Goal: Task Accomplishment & Management: Manage account settings

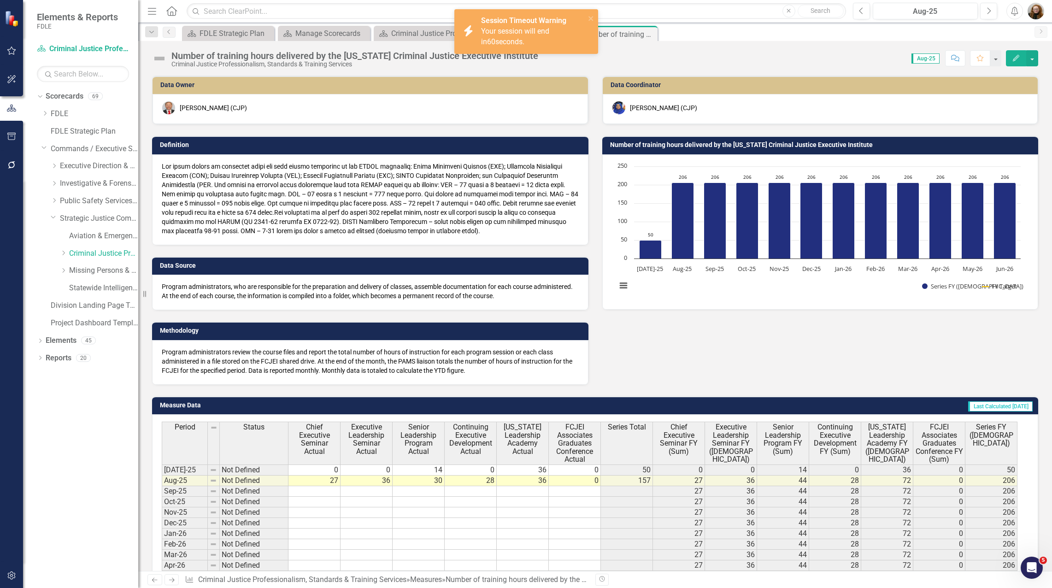
scroll to position [100, 0]
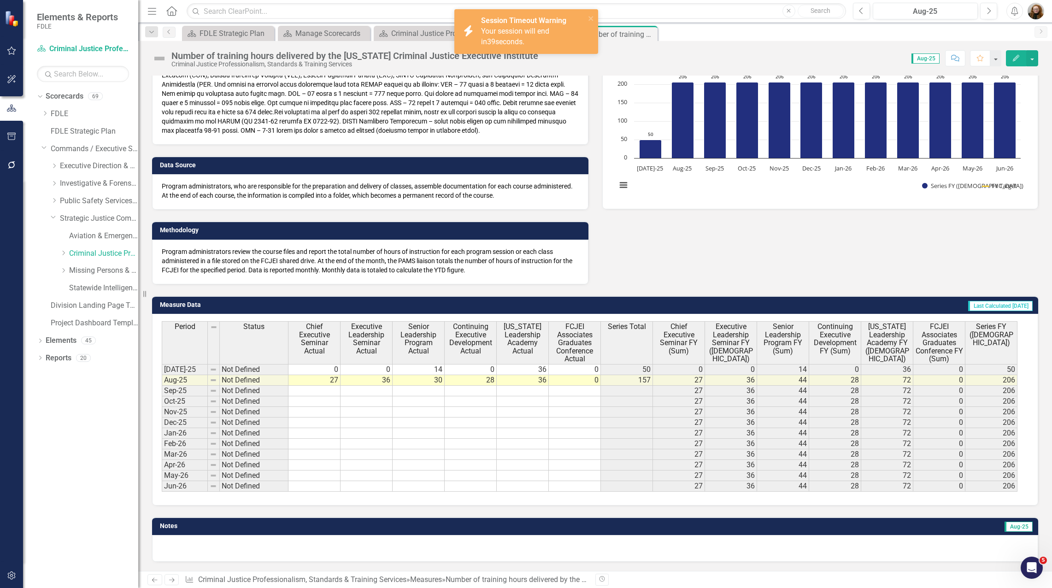
click at [70, 442] on div "Dropdown Scorecards 69 Dropdown FDLE Commissioner's Initiative Team Project Das…" at bounding box center [80, 338] width 115 height 499
click at [777, 60] on div "Score: N/A Aug-25 Completed Comment Favorite Edit" at bounding box center [791, 58] width 496 height 16
click at [1036, 14] on img "button" at bounding box center [1036, 11] width 17 height 17
click at [992, 132] on link "Logout Log Out" at bounding box center [1007, 133] width 73 height 17
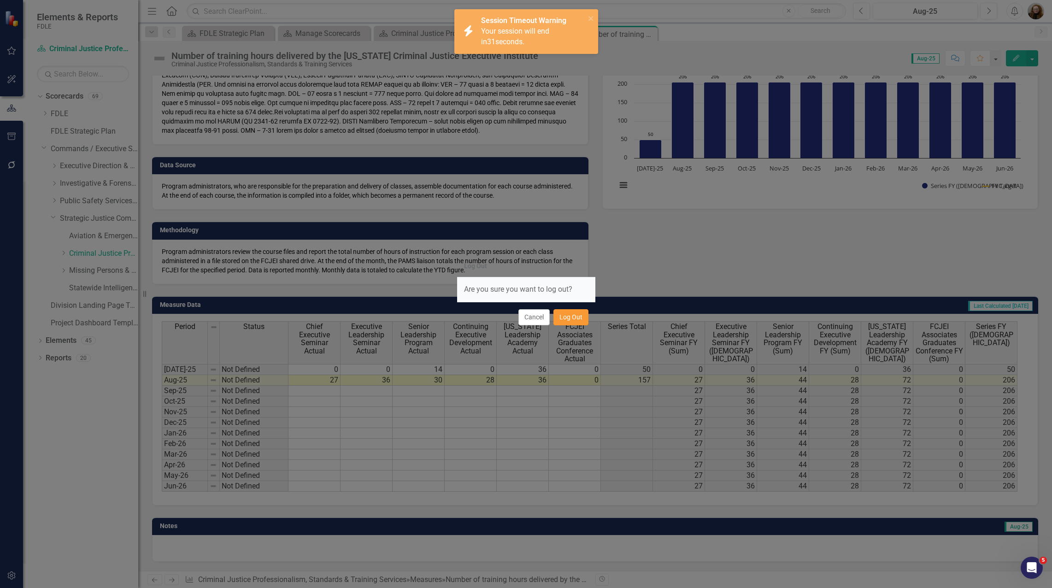
click at [566, 320] on button "Log Out" at bounding box center [571, 317] width 35 height 16
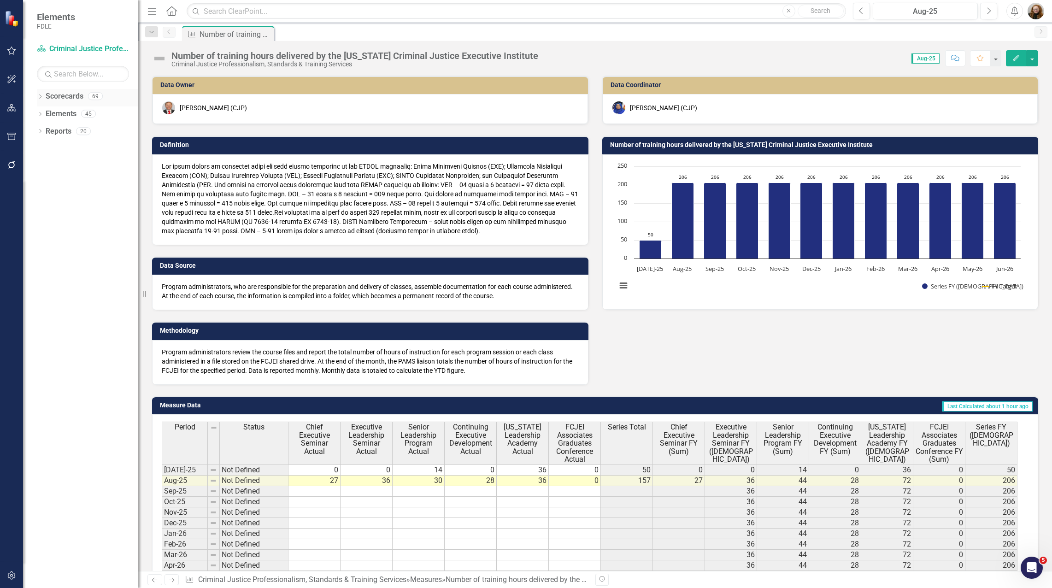
click at [66, 99] on link "Scorecards" at bounding box center [65, 96] width 38 height 11
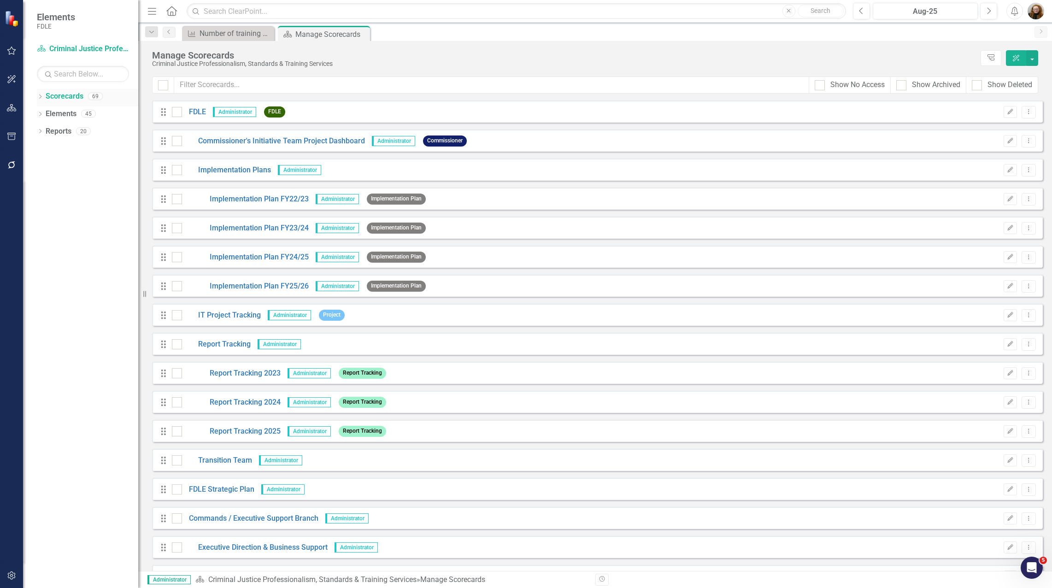
click at [46, 98] on link "Scorecards" at bounding box center [65, 96] width 38 height 11
click at [37, 97] on icon "Dropdown" at bounding box center [40, 97] width 6 height 5
click at [42, 146] on icon "Dropdown" at bounding box center [44, 149] width 7 height 6
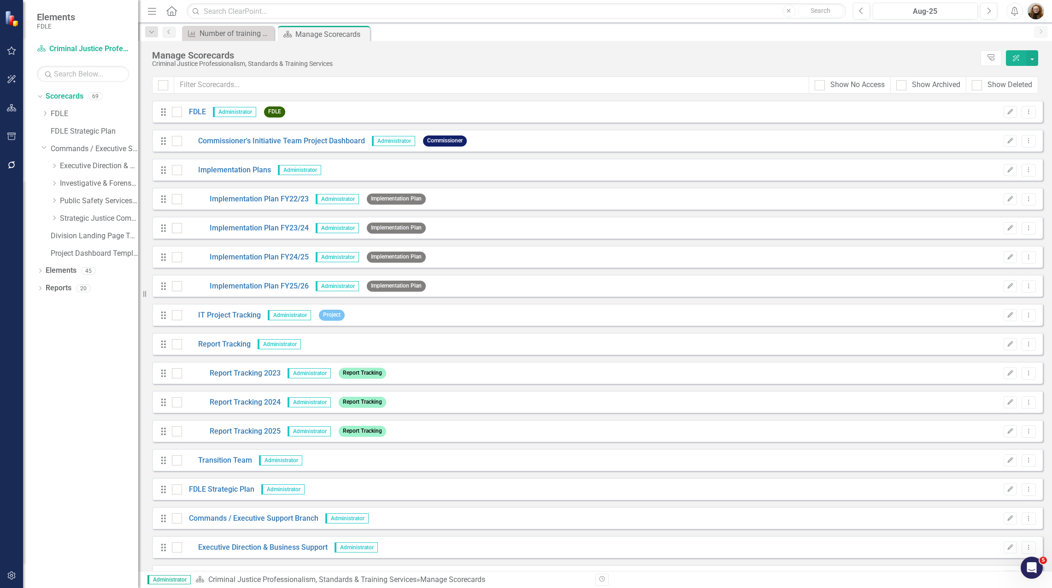
click at [1040, 12] on img "button" at bounding box center [1036, 11] width 17 height 17
click at [1005, 112] on link "icon.portal Success Portal" at bounding box center [1007, 114] width 73 height 17
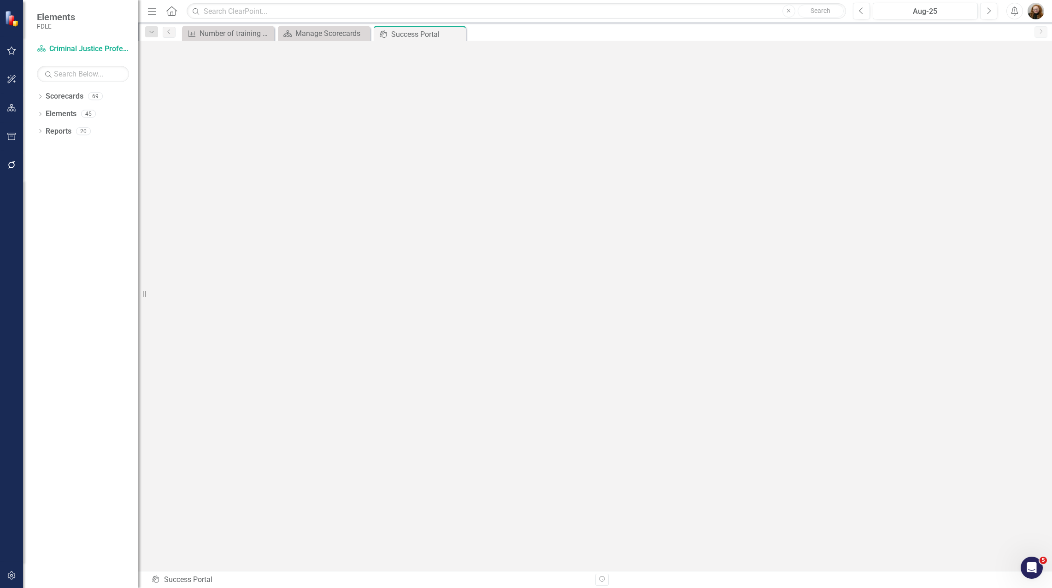
click at [1035, 9] on img "button" at bounding box center [1036, 11] width 17 height 17
click at [1035, 62] on link "Help Support Center" at bounding box center [1007, 63] width 73 height 17
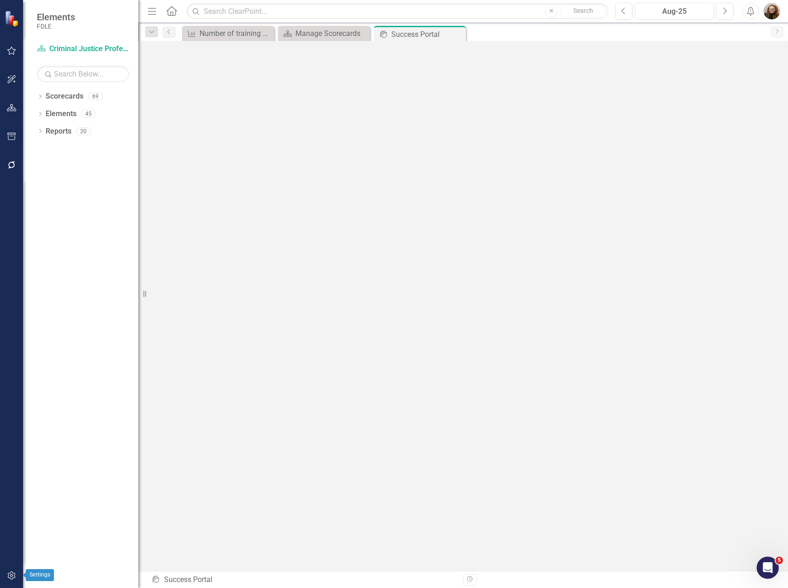
click at [8, 579] on icon "button" at bounding box center [12, 575] width 10 height 7
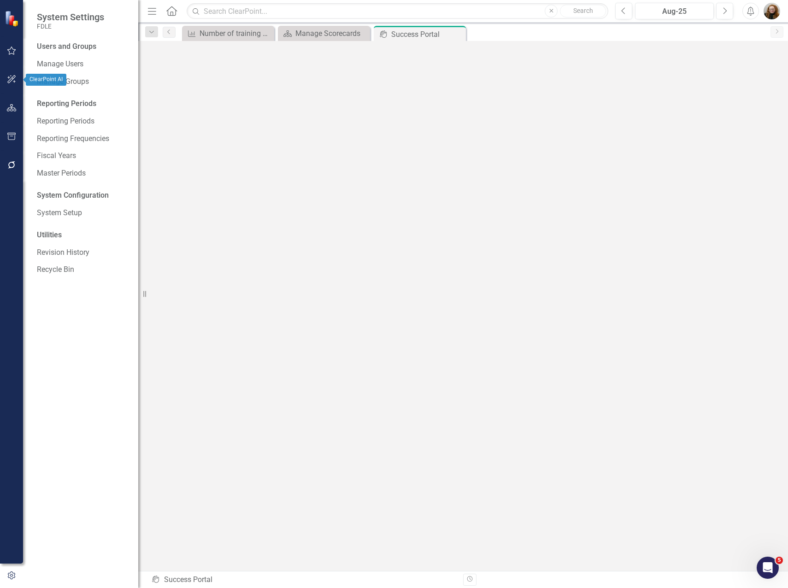
click at [12, 79] on icon "button" at bounding box center [12, 79] width 10 height 7
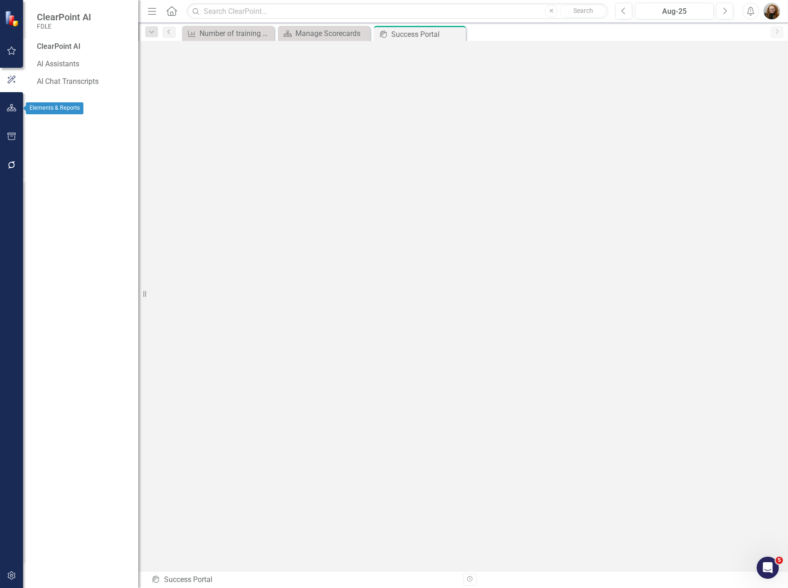
click at [11, 101] on button "button" at bounding box center [11, 108] width 21 height 19
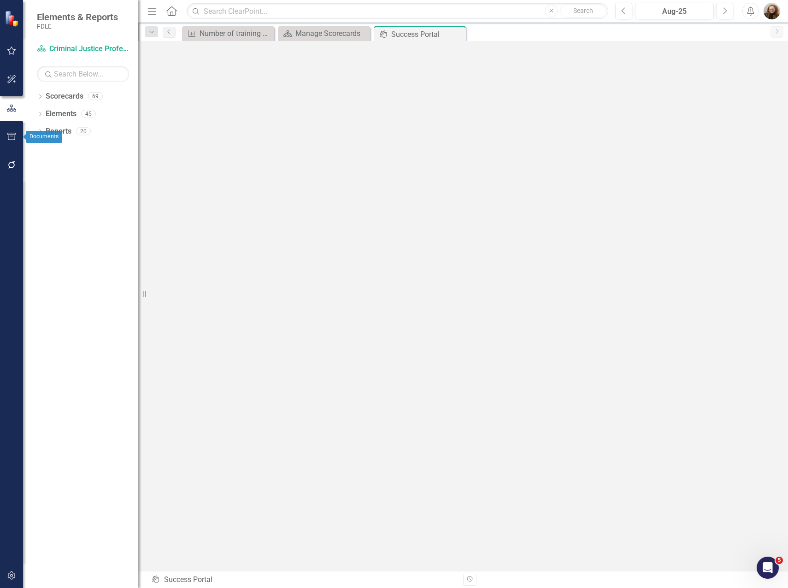
click at [10, 133] on icon "button" at bounding box center [12, 136] width 10 height 7
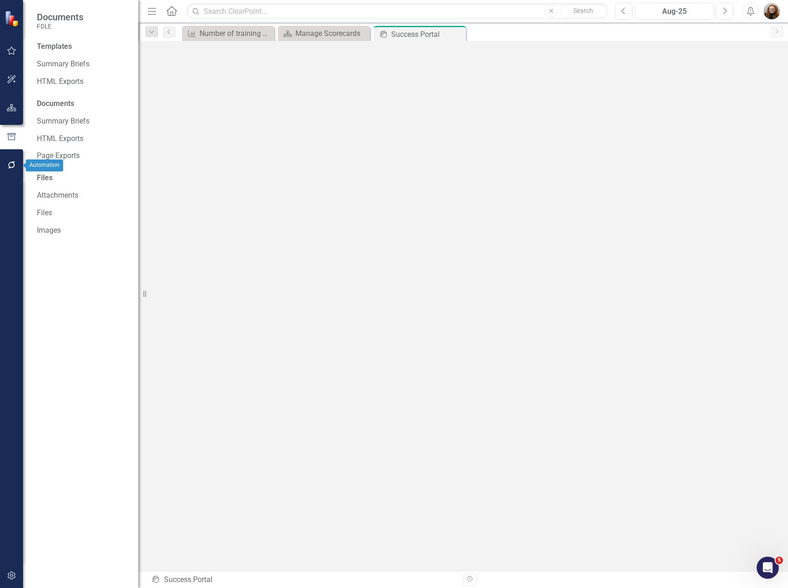
click at [8, 168] on icon "button" at bounding box center [12, 164] width 10 height 7
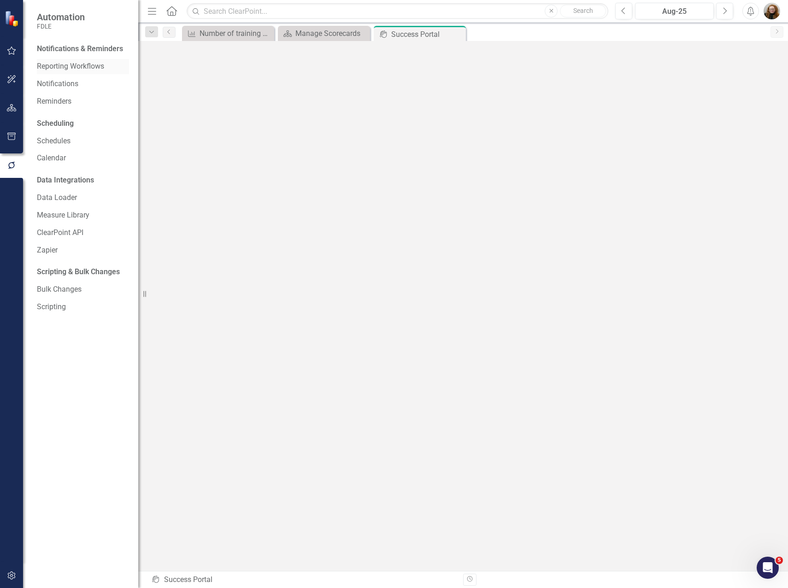
click at [92, 68] on link "Reporting Workflows" at bounding box center [83, 66] width 92 height 11
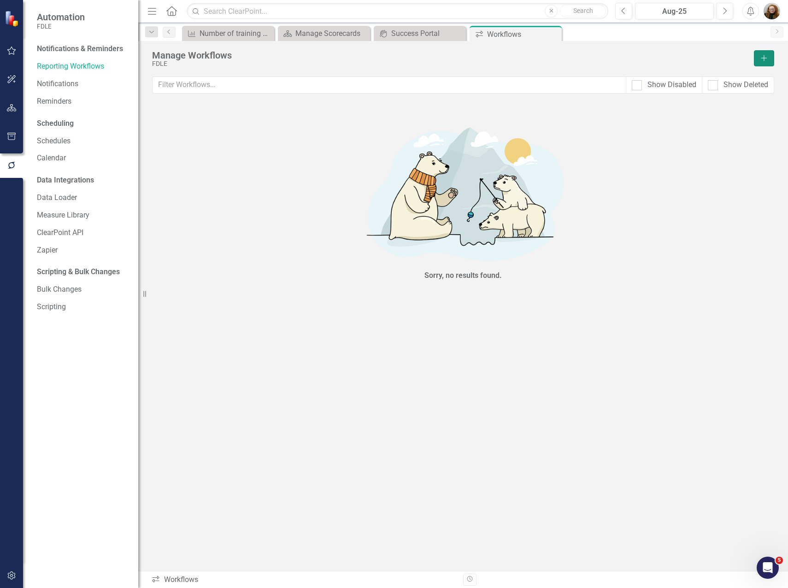
click at [768, 61] on icon "Add" at bounding box center [764, 58] width 8 height 6
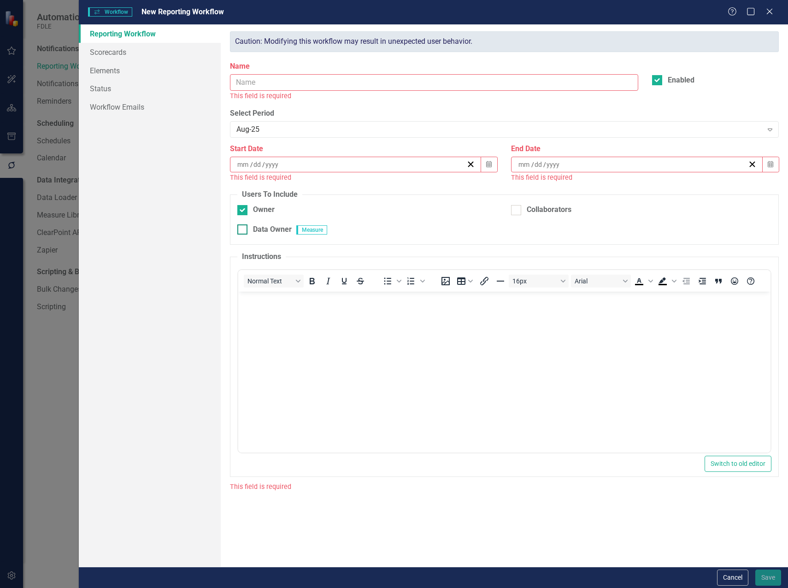
click at [255, 230] on div "Data Owner" at bounding box center [272, 230] width 39 height 11
click at [243, 230] on input "Data Owner" at bounding box center [240, 228] width 6 height 6
checkbox input "true"
click at [291, 129] on div "Aug-25" at bounding box center [499, 129] width 526 height 11
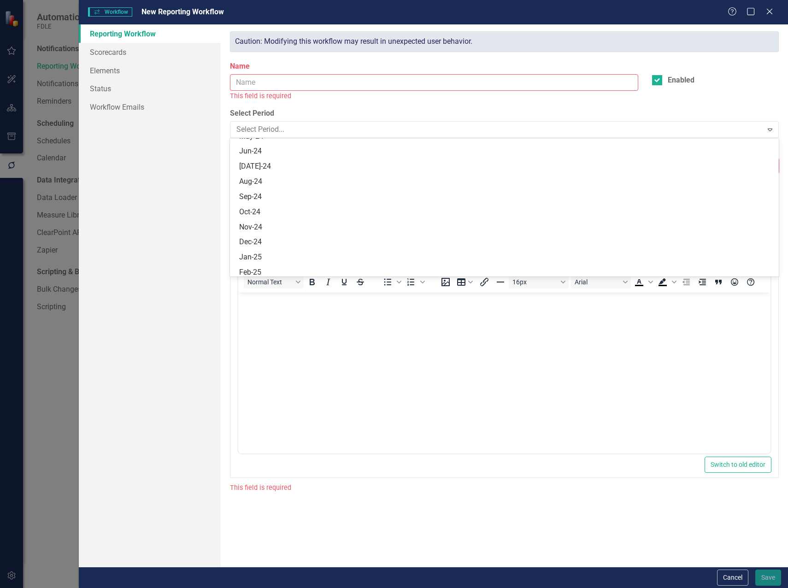
scroll to position [3922, 0]
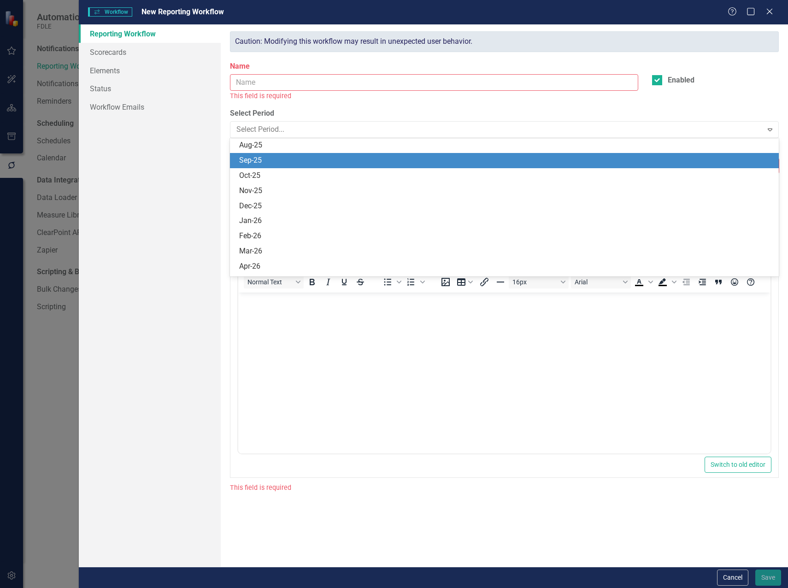
click at [278, 165] on div "Sep-25" at bounding box center [506, 160] width 534 height 11
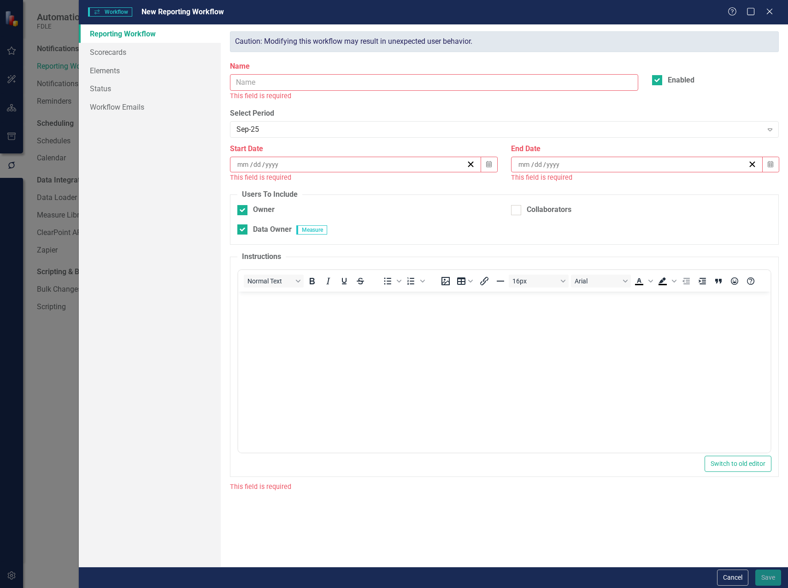
click at [290, 83] on input "Name" at bounding box center [434, 82] width 408 height 17
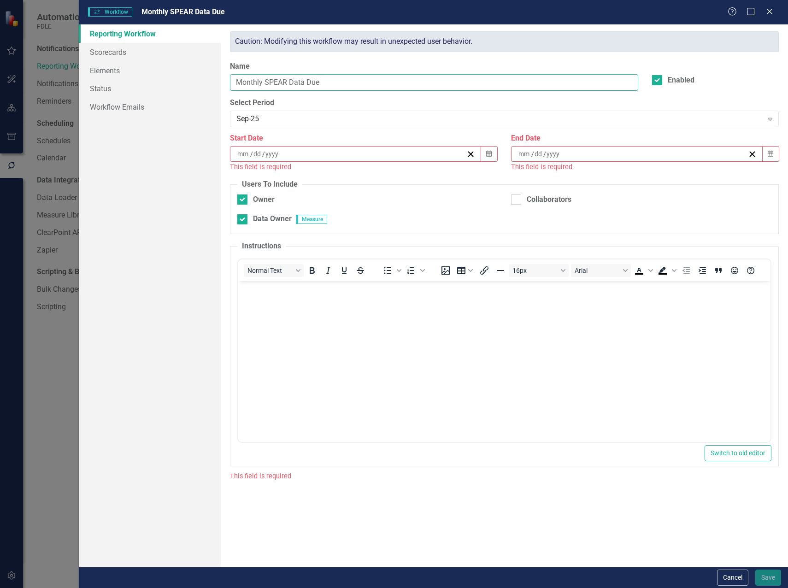
drag, startPoint x: 266, startPoint y: 81, endPoint x: 290, endPoint y: 83, distance: 24.1
click at [290, 83] on input "Monthly SPEAR Data Due" at bounding box center [434, 82] width 408 height 17
drag, startPoint x: 298, startPoint y: 83, endPoint x: 281, endPoint y: 81, distance: 17.2
click at [281, 81] on input "Monthly Data Due" at bounding box center [434, 82] width 408 height 17
type input "Monthly Data"
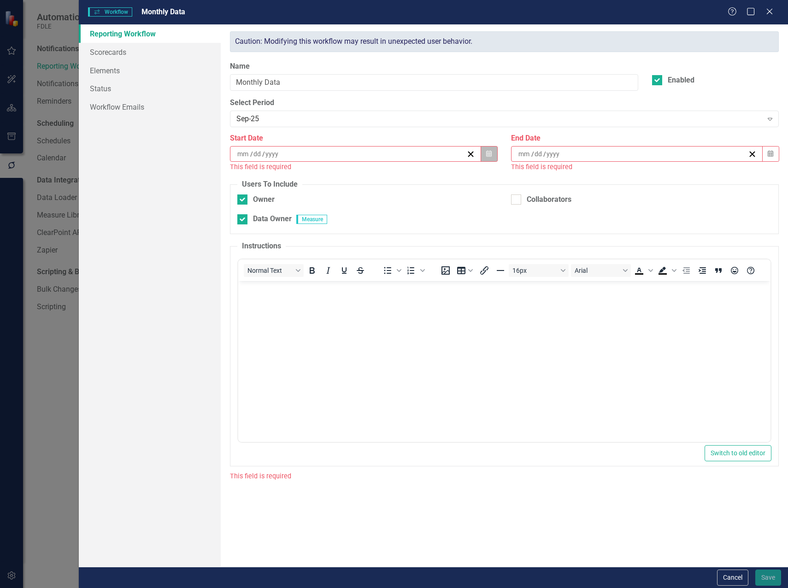
click at [492, 154] on button "Calendar" at bounding box center [489, 154] width 18 height 16
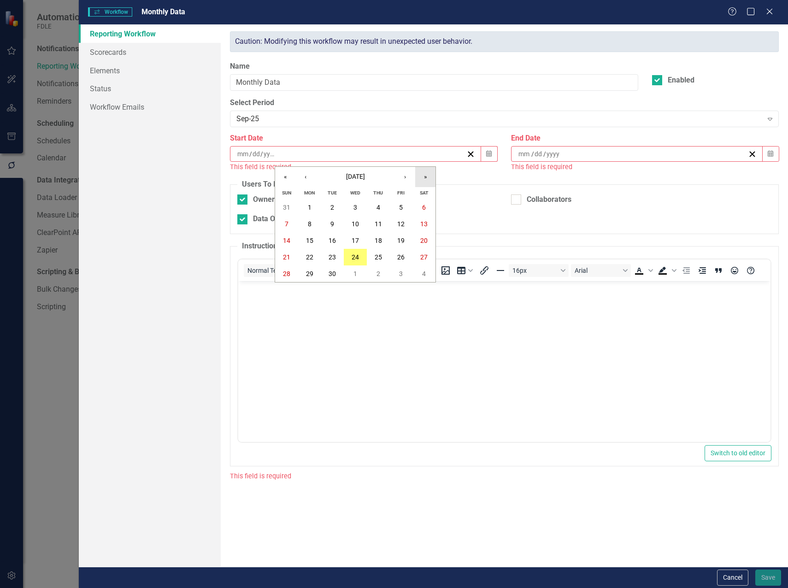
click at [425, 183] on button "»" at bounding box center [425, 177] width 20 height 20
click at [423, 177] on button "»" at bounding box center [425, 177] width 20 height 20
click at [412, 178] on button "›" at bounding box center [405, 177] width 20 height 20
click at [293, 180] on button "«" at bounding box center [285, 177] width 20 height 20
click at [290, 179] on button "«" at bounding box center [285, 177] width 20 height 20
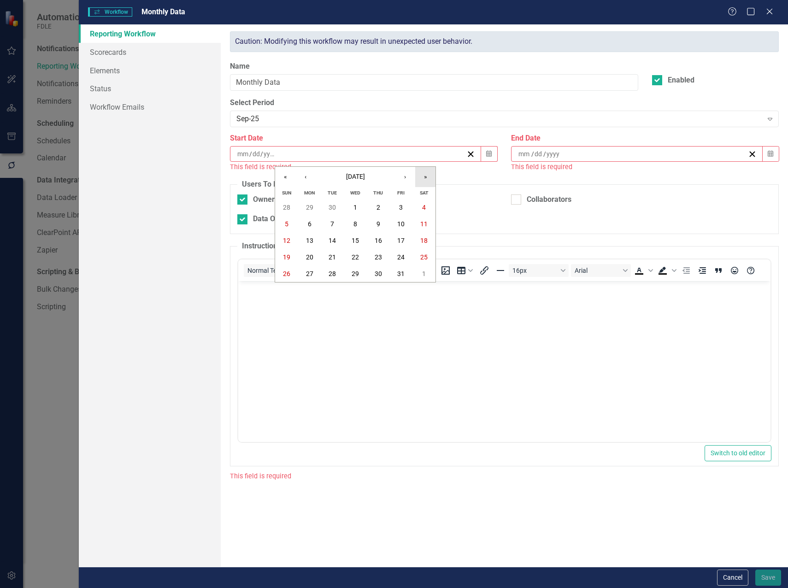
click at [425, 178] on button "»" at bounding box center [425, 177] width 20 height 20
click at [280, 180] on button "«" at bounding box center [285, 177] width 20 height 20
click at [312, 222] on button "6" at bounding box center [309, 224] width 23 height 17
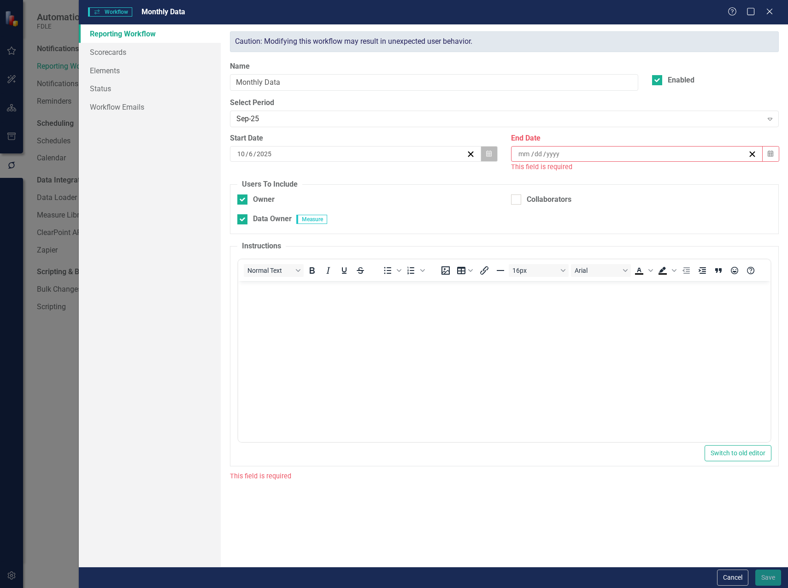
click at [490, 156] on icon "button" at bounding box center [489, 153] width 6 height 6
click at [308, 240] on abbr "13" at bounding box center [309, 240] width 7 height 7
click at [772, 154] on icon "button" at bounding box center [771, 153] width 6 height 6
click at [682, 177] on button "›" at bounding box center [687, 177] width 20 height 20
click at [638, 237] on abbr "15" at bounding box center [636, 240] width 7 height 7
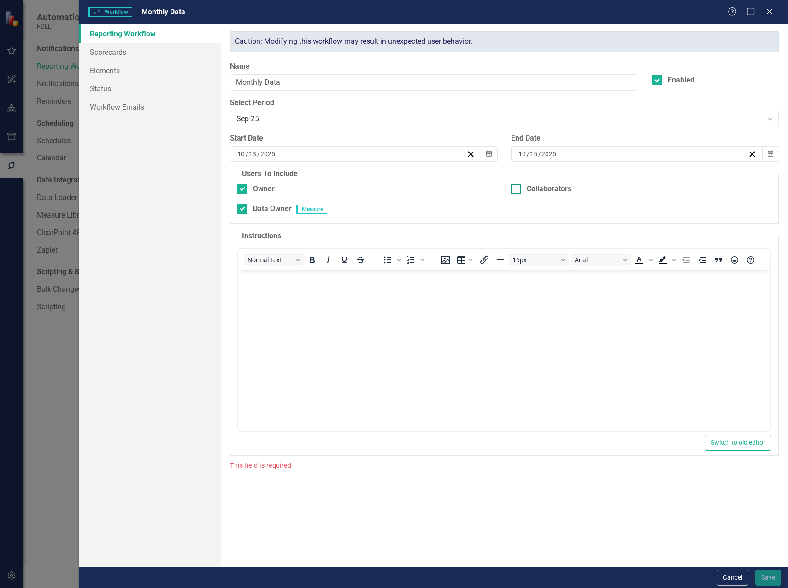
click at [519, 191] on div at bounding box center [516, 189] width 10 height 10
click at [517, 190] on input "Collaborators" at bounding box center [514, 187] width 6 height 6
checkbox input "true"
click at [123, 56] on link "Scorecards" at bounding box center [150, 52] width 142 height 18
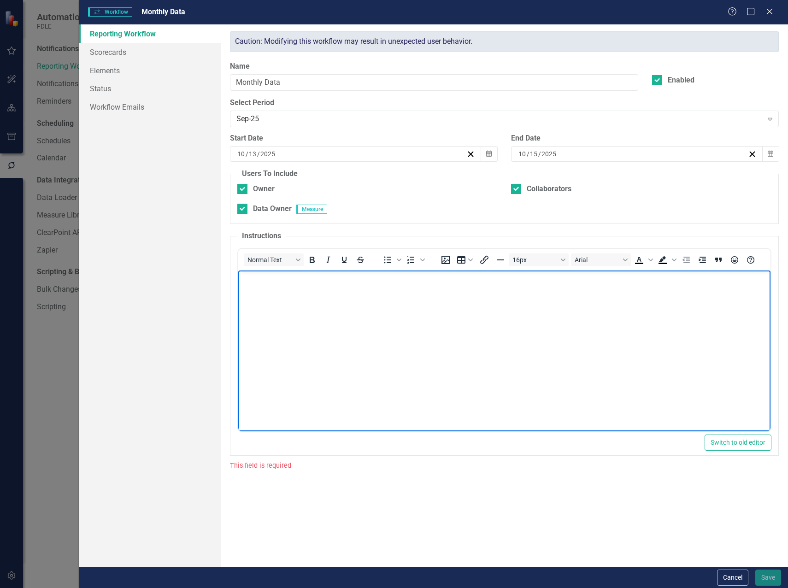
click at [472, 403] on body "Rich Text Area. Press ALT-0 for help." at bounding box center [504, 340] width 532 height 138
click at [612, 331] on body "Rich Text Area. Press ALT-0 for help." at bounding box center [504, 340] width 532 height 138
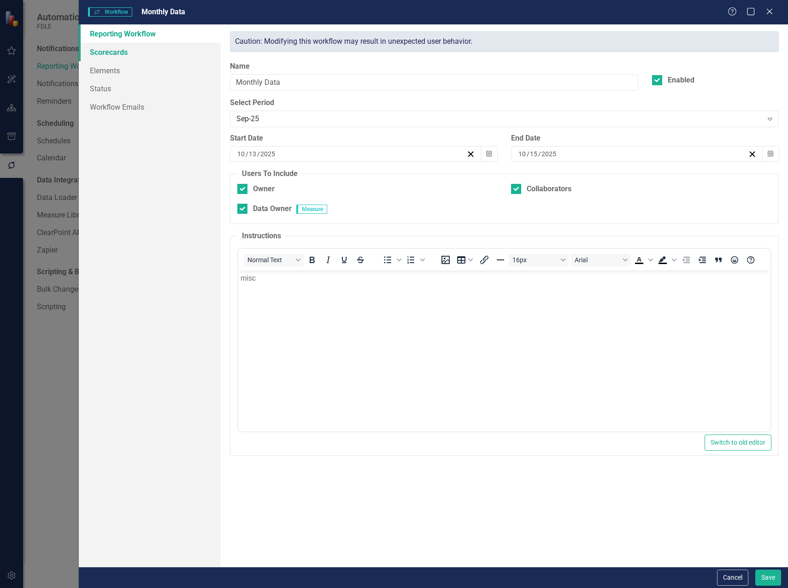
click at [135, 52] on link "Scorecards" at bounding box center [150, 52] width 142 height 18
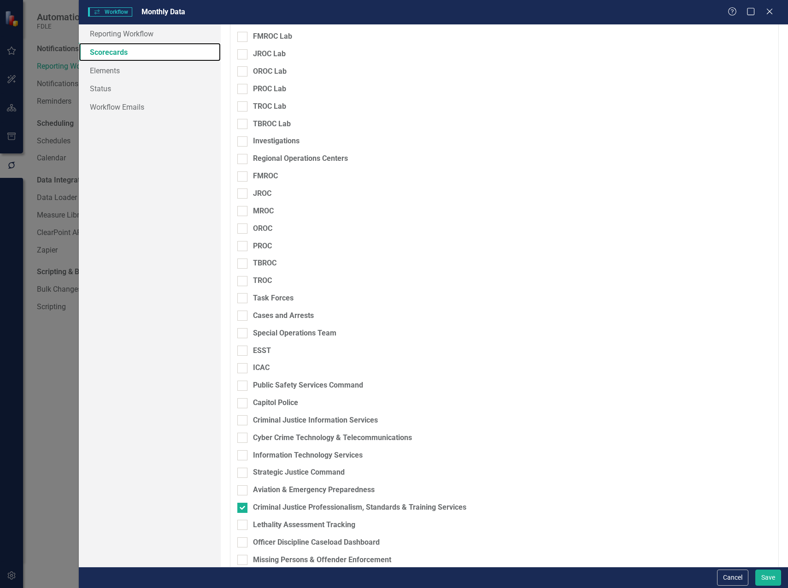
scroll to position [721, 0]
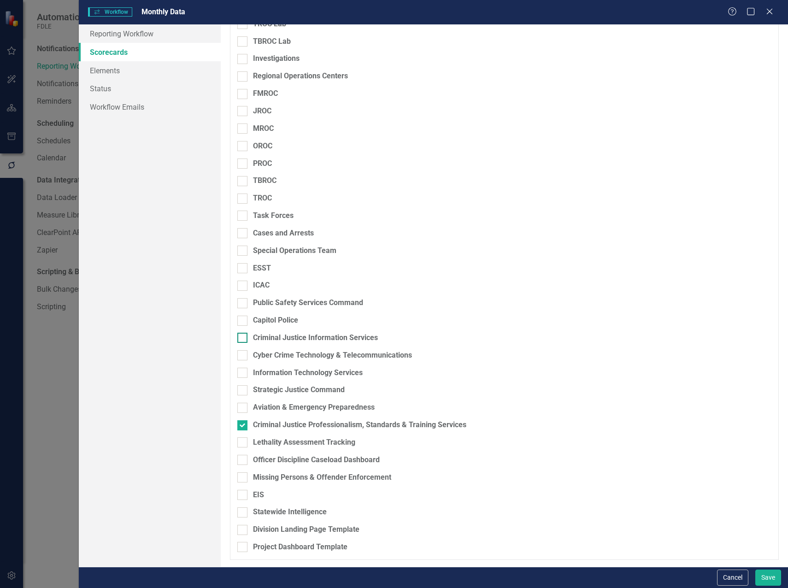
click at [238, 339] on input "Criminal Justice Information Services" at bounding box center [240, 336] width 6 height 6
checkbox input "true"
click at [242, 425] on input "Criminal Justice Professionalism, Standards & Training Services" at bounding box center [240, 423] width 6 height 6
checkbox input "false"
click at [116, 67] on link "Elements" at bounding box center [150, 70] width 142 height 18
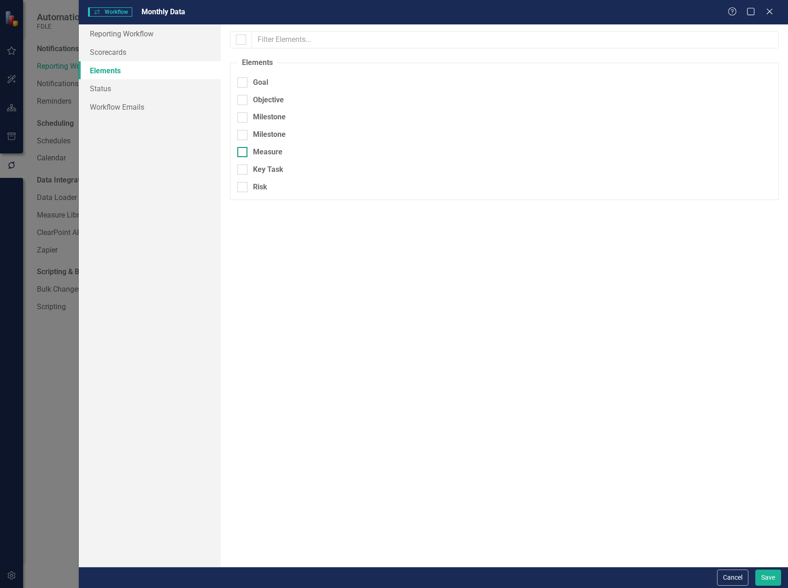
click at [242, 150] on input "Measure" at bounding box center [240, 150] width 6 height 6
checkbox input "true"
click at [96, 86] on link "Status" at bounding box center [150, 88] width 142 height 18
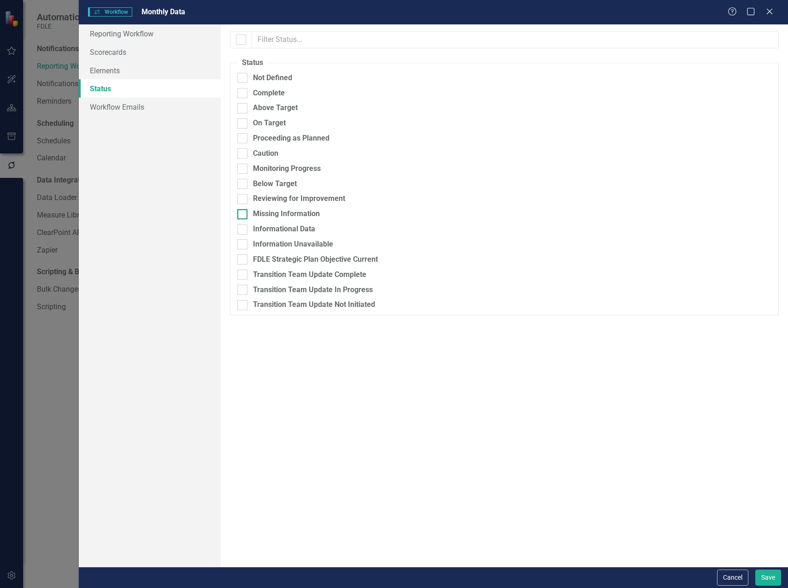
click at [245, 217] on div at bounding box center [242, 214] width 10 height 10
click at [243, 215] on input "Missing Information" at bounding box center [240, 212] width 6 height 6
click at [244, 214] on div at bounding box center [242, 214] width 10 height 10
click at [243, 214] on input "Missing Information" at bounding box center [240, 212] width 6 height 6
checkbox input "false"
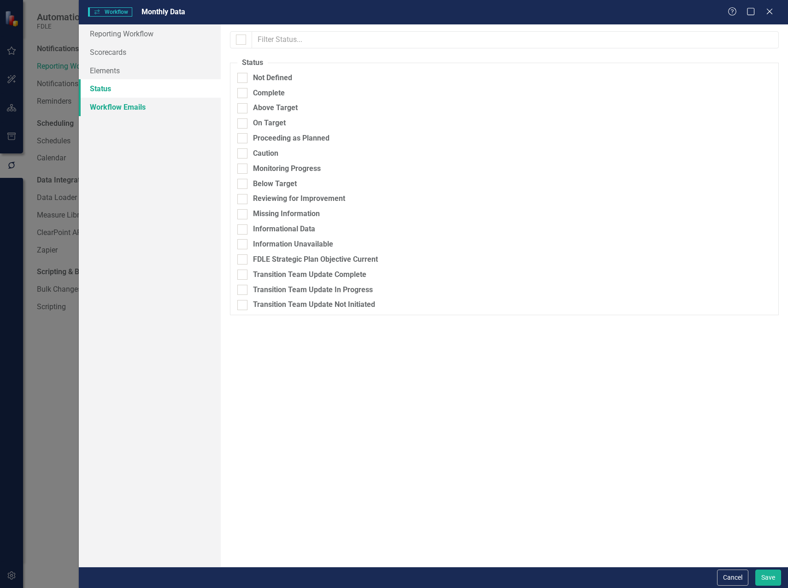
click at [121, 106] on link "Workflow Emails" at bounding box center [150, 107] width 142 height 18
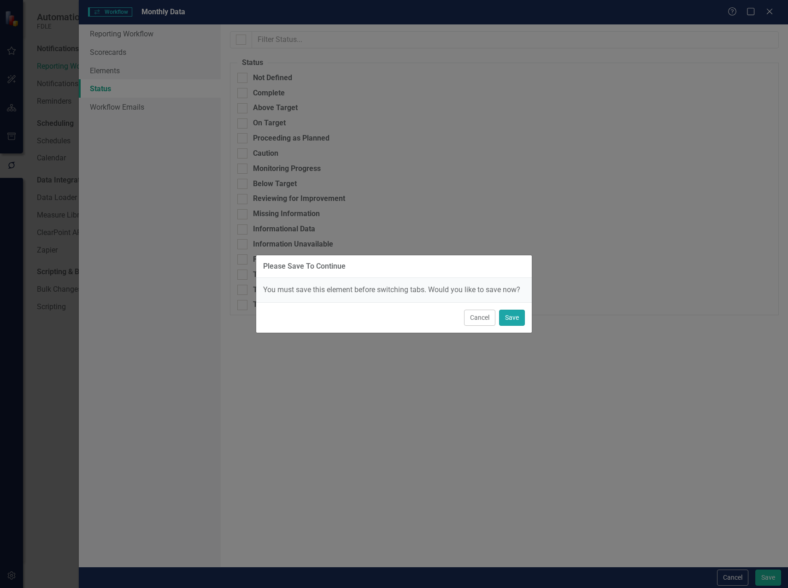
click at [503, 319] on button "Save" at bounding box center [512, 318] width 26 height 16
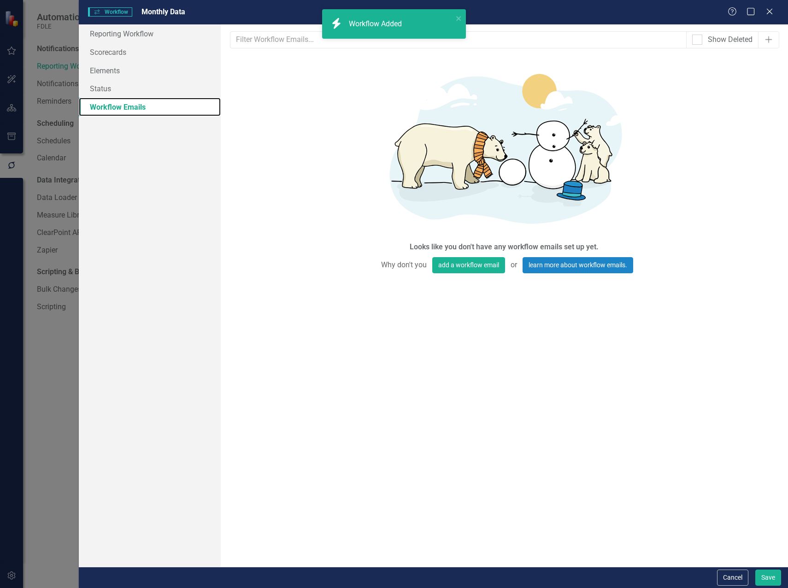
scroll to position [0, 0]
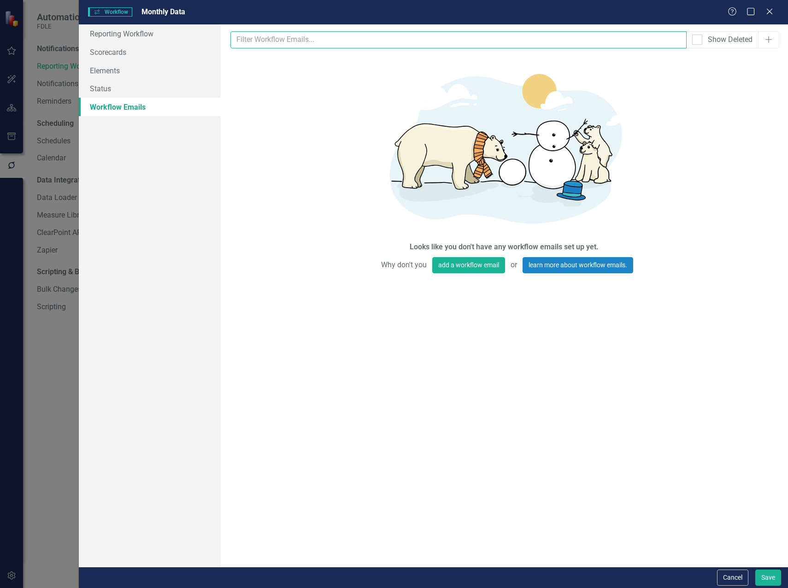
click at [590, 42] on input "text" at bounding box center [458, 39] width 456 height 17
click at [601, 127] on img at bounding box center [504, 147] width 277 height 184
click at [94, 89] on link "Status" at bounding box center [150, 88] width 142 height 18
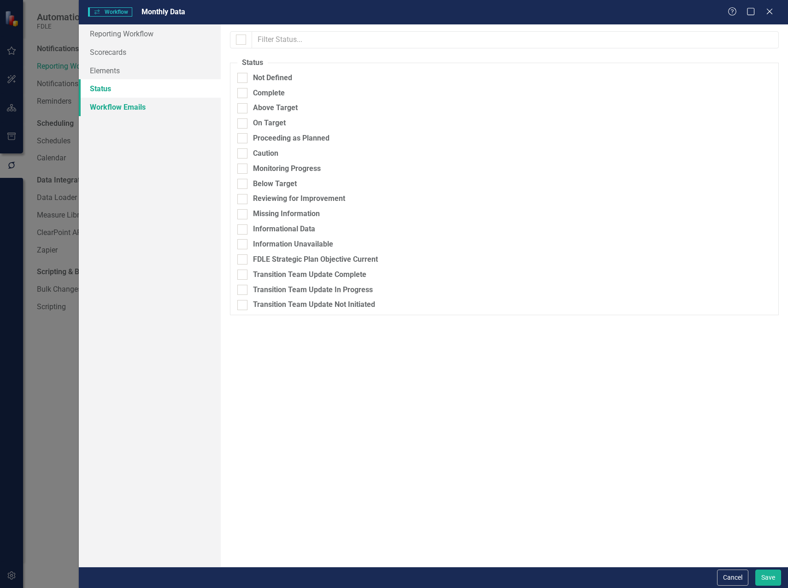
click at [136, 107] on link "Workflow Emails" at bounding box center [150, 107] width 142 height 18
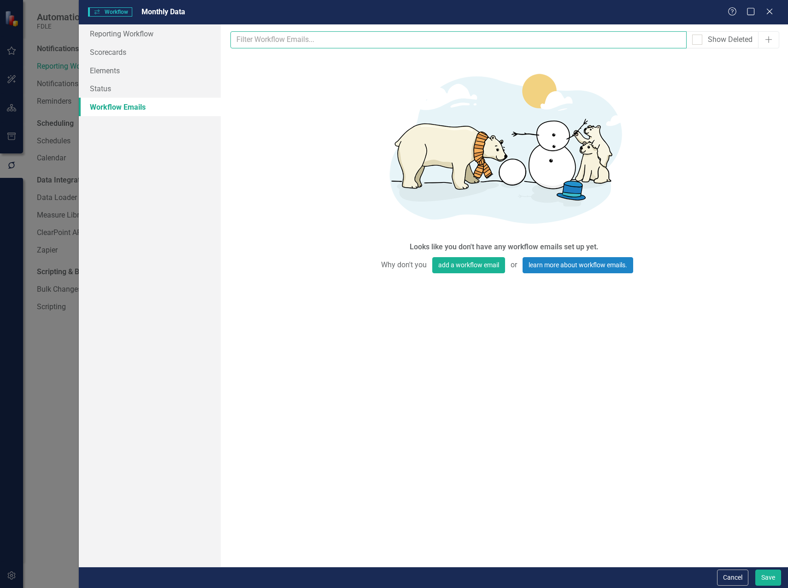
click at [546, 39] on input "text" at bounding box center [458, 39] width 456 height 17
drag, startPoint x: 756, startPoint y: 109, endPoint x: 747, endPoint y: 103, distance: 10.8
click at [756, 109] on div "Looks like you don't have any workflow emails set up yet. Why don't you add a w…" at bounding box center [504, 165] width 549 height 220
click at [696, 44] on div at bounding box center [697, 40] width 10 height 10
click at [696, 41] on input "Show Deleted" at bounding box center [695, 38] width 6 height 6
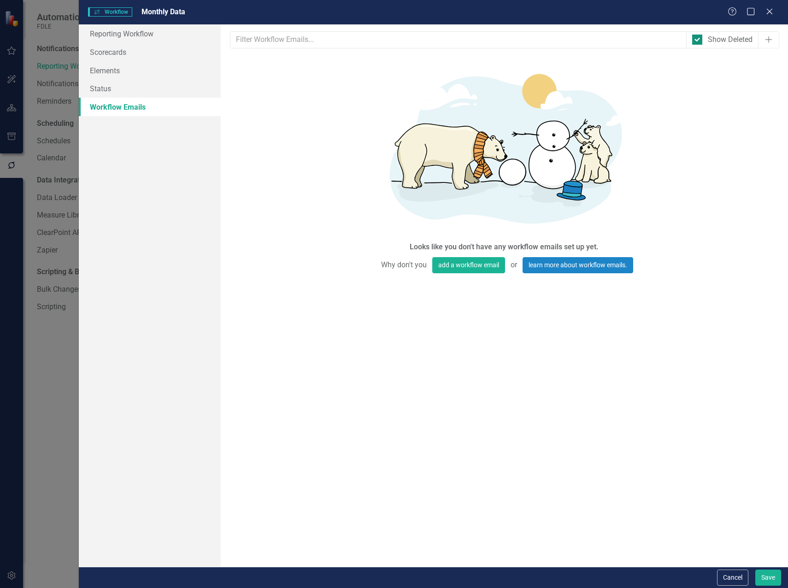
click at [697, 43] on div at bounding box center [697, 40] width 10 height 10
click at [697, 41] on input "Show Deleted" at bounding box center [695, 38] width 6 height 6
checkbox input "false"
click at [481, 271] on button "add a workflow email" at bounding box center [468, 265] width 73 height 16
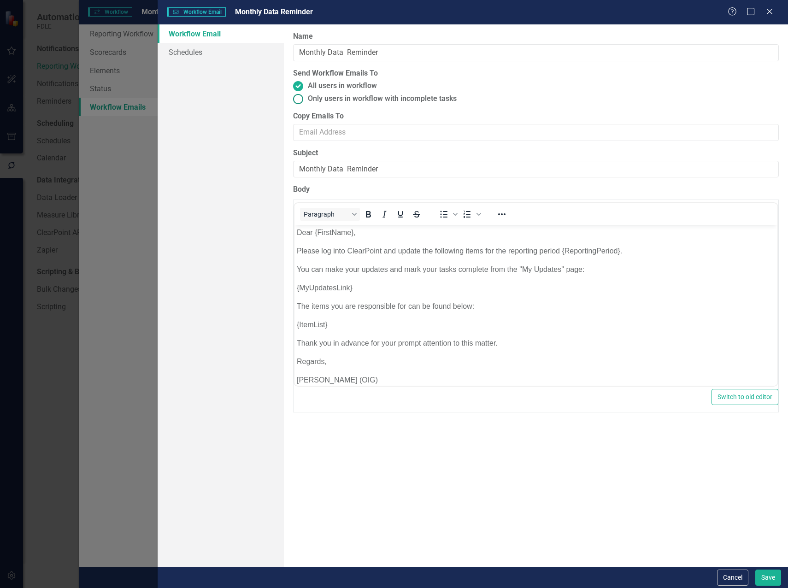
click at [298, 101] on ins at bounding box center [298, 99] width 14 height 14
click at [298, 101] on input "Only users in workflow with incomplete tasks" at bounding box center [298, 99] width 14 height 14
radio input "true"
type input "Monthly Data Reminder"
click at [763, 583] on button "Save" at bounding box center [769, 578] width 26 height 16
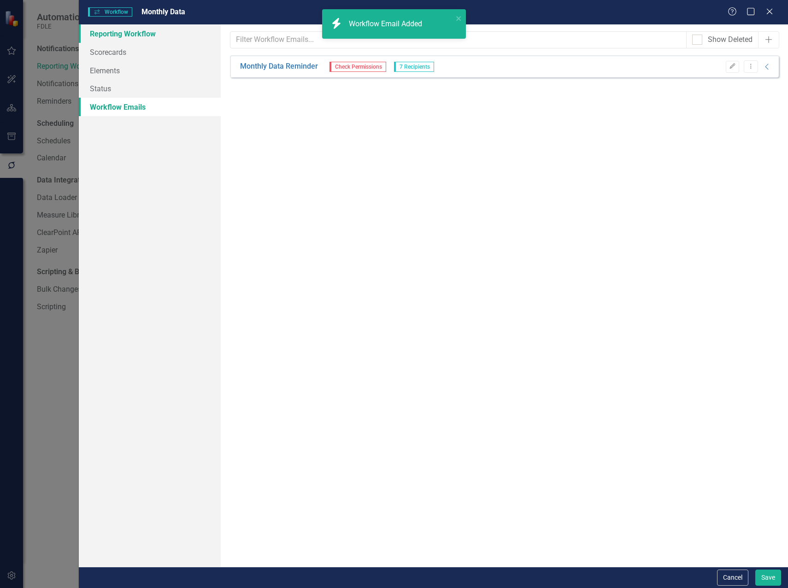
click at [124, 36] on link "Reporting Workflow" at bounding box center [150, 33] width 142 height 18
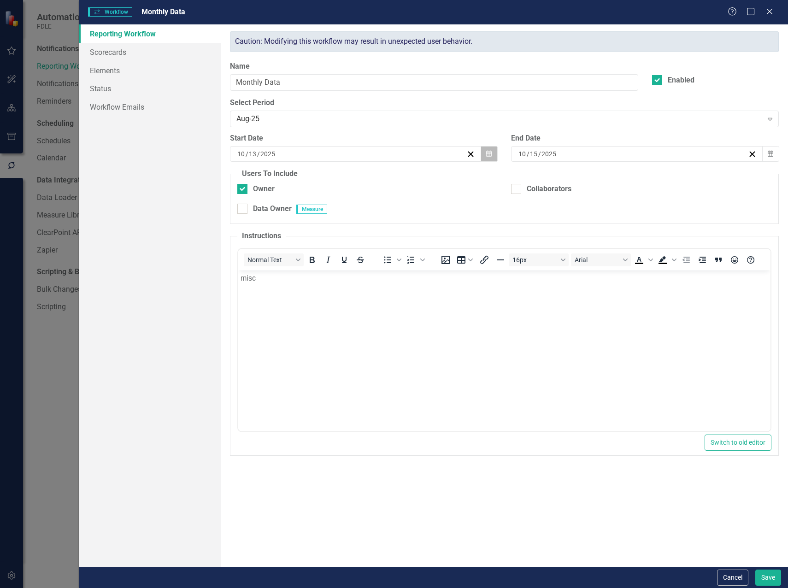
click at [487, 153] on icon "button" at bounding box center [489, 153] width 6 height 6
click at [349, 211] on button "1" at bounding box center [355, 207] width 23 height 17
click at [260, 122] on div "Aug-25" at bounding box center [499, 119] width 526 height 11
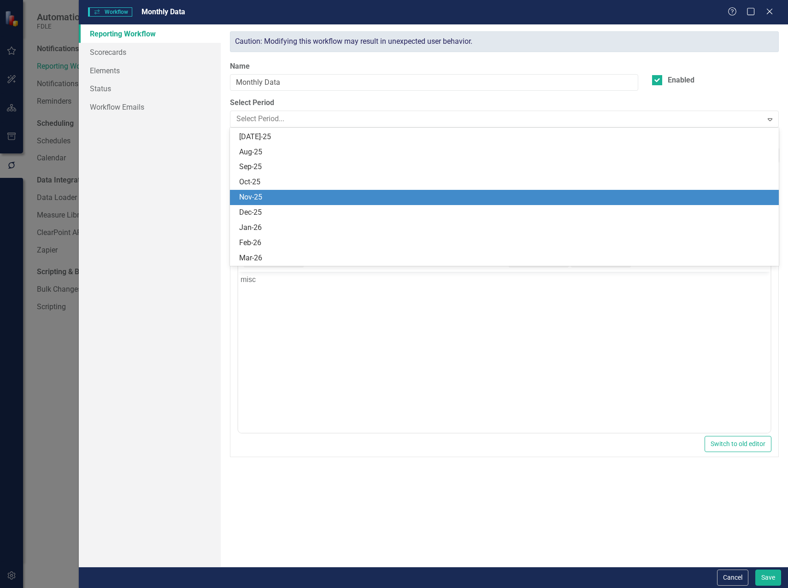
scroll to position [3922, 0]
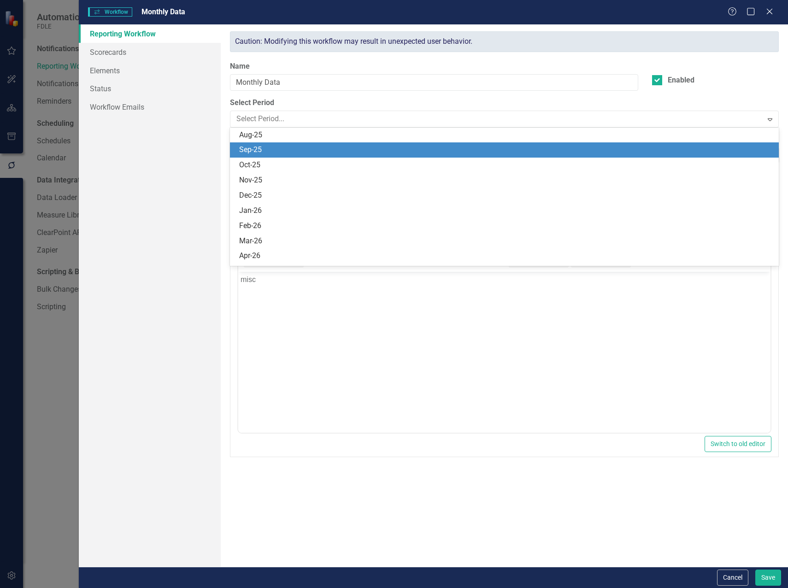
click at [269, 151] on div "Sep-25" at bounding box center [506, 150] width 534 height 11
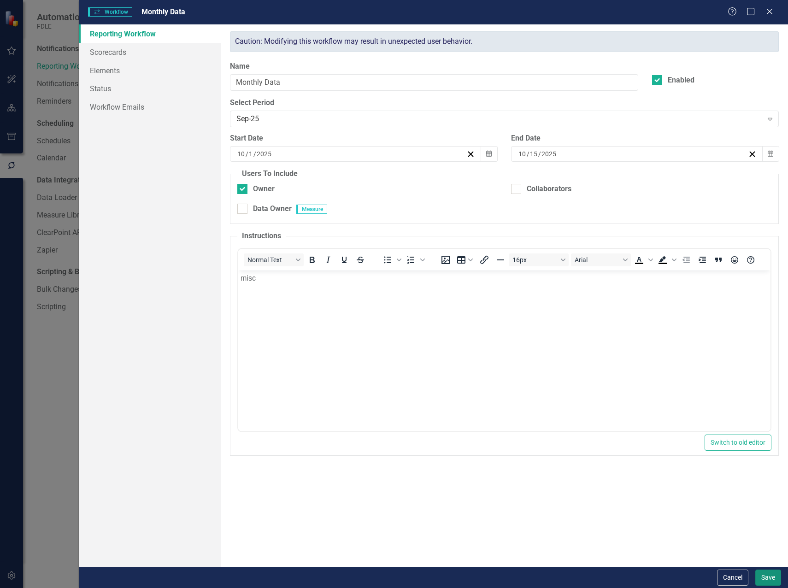
click at [765, 575] on button "Save" at bounding box center [769, 578] width 26 height 16
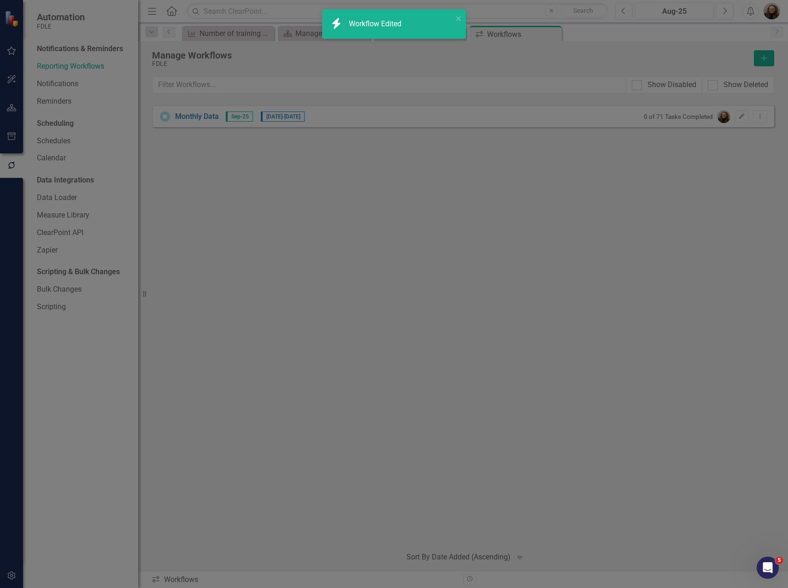
checkbox input "false"
checkbox input "true"
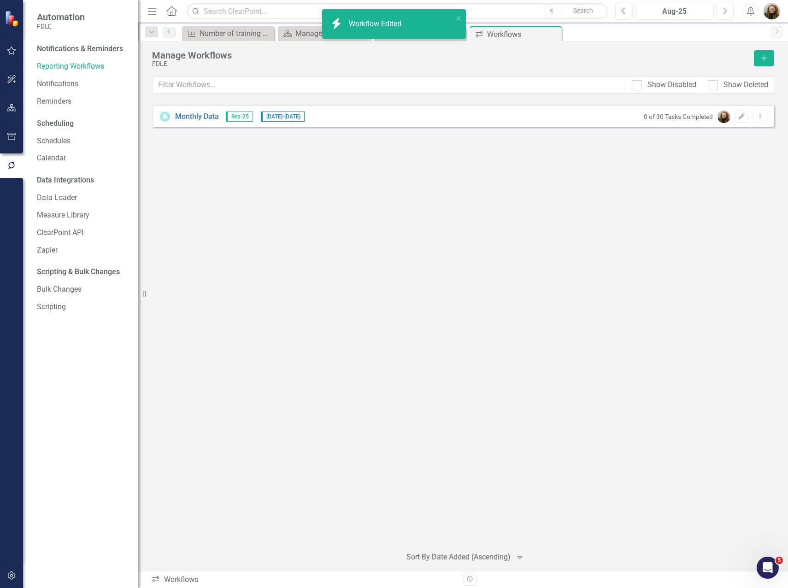
click at [545, 381] on div "Monthly Data Sep-25 10/1/25 - 10/15/25 0 of 30 Tasks Completed Edit Dropdown Me…" at bounding box center [463, 322] width 622 height 434
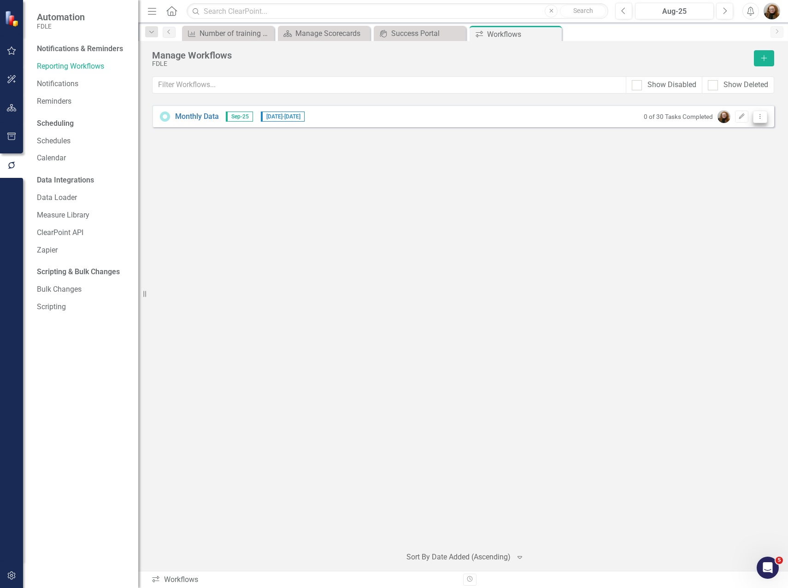
click at [764, 119] on icon "Dropdown Menu" at bounding box center [760, 116] width 8 height 6
click at [569, 205] on div "Monthly Data Sep-25 10/1/25 - 10/15/25 0 of 30 Tasks Completed Edit Dropdown Me…" at bounding box center [463, 322] width 622 height 434
click at [356, 195] on div "Monthly Data Sep-25 10/1/25 - 10/15/25 0 of 30 Tasks Completed Edit Dropdown Me…" at bounding box center [463, 322] width 622 height 434
click at [678, 116] on small "0 of 30 Tasks Completed" at bounding box center [678, 116] width 69 height 7
click at [662, 118] on small "0 of 30 Tasks Completed" at bounding box center [678, 116] width 69 height 7
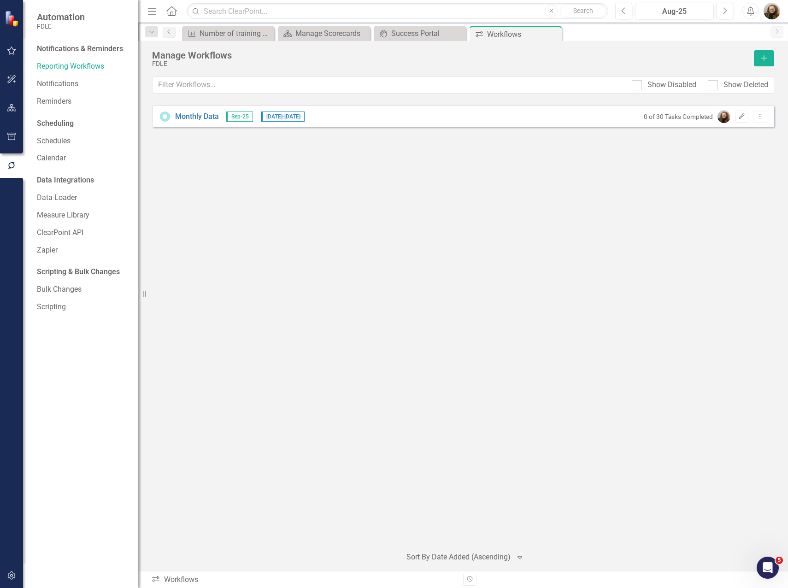
click at [662, 118] on small "0 of 30 Tasks Completed" at bounding box center [678, 116] width 69 height 7
click at [746, 120] on button "Edit" at bounding box center [741, 117] width 13 height 12
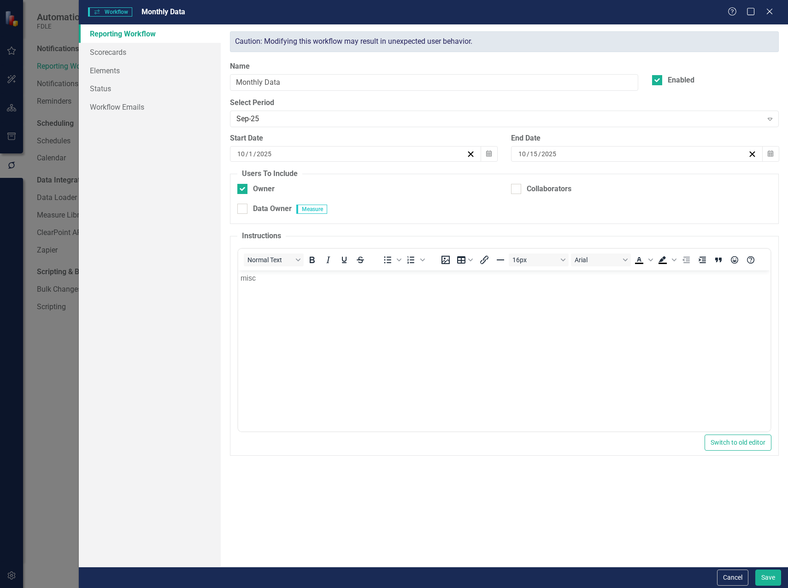
scroll to position [0, 0]
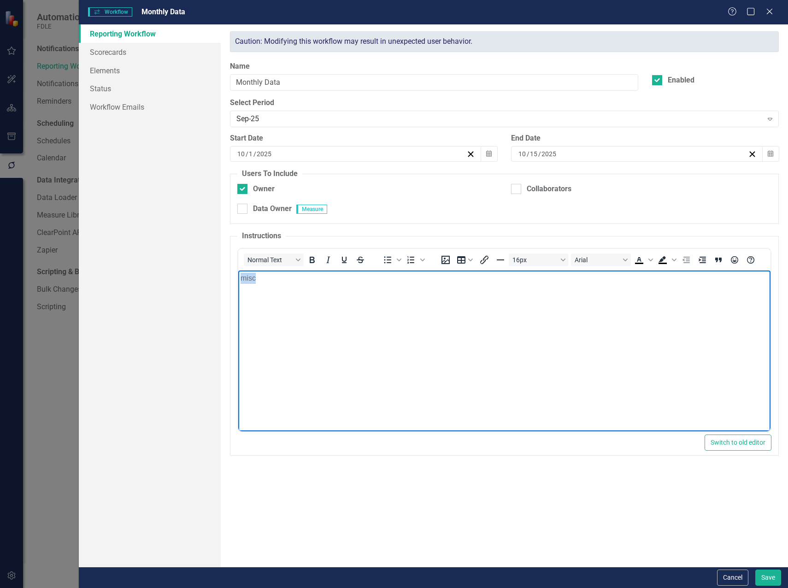
drag, startPoint x: 272, startPoint y: 278, endPoint x: 222, endPoint y: 281, distance: 49.9
click at [238, 281] on html "misc" at bounding box center [504, 340] width 532 height 138
click at [770, 580] on button "Save" at bounding box center [769, 578] width 26 height 16
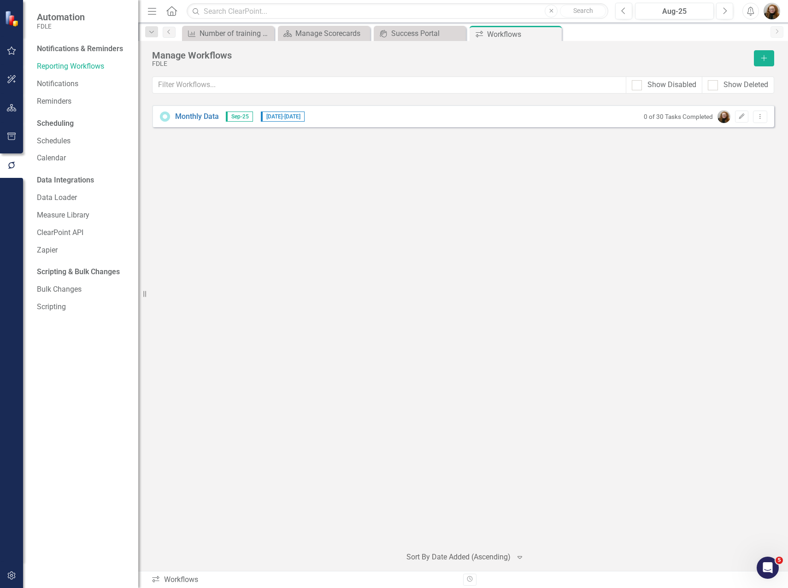
click at [95, 365] on div "Notifications & Reminders Reporting Workflows Notifications Reminders Schedulin…" at bounding box center [80, 314] width 115 height 547
click at [57, 87] on link "Notifications" at bounding box center [83, 84] width 92 height 11
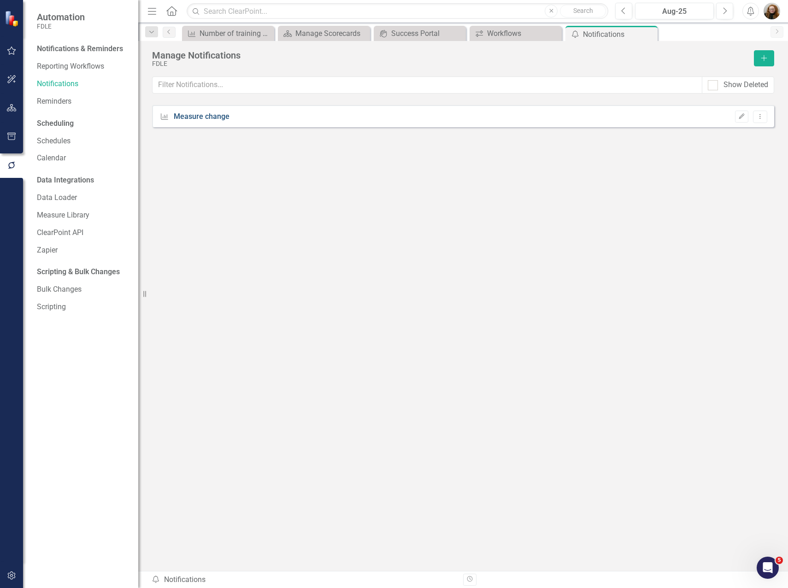
click at [216, 115] on link "Measure change" at bounding box center [202, 117] width 56 height 11
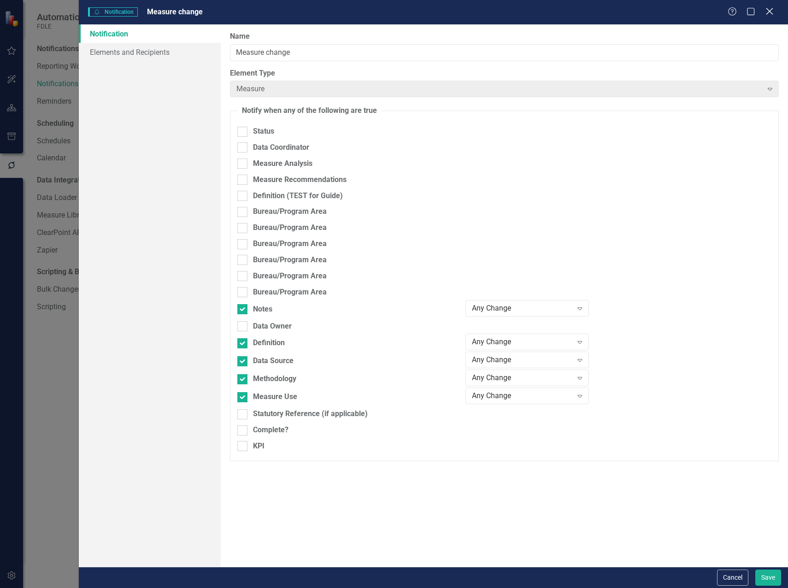
click at [769, 11] on icon at bounding box center [769, 11] width 7 height 7
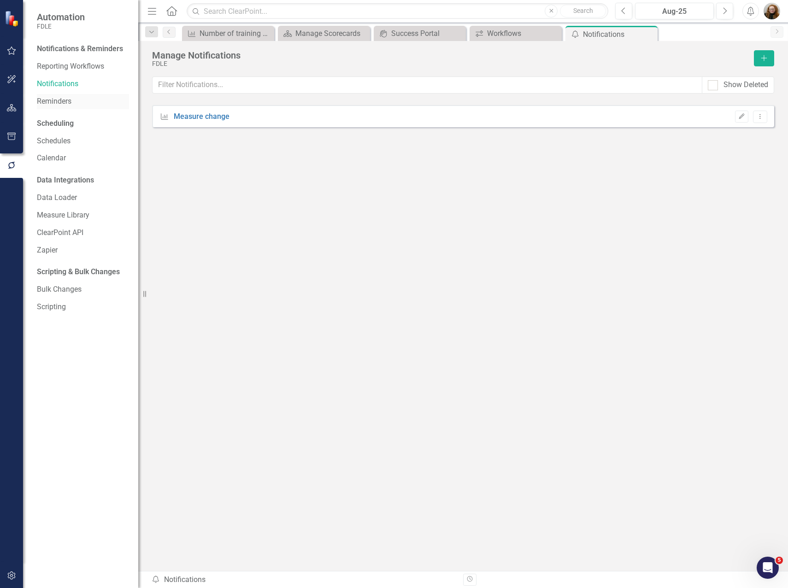
click at [66, 101] on link "Reminders" at bounding box center [83, 101] width 92 height 11
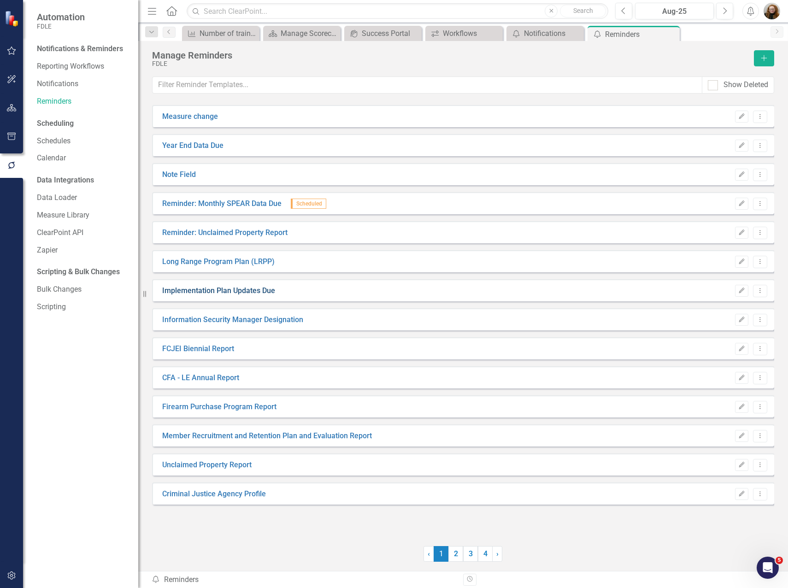
click at [192, 293] on link "Implementation Plan Updates Due" at bounding box center [218, 291] width 113 height 11
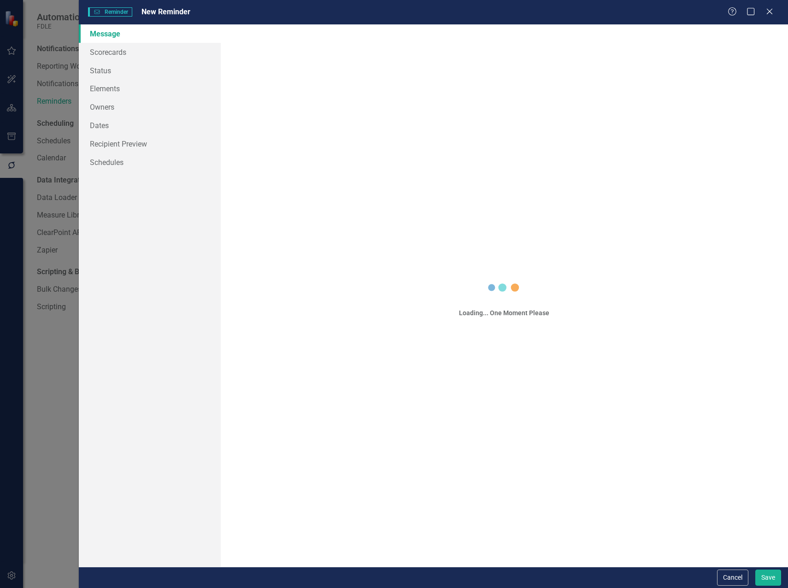
click at [192, 293] on div "Reminder Reminder New Reminder Help Maximize Close Message Scorecards Status El…" at bounding box center [394, 294] width 788 height 588
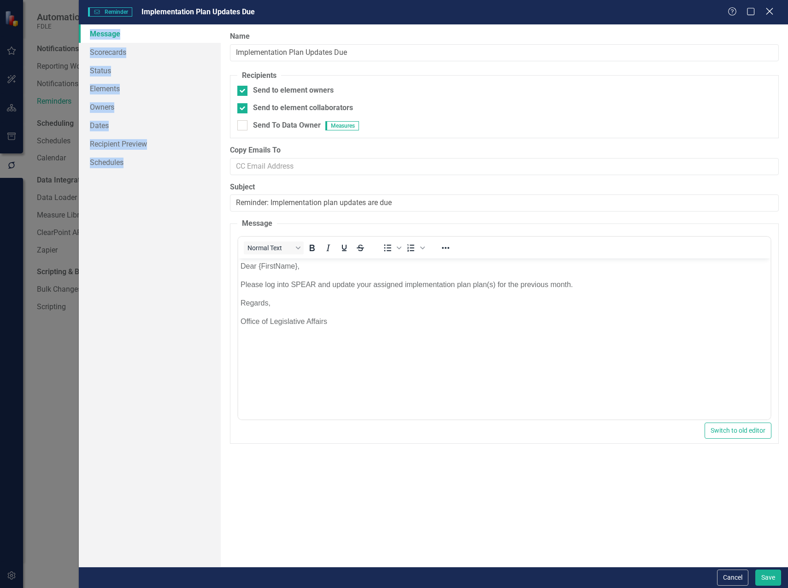
click at [767, 12] on icon "Close" at bounding box center [770, 11] width 12 height 9
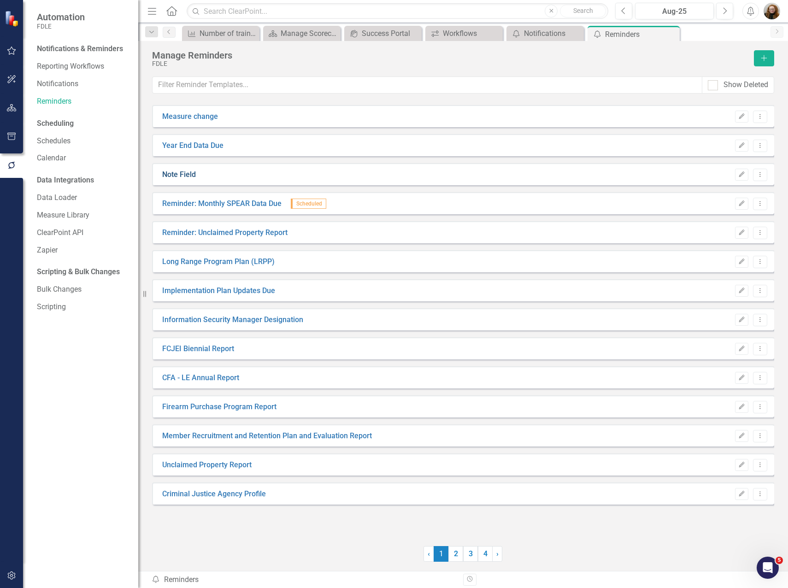
click at [176, 174] on link "Note Field" at bounding box center [179, 175] width 34 height 11
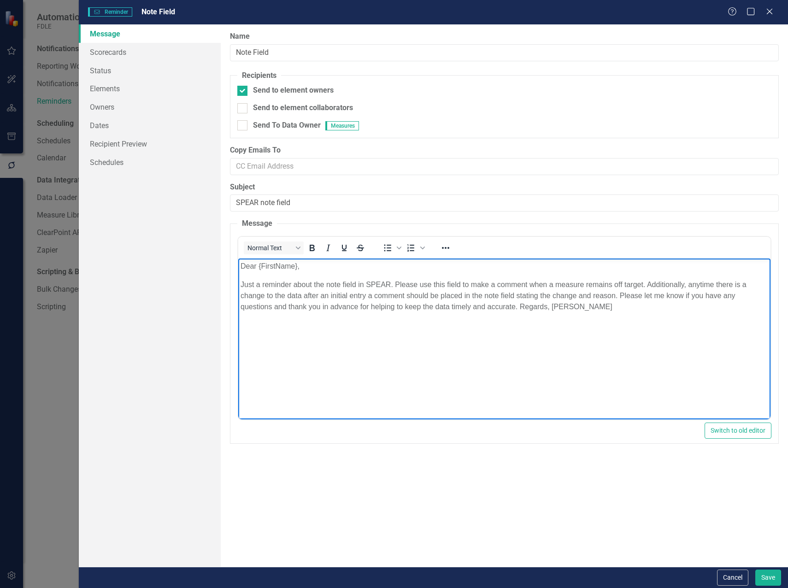
click at [620, 296] on p "Just a reminder about the note field in SPEAR. Please use this field to make a …" at bounding box center [504, 295] width 528 height 33
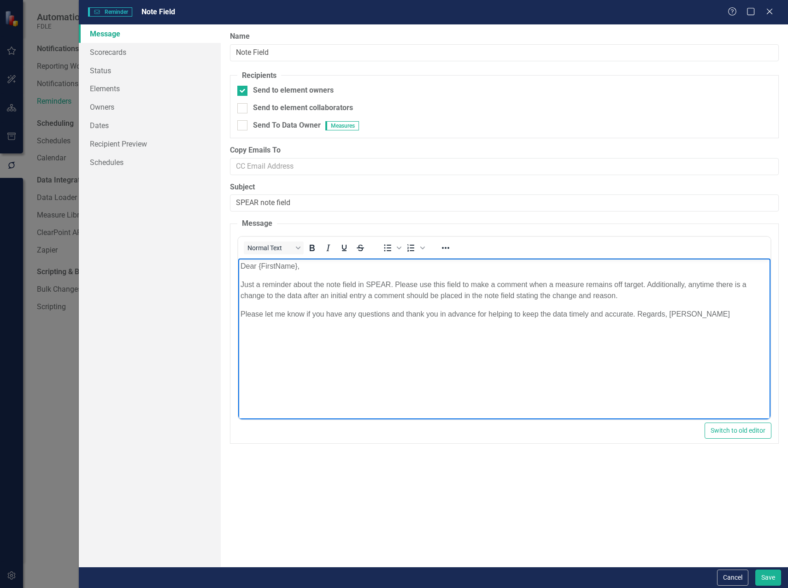
click at [637, 315] on p "Please let me know if you have any questions and thank you in advance for helpi…" at bounding box center [504, 314] width 528 height 11
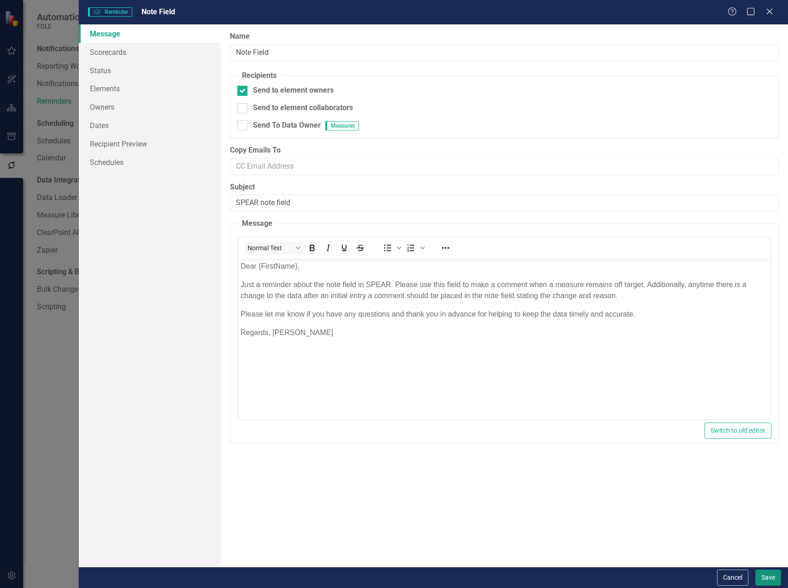
click at [762, 582] on button "Save" at bounding box center [769, 578] width 26 height 16
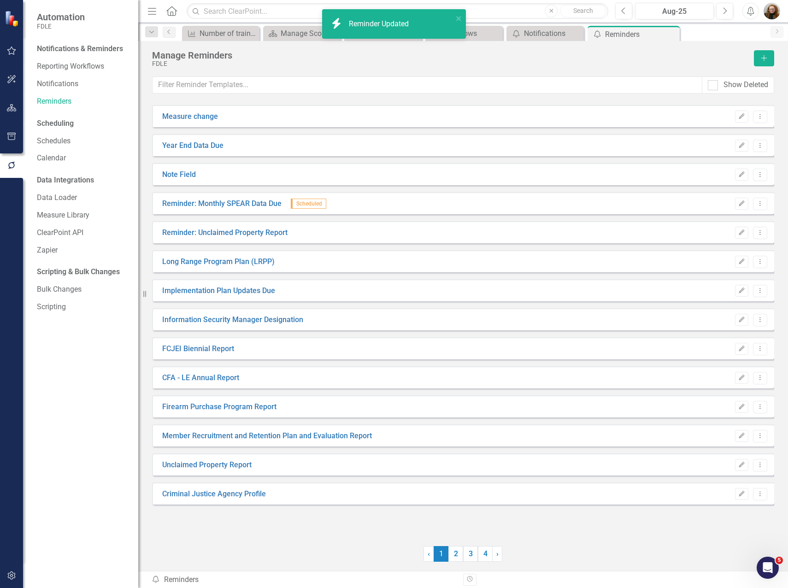
click at [322, 536] on div "Measure change Edit Dropdown Menu Year End Data Due Edit Dropdown Menu Note Fie…" at bounding box center [463, 330] width 622 height 461
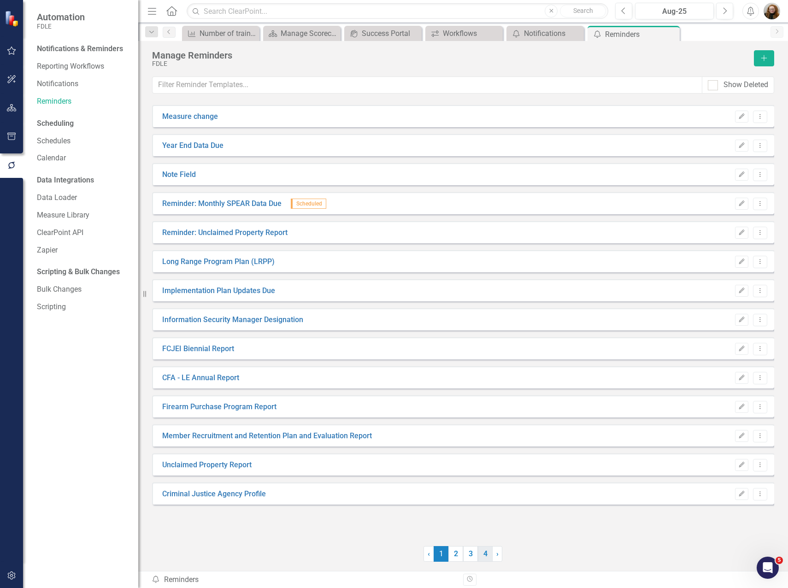
click at [489, 554] on link "4" at bounding box center [485, 554] width 15 height 16
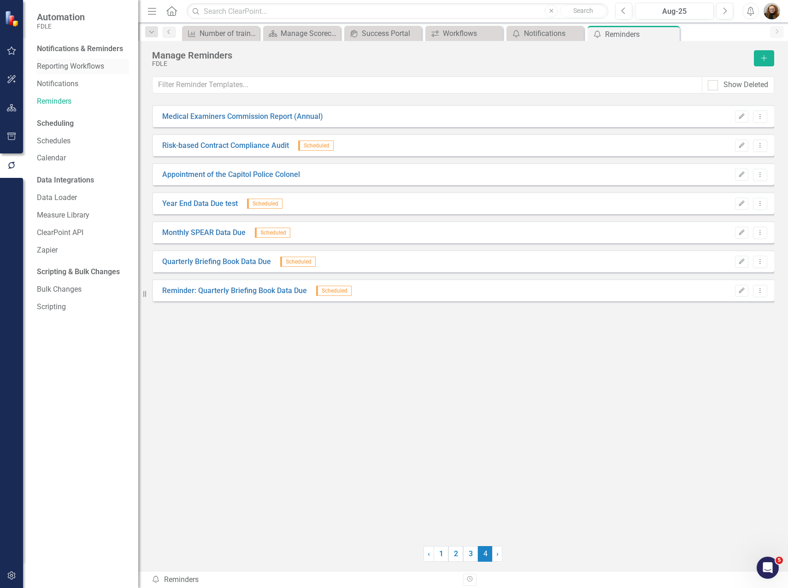
click at [86, 63] on link "Reporting Workflows" at bounding box center [83, 66] width 92 height 11
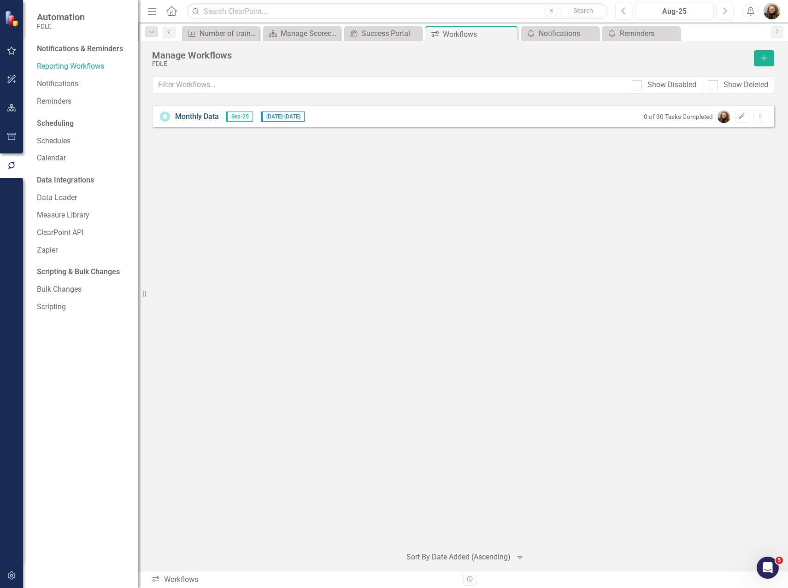
click at [201, 115] on link "Monthly Data" at bounding box center [197, 117] width 44 height 11
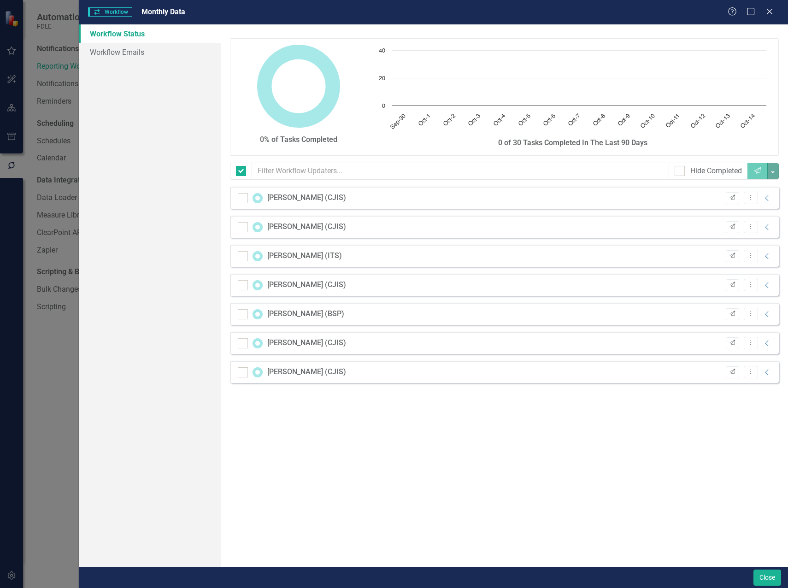
checkbox input "false"
click at [201, 115] on div "Workflow Workflow Monthly Data Help Maximize Close Workflow Status Workflow Ema…" at bounding box center [394, 294] width 788 height 588
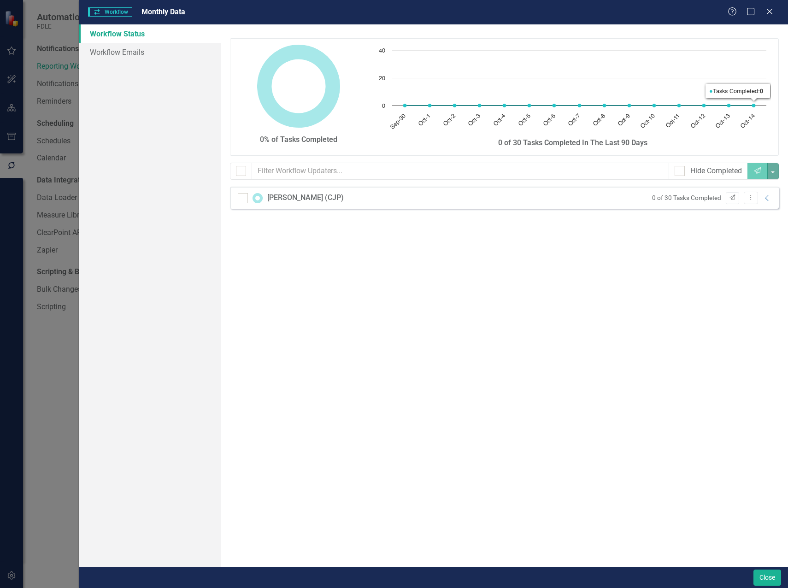
click at [772, 6] on div "Workflow Workflow Monthly Data Help Maximize Close" at bounding box center [433, 12] width 709 height 24
click at [769, 12] on icon at bounding box center [769, 11] width 7 height 7
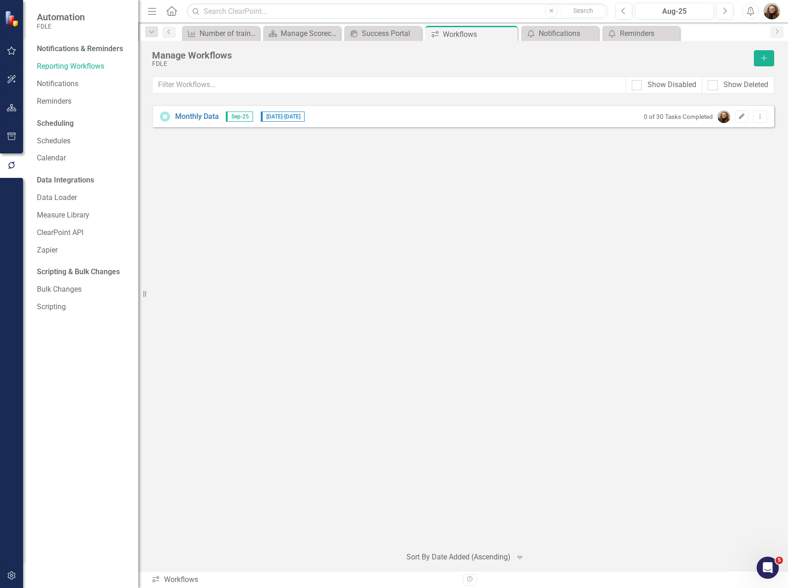
click at [741, 116] on icon "Edit" at bounding box center [742, 117] width 7 height 6
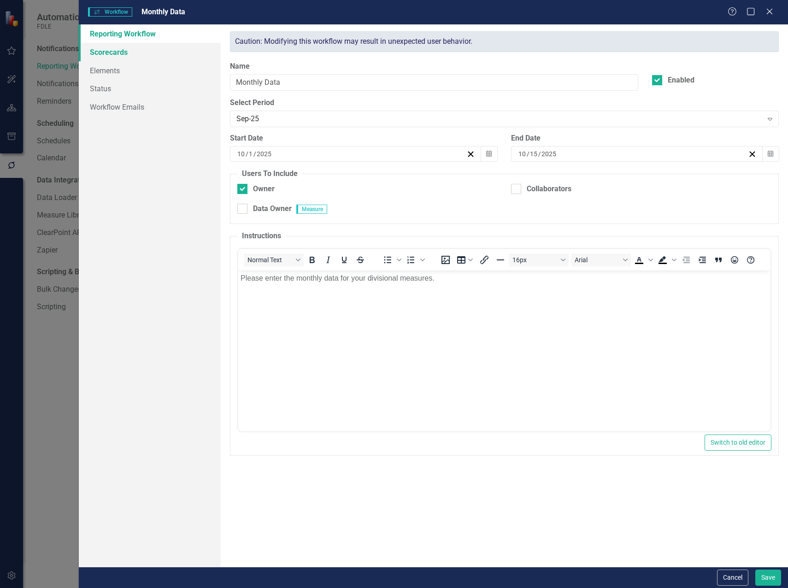
click at [105, 57] on link "Scorecards" at bounding box center [150, 52] width 142 height 18
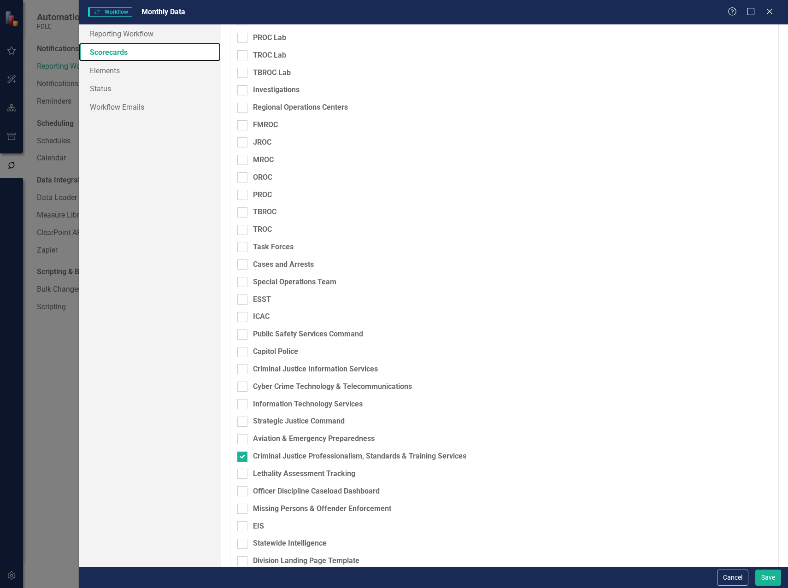
scroll to position [721, 0]
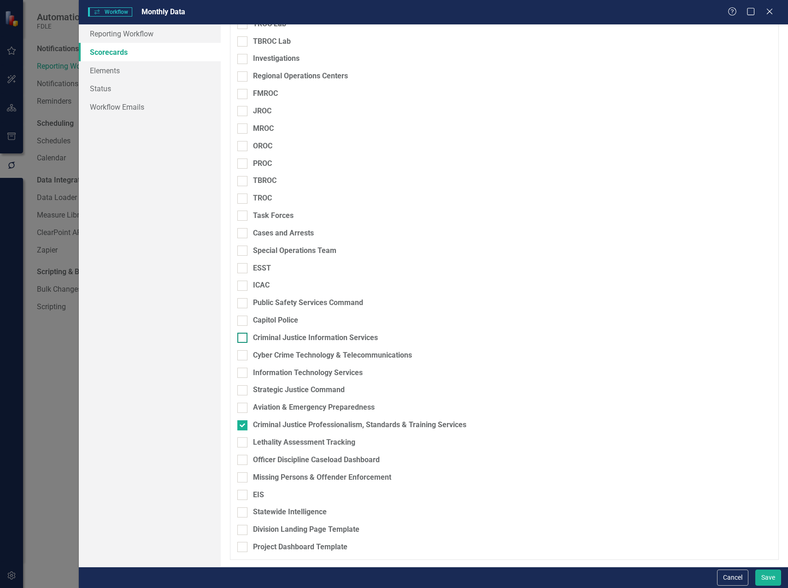
click at [241, 341] on div at bounding box center [242, 338] width 10 height 10
click at [241, 339] on input "Criminal Justice Information Services" at bounding box center [240, 336] width 6 height 6
checkbox input "true"
click at [243, 373] on div at bounding box center [242, 373] width 10 height 10
click at [243, 373] on input "Information Technology Services" at bounding box center [240, 371] width 6 height 6
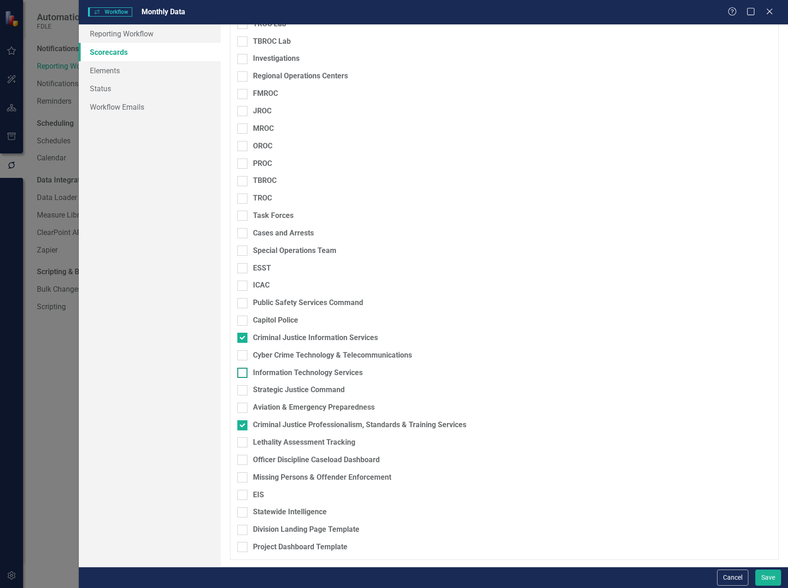
checkbox input "true"
click at [242, 517] on div at bounding box center [242, 513] width 10 height 10
click at [242, 514] on input "Statewide Intelligence" at bounding box center [240, 511] width 6 height 6
checkbox input "true"
click at [240, 476] on input "Missing Persons & Offender Enforcement" at bounding box center [240, 476] width 6 height 6
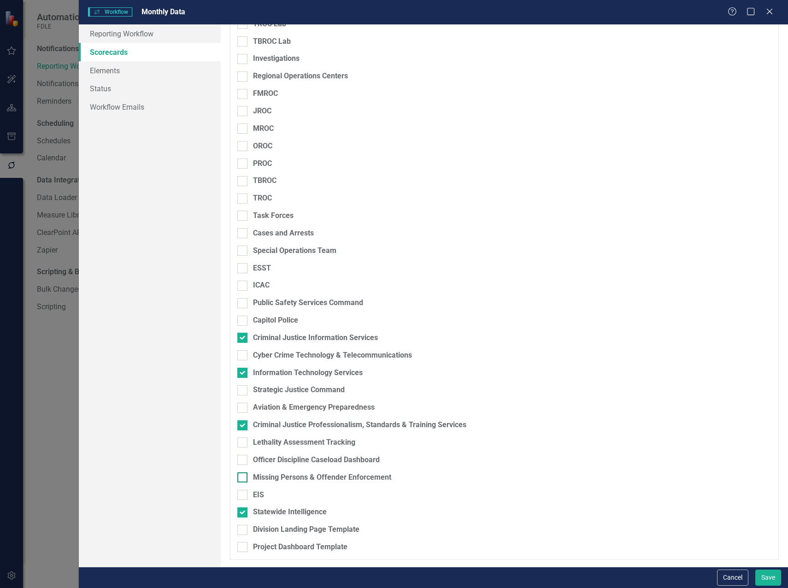
checkbox input "true"
click at [771, 581] on button "Save" at bounding box center [769, 578] width 26 height 16
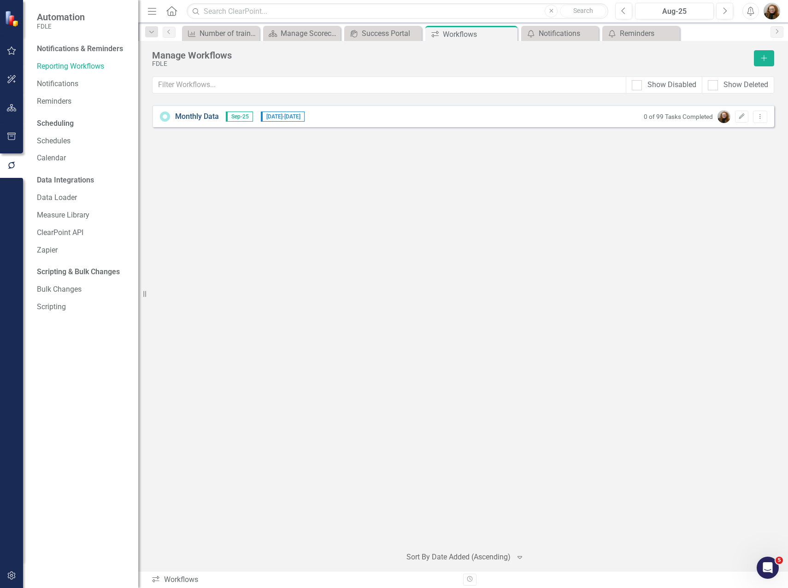
click at [196, 119] on link "Monthly Data" at bounding box center [197, 117] width 44 height 11
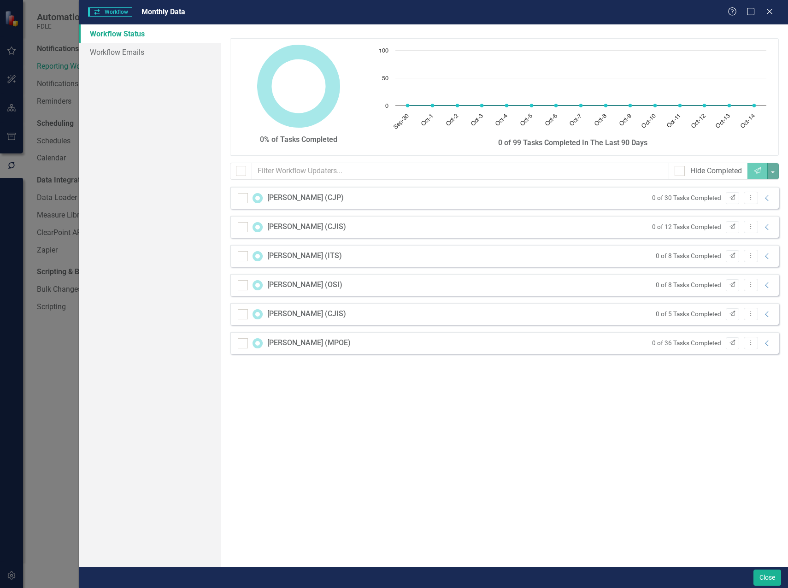
click at [288, 230] on div "Debbie Haire (CJIS)" at bounding box center [306, 227] width 79 height 11
click at [754, 226] on icon "Dropdown Menu" at bounding box center [751, 227] width 8 height 6
click at [577, 234] on div "Debbie Haire (CJIS) 0 of 12 Tasks Completed Send Dropdown Menu Collapse" at bounding box center [504, 227] width 549 height 22
click at [767, 225] on icon "Collapse" at bounding box center [767, 227] width 9 height 7
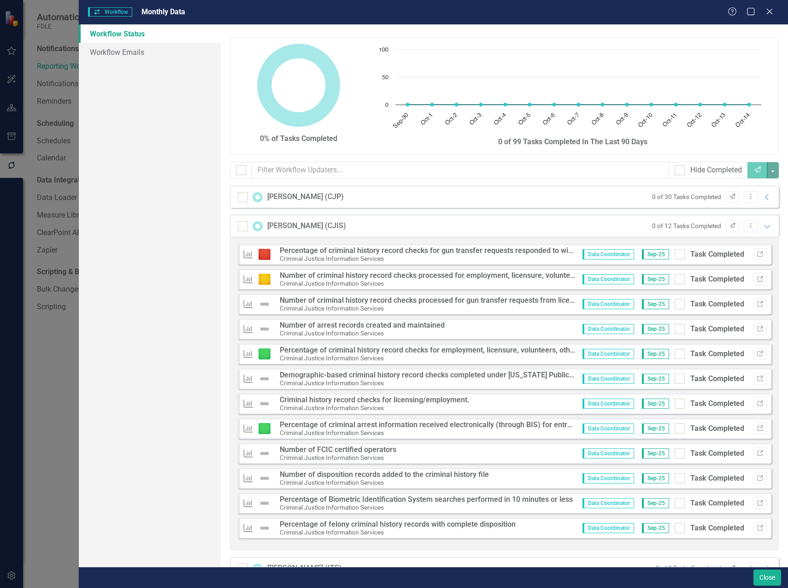
scroll to position [0, 0]
click at [763, 227] on icon "Expanded" at bounding box center [767, 227] width 9 height 7
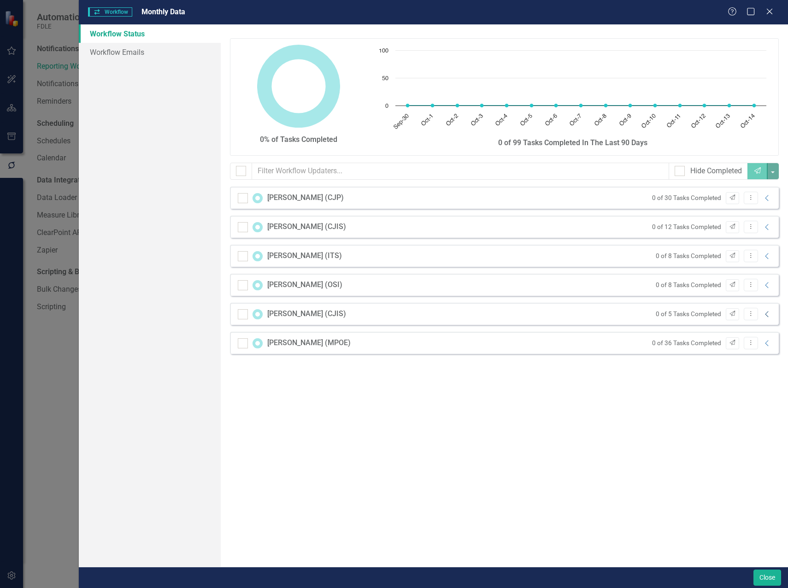
click at [766, 315] on icon "Collapse" at bounding box center [767, 314] width 9 height 7
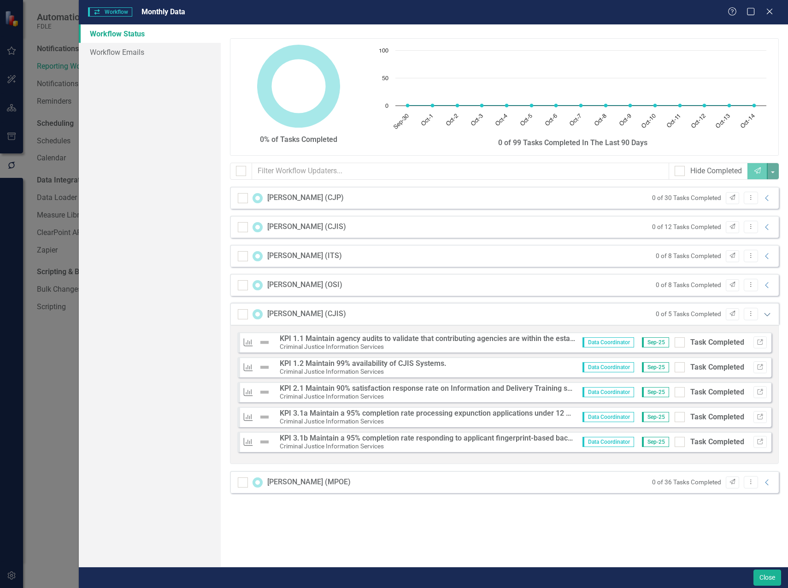
click at [766, 315] on icon "Expanded" at bounding box center [767, 314] width 9 height 7
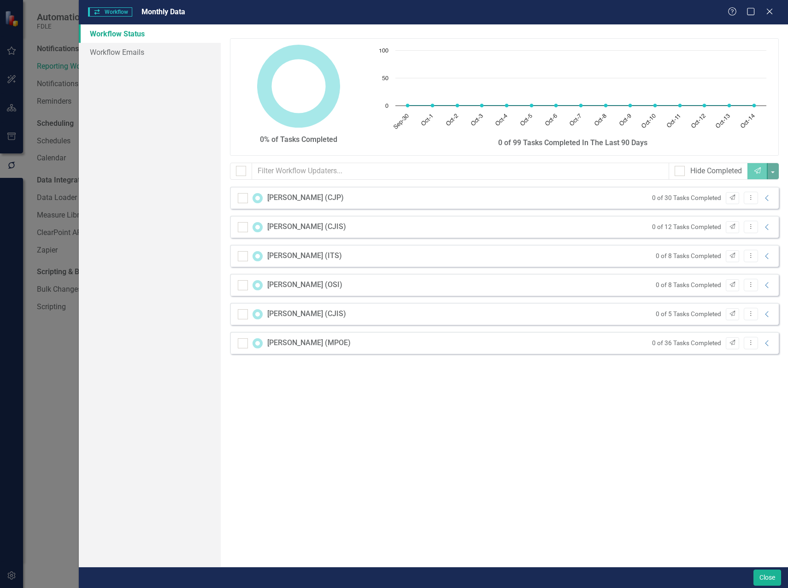
click at [767, 281] on div "0 of 8 Tasks Completed Send Dropdown Menu Collapse" at bounding box center [711, 285] width 121 height 12
click at [767, 284] on icon "Collapse" at bounding box center [767, 285] width 9 height 7
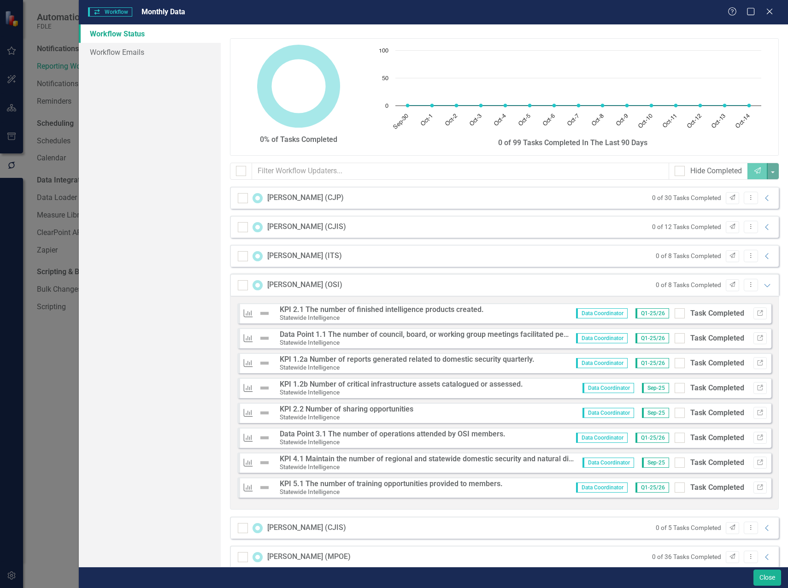
click at [767, 284] on div "Linda Infinger (OSI) 0 of 8 Tasks Completed Send Dropdown Menu Expanded" at bounding box center [504, 285] width 549 height 22
click at [763, 285] on icon "Expanded" at bounding box center [767, 285] width 9 height 7
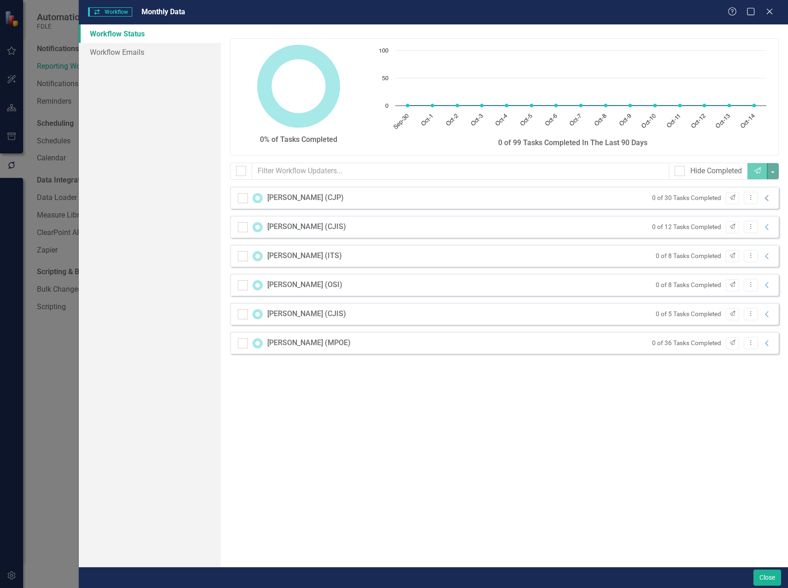
click at [768, 198] on icon "Collapse" at bounding box center [767, 198] width 9 height 7
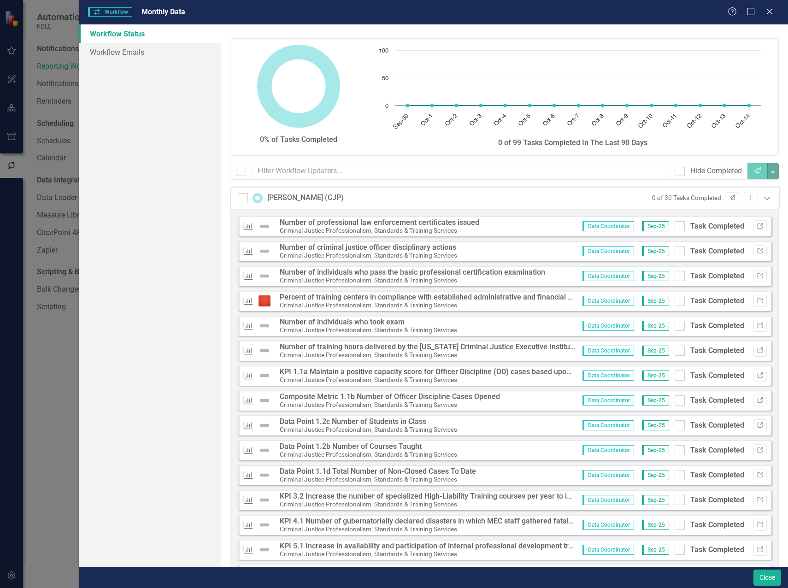
click at [763, 199] on icon "Expanded" at bounding box center [767, 198] width 9 height 7
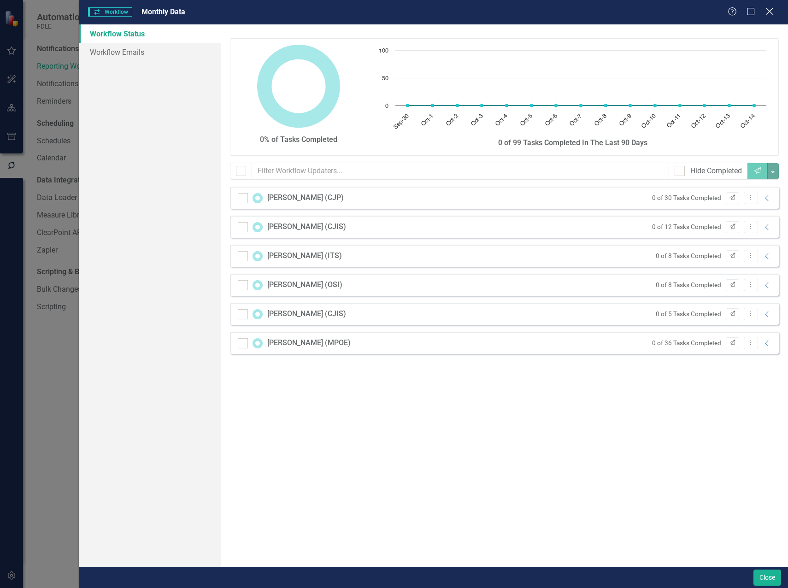
click at [774, 12] on icon "Close" at bounding box center [770, 11] width 12 height 9
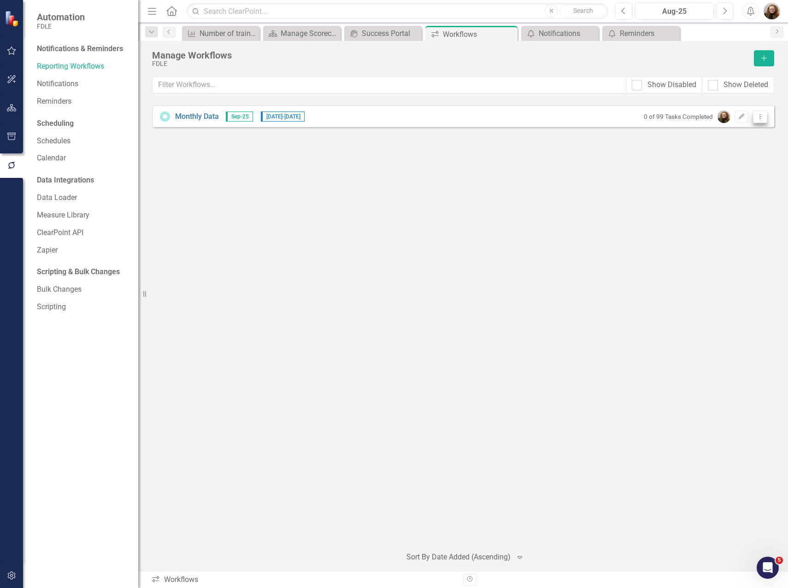
click at [756, 120] on button "Dropdown Menu" at bounding box center [760, 117] width 14 height 12
click at [727, 145] on link "Edit Edit Workflow" at bounding box center [724, 149] width 85 height 17
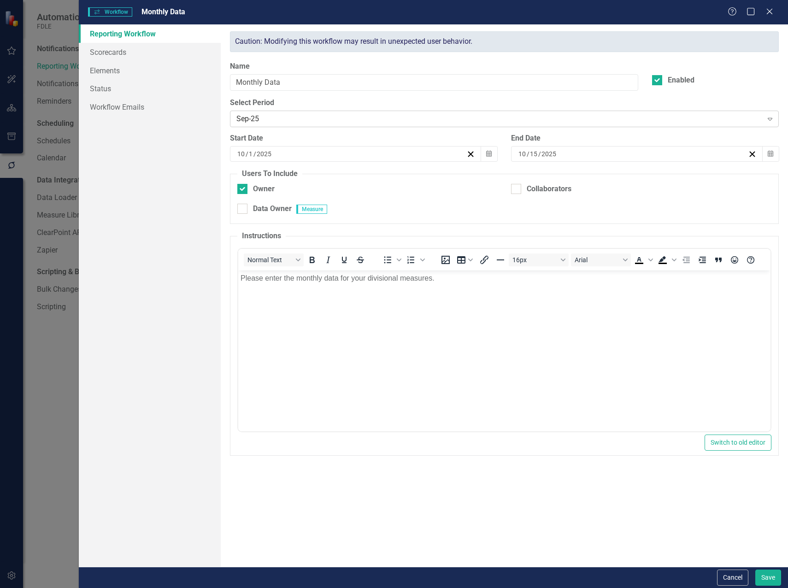
click at [337, 121] on div "Sep-25" at bounding box center [499, 119] width 526 height 11
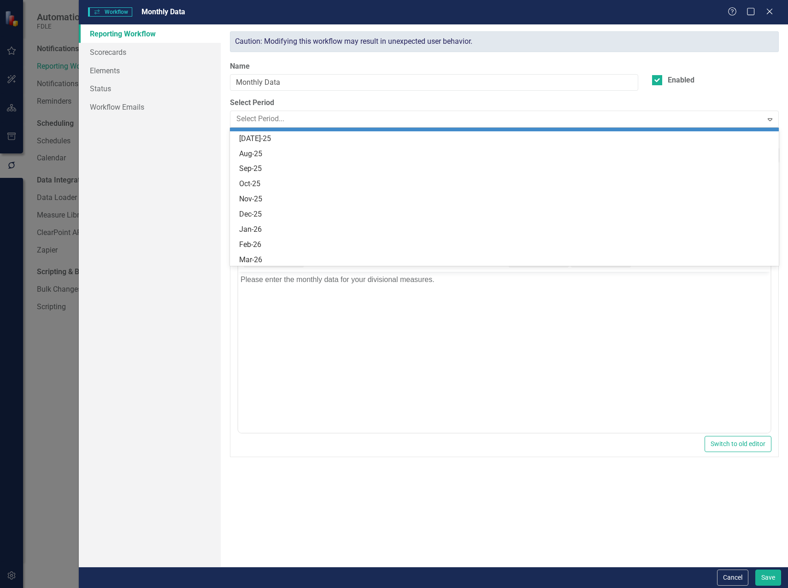
scroll to position [3890, 0]
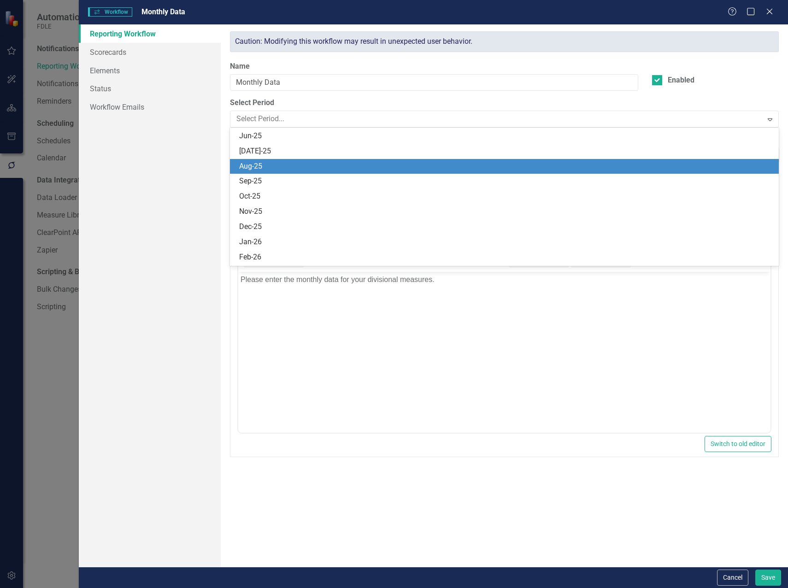
click at [280, 167] on div "Aug-25" at bounding box center [506, 166] width 534 height 11
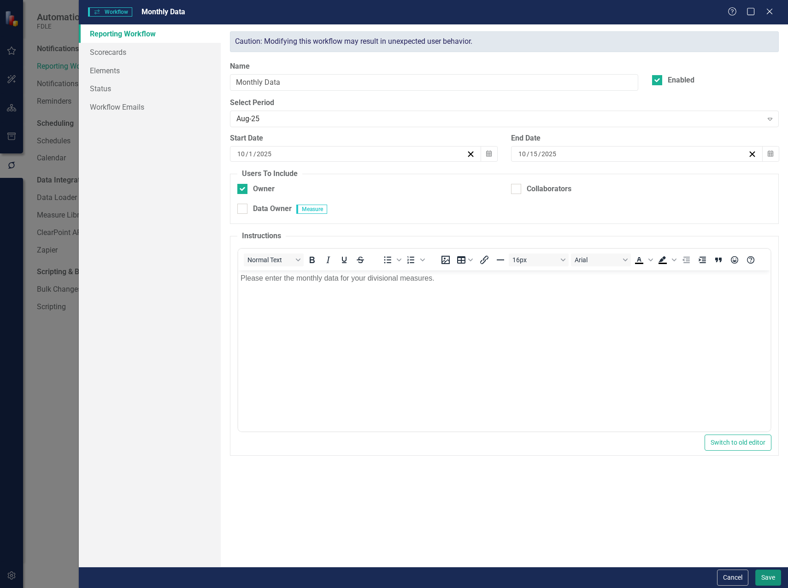
click at [765, 580] on button "Save" at bounding box center [769, 578] width 26 height 16
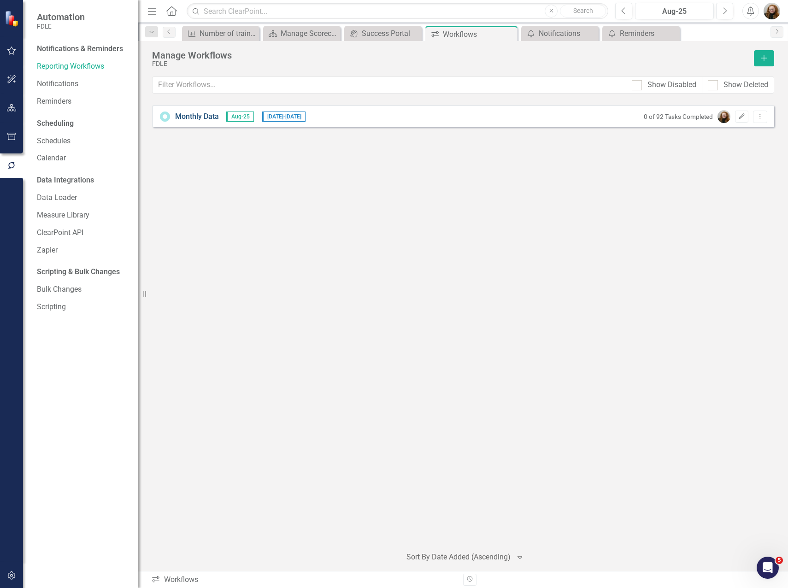
click at [213, 118] on link "Monthly Data" at bounding box center [197, 117] width 44 height 11
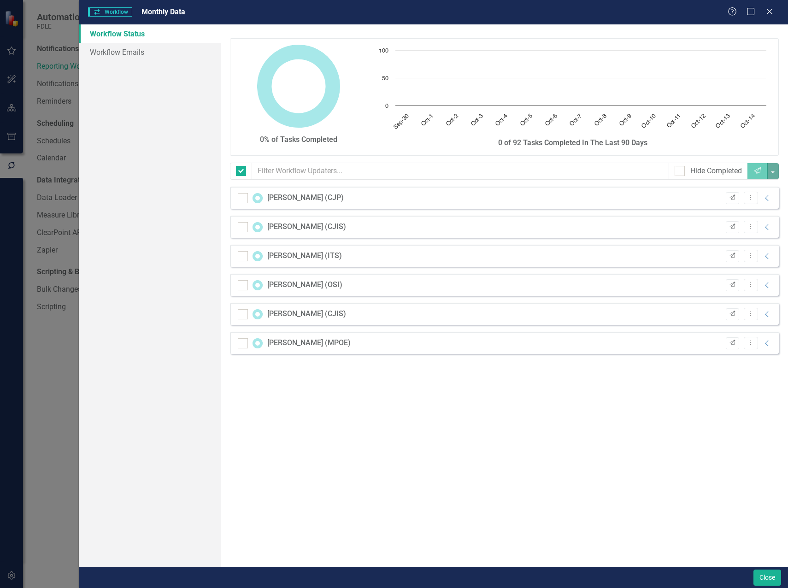
checkbox input "false"
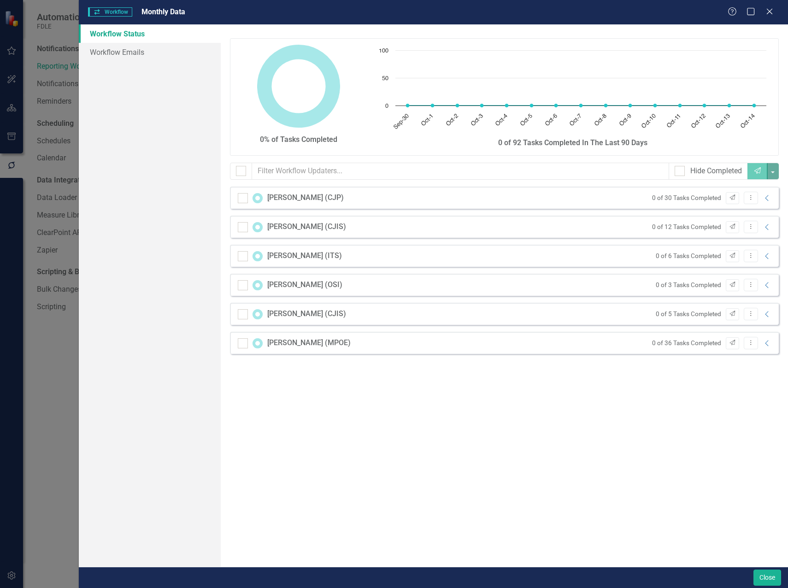
click at [569, 426] on div "0% of Tasks Completed Chart Chart with 15 data points. The chart has 1 X axis d…" at bounding box center [504, 295] width 567 height 543
click at [774, 9] on icon "Close" at bounding box center [770, 11] width 12 height 9
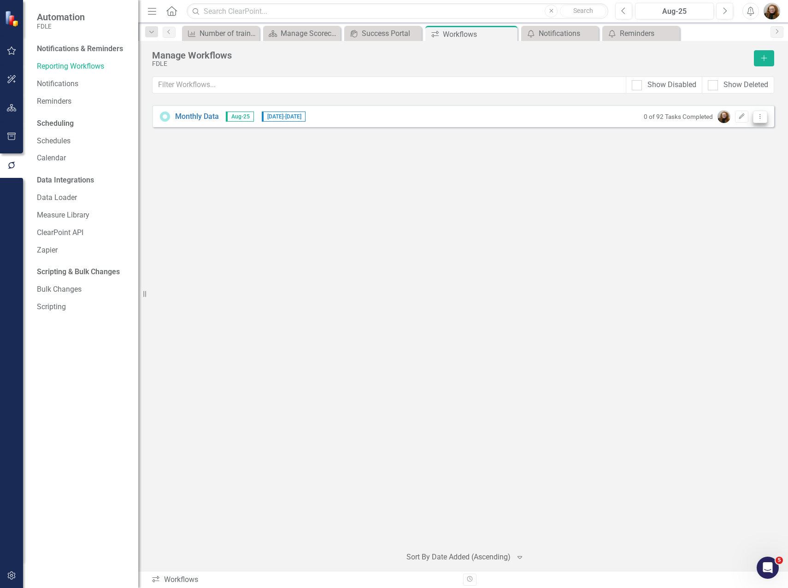
click at [761, 116] on icon at bounding box center [760, 116] width 1 height 5
click at [732, 147] on link "Edit Edit Workflow" at bounding box center [724, 149] width 85 height 17
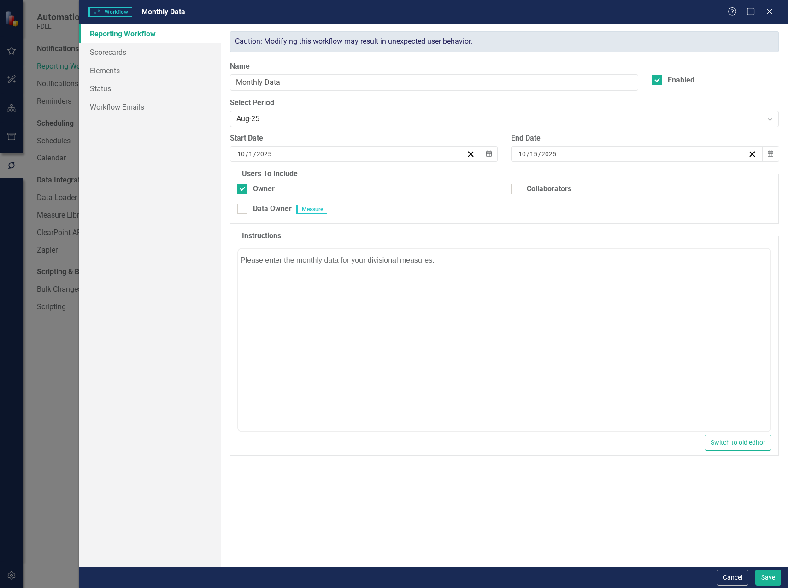
scroll to position [0, 0]
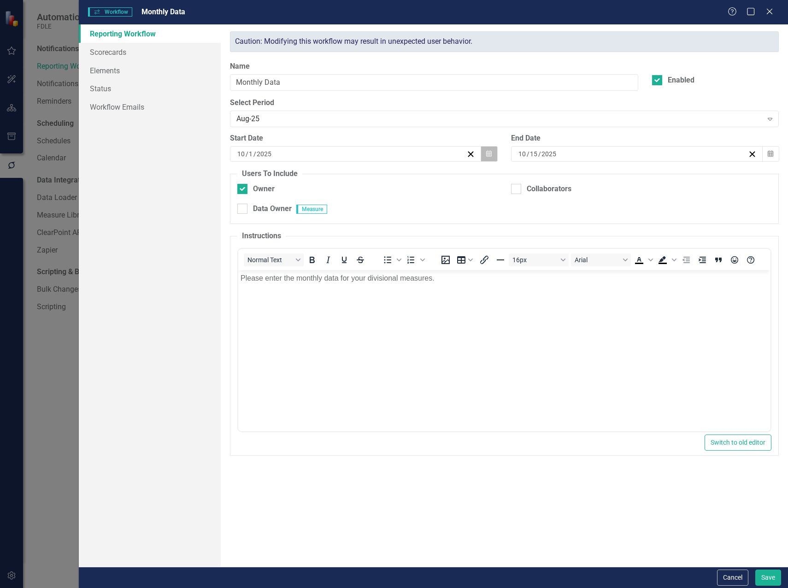
click at [489, 154] on icon "Calendar" at bounding box center [489, 154] width 6 height 6
click at [153, 206] on div "Reporting Workflow Scorecards Elements Status Workflow Emails" at bounding box center [150, 295] width 142 height 543
click at [112, 89] on link "Status" at bounding box center [150, 88] width 142 height 18
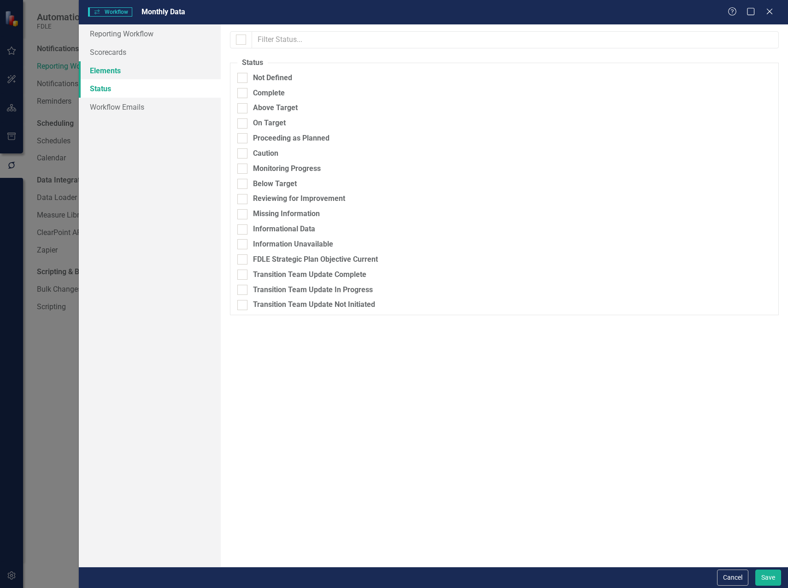
click at [117, 71] on link "Elements" at bounding box center [150, 70] width 142 height 18
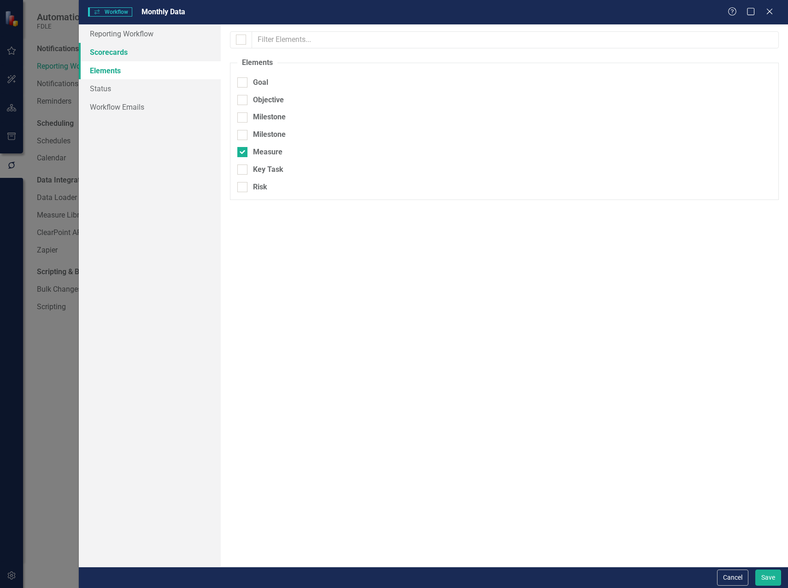
click at [120, 60] on link "Scorecards" at bounding box center [150, 52] width 142 height 18
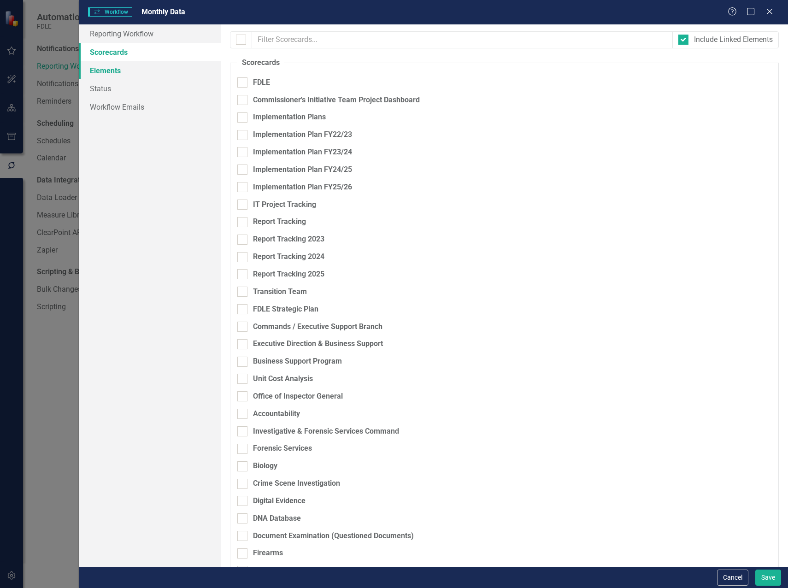
click at [109, 73] on link "Elements" at bounding box center [150, 70] width 142 height 18
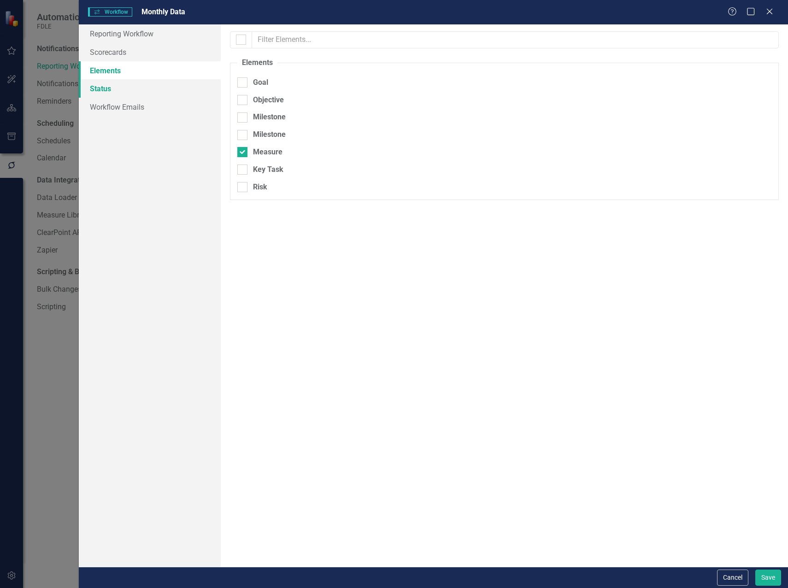
click at [104, 85] on link "Status" at bounding box center [150, 88] width 142 height 18
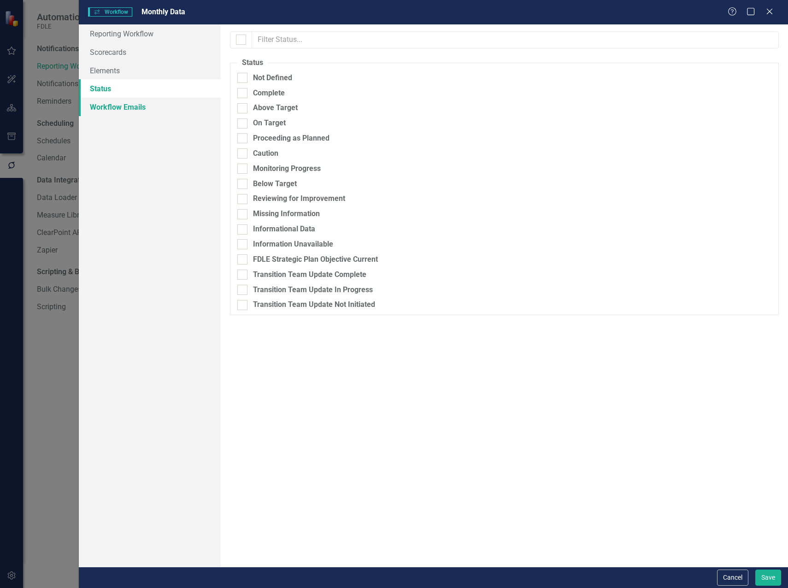
click at [122, 107] on link "Workflow Emails" at bounding box center [150, 107] width 142 height 18
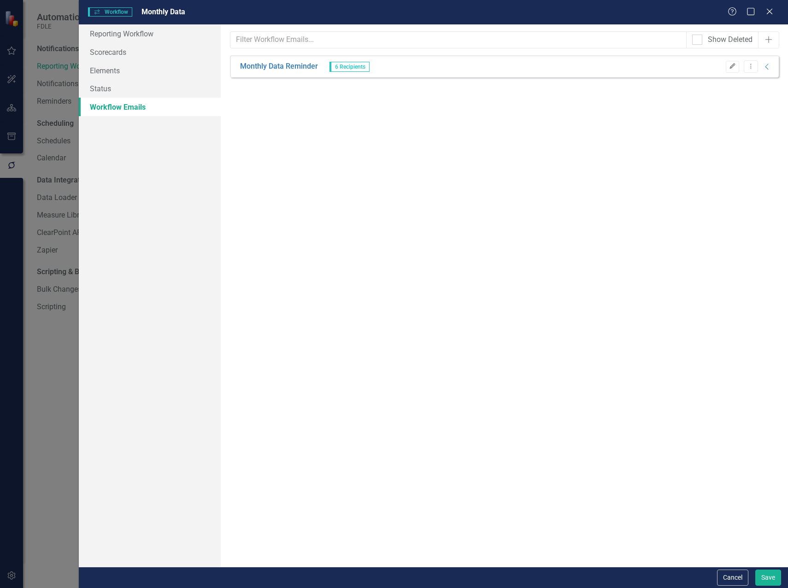
click at [734, 68] on icon "Edit" at bounding box center [732, 67] width 7 height 6
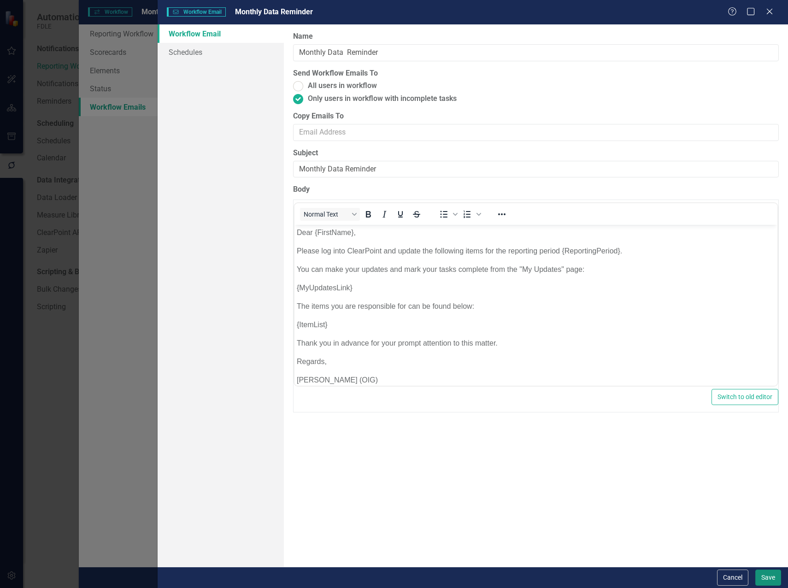
click at [770, 578] on button "Save" at bounding box center [769, 578] width 26 height 16
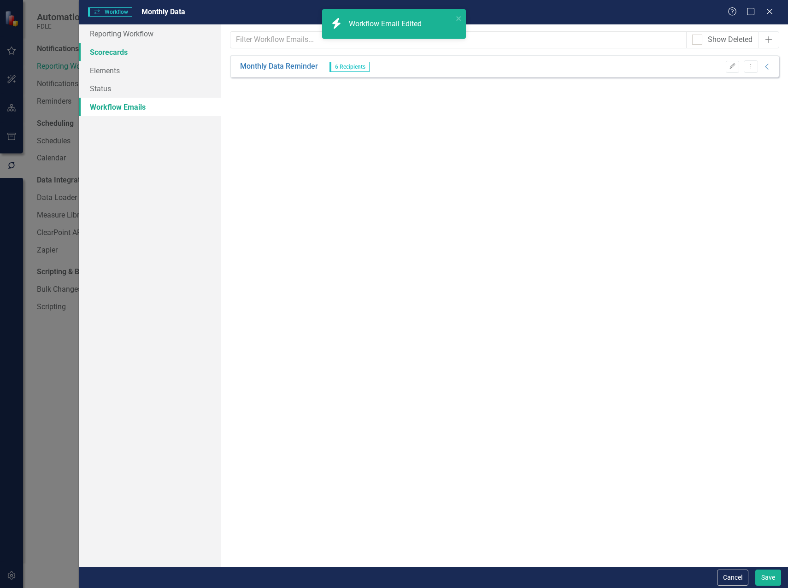
click at [126, 51] on link "Scorecards" at bounding box center [150, 52] width 142 height 18
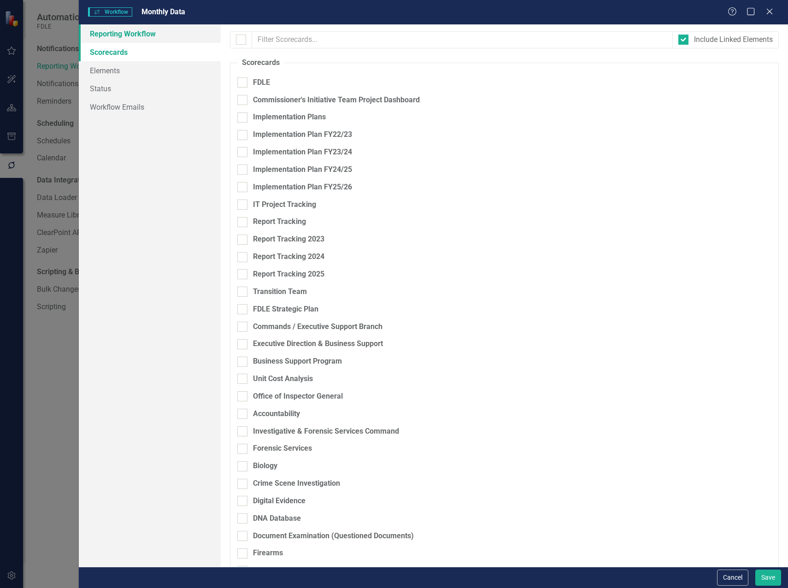
click at [133, 32] on link "Reporting Workflow" at bounding box center [150, 33] width 142 height 18
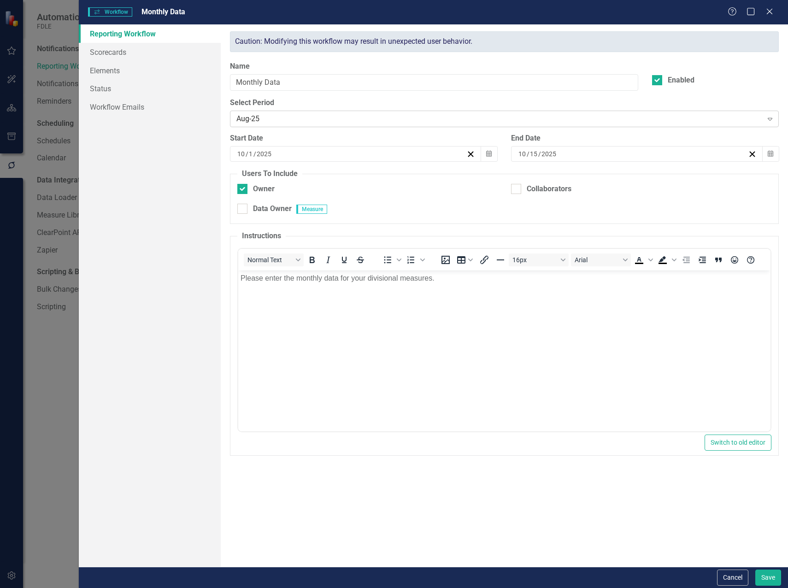
click at [453, 119] on div "Aug-25" at bounding box center [499, 119] width 526 height 11
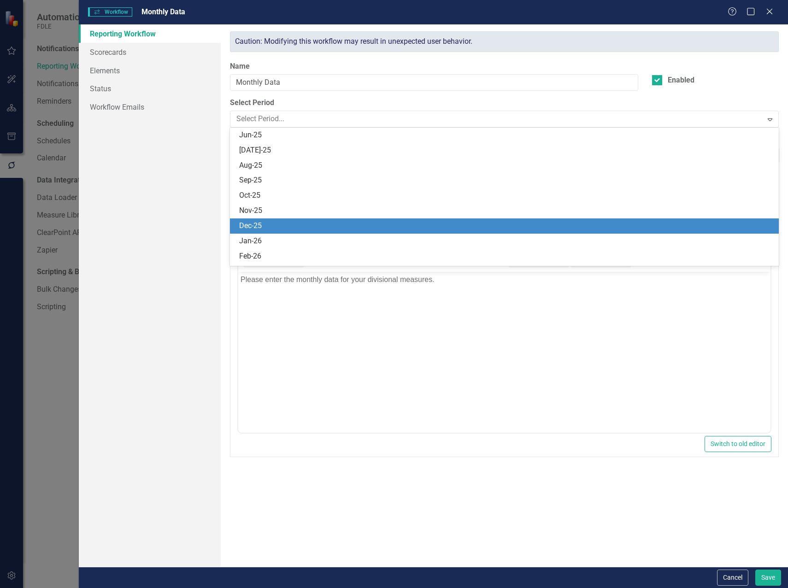
scroll to position [3876, 0]
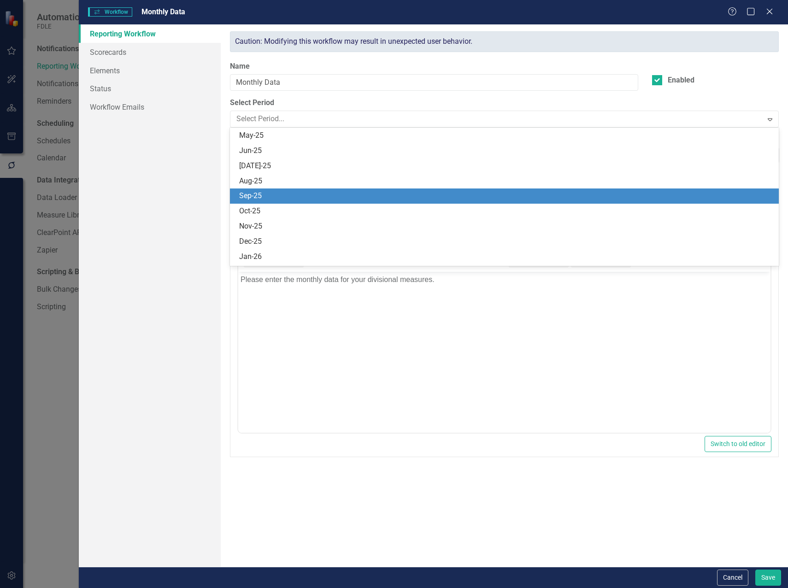
click at [387, 199] on div "Sep-25" at bounding box center [506, 196] width 534 height 11
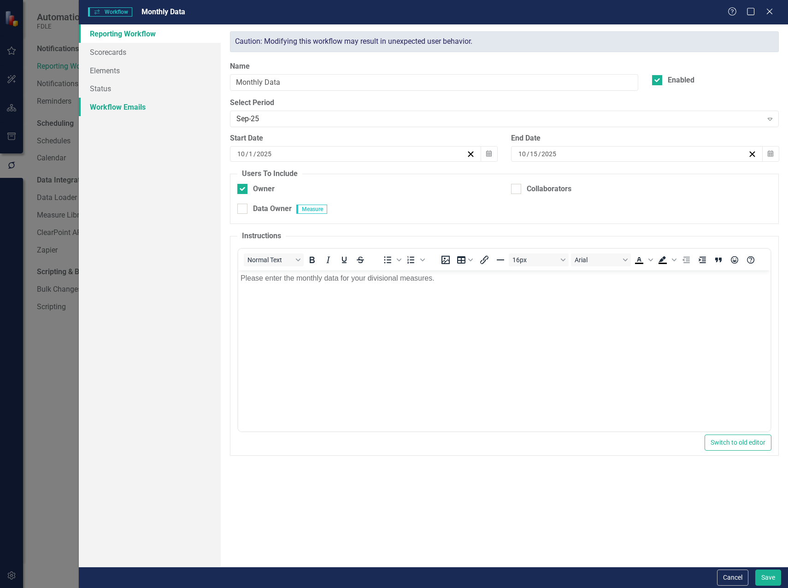
click at [136, 105] on link "Workflow Emails" at bounding box center [150, 107] width 142 height 18
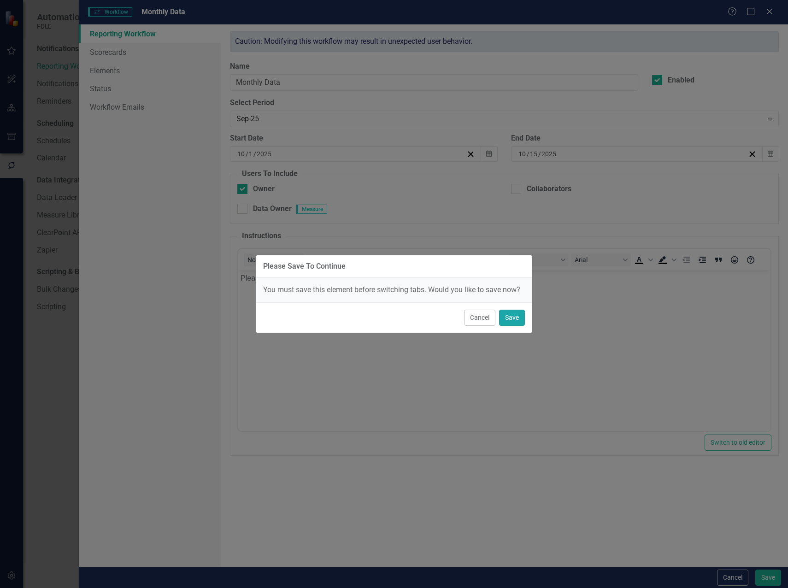
click at [511, 322] on button "Save" at bounding box center [512, 318] width 26 height 16
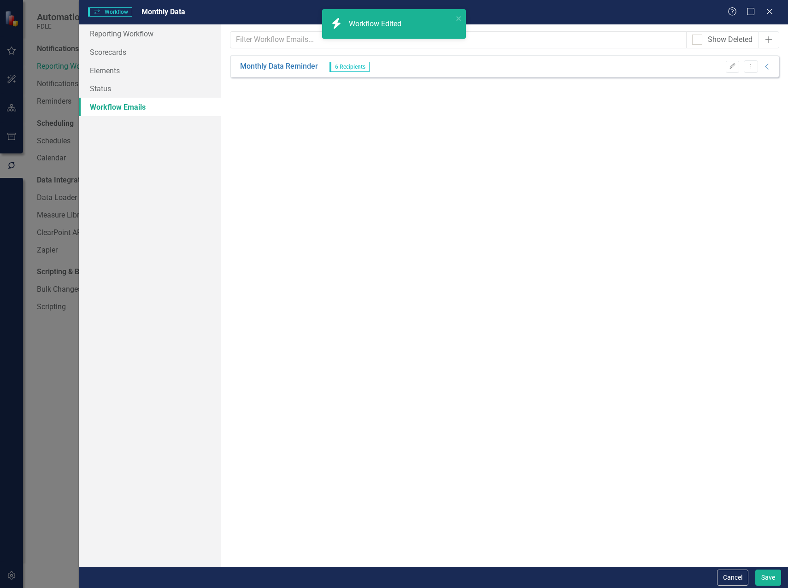
click at [141, 107] on link "Workflow Emails" at bounding box center [150, 107] width 142 height 18
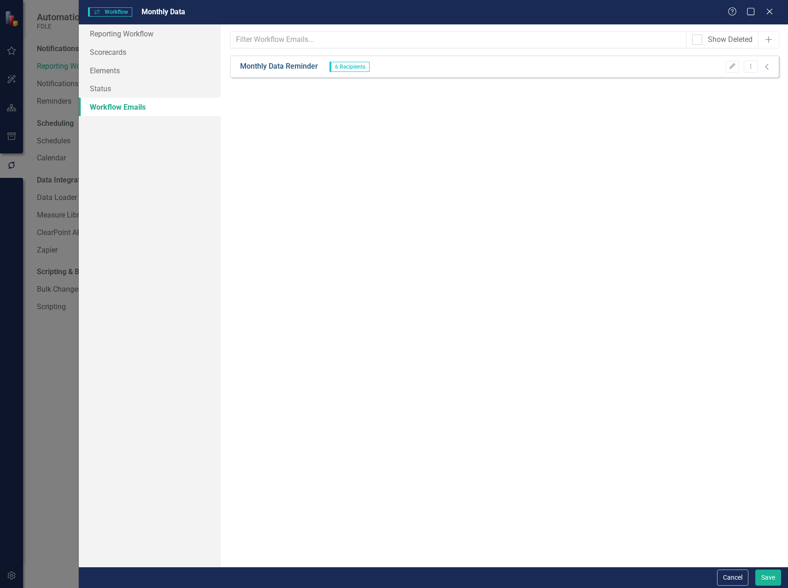
click at [266, 68] on link "Monthly Data Reminder" at bounding box center [279, 66] width 78 height 11
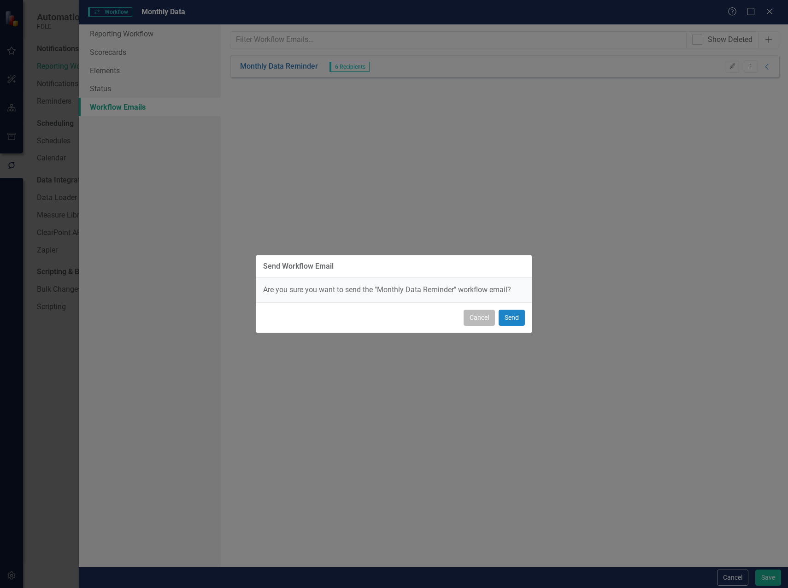
click at [482, 321] on button "Cancel" at bounding box center [479, 318] width 31 height 16
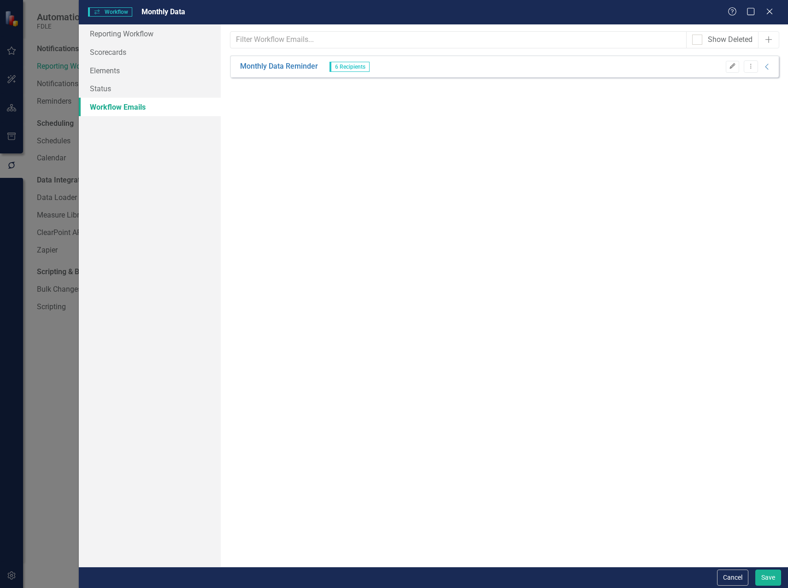
click at [736, 70] on button "Edit" at bounding box center [732, 67] width 13 height 12
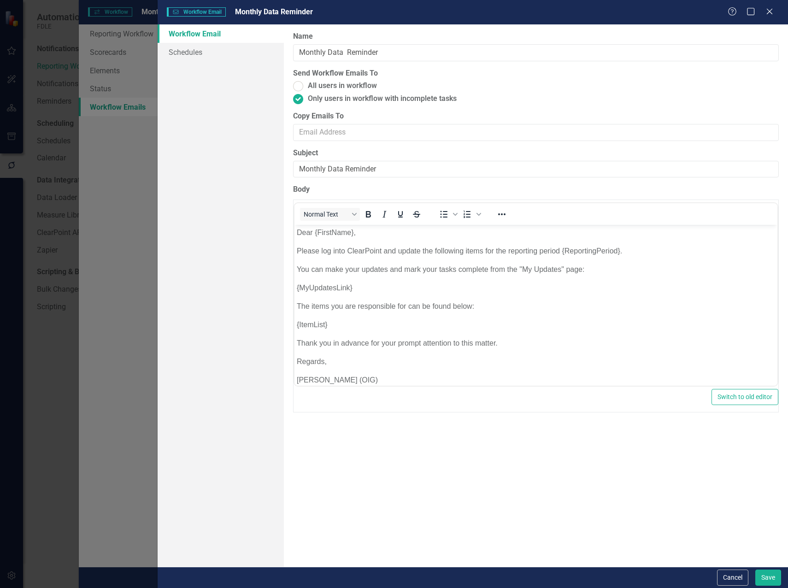
scroll to position [0, 0]
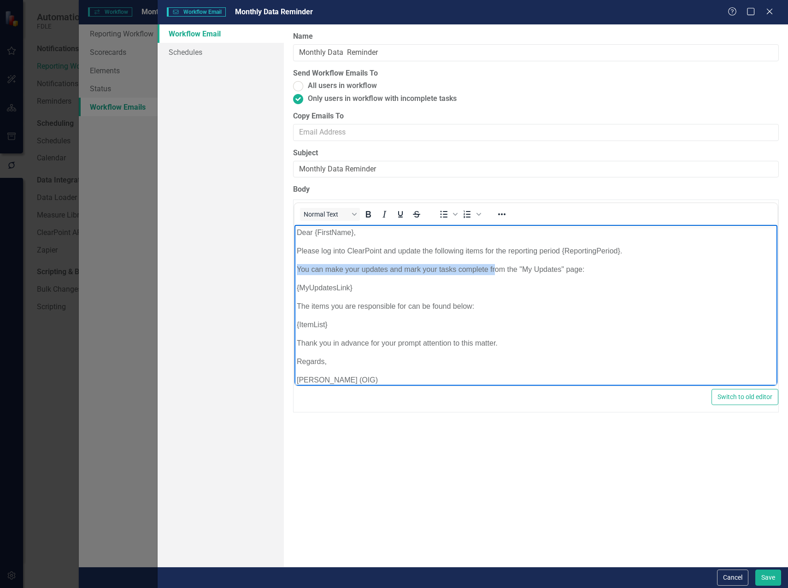
drag, startPoint x: 297, startPoint y: 269, endPoint x: 493, endPoint y: 271, distance: 195.5
click at [493, 271] on p "You can make your updates and mark your tasks complete from the "My Updates" pa…" at bounding box center [535, 269] width 479 height 11
click at [772, 14] on icon "Close" at bounding box center [770, 11] width 12 height 9
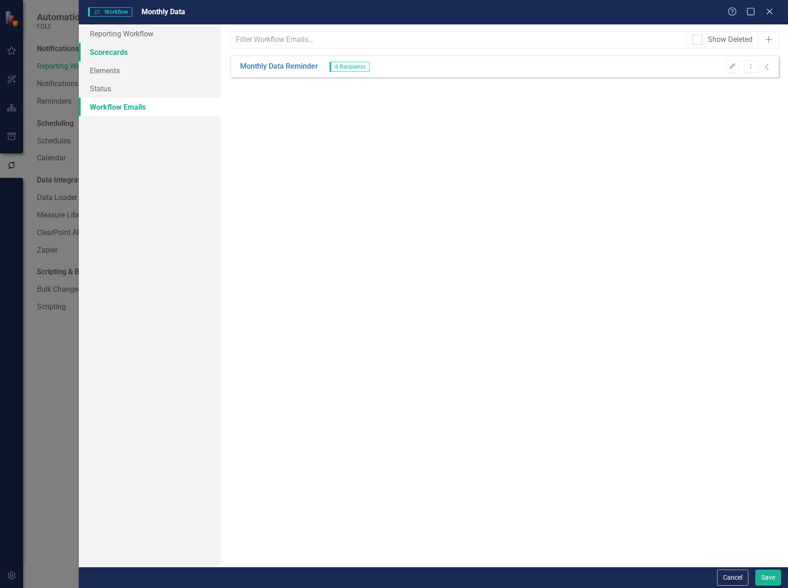
click at [110, 52] on link "Scorecards" at bounding box center [150, 52] width 142 height 18
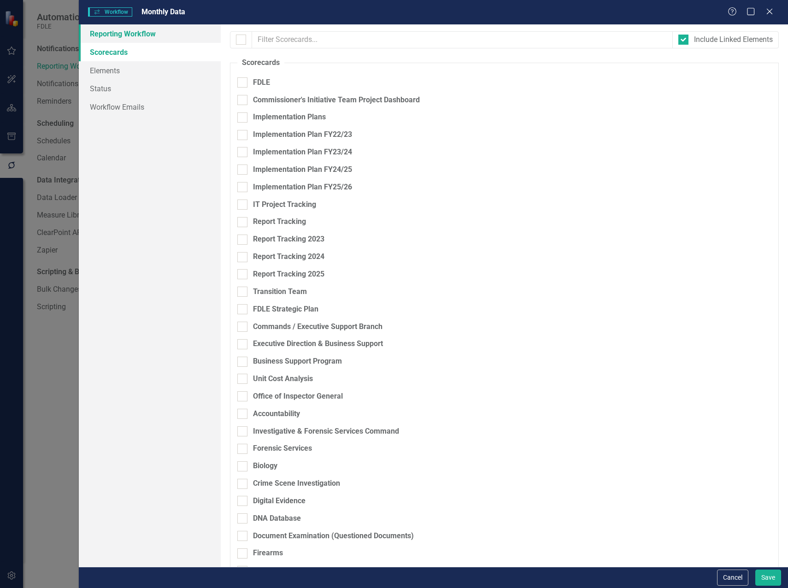
click at [114, 37] on link "Reporting Workflow" at bounding box center [150, 33] width 142 height 18
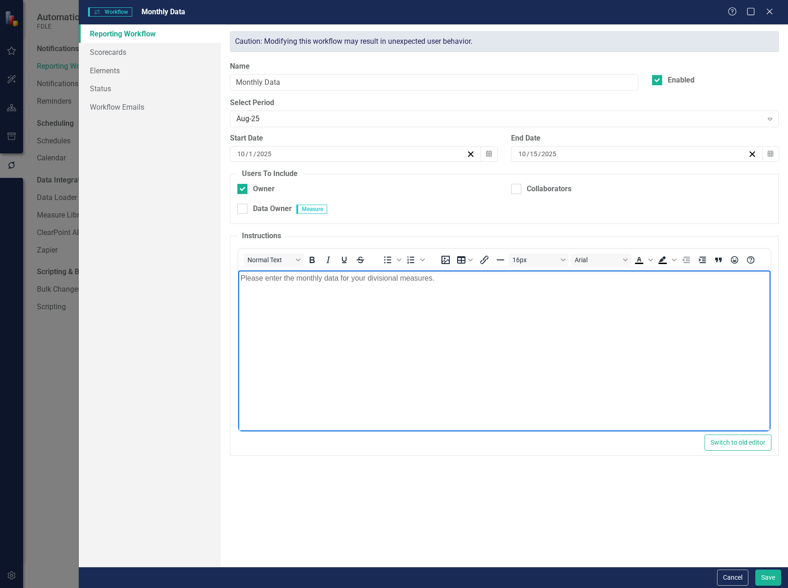
click at [442, 281] on p "Please enter the monthly data for your divisional measures." at bounding box center [504, 278] width 528 height 11
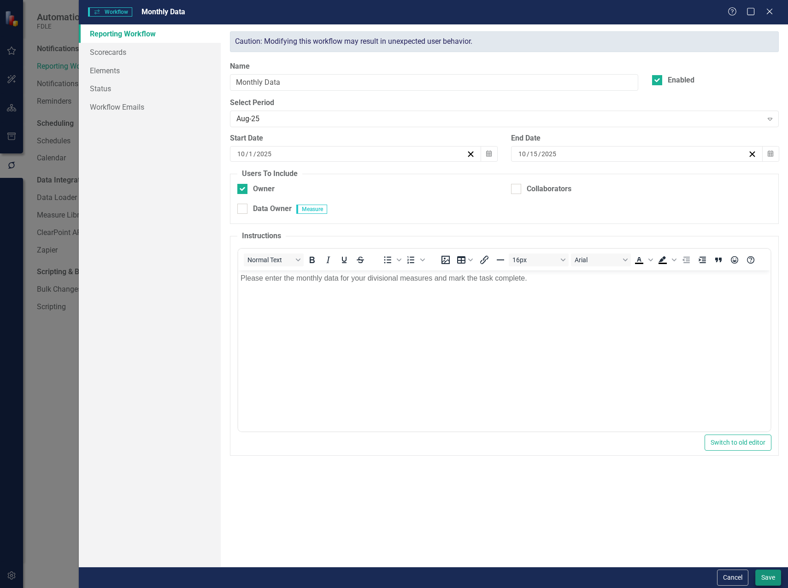
click at [768, 579] on button "Save" at bounding box center [769, 578] width 26 height 16
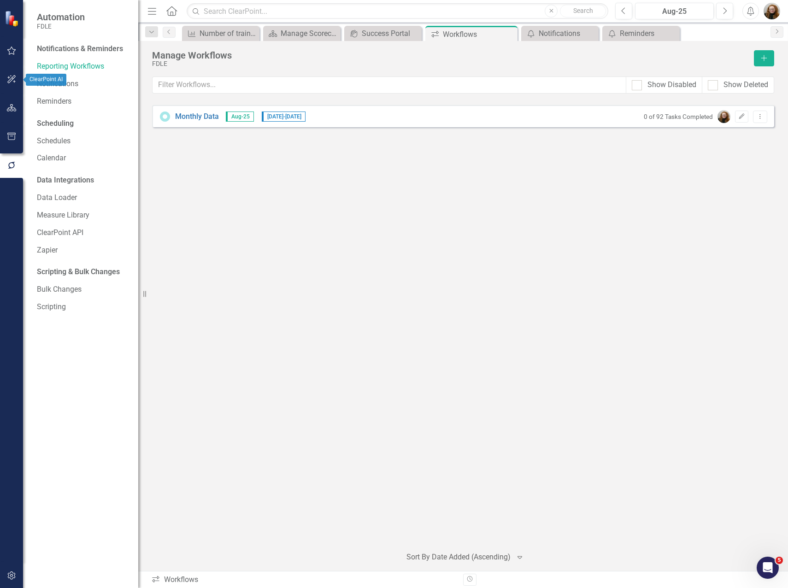
click at [11, 79] on icon "button" at bounding box center [11, 79] width 8 height 8
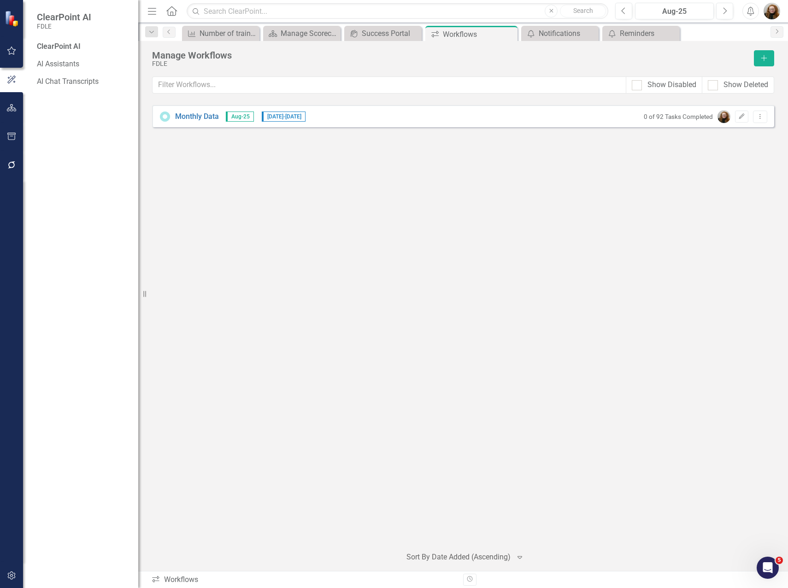
click at [348, 171] on div "Monthly Data Aug-25 10/1/25 - 10/15/25 0 of 92 Tasks Completed Edit Dropdown Me…" at bounding box center [463, 322] width 622 height 434
click at [200, 114] on link "Monthly Data" at bounding box center [197, 117] width 44 height 11
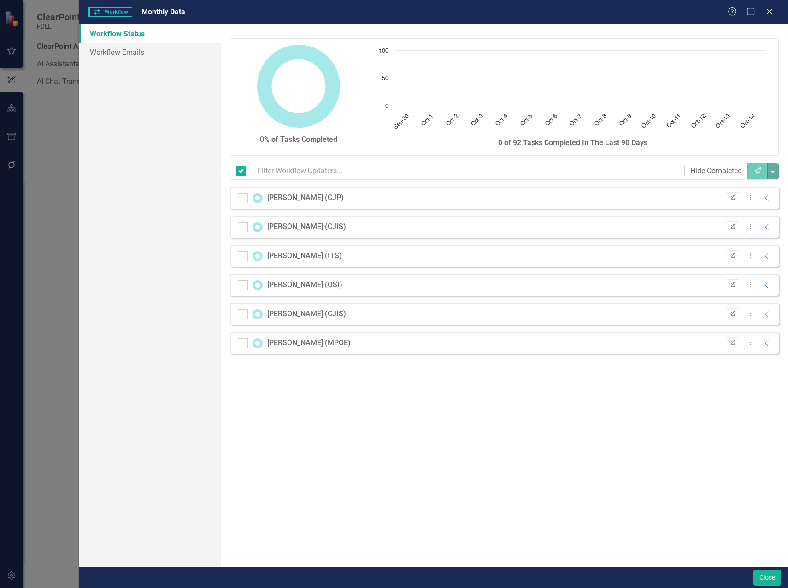
checkbox input "false"
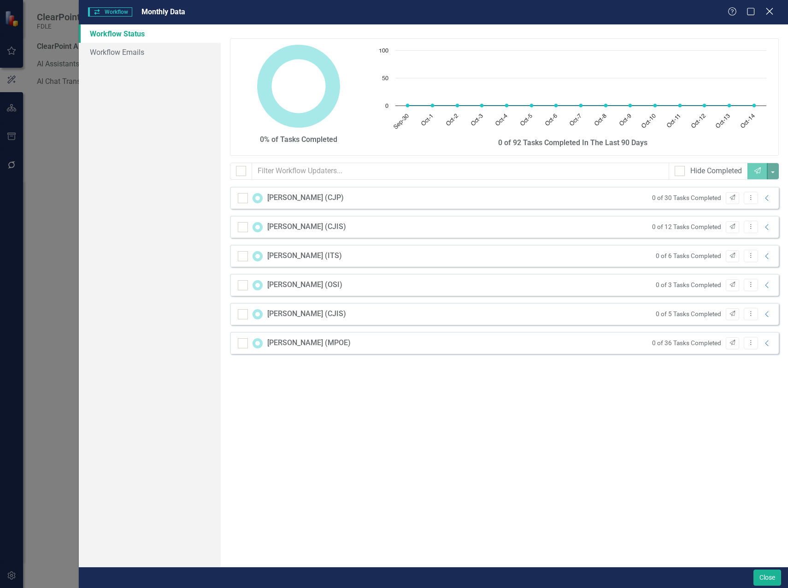
click at [771, 11] on icon at bounding box center [769, 11] width 7 height 7
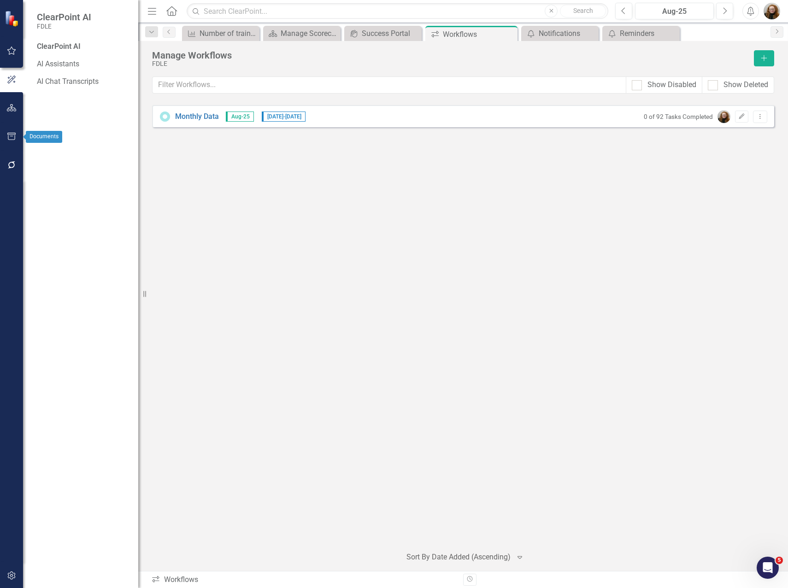
click at [12, 113] on button "button" at bounding box center [11, 108] width 21 height 19
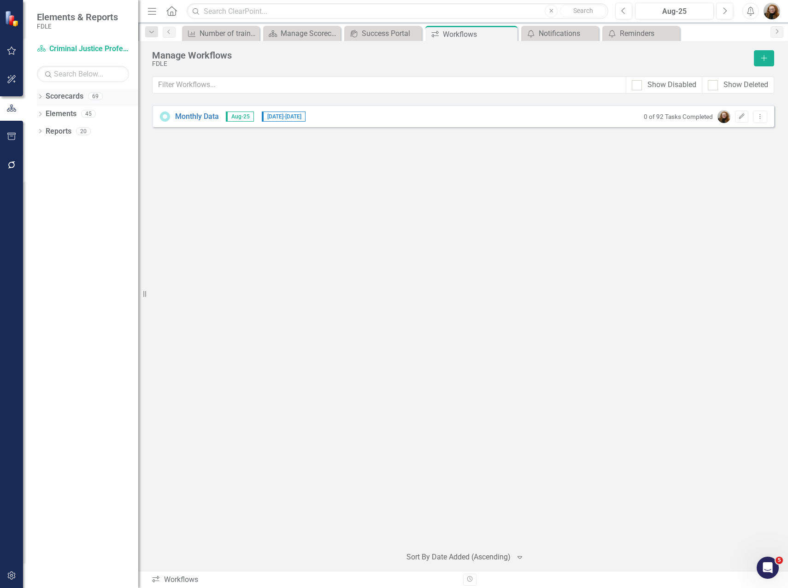
click at [46, 93] on link "Scorecards" at bounding box center [65, 96] width 38 height 11
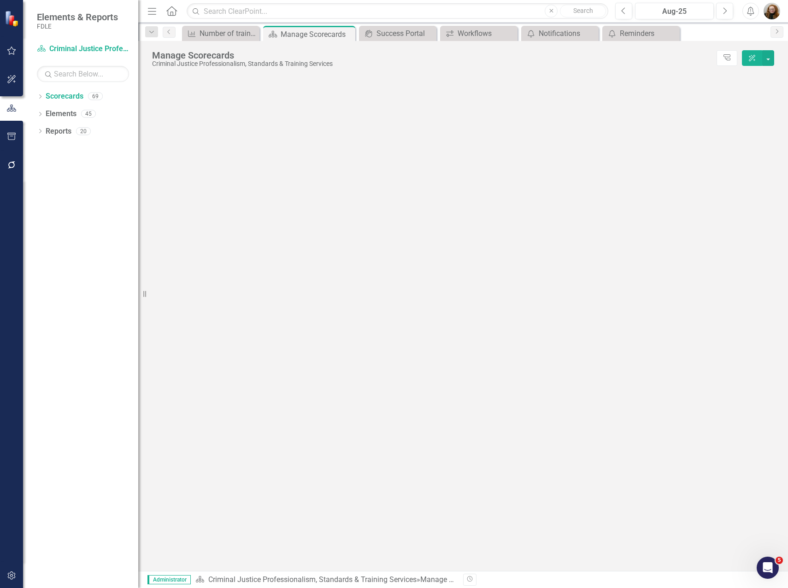
drag, startPoint x: 39, startPoint y: 96, endPoint x: 41, endPoint y: 157, distance: 61.4
click at [39, 96] on icon "Dropdown" at bounding box center [40, 97] width 6 height 5
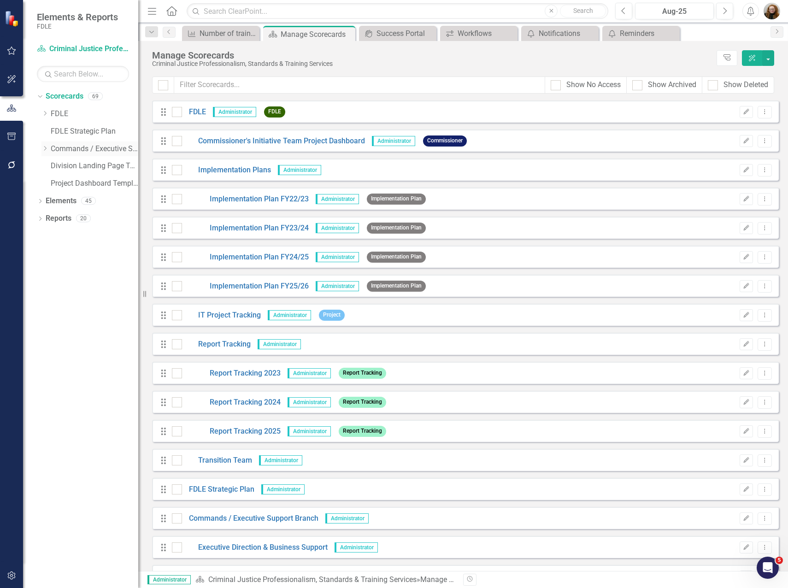
click at [44, 148] on icon "Dropdown" at bounding box center [44, 149] width 7 height 6
click at [57, 202] on icon "Dropdown" at bounding box center [54, 201] width 7 height 6
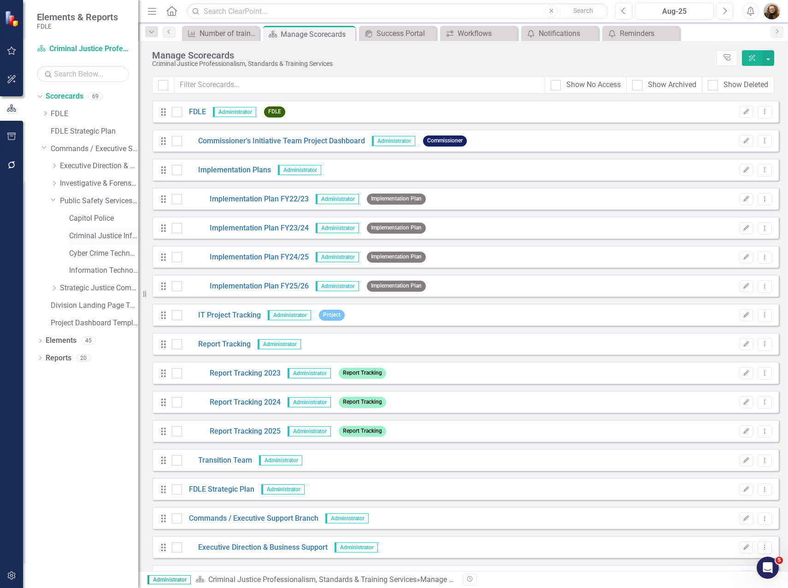
click at [78, 236] on link "Criminal Justice Information Services" at bounding box center [103, 236] width 69 height 11
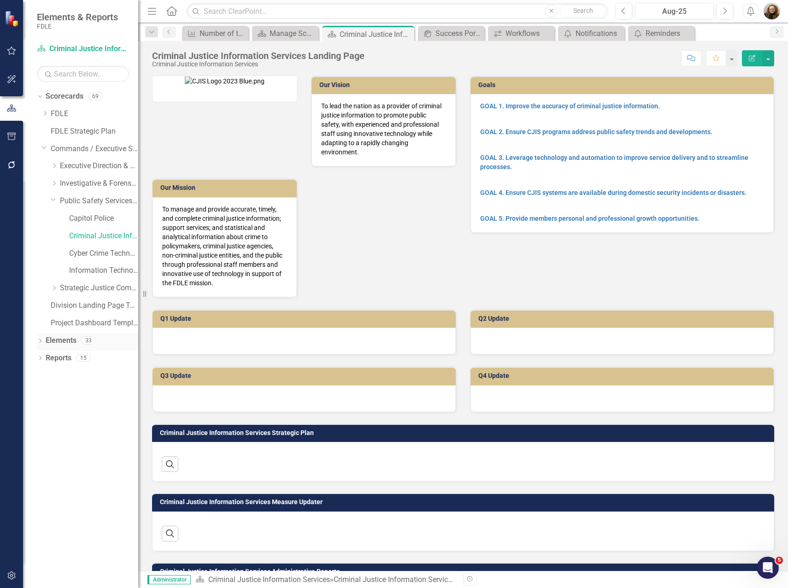
click at [40, 342] on icon "Dropdown" at bounding box center [40, 341] width 6 height 5
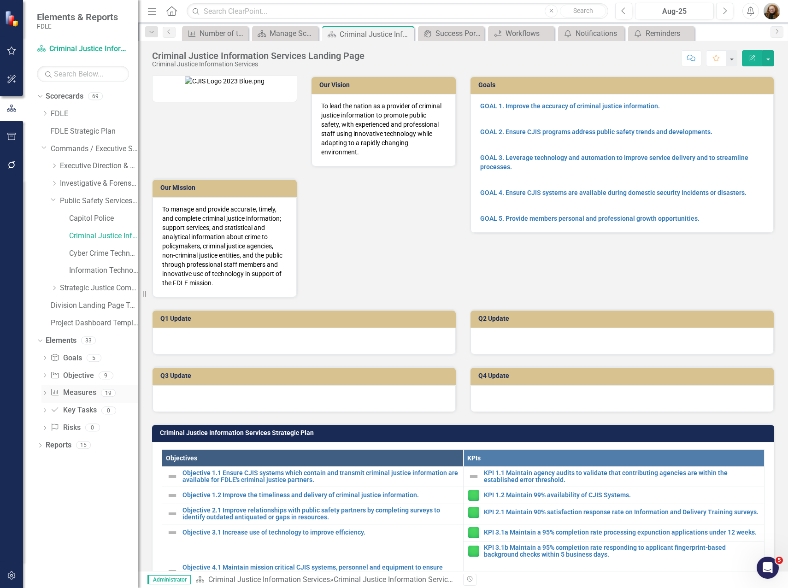
click at [81, 390] on link "Measure Measures" at bounding box center [73, 393] width 46 height 11
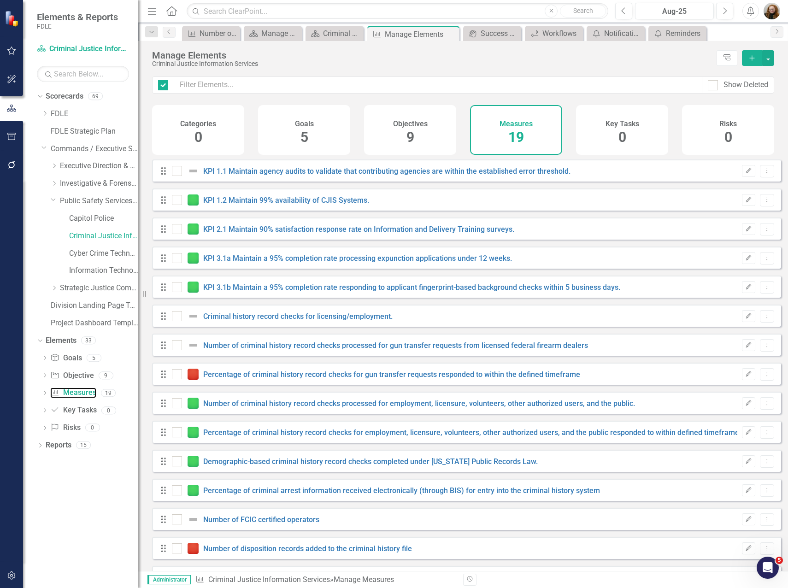
checkbox input "false"
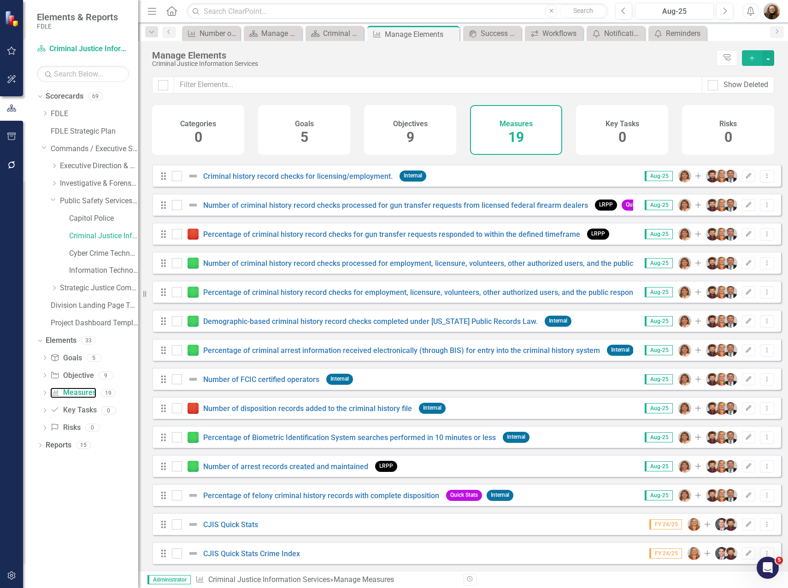
scroll to position [147, 0]
click at [240, 497] on link "Percentage of felony criminal history records with complete disposition" at bounding box center [321, 495] width 236 height 9
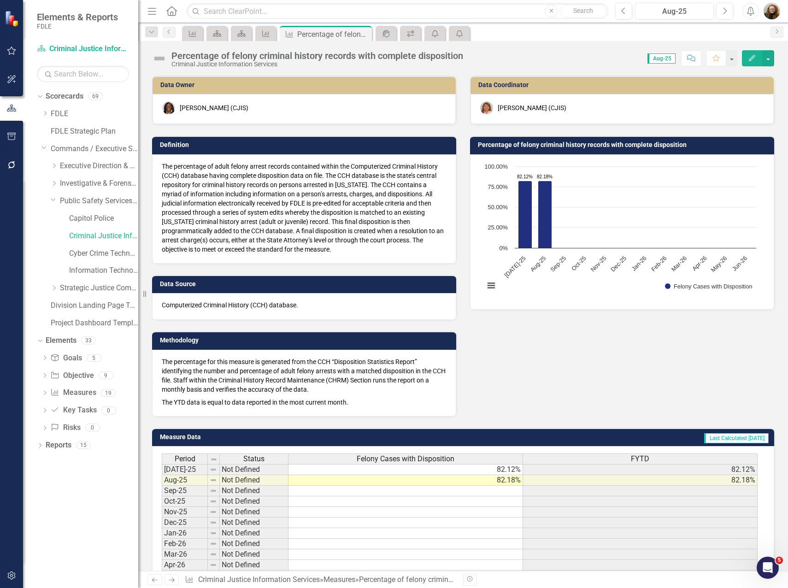
click at [503, 106] on div "Debbie Haire (CJIS)" at bounding box center [532, 107] width 69 height 9
click at [513, 106] on div "Debbie Haire (CJIS)" at bounding box center [532, 107] width 69 height 9
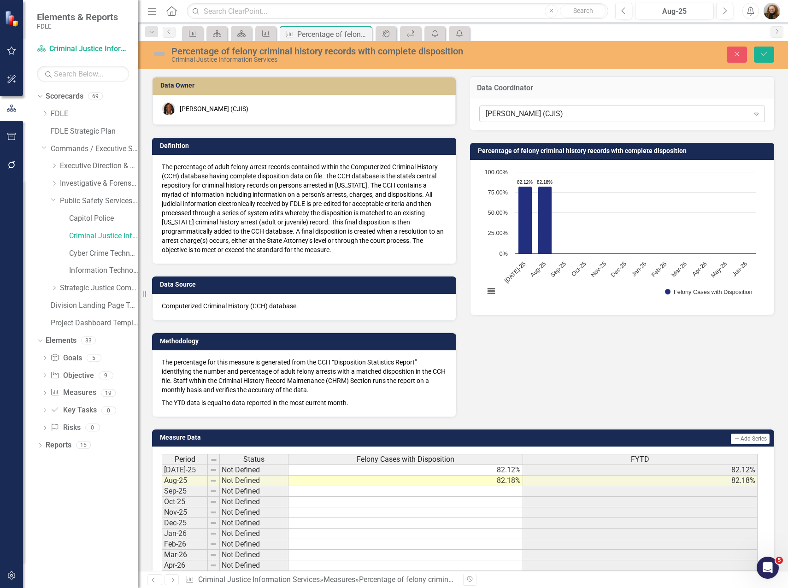
click at [545, 112] on div "Debbie Haire (CJIS)" at bounding box center [617, 114] width 263 height 11
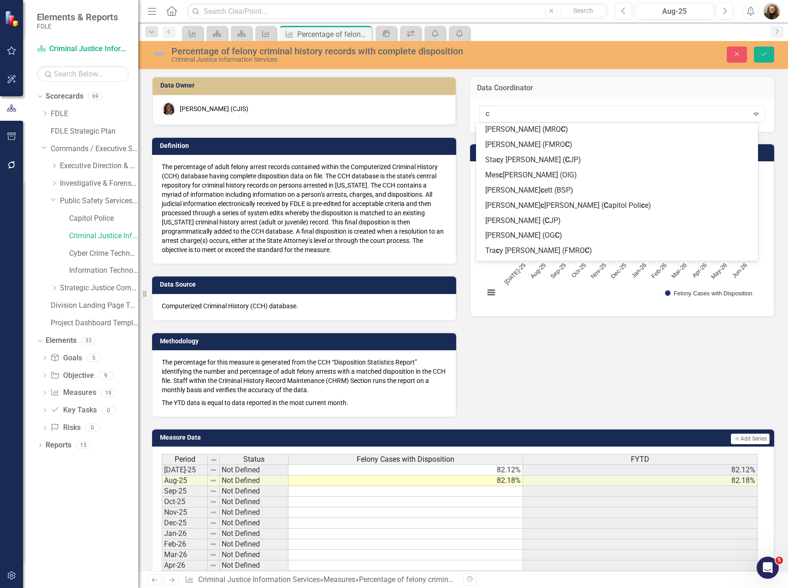
scroll to position [636, 0]
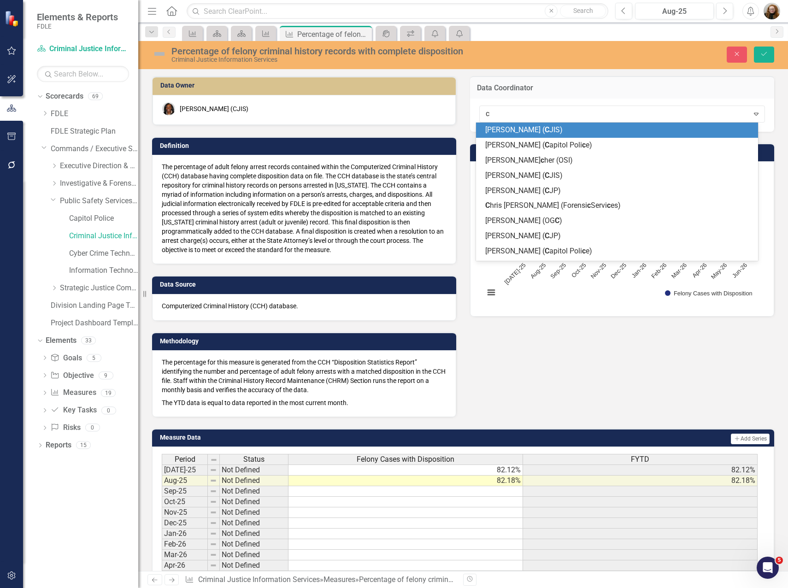
type input "ch"
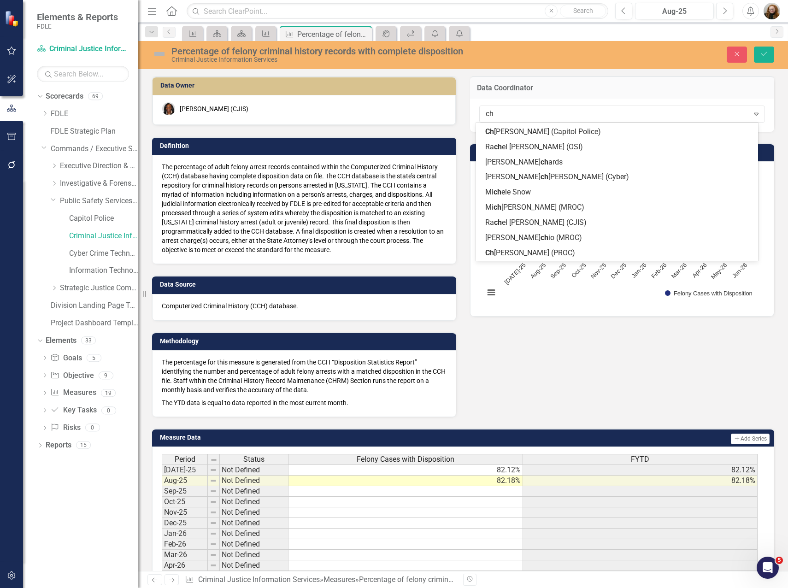
scroll to position [60, 0]
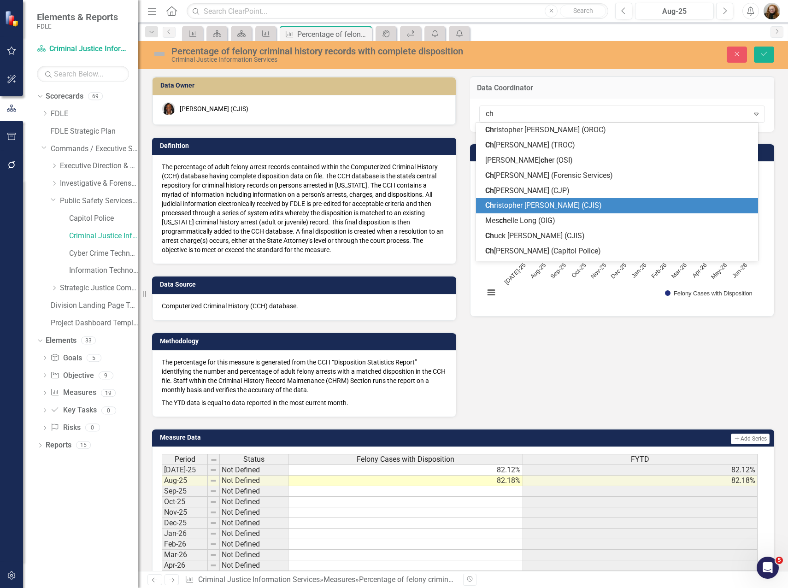
click at [543, 201] on span "Ch ristopher Kenworthy (CJIS)" at bounding box center [543, 205] width 117 height 9
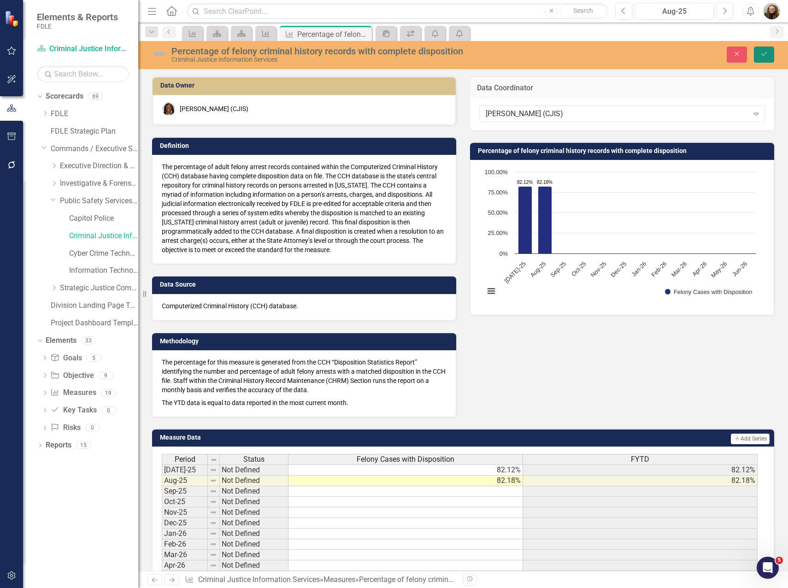
click at [769, 53] on button "Save" at bounding box center [764, 55] width 20 height 16
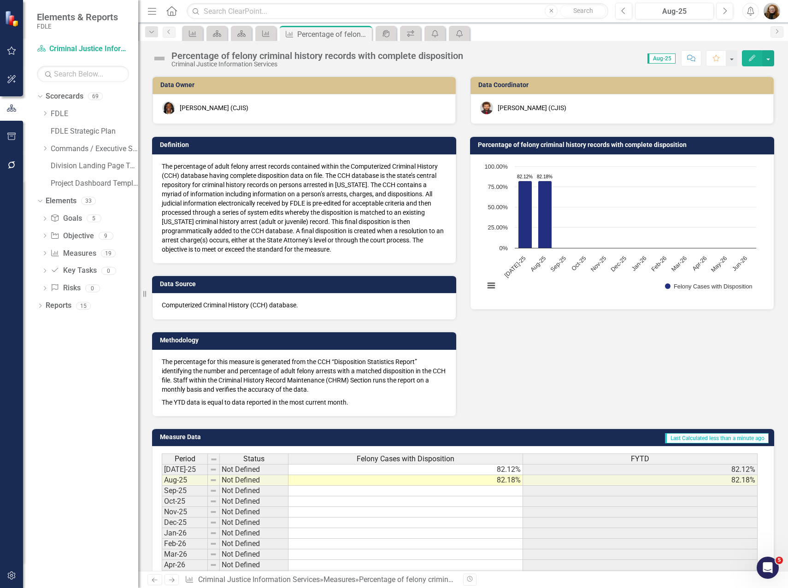
click at [755, 57] on icon "button" at bounding box center [752, 58] width 6 height 6
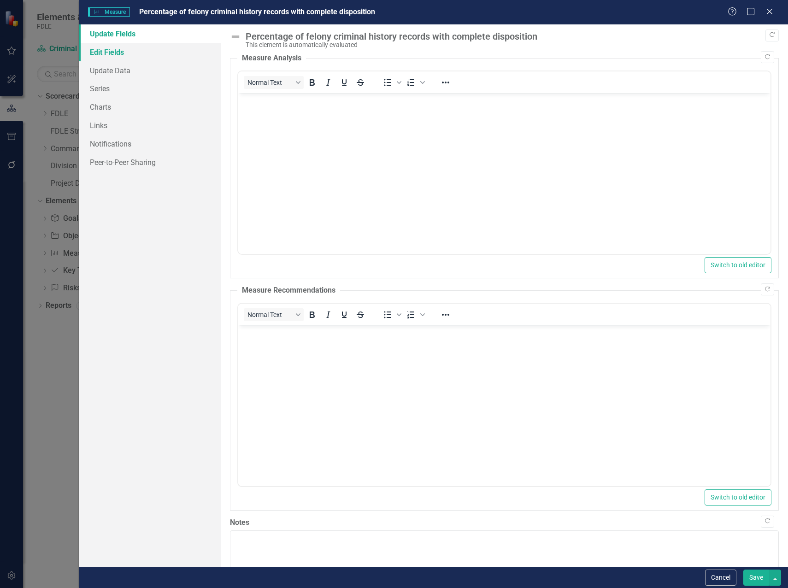
click at [112, 52] on link "Edit Fields" at bounding box center [150, 52] width 142 height 18
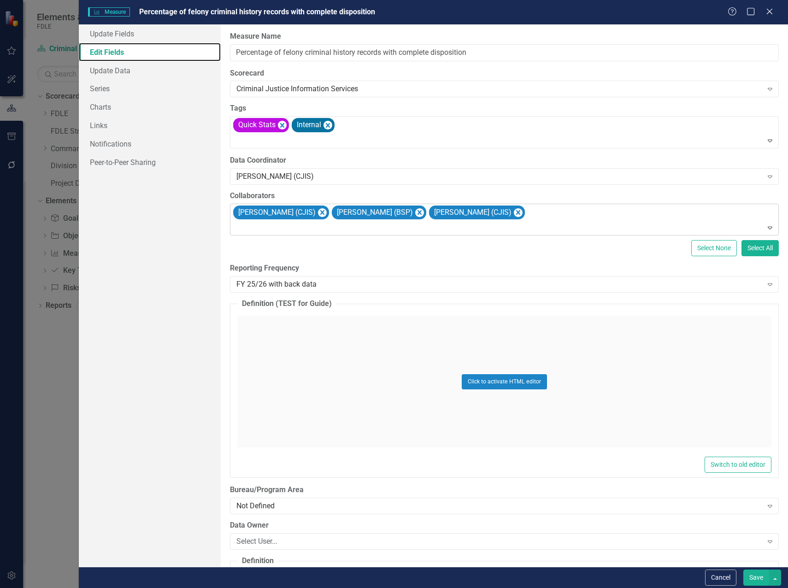
scroll to position [0, 0]
click at [325, 212] on icon "Remove Christopher Kenworthy (CJIS)" at bounding box center [322, 212] width 4 height 5
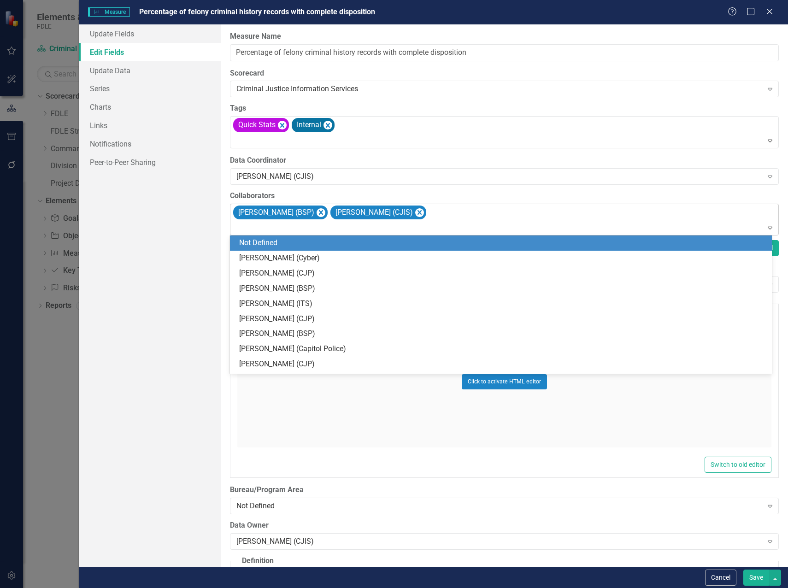
click at [457, 219] on div "Jennifer Miller (BSP) Chuck Murphy (CJIS)" at bounding box center [505, 219] width 547 height 31
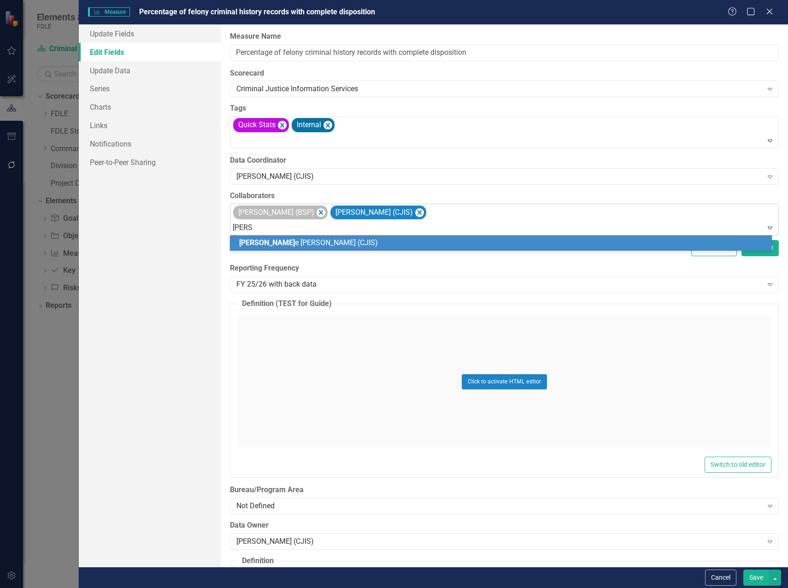
type input "debbie"
click at [272, 248] on div "Debbie Haire (CJIS)" at bounding box center [502, 243] width 527 height 11
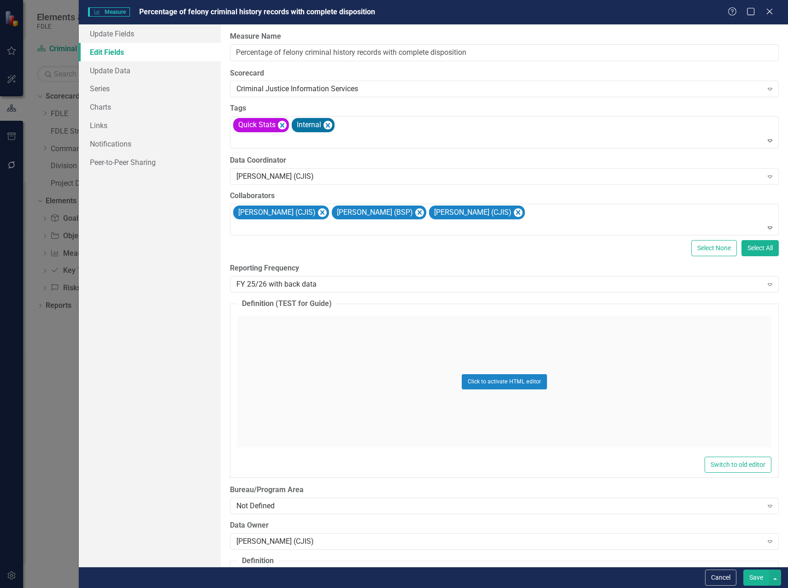
click at [755, 581] on button "Save" at bounding box center [757, 578] width 26 height 16
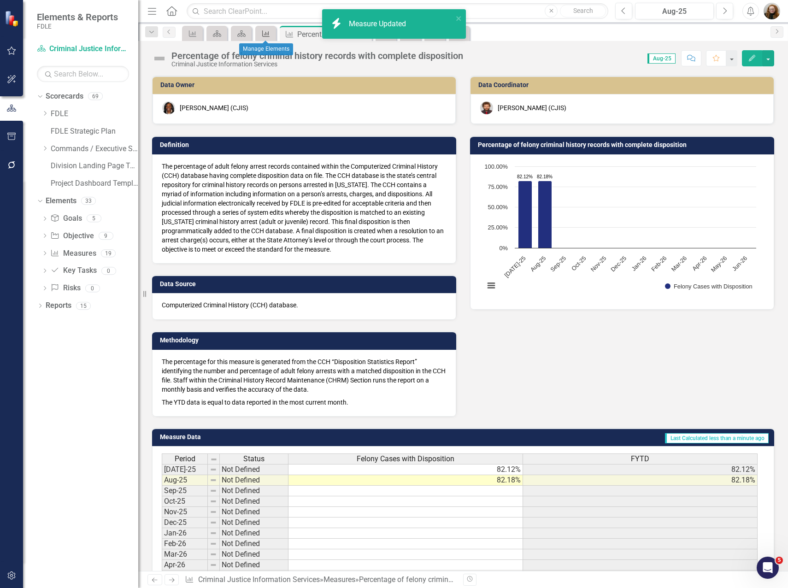
click at [261, 37] on icon "Measure" at bounding box center [265, 33] width 9 height 7
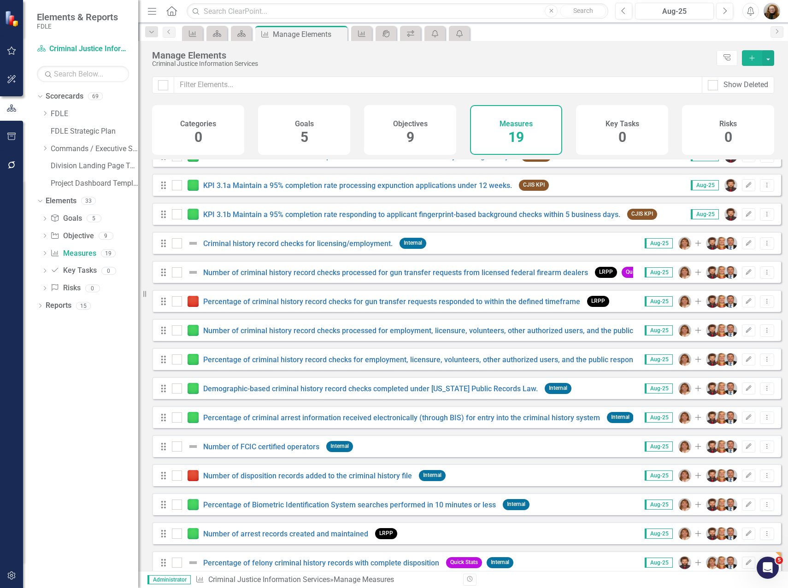
scroll to position [147, 0]
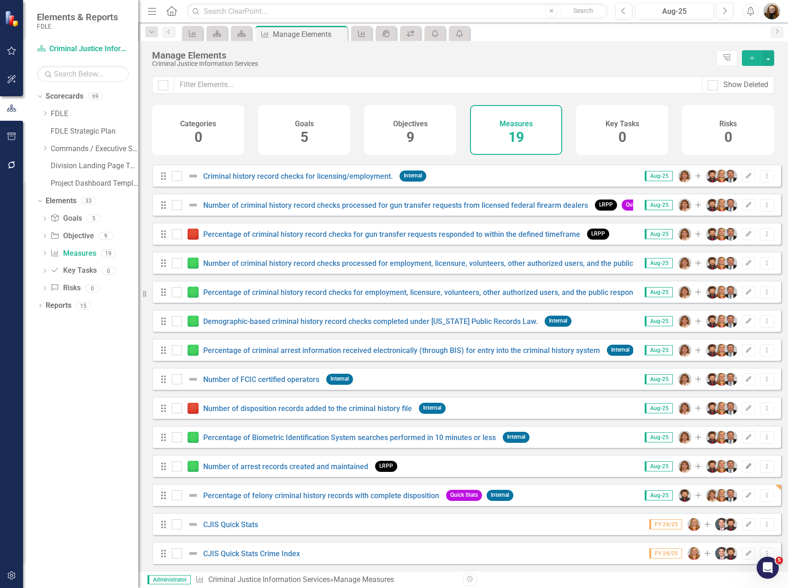
click at [742, 469] on button "Edit" at bounding box center [748, 467] width 13 height 12
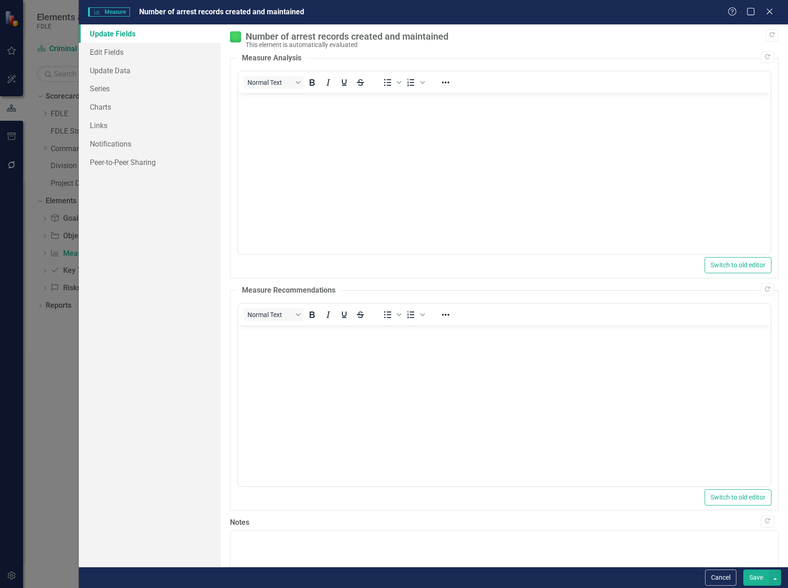
scroll to position [0, 0]
click at [101, 51] on link "Edit Fields" at bounding box center [150, 52] width 142 height 18
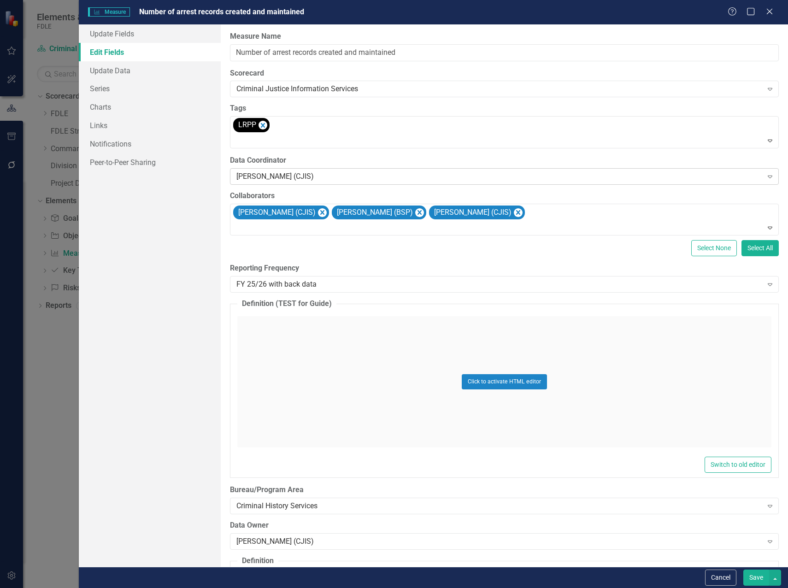
click at [307, 175] on div "Debbie Haire (CJIS)" at bounding box center [499, 176] width 526 height 11
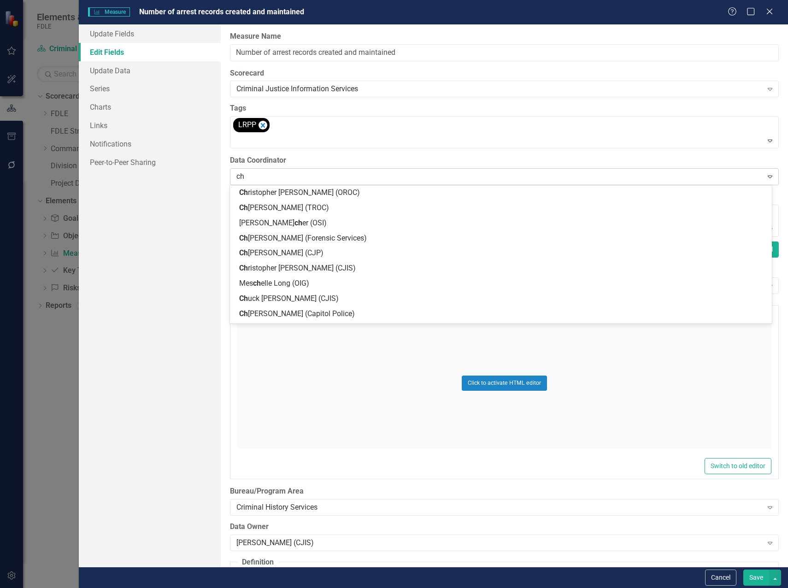
type input "chr"
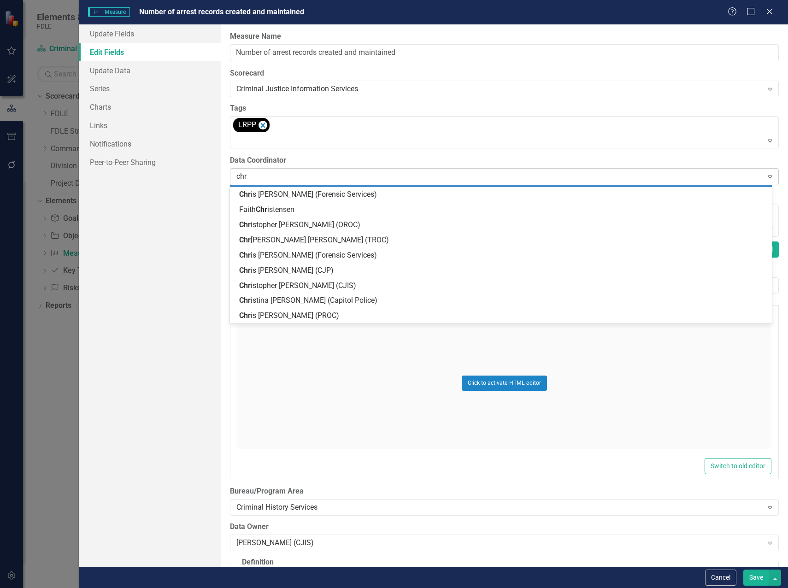
scroll to position [13, 0]
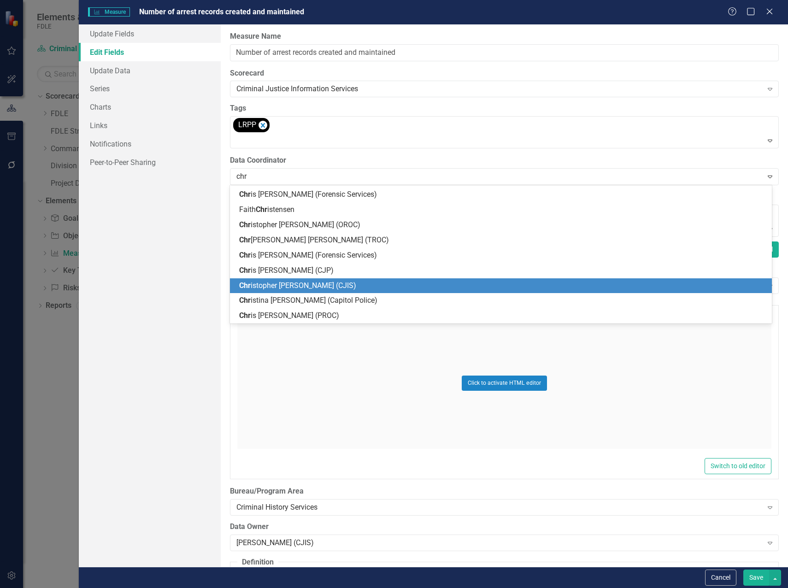
click at [301, 284] on span "Chr istopher Kenworthy (CJIS)" at bounding box center [297, 285] width 117 height 9
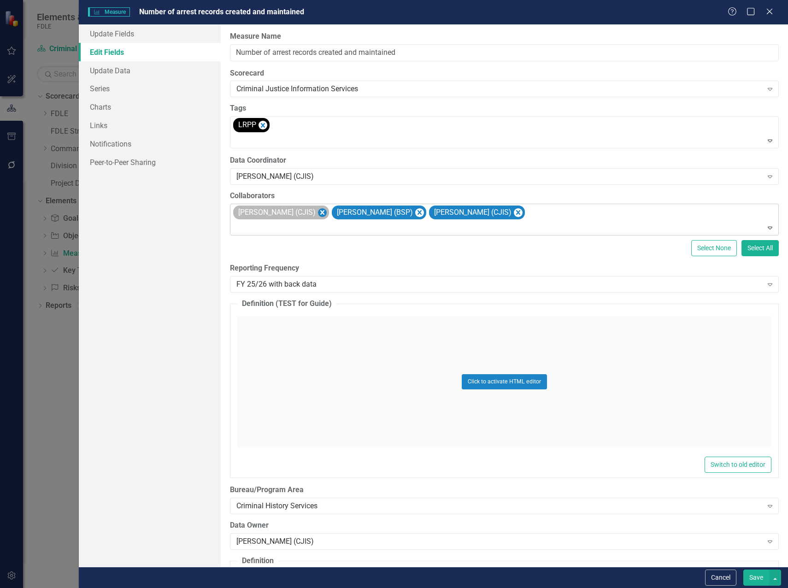
click at [327, 210] on icon "Remove Christopher Kenworthy (CJIS)" at bounding box center [322, 213] width 9 height 12
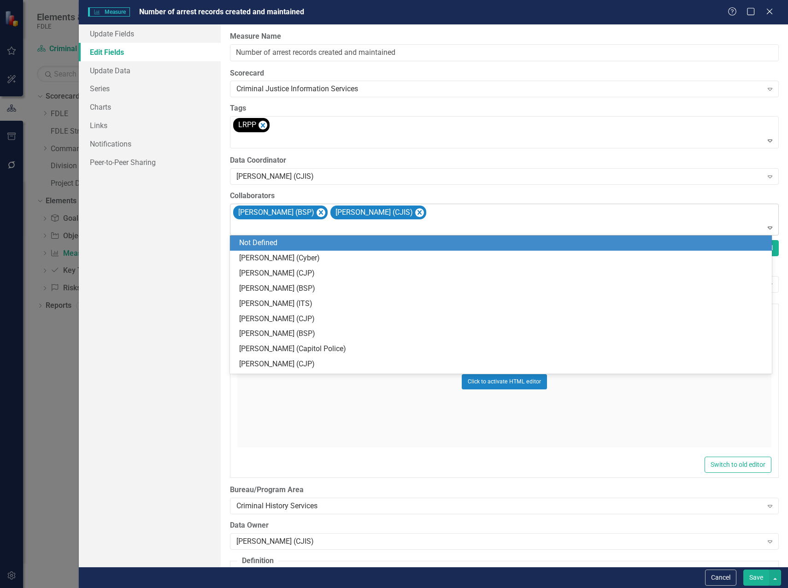
click at [441, 219] on div "Jennifer Miller (BSP) Chuck Murphy (CJIS)" at bounding box center [505, 219] width 547 height 31
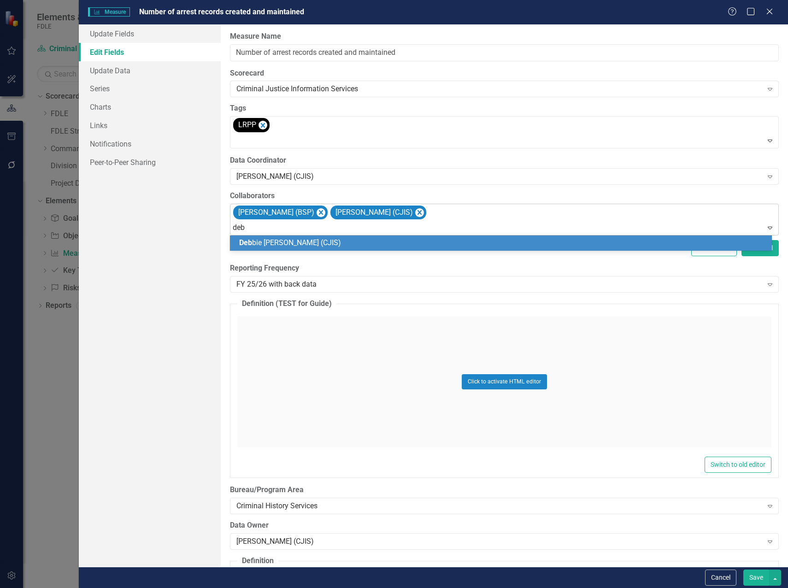
type input "debb"
click at [310, 247] on div "Debb ie Haire (CJIS)" at bounding box center [502, 243] width 527 height 11
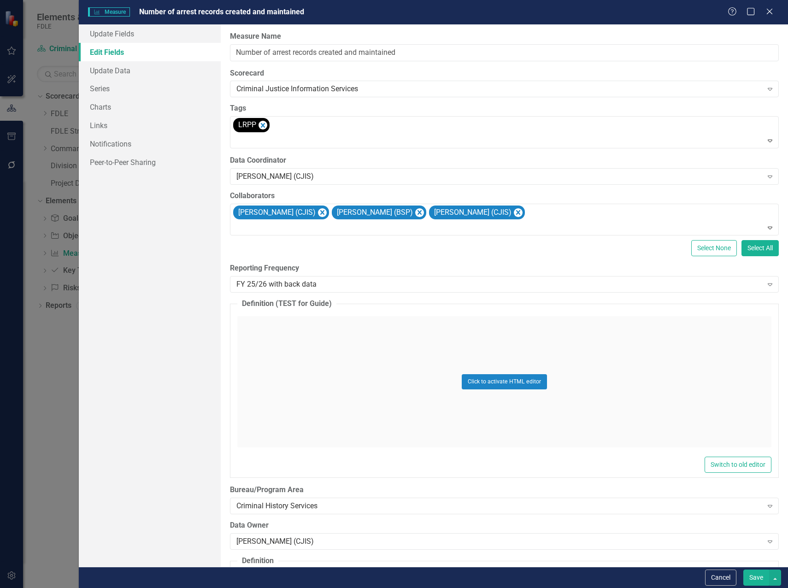
click at [752, 579] on button "Save" at bounding box center [757, 578] width 26 height 16
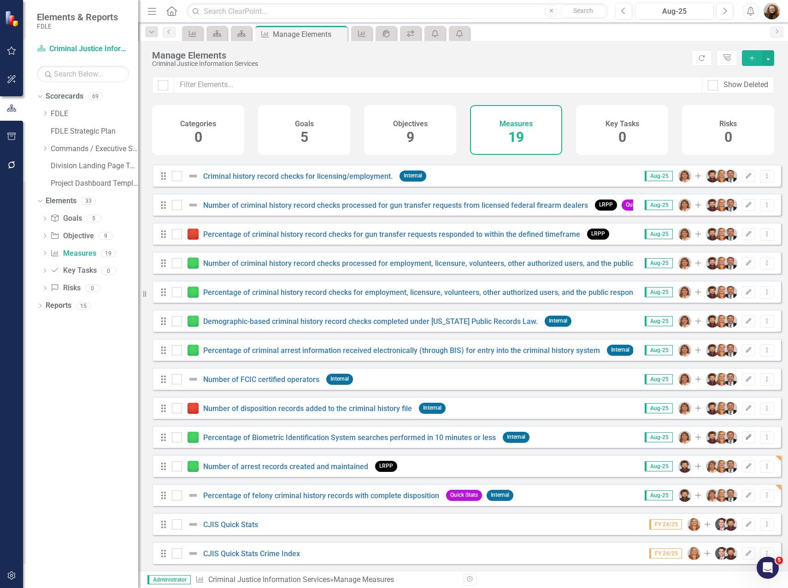
click at [745, 435] on icon "Edit" at bounding box center [748, 438] width 7 height 6
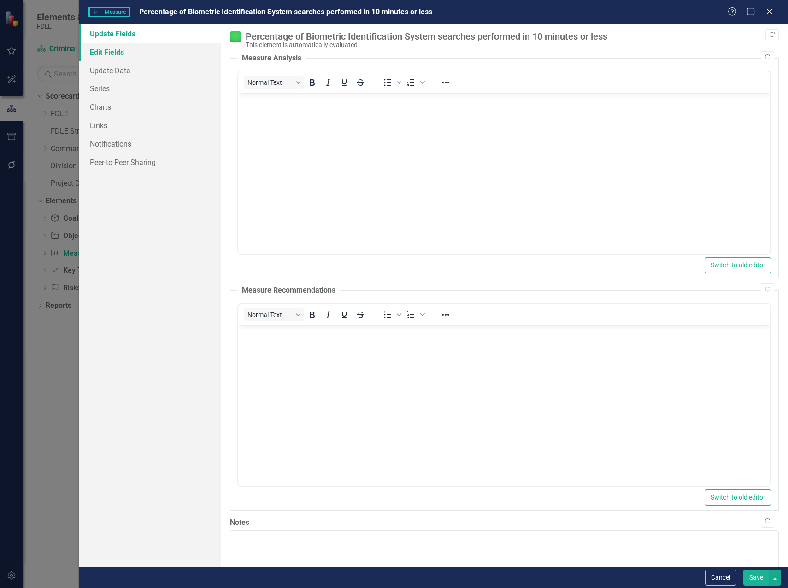
scroll to position [0, 0]
click at [98, 48] on link "Edit Fields" at bounding box center [150, 52] width 142 height 18
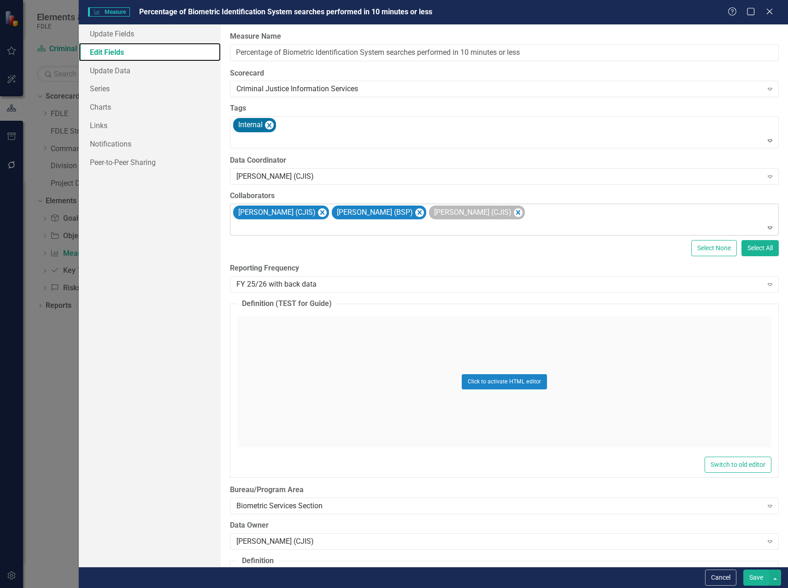
click at [327, 211] on icon "Remove Christopher Kenworthy (CJIS)" at bounding box center [322, 213] width 9 height 12
click at [320, 179] on div "Debbie Haire (CJIS)" at bounding box center [499, 176] width 526 height 11
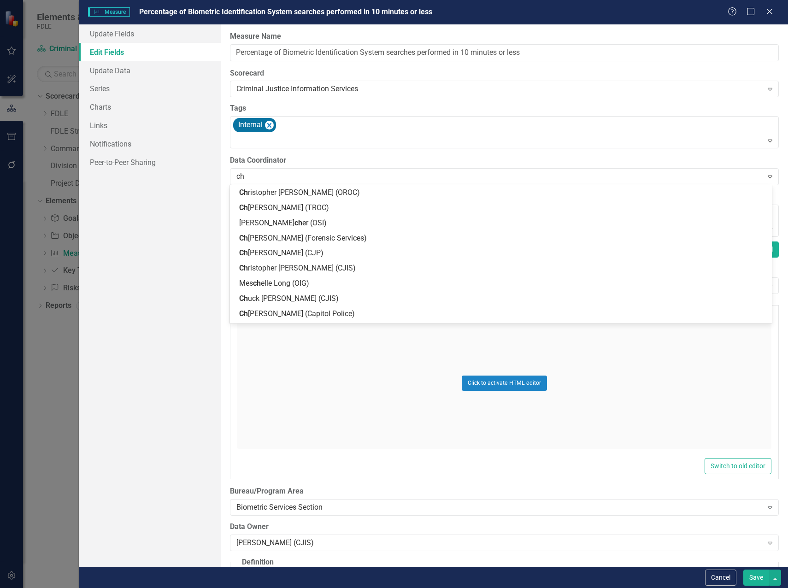
type input "chr"
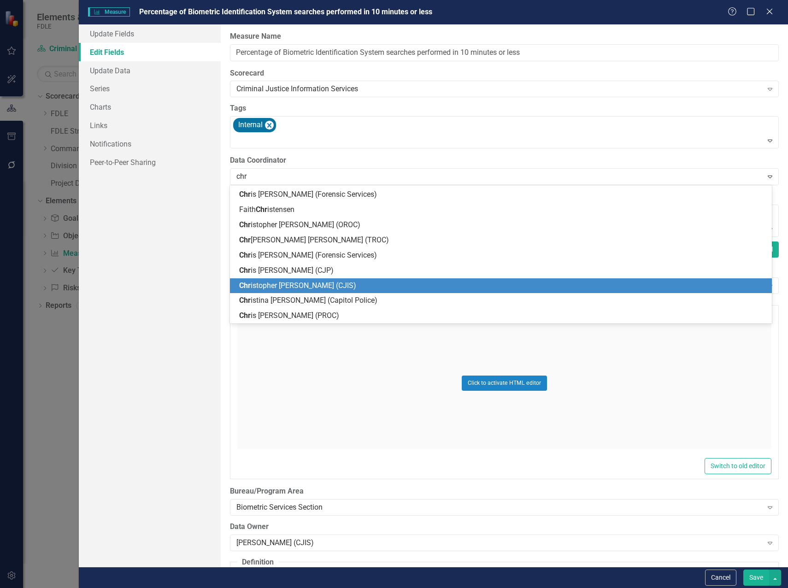
click at [296, 288] on span "Chr istopher Kenworthy (CJIS)" at bounding box center [297, 285] width 117 height 9
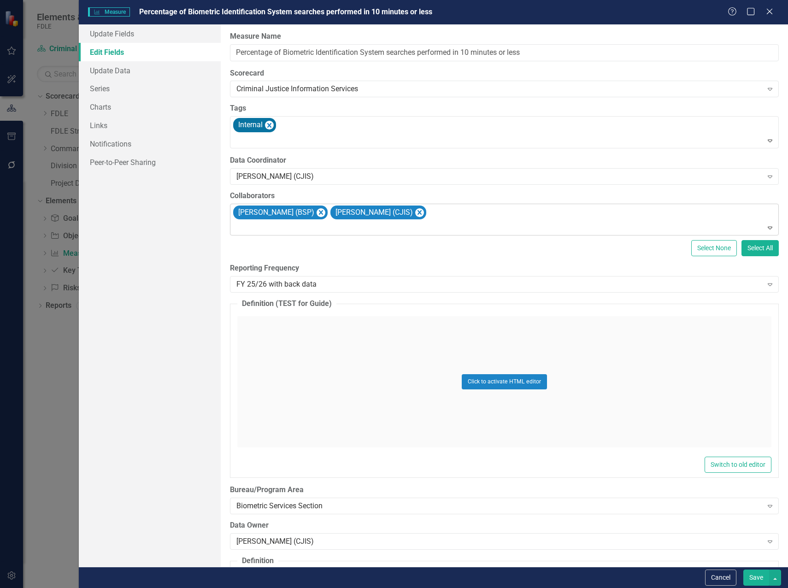
click at [445, 218] on div "Jennifer Miller (BSP) Chuck Murphy (CJIS)" at bounding box center [505, 219] width 547 height 31
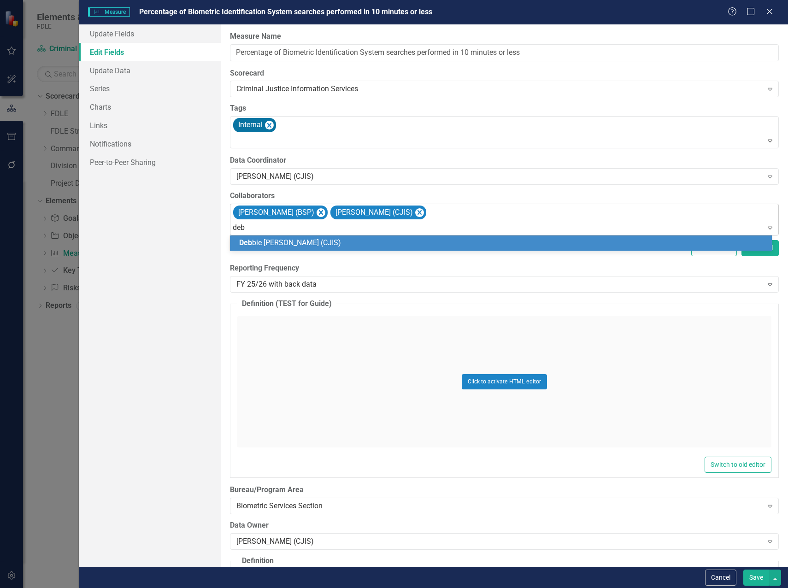
type input "debb"
click at [296, 246] on span "Debb ie Haire (CJIS)" at bounding box center [290, 242] width 102 height 9
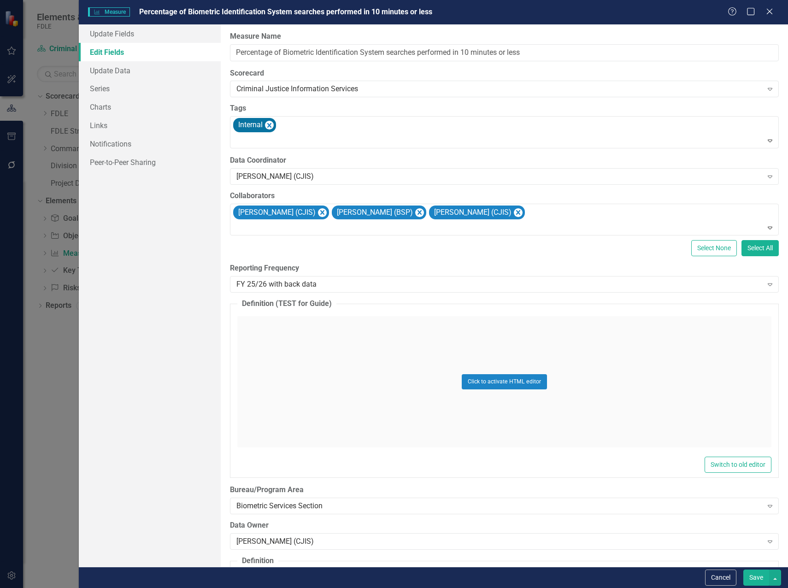
click at [758, 575] on button "Save" at bounding box center [757, 578] width 26 height 16
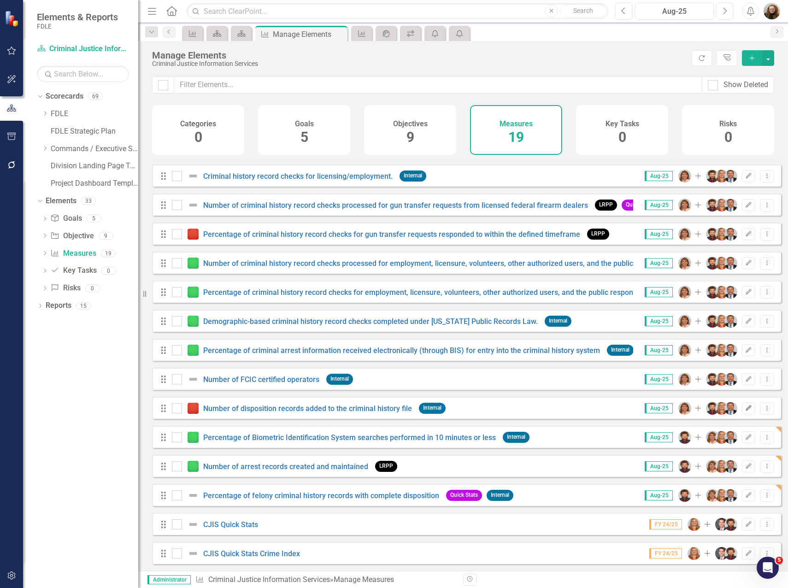
click at [745, 407] on icon "Edit" at bounding box center [748, 409] width 7 height 6
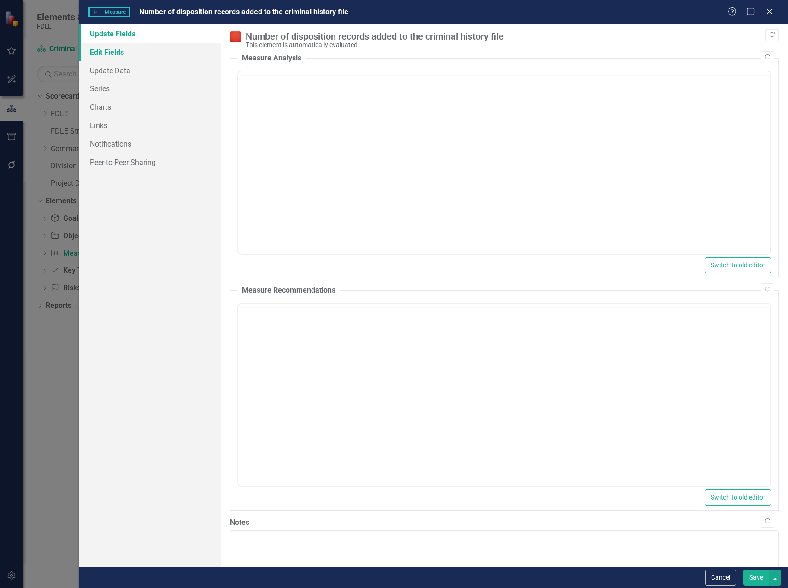
scroll to position [0, 0]
click at [116, 48] on link "Edit Fields" at bounding box center [150, 52] width 142 height 18
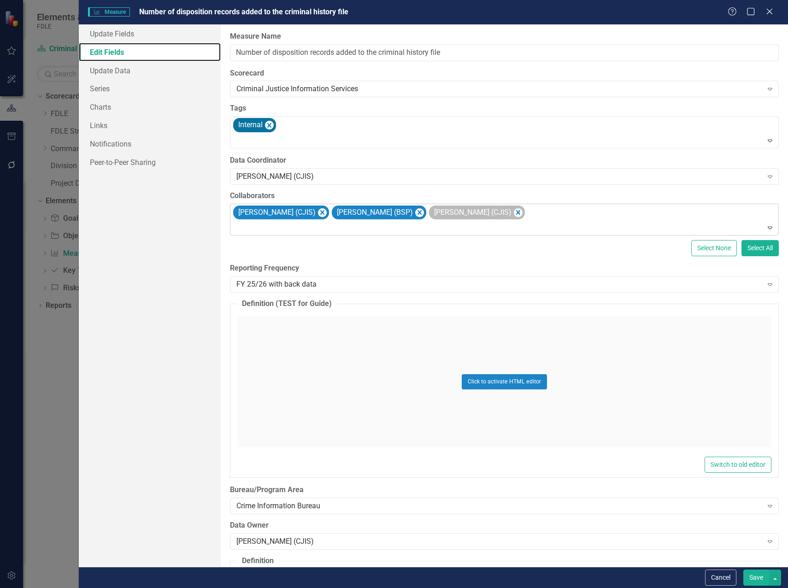
click at [327, 213] on icon "Remove Christopher Kenworthy (CJIS)" at bounding box center [322, 213] width 9 height 12
click at [302, 178] on div "Debbie Haire (CJIS)" at bounding box center [499, 176] width 526 height 11
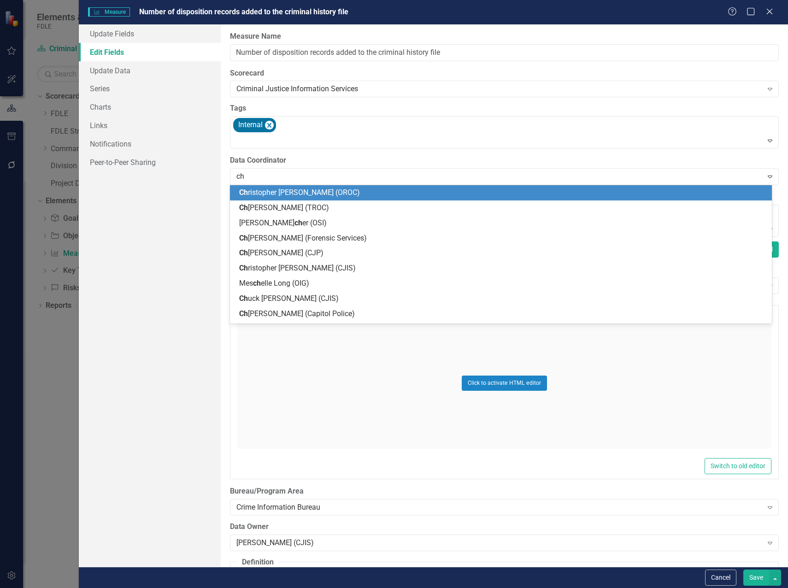
type input "chr"
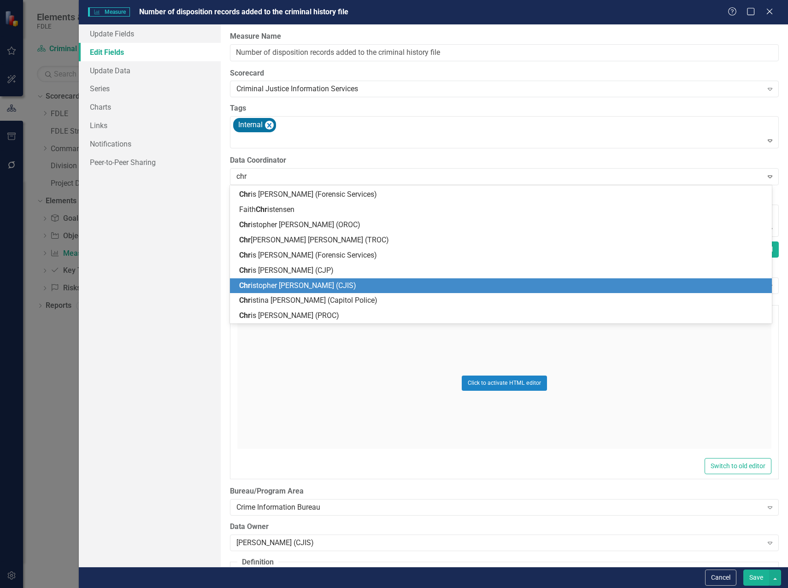
click at [295, 286] on span "Chr istopher Kenworthy (CJIS)" at bounding box center [297, 285] width 117 height 9
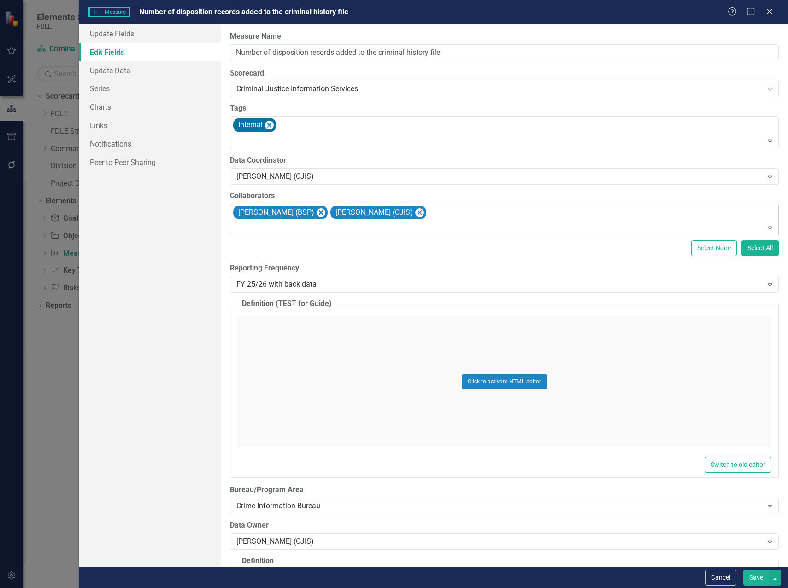
click at [441, 214] on div "Jennifer Miller (BSP) Chuck Murphy (CJIS)" at bounding box center [505, 219] width 547 height 31
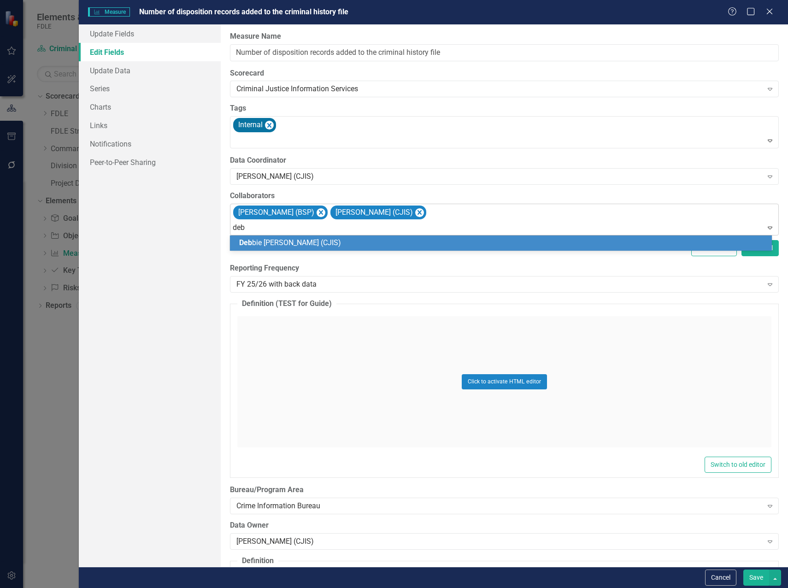
type input "debb"
click at [327, 242] on div "Debb ie Haire (CJIS)" at bounding box center [502, 243] width 527 height 11
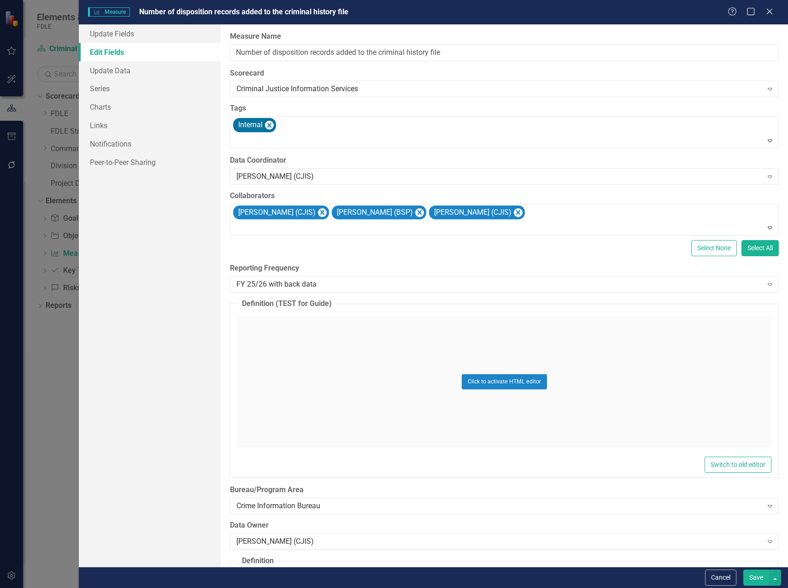
click at [755, 582] on button "Save" at bounding box center [757, 578] width 26 height 16
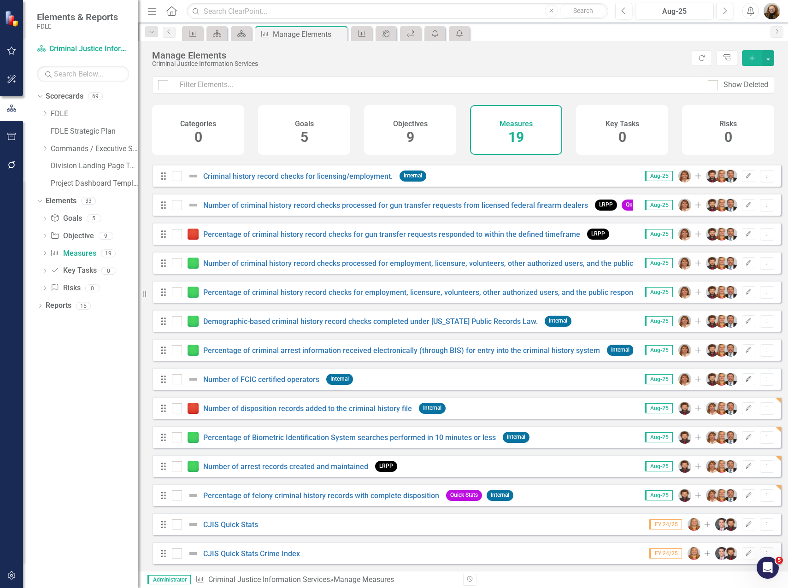
click at [746, 378] on icon "button" at bounding box center [749, 379] width 6 height 6
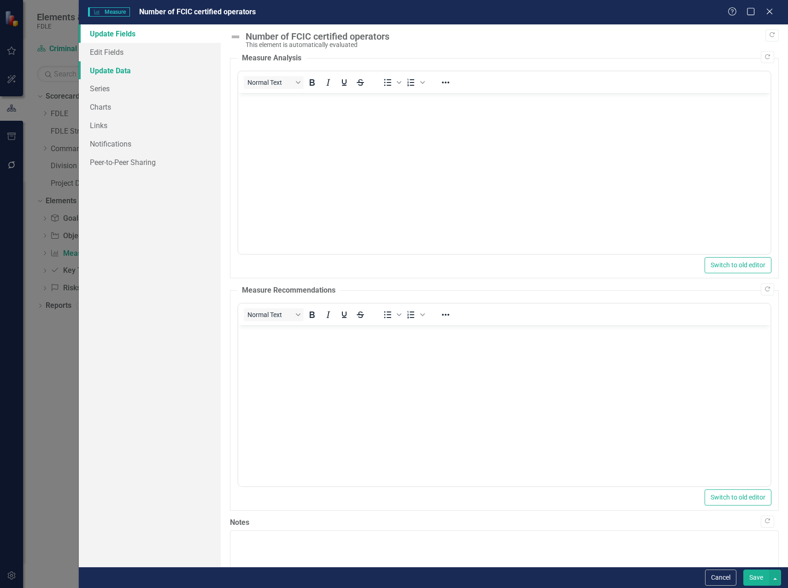
scroll to position [0, 0]
click at [117, 52] on link "Edit Fields" at bounding box center [150, 52] width 142 height 18
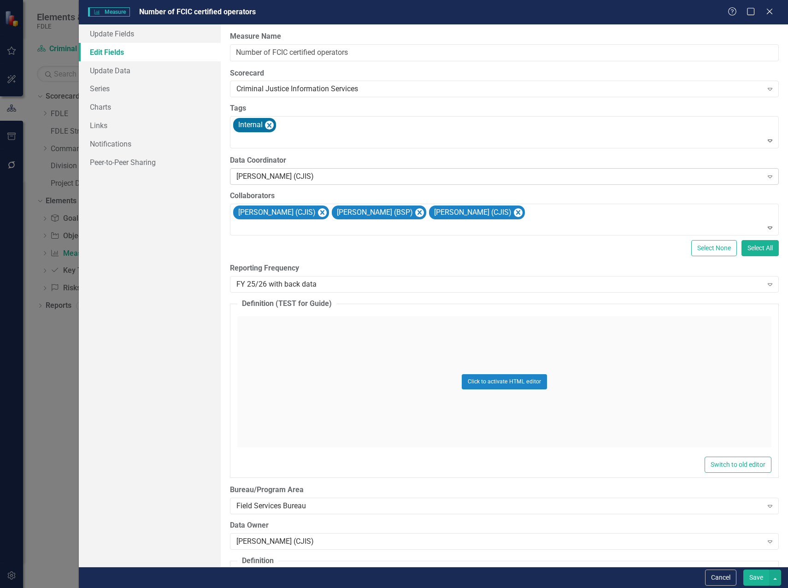
click at [331, 178] on div "Debbie Haire (CJIS)" at bounding box center [499, 176] width 526 height 11
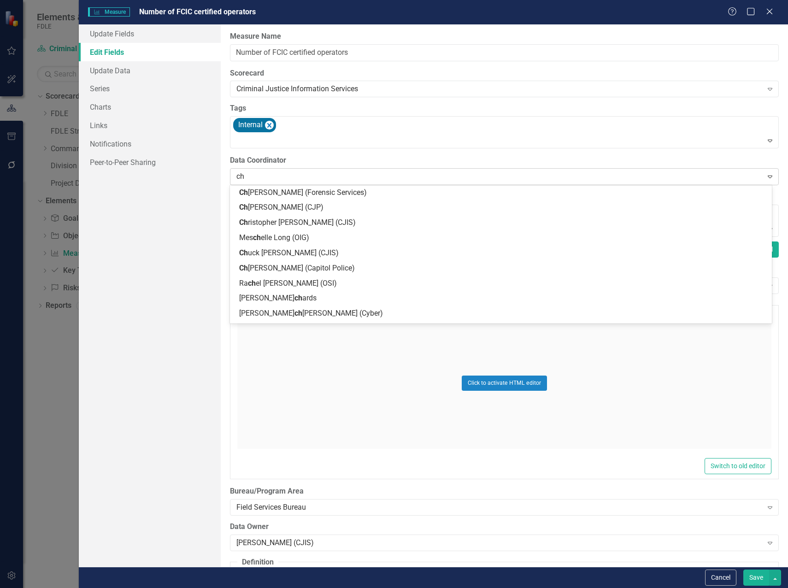
type input "chr"
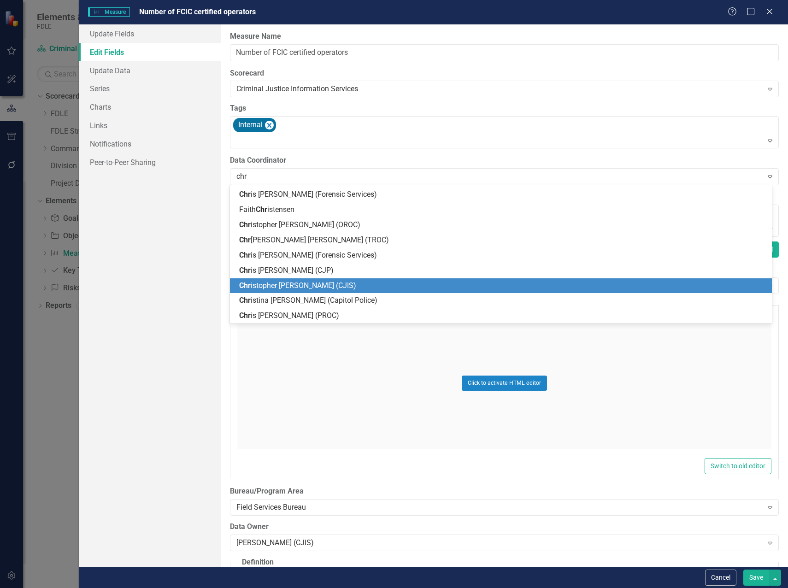
click at [301, 282] on span "Chr istopher Kenworthy (CJIS)" at bounding box center [297, 285] width 117 height 9
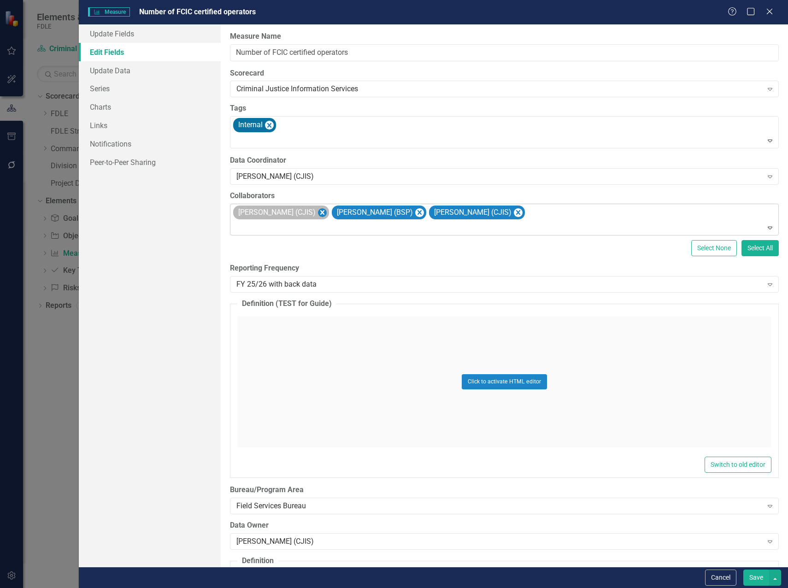
click at [325, 212] on icon "Remove Christopher Kenworthy (CJIS)" at bounding box center [322, 212] width 4 height 5
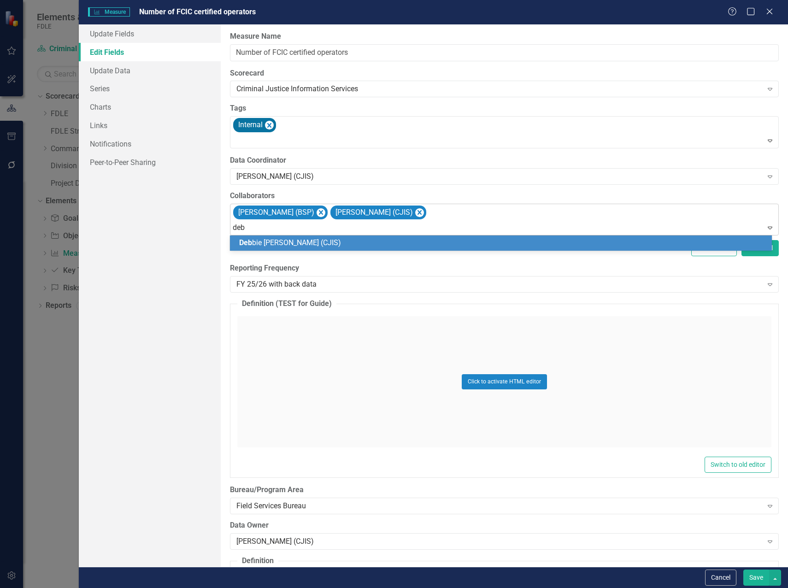
type input "debb"
click at [317, 241] on div "Debb ie Haire (CJIS)" at bounding box center [502, 243] width 527 height 11
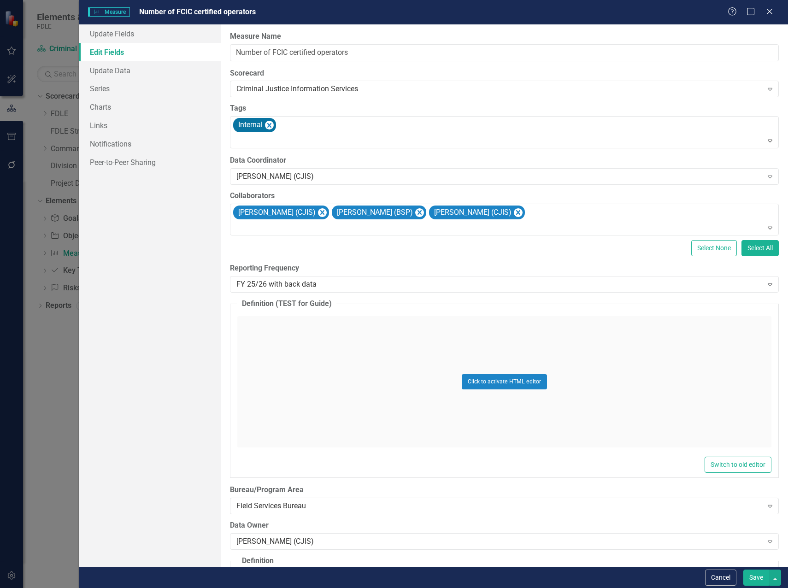
click at [748, 574] on button "Save" at bounding box center [757, 578] width 26 height 16
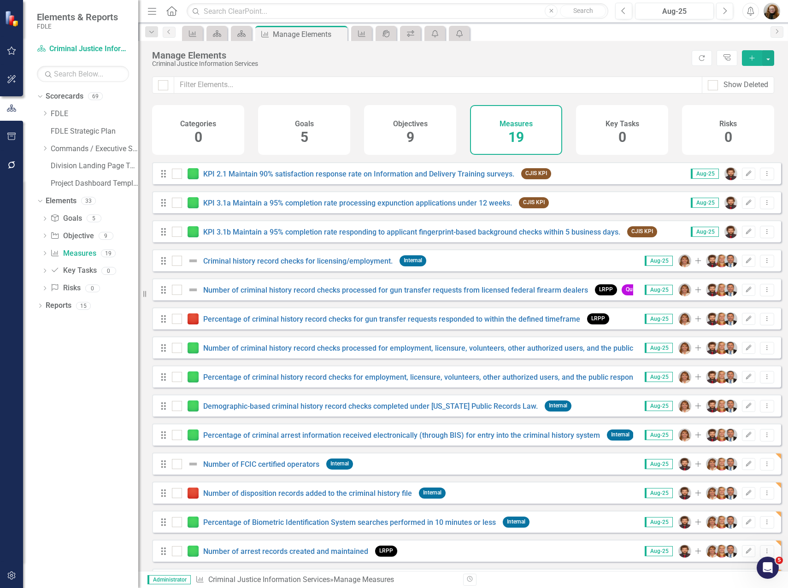
scroll to position [55, 0]
click at [745, 264] on icon "Edit" at bounding box center [748, 262] width 7 height 6
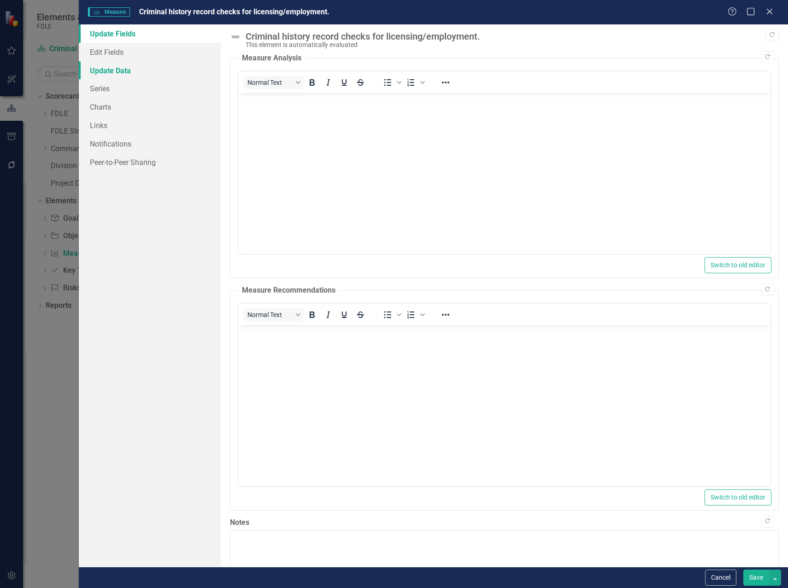
scroll to position [0, 0]
click at [96, 51] on link "Edit Fields" at bounding box center [150, 52] width 142 height 18
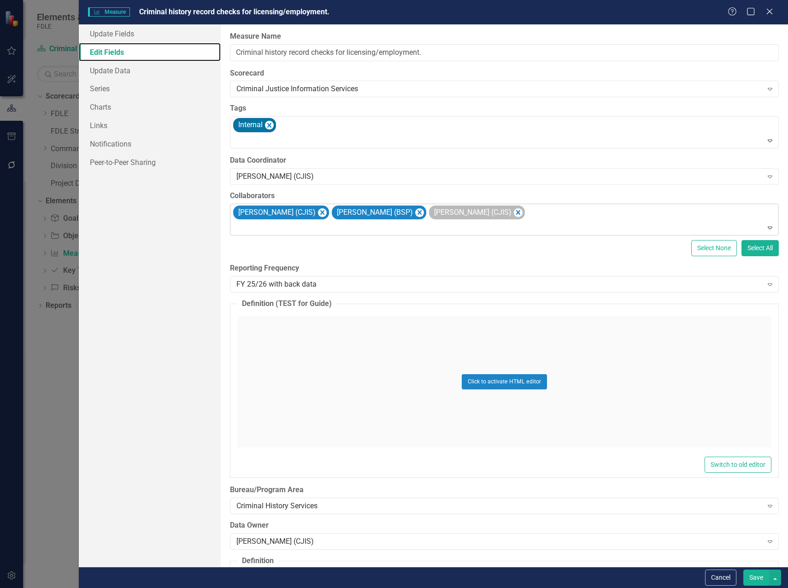
click at [327, 211] on icon "Remove Christopher Kenworthy (CJIS)" at bounding box center [322, 213] width 9 height 12
click at [298, 178] on div "Debbie Haire (CJIS)" at bounding box center [499, 176] width 526 height 11
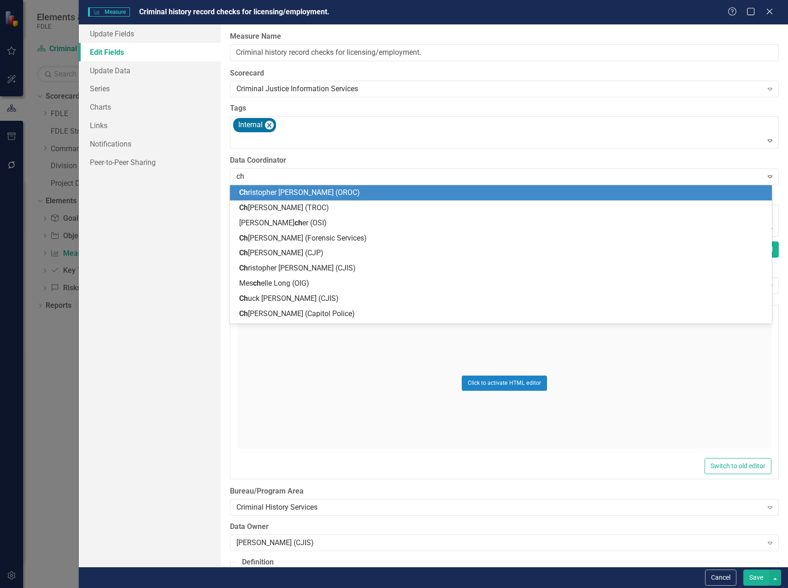
type input "chr"
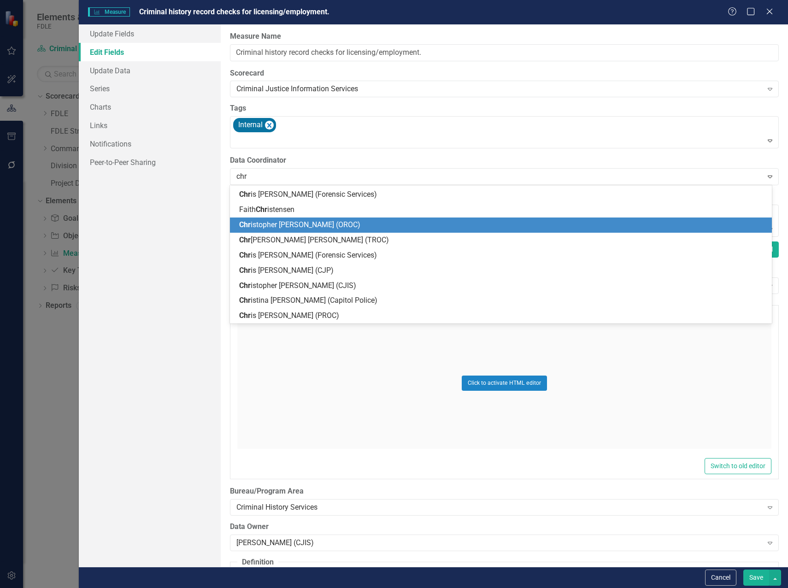
scroll to position [13, 0]
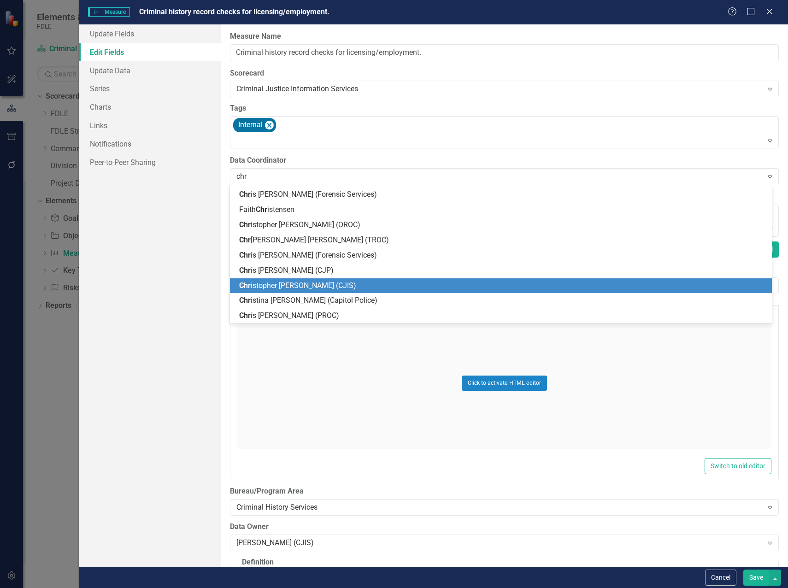
drag, startPoint x: 302, startPoint y: 282, endPoint x: 320, endPoint y: 258, distance: 30.3
click at [302, 282] on span "Chr istopher Kenworthy (CJIS)" at bounding box center [297, 285] width 117 height 9
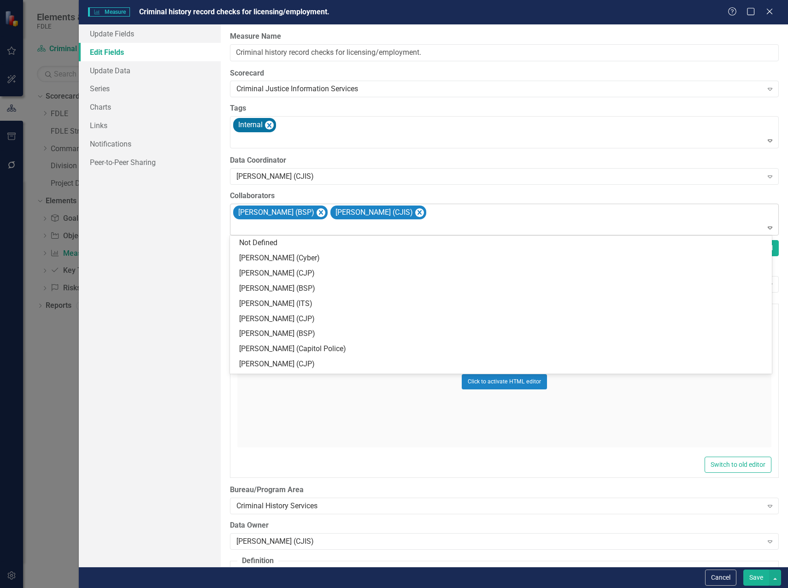
click at [432, 219] on div "Jennifer Miller (BSP) Chuck Murphy (CJIS)" at bounding box center [505, 219] width 547 height 31
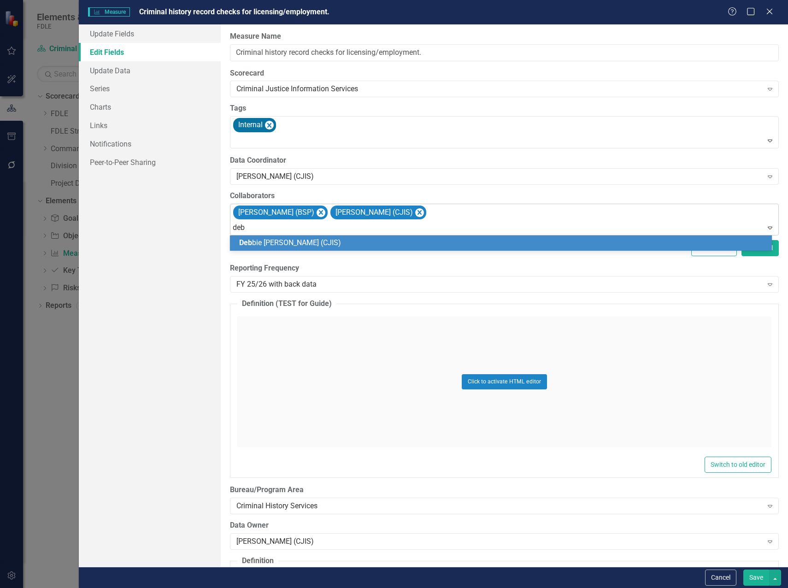
type input "debb"
click at [290, 244] on span "Debb ie Haire (CJIS)" at bounding box center [290, 242] width 102 height 9
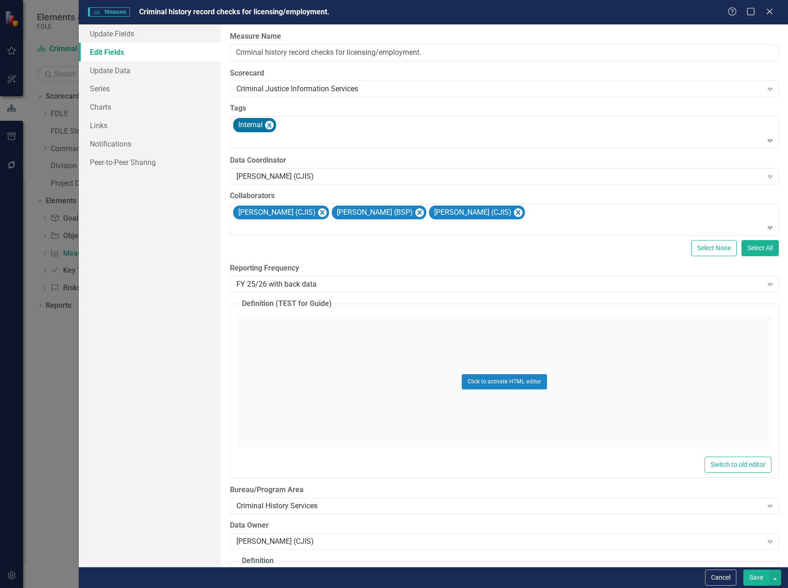
click at [755, 582] on button "Save" at bounding box center [757, 578] width 26 height 16
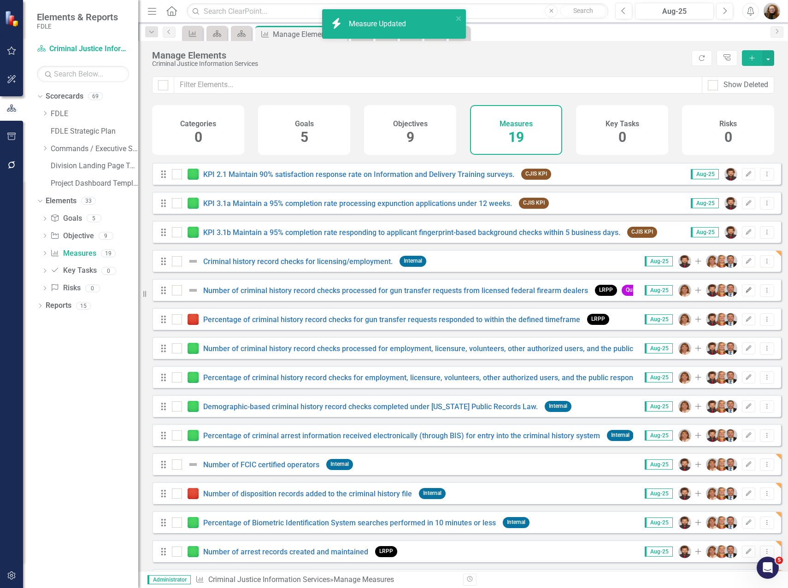
click at [745, 293] on icon "Edit" at bounding box center [748, 291] width 7 height 6
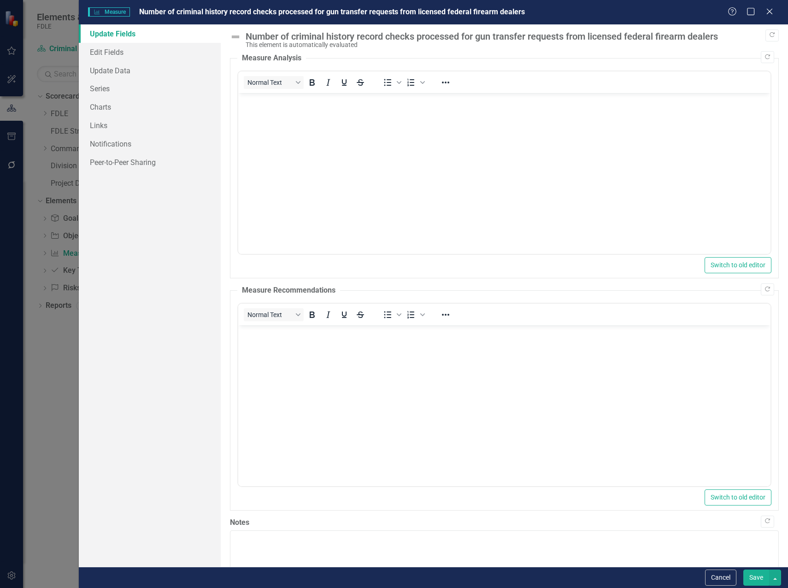
scroll to position [0, 0]
click at [124, 51] on link "Edit Fields" at bounding box center [150, 52] width 142 height 18
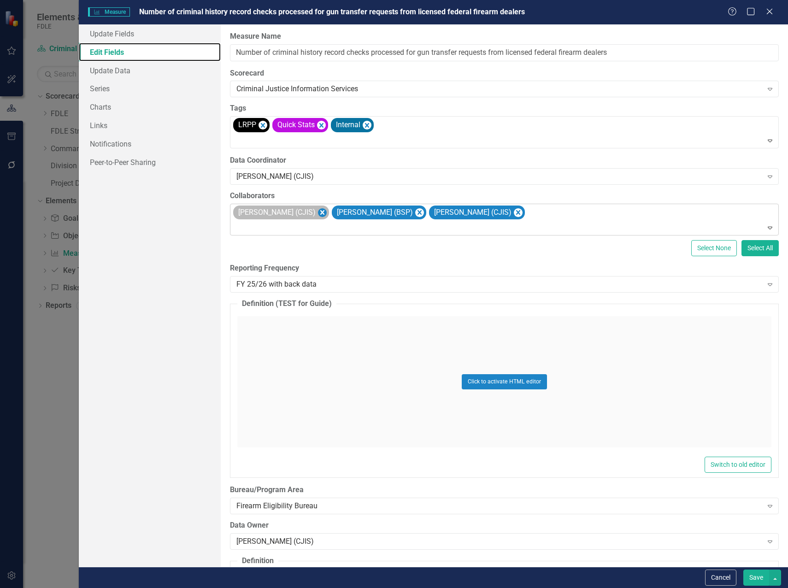
click at [327, 212] on icon "Remove Christopher Kenworthy (CJIS)" at bounding box center [322, 213] width 9 height 12
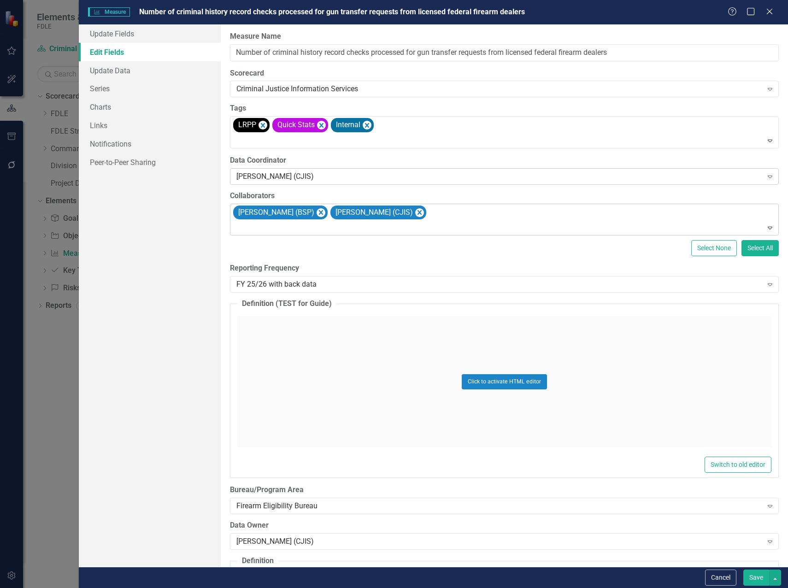
click at [320, 173] on div "Debbie Haire (CJIS)" at bounding box center [499, 176] width 526 height 11
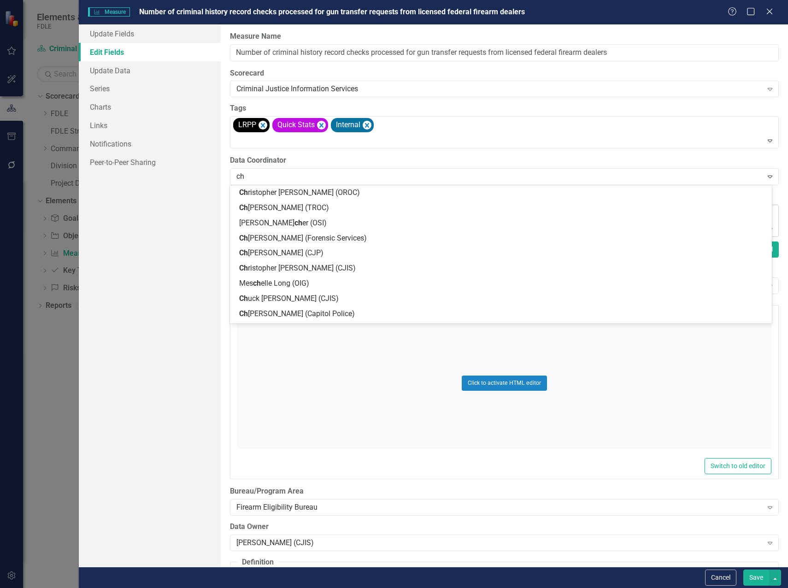
type input "chr"
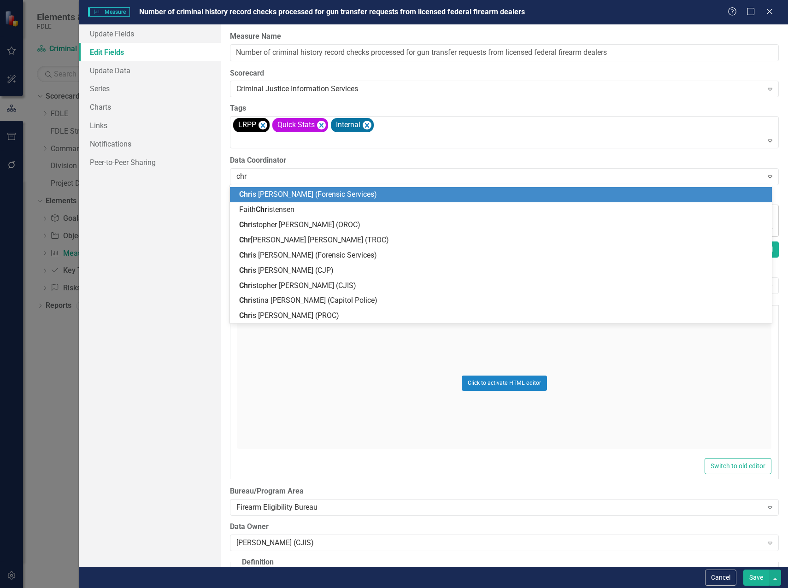
scroll to position [13, 0]
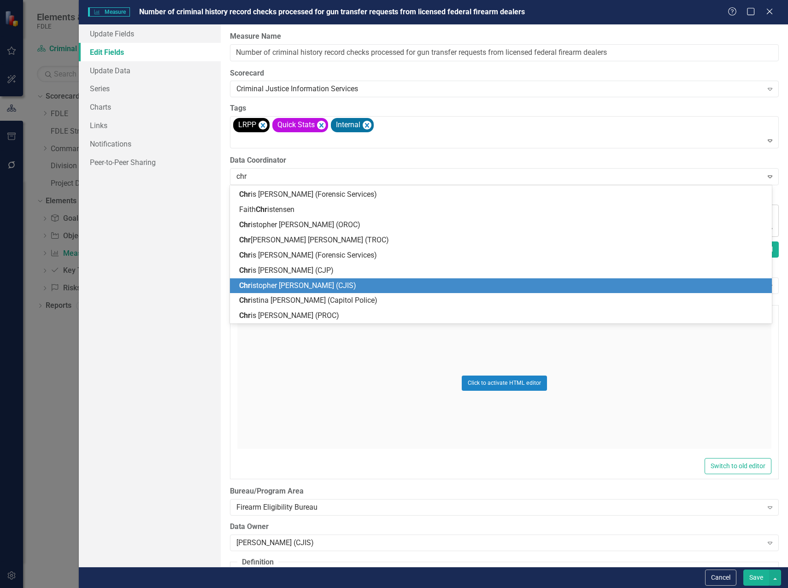
click at [313, 284] on span "Chr istopher Kenworthy (CJIS)" at bounding box center [297, 285] width 117 height 9
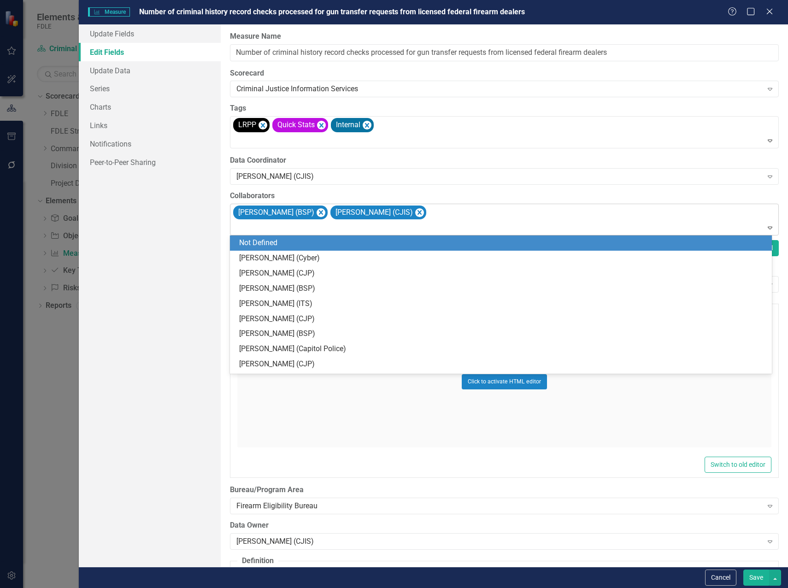
click at [427, 223] on div at bounding box center [505, 228] width 545 height 12
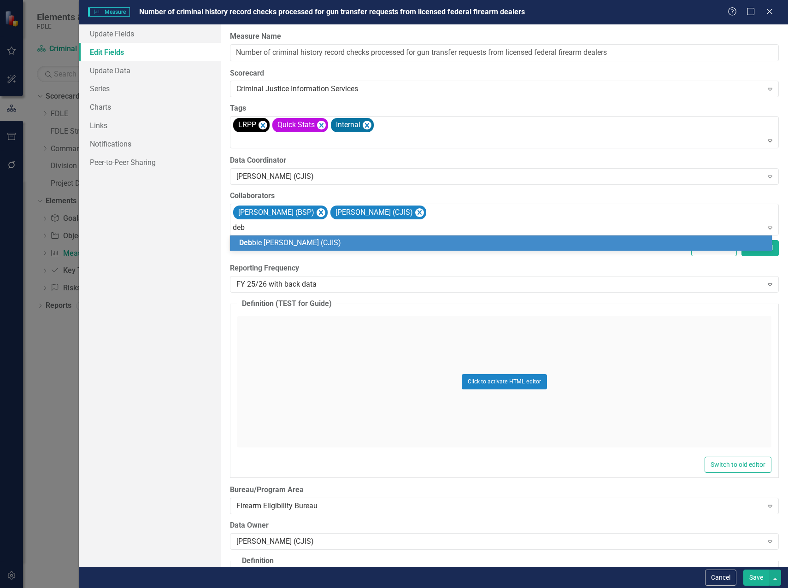
type input "debb"
click at [343, 244] on div "Debb ie Haire (CJIS)" at bounding box center [502, 243] width 527 height 11
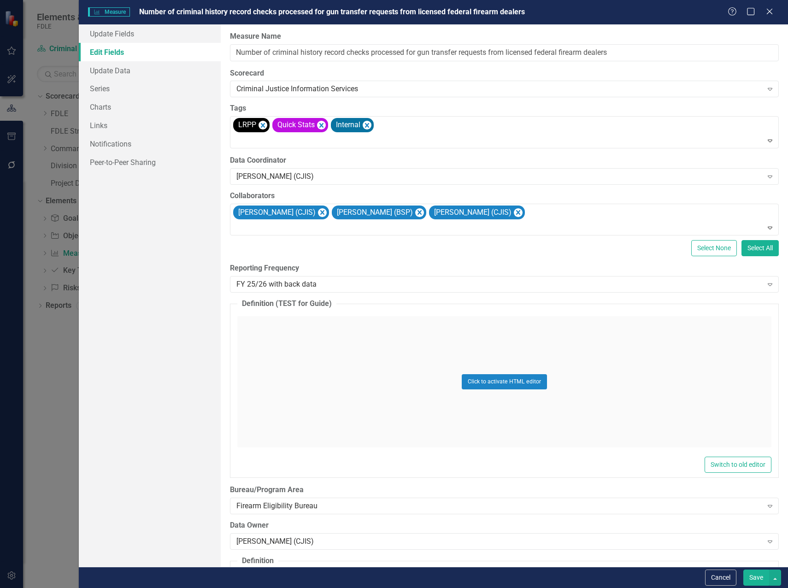
click at [757, 577] on button "Save" at bounding box center [757, 578] width 26 height 16
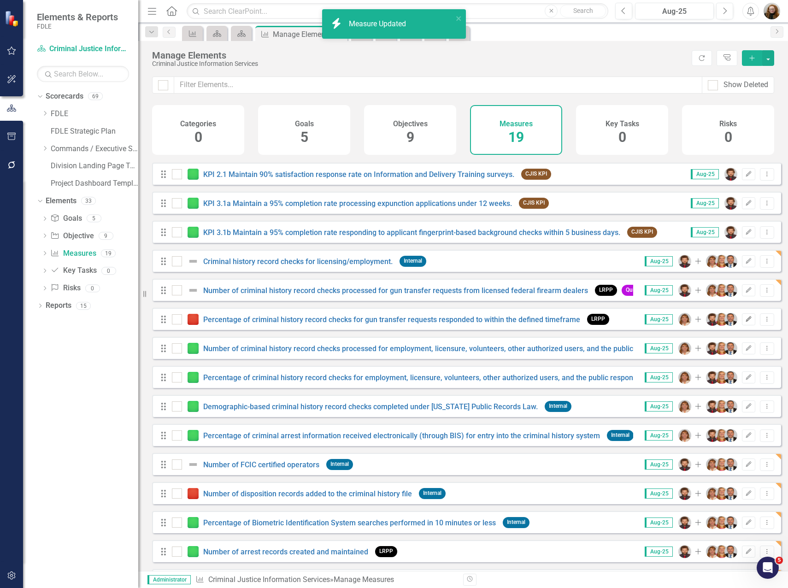
click at [745, 322] on icon "Edit" at bounding box center [748, 320] width 7 height 6
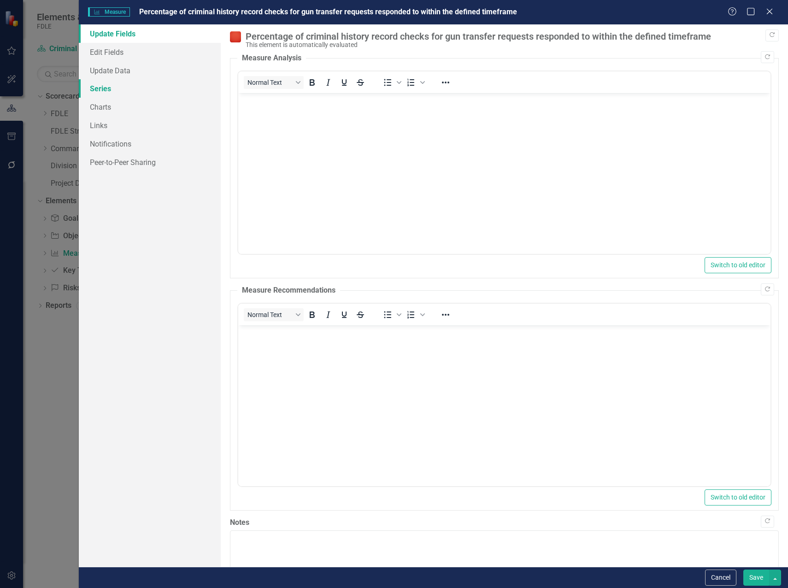
scroll to position [0, 0]
click at [99, 53] on link "Edit Fields" at bounding box center [150, 52] width 142 height 18
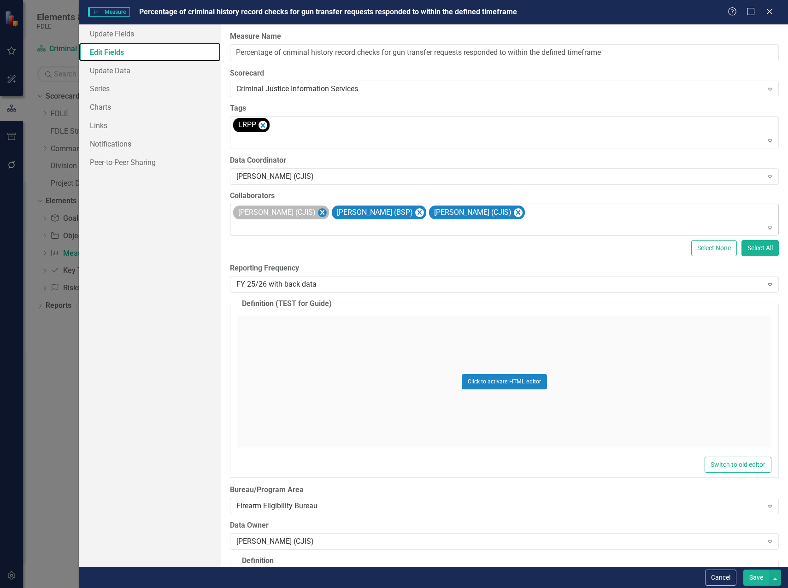
click at [325, 214] on icon "Remove Christopher Kenworthy (CJIS)" at bounding box center [322, 212] width 4 height 5
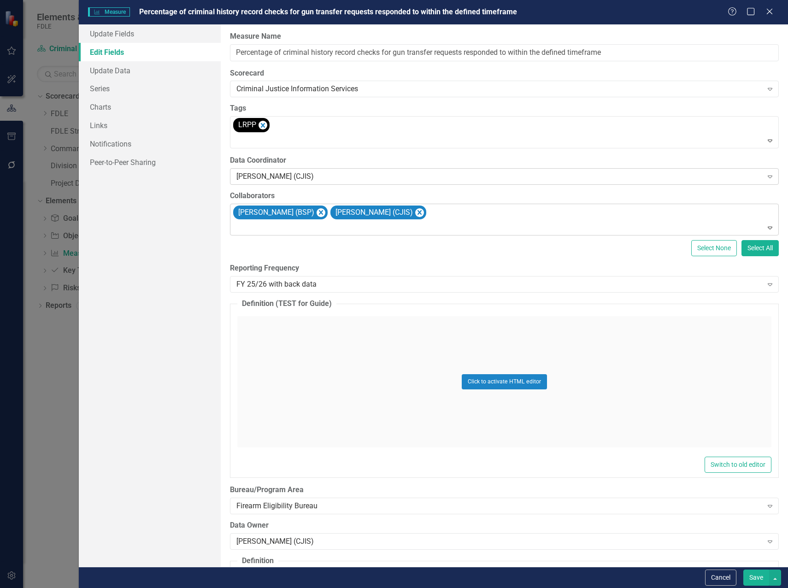
click at [299, 179] on div "Debbie Haire (CJIS)" at bounding box center [499, 176] width 526 height 11
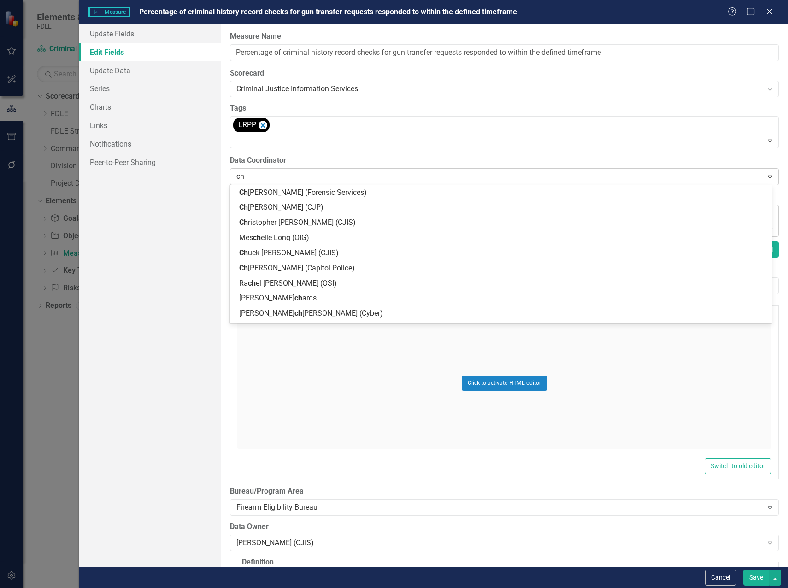
type input "chr"
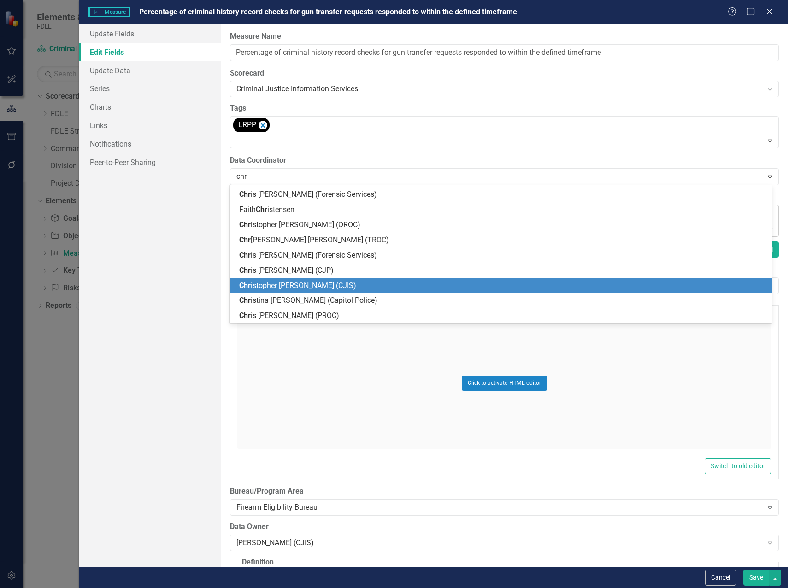
click at [303, 283] on span "Chr istopher Kenworthy (CJIS)" at bounding box center [297, 285] width 117 height 9
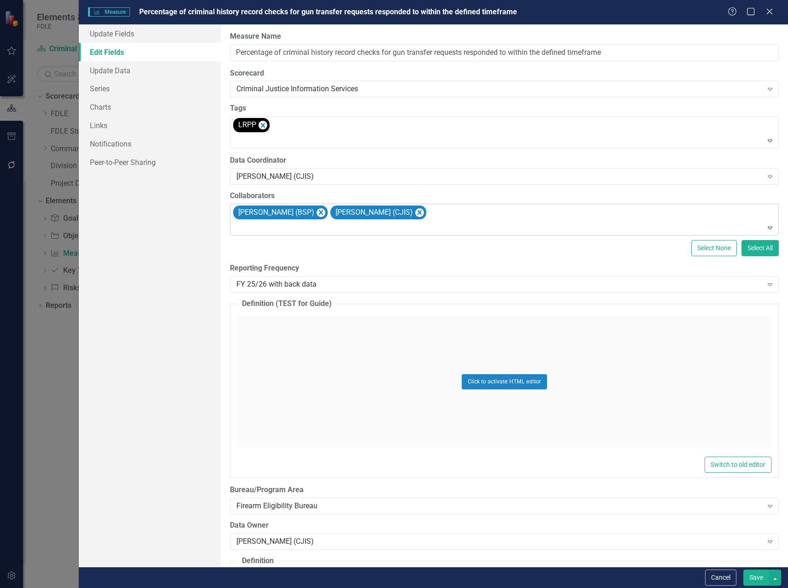
click at [425, 213] on div "Jennifer Miller (BSP) Chuck Murphy (CJIS)" at bounding box center [505, 219] width 547 height 31
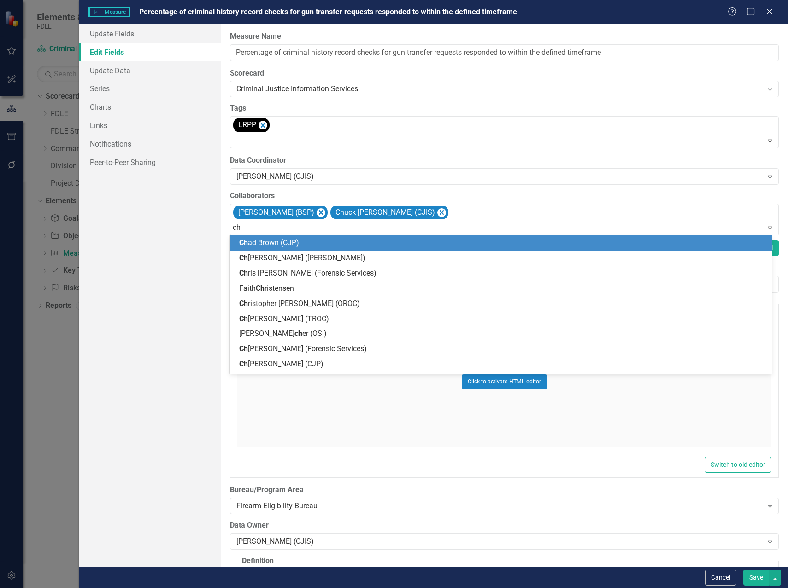
type input "chr"
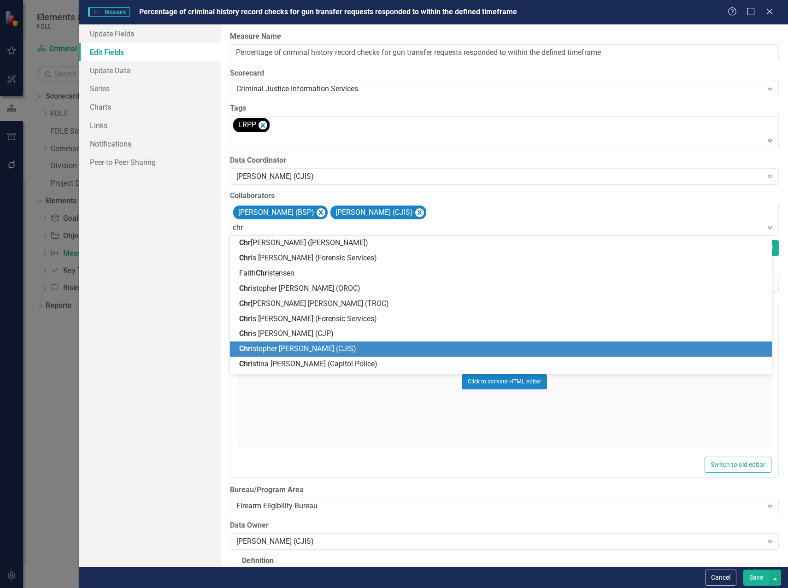
click at [317, 350] on span "Chr istopher Kenworthy (CJIS)" at bounding box center [297, 348] width 117 height 9
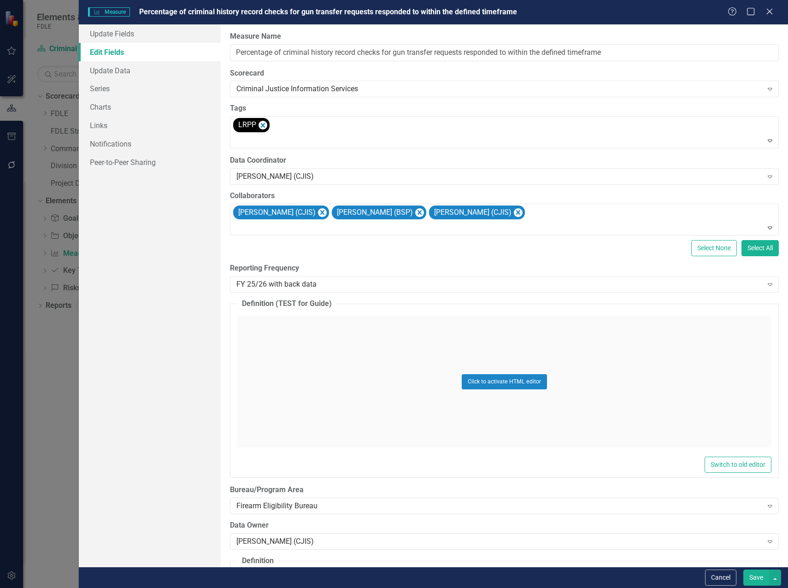
click at [762, 578] on button "Save" at bounding box center [757, 578] width 26 height 16
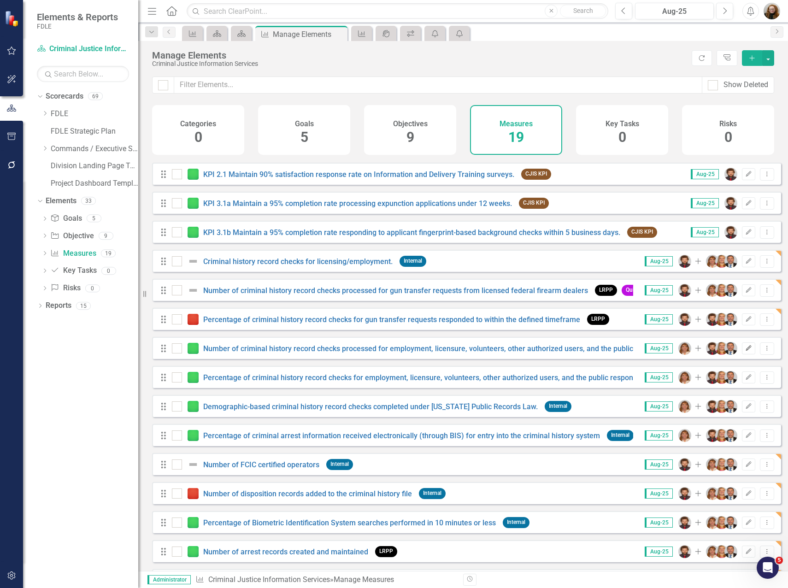
click at [742, 355] on button "Edit" at bounding box center [748, 349] width 13 height 12
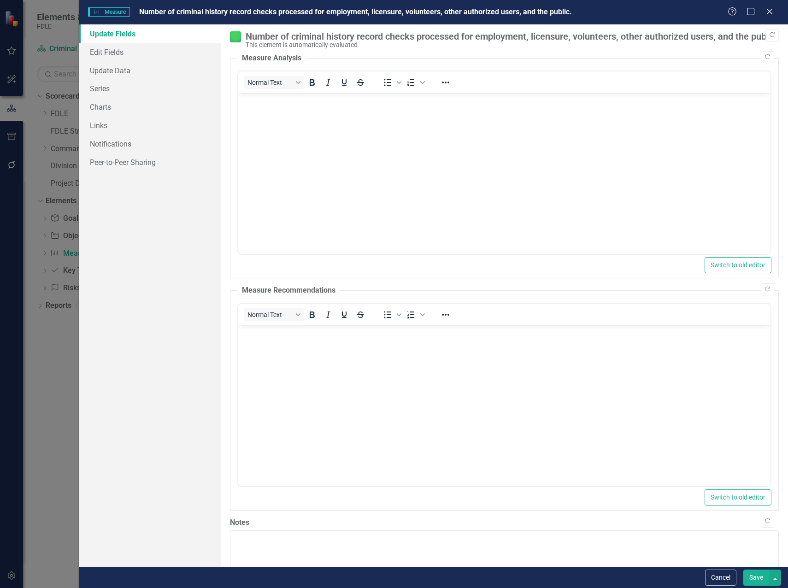
scroll to position [0, 0]
click at [116, 52] on link "Edit Fields" at bounding box center [150, 52] width 142 height 18
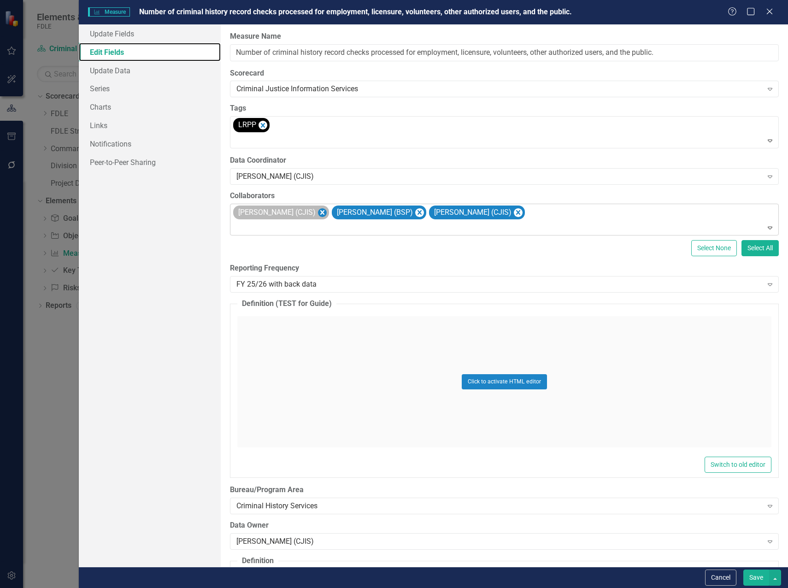
click at [327, 213] on icon "Remove Christopher Kenworthy (CJIS)" at bounding box center [322, 213] width 9 height 12
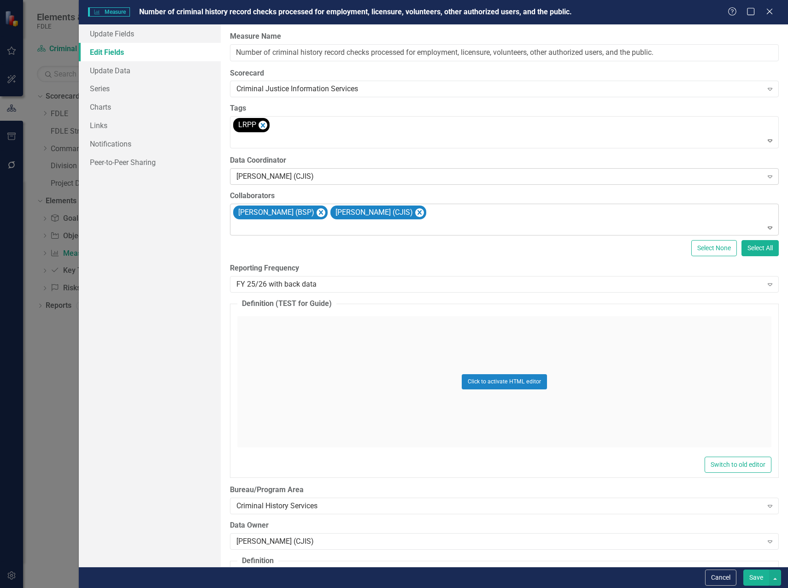
click at [302, 177] on div "Debbie Haire (CJIS)" at bounding box center [499, 176] width 526 height 11
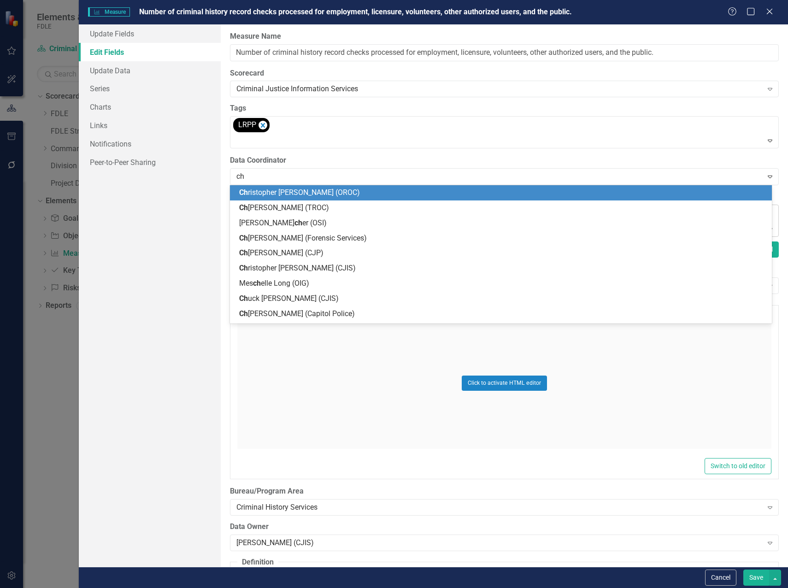
type input "chr"
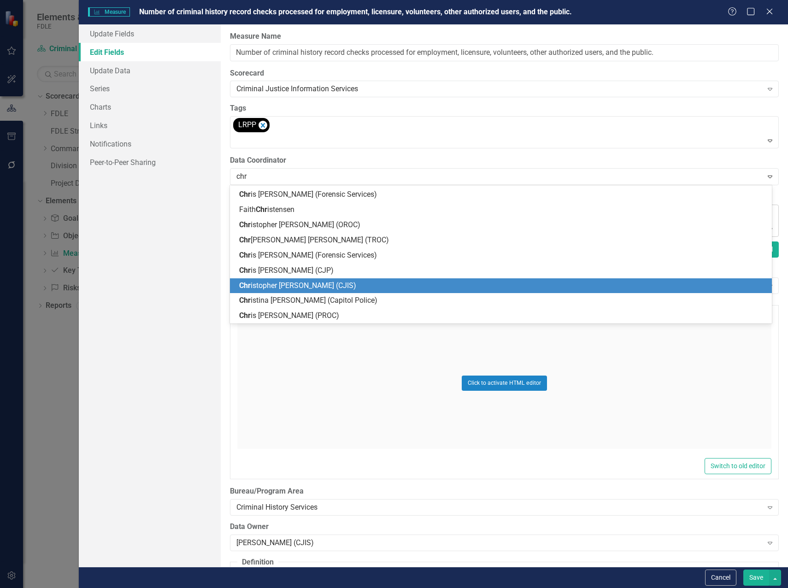
click at [289, 290] on div "Chr istopher Kenworthy (CJIS)" at bounding box center [502, 286] width 527 height 11
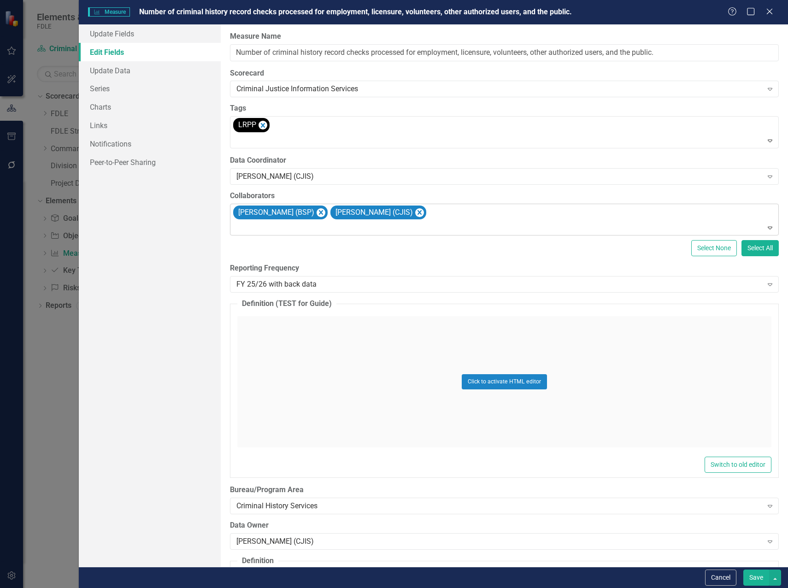
click at [446, 213] on div "Jennifer Miller (BSP) Chuck Murphy (CJIS)" at bounding box center [505, 219] width 547 height 31
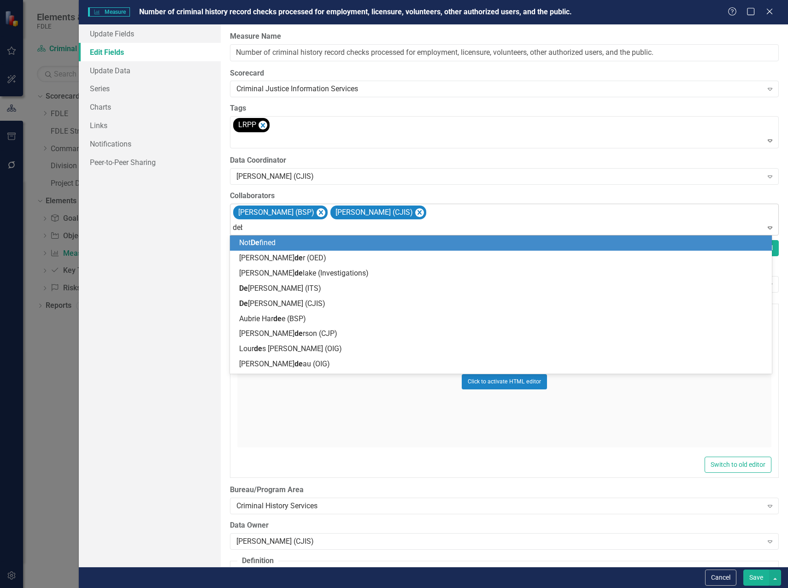
type input "debb"
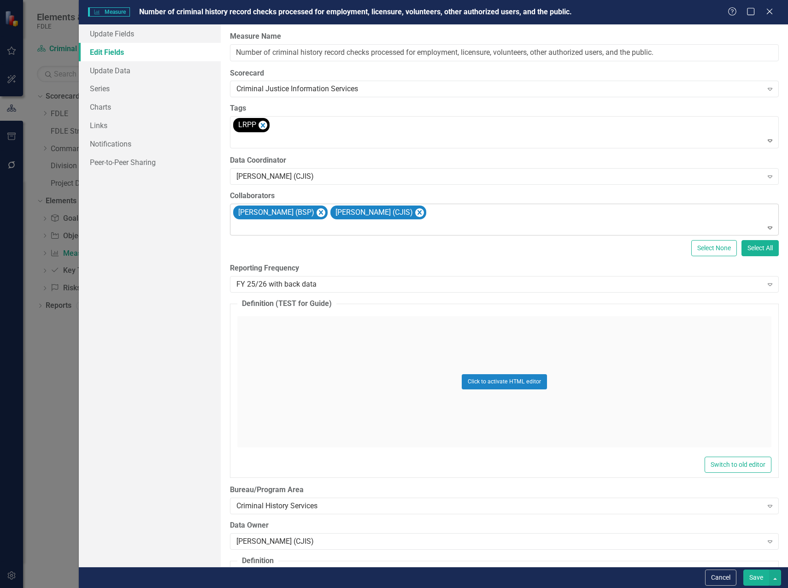
click at [313, 234] on div at bounding box center [505, 228] width 545 height 12
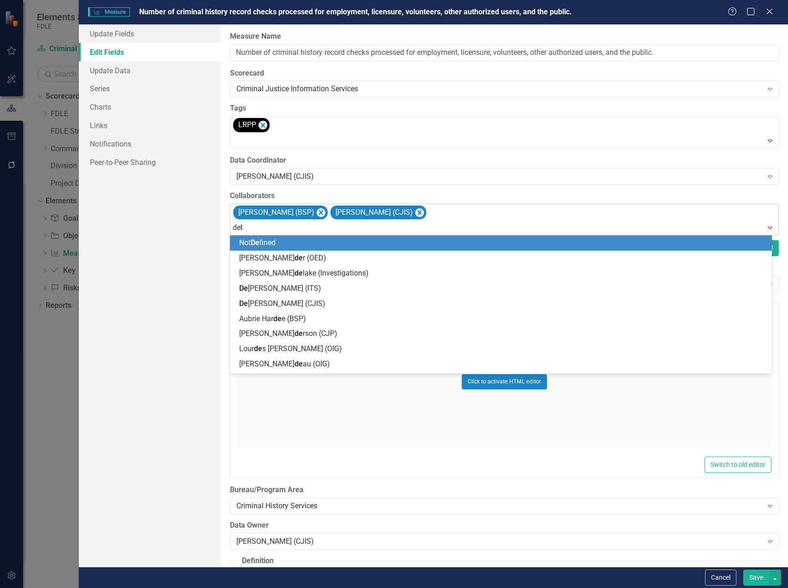
type input "debb"
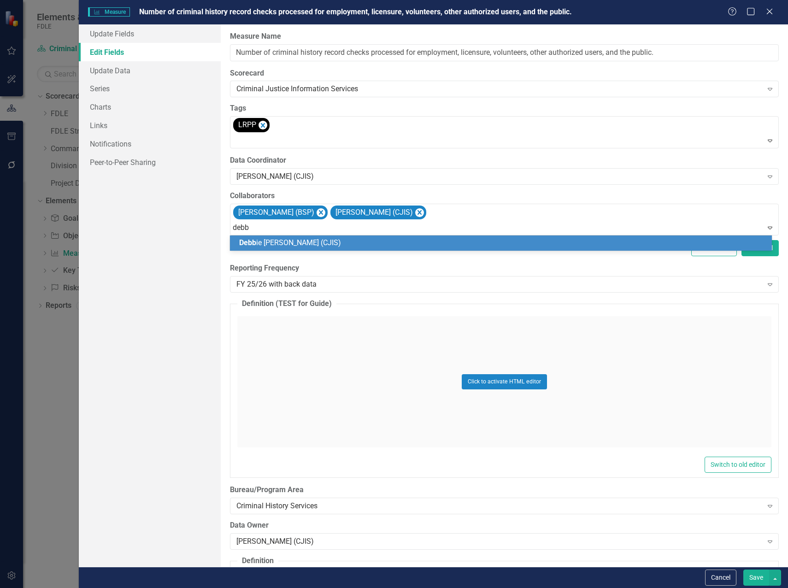
click at [322, 242] on div "Debb ie Haire (CJIS)" at bounding box center [502, 243] width 527 height 11
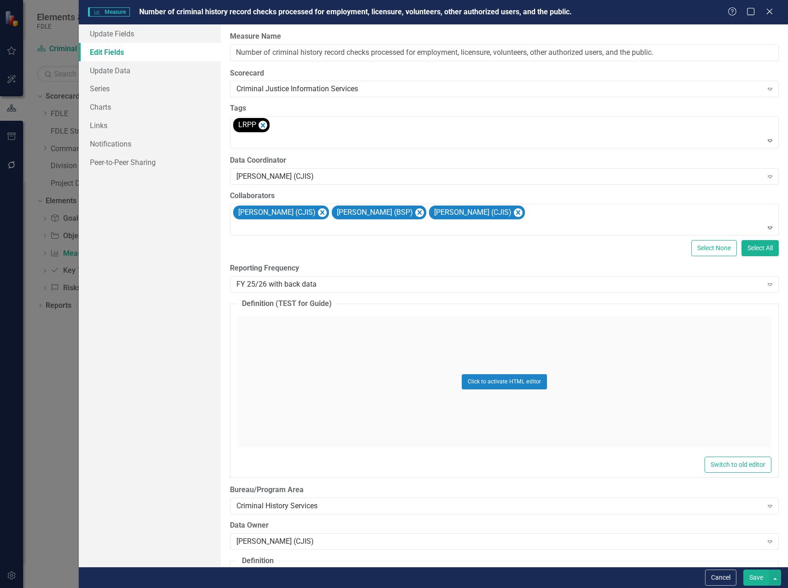
click at [757, 588] on html "Elements & Reports FDLE Scorecard Criminal Justice Information Services Search …" at bounding box center [394, 294] width 788 height 588
click at [756, 582] on button "Save" at bounding box center [757, 578] width 26 height 16
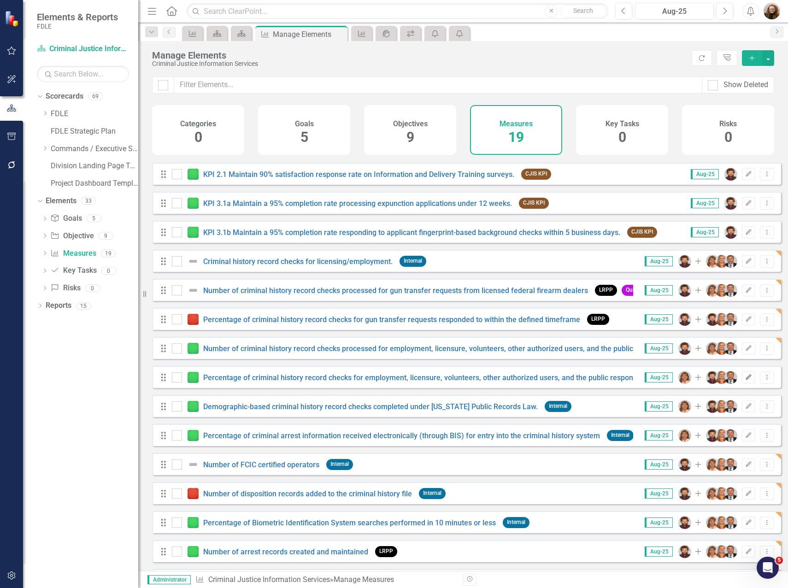
click at [745, 380] on icon "Edit" at bounding box center [748, 378] width 7 height 6
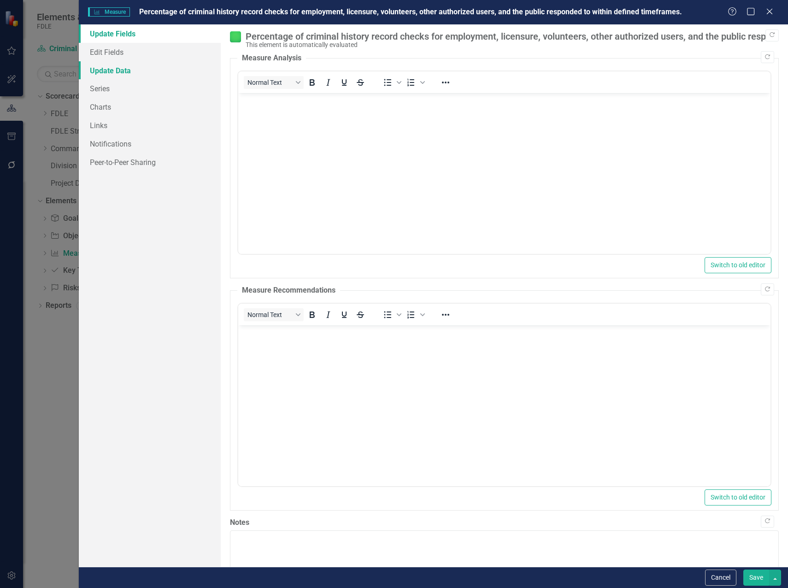
scroll to position [0, 0]
click at [96, 57] on link "Edit Fields" at bounding box center [150, 52] width 142 height 18
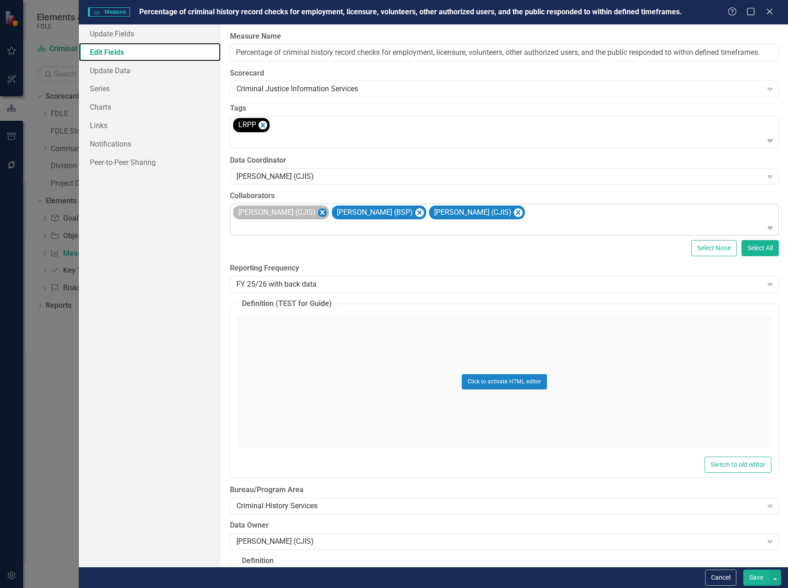
click at [325, 212] on icon "Remove Christopher Kenworthy (CJIS)" at bounding box center [322, 212] width 4 height 5
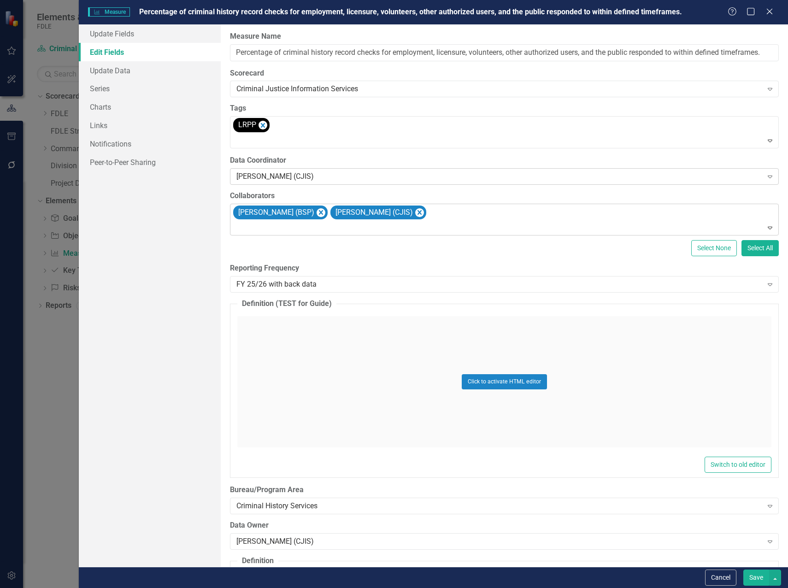
click at [293, 172] on div "Debbie Haire (CJIS)" at bounding box center [499, 176] width 526 height 11
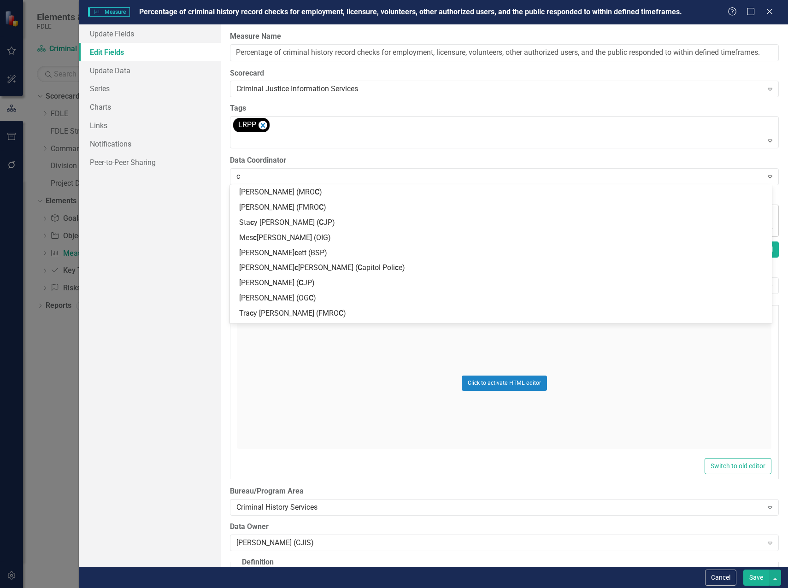
scroll to position [636, 0]
type input "chr"
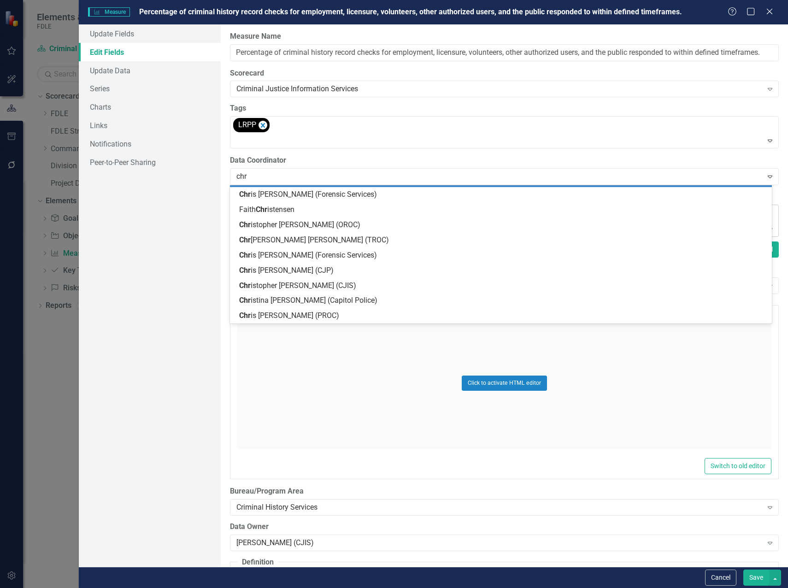
scroll to position [13, 0]
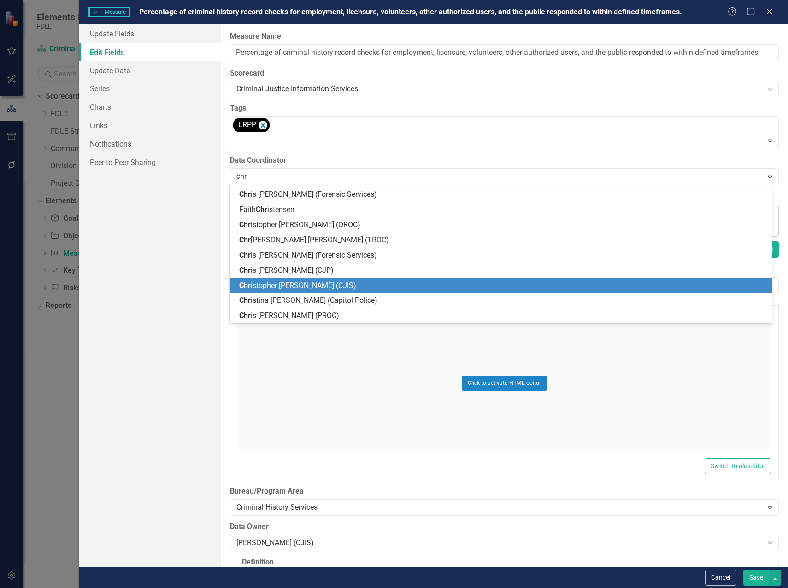
click at [306, 288] on span "Chr istopher Kenworthy (CJIS)" at bounding box center [297, 285] width 117 height 9
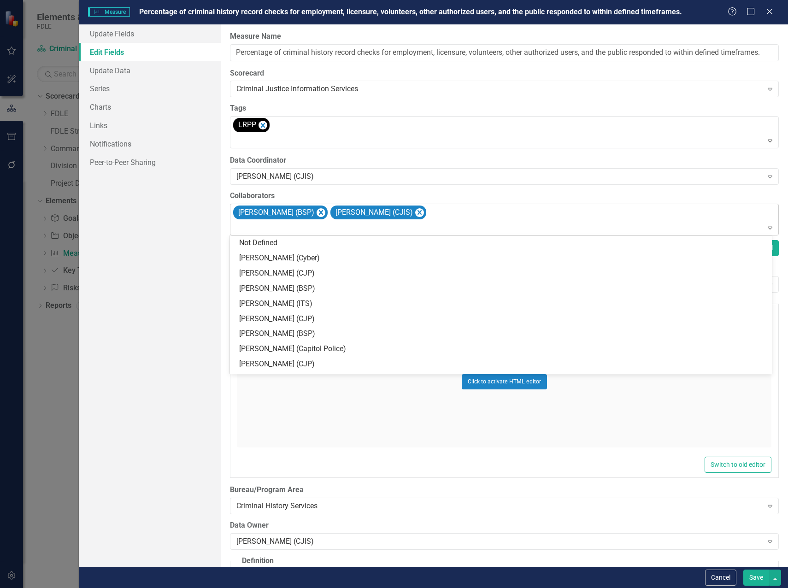
click at [502, 225] on div at bounding box center [505, 228] width 545 height 12
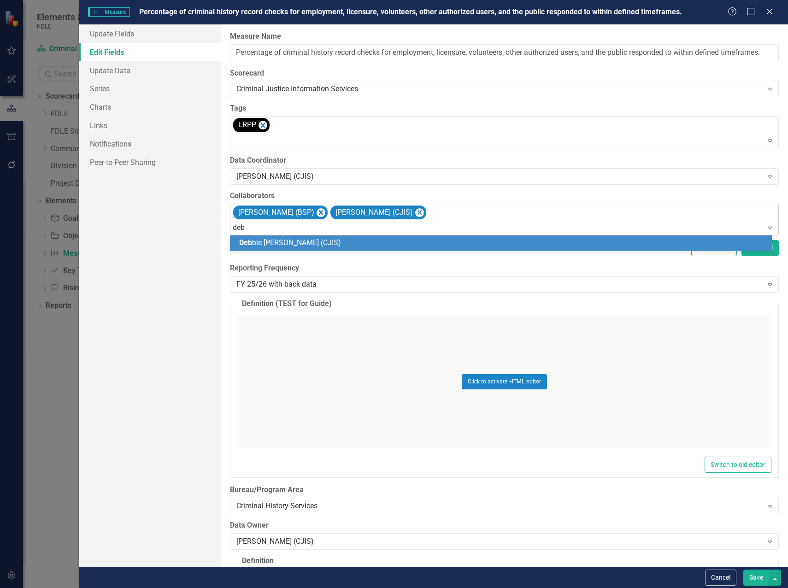
type input "debb"
click at [390, 244] on div "Debb ie Haire (CJIS)" at bounding box center [502, 243] width 527 height 11
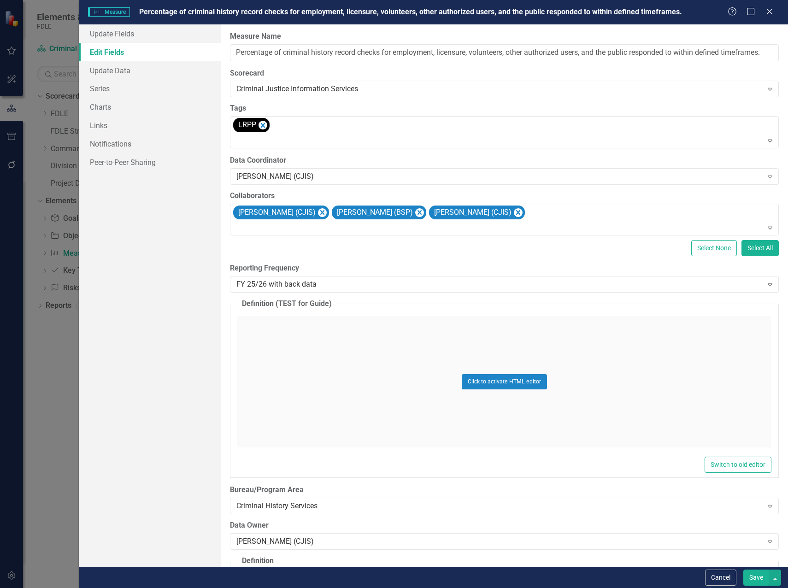
click at [759, 574] on button "Save" at bounding box center [757, 578] width 26 height 16
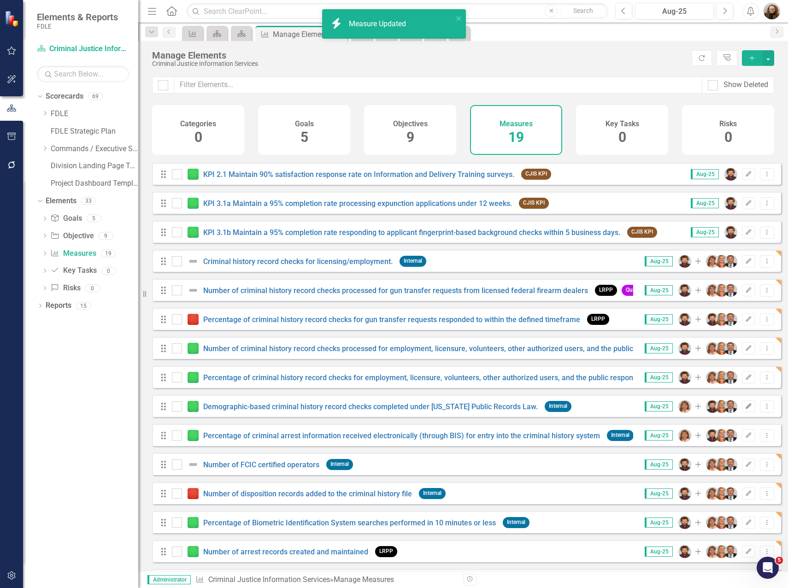
click at [745, 409] on icon "Edit" at bounding box center [748, 407] width 7 height 6
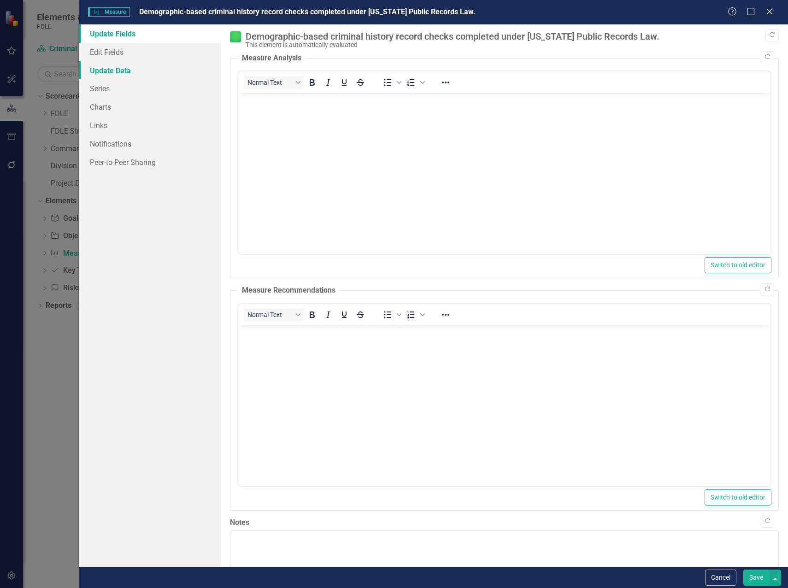
scroll to position [0, 0]
click at [124, 53] on link "Edit Fields" at bounding box center [150, 52] width 142 height 18
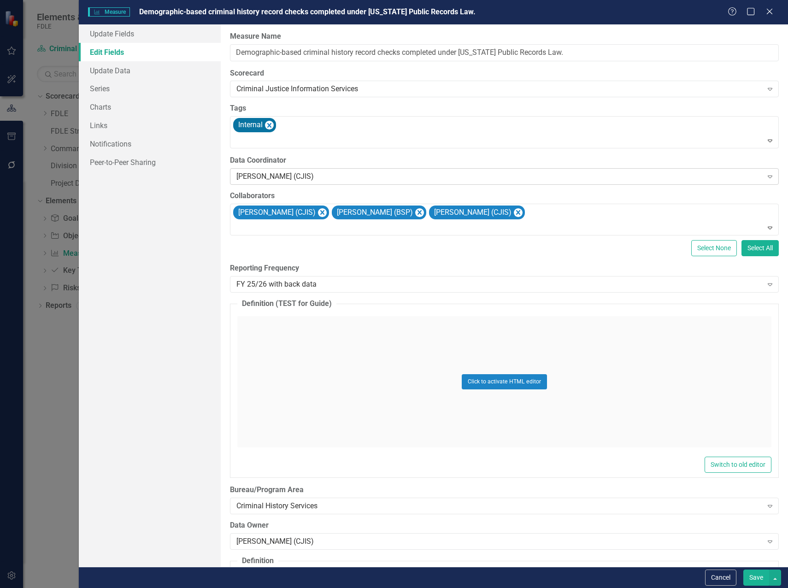
click at [288, 180] on div "Debbie Haire (CJIS)" at bounding box center [499, 176] width 526 height 11
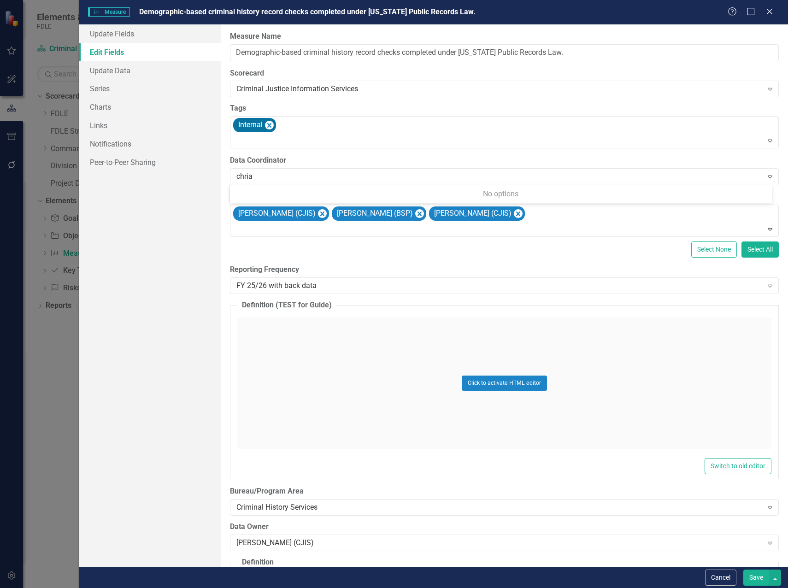
type input "chri"
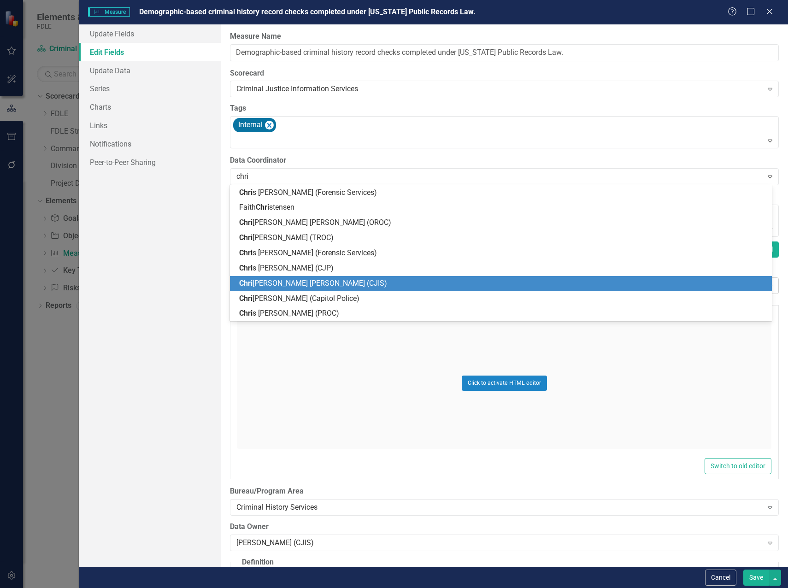
click at [307, 280] on span "Chri stopher Kenworthy (CJIS)" at bounding box center [313, 283] width 148 height 9
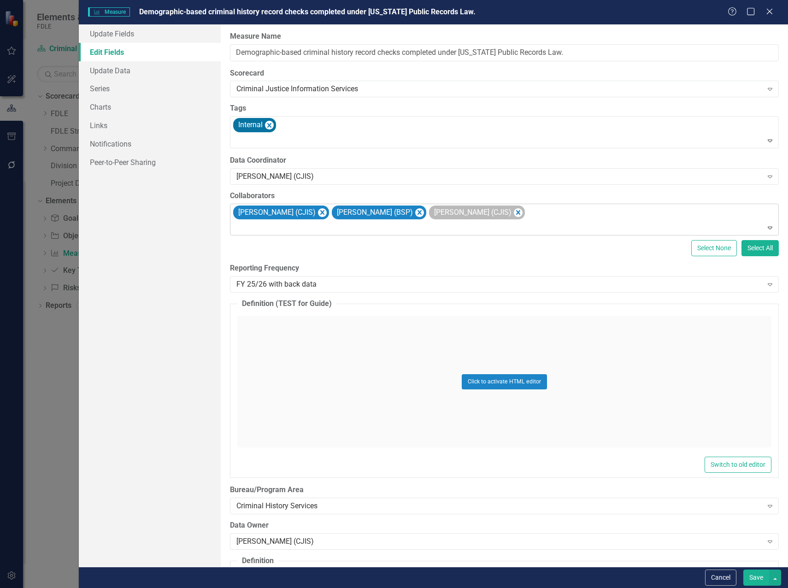
click at [325, 213] on icon "Remove Christopher Kenworthy (CJIS)" at bounding box center [322, 212] width 4 height 5
click at [469, 230] on div at bounding box center [505, 228] width 545 height 12
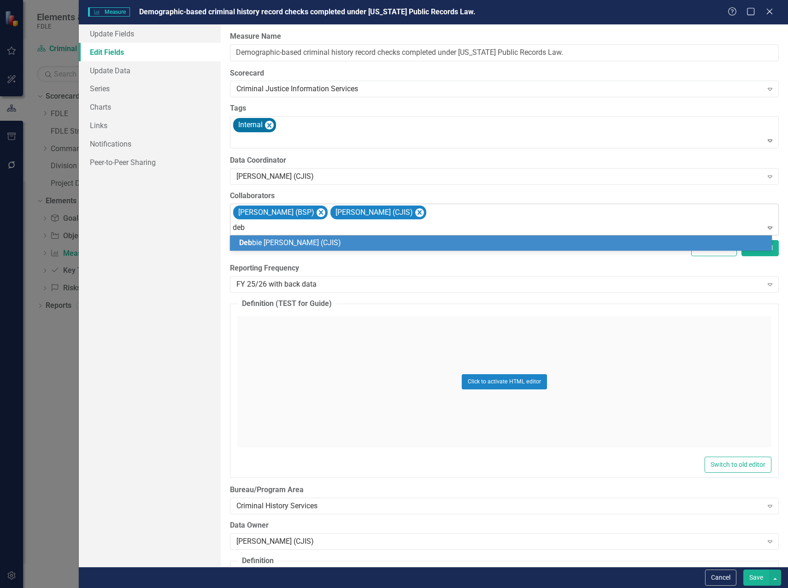
type input "debb"
click at [491, 241] on div "Debb ie Haire (CJIS)" at bounding box center [502, 243] width 527 height 11
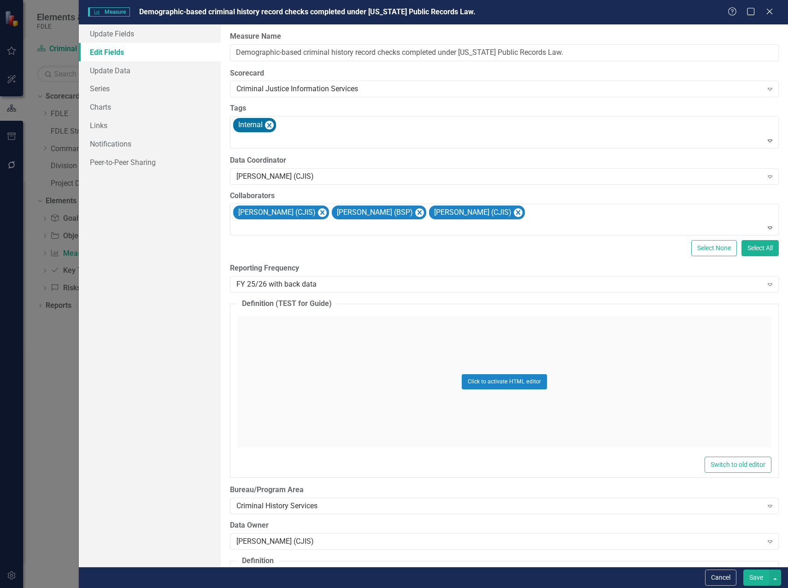
click at [756, 577] on button "Save" at bounding box center [757, 578] width 26 height 16
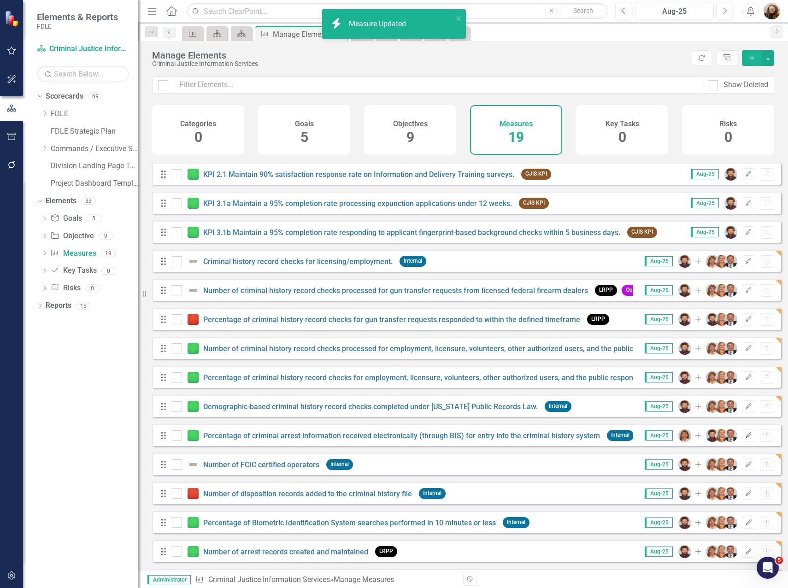
click at [745, 438] on icon "Edit" at bounding box center [748, 436] width 7 height 6
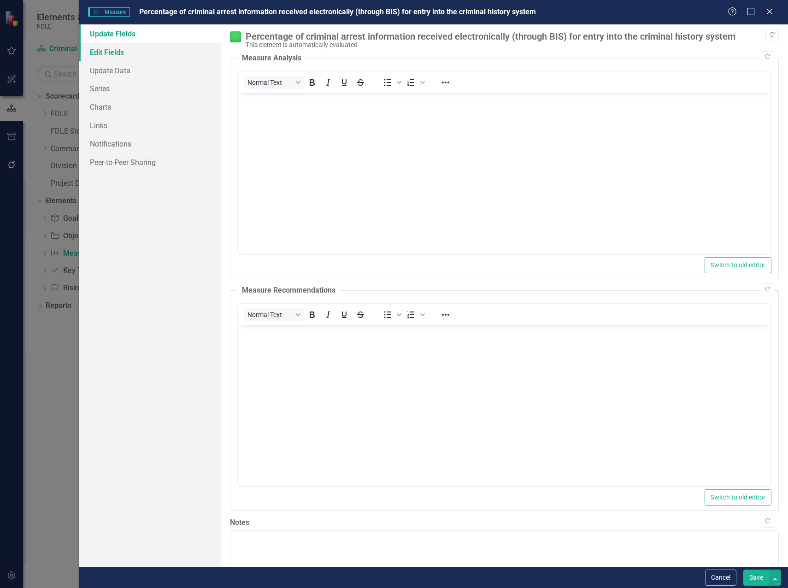
drag, startPoint x: 107, startPoint y: 44, endPoint x: 112, endPoint y: 47, distance: 6.4
click at [108, 45] on link "Edit Fields" at bounding box center [150, 52] width 142 height 18
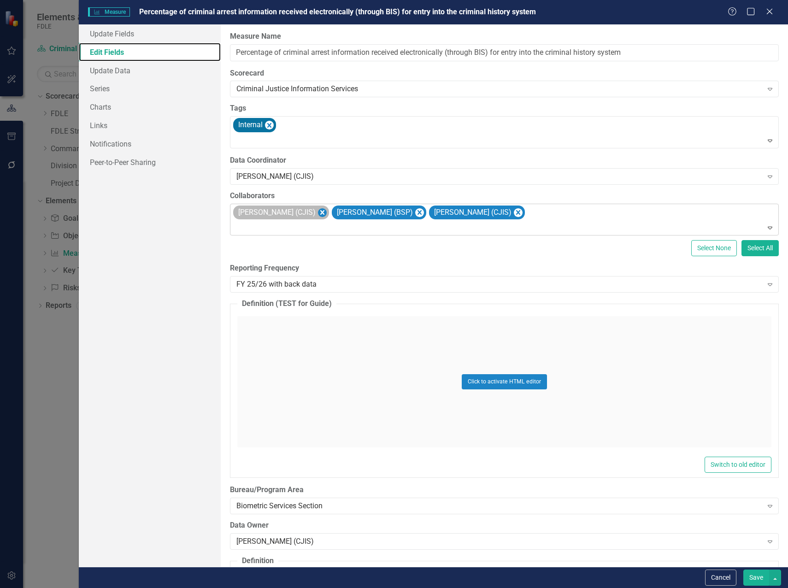
click at [327, 208] on icon "Remove Christopher Kenworthy (CJIS)" at bounding box center [322, 213] width 9 height 12
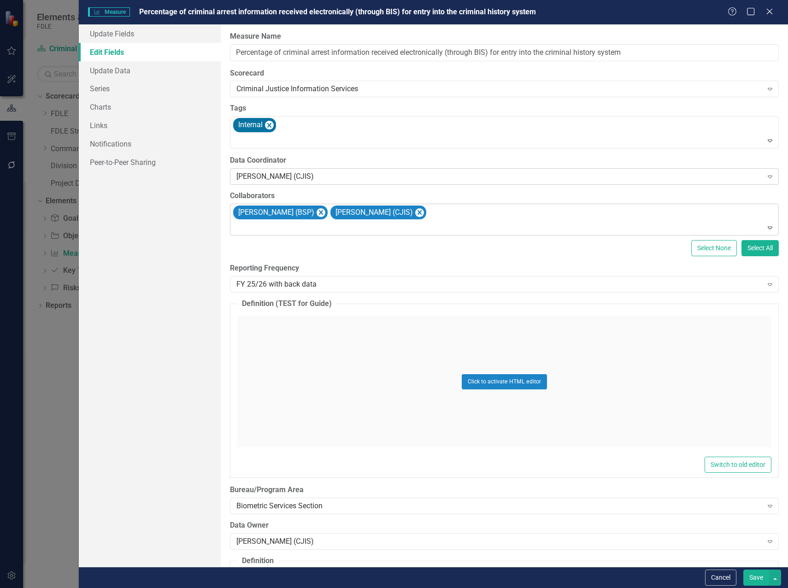
click at [310, 180] on div "Debbie Haire (CJIS)" at bounding box center [499, 176] width 526 height 11
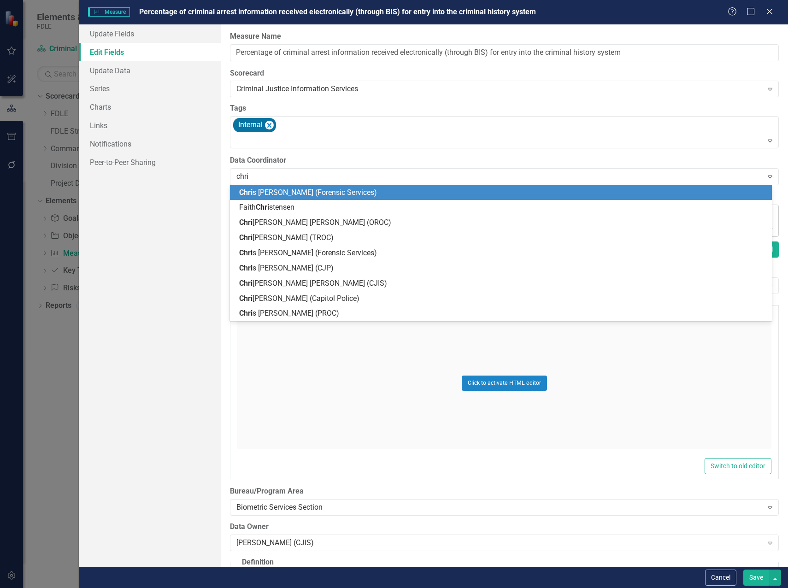
type input "chris"
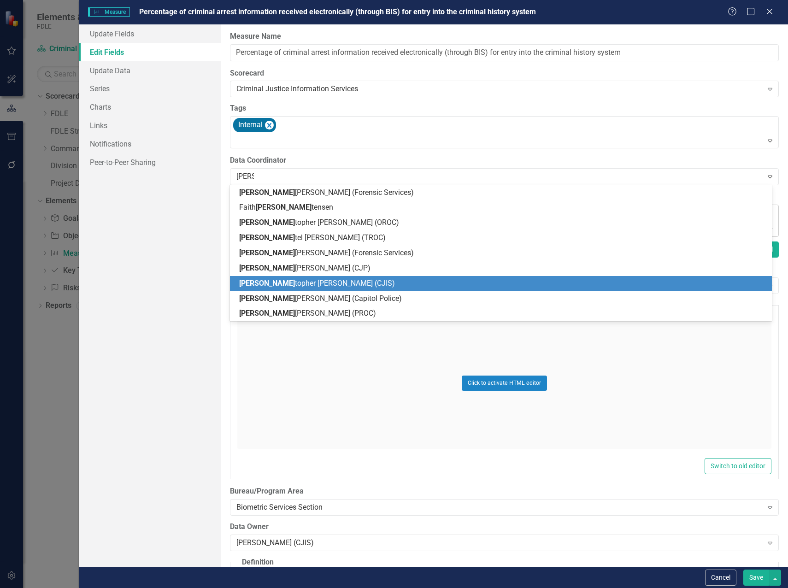
click at [304, 282] on span "Chris topher Kenworthy (CJIS)" at bounding box center [317, 283] width 156 height 9
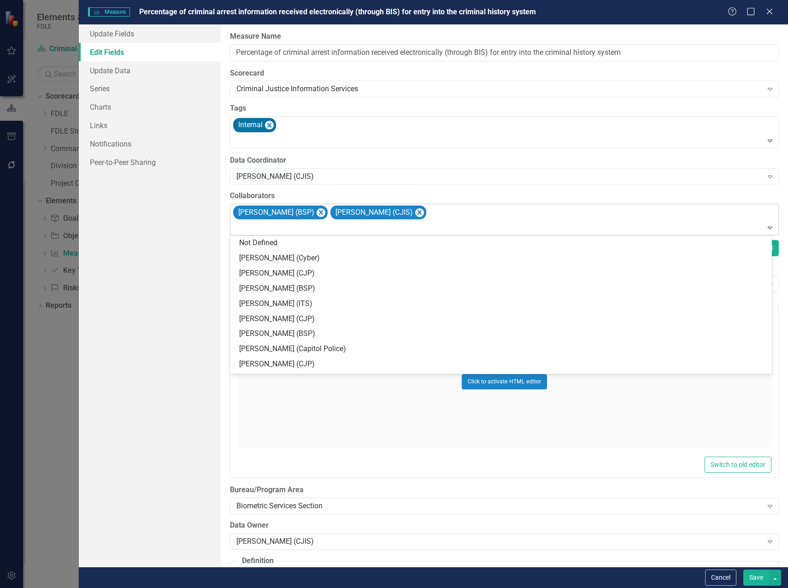
click at [425, 220] on div "Jennifer Miller (BSP) Chuck Murphy (CJIS)" at bounding box center [505, 219] width 547 height 31
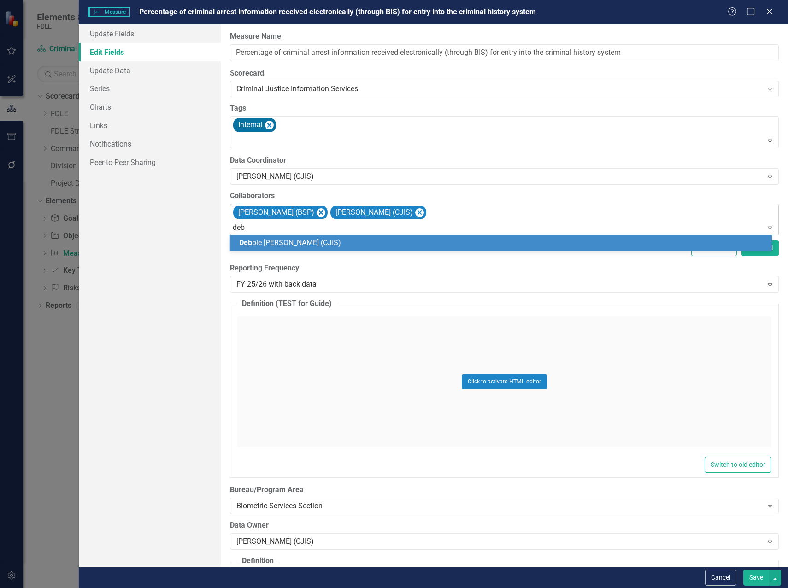
type input "debb"
click at [328, 242] on div "Debb ie Haire (CJIS)" at bounding box center [502, 243] width 527 height 11
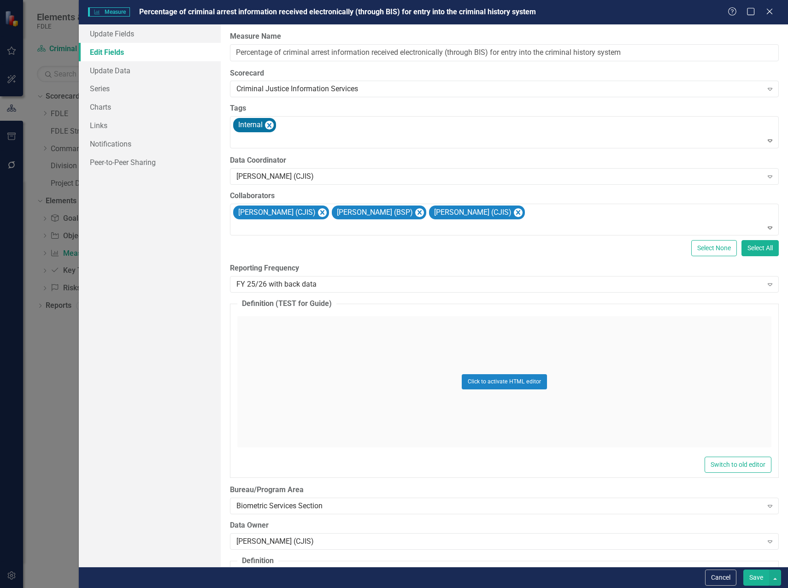
click at [758, 578] on button "Save" at bounding box center [757, 578] width 26 height 16
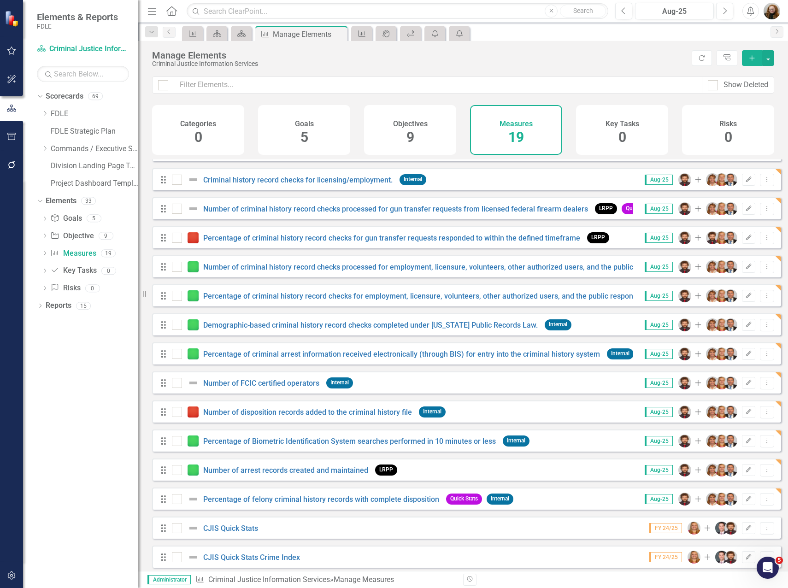
scroll to position [147, 0]
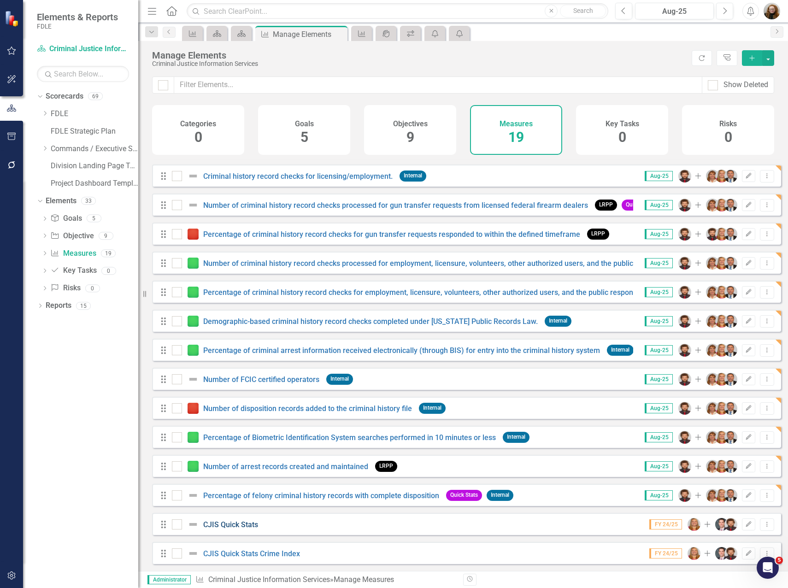
click at [216, 527] on link "CJIS Quick Stats" at bounding box center [230, 524] width 55 height 9
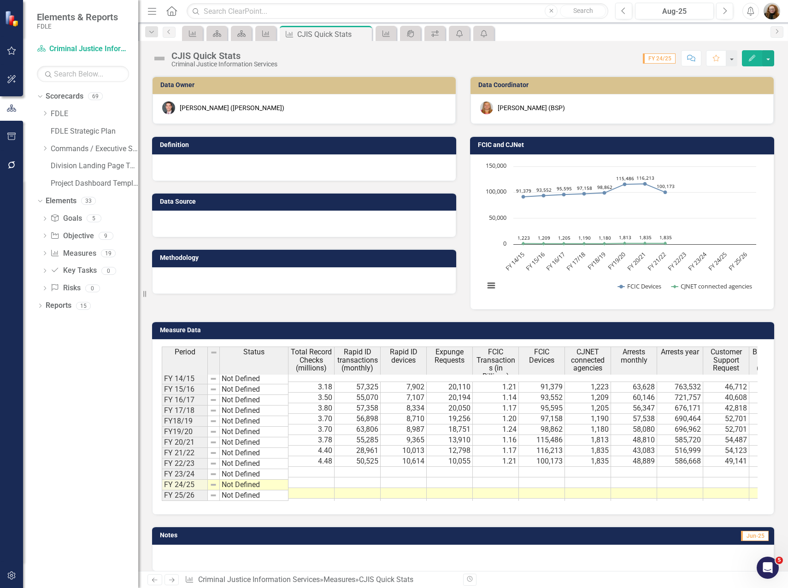
click at [512, 107] on div "Jennifer Miller (BSP)" at bounding box center [531, 107] width 67 height 9
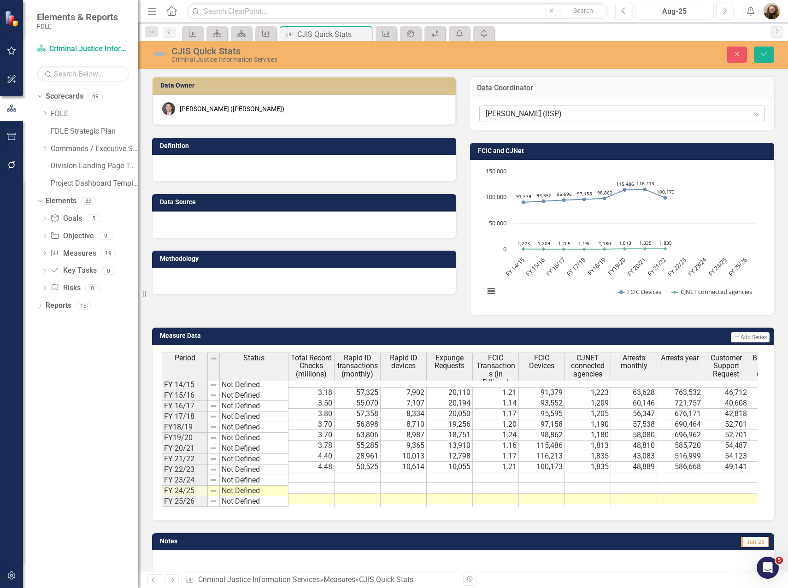
click at [515, 114] on div "Jennifer Miller (BSP)" at bounding box center [617, 114] width 263 height 11
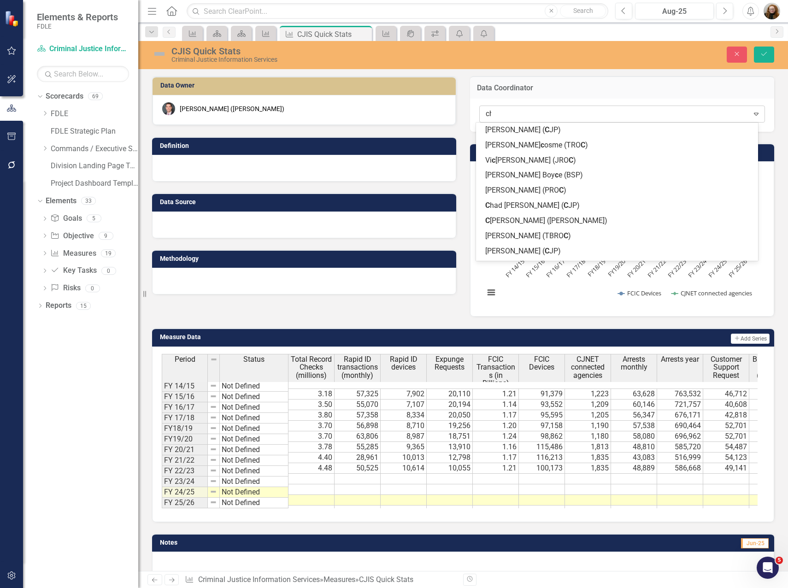
type input "chr"
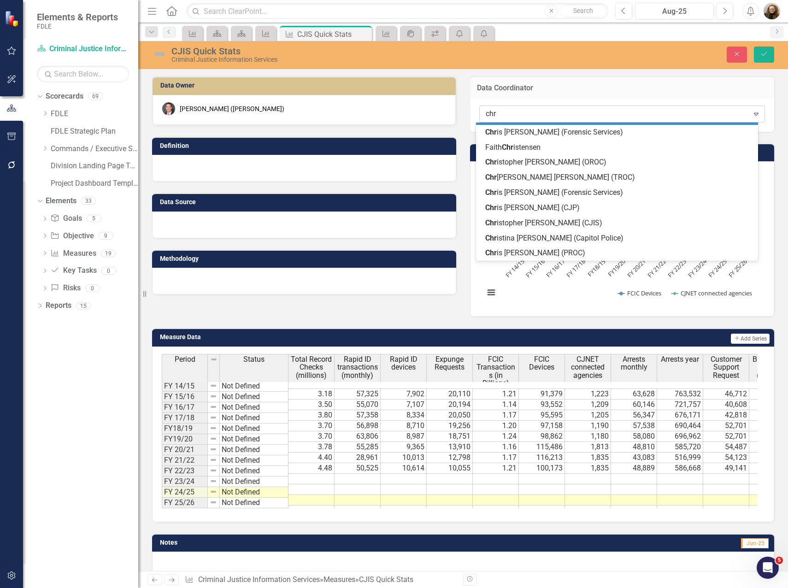
scroll to position [13, 0]
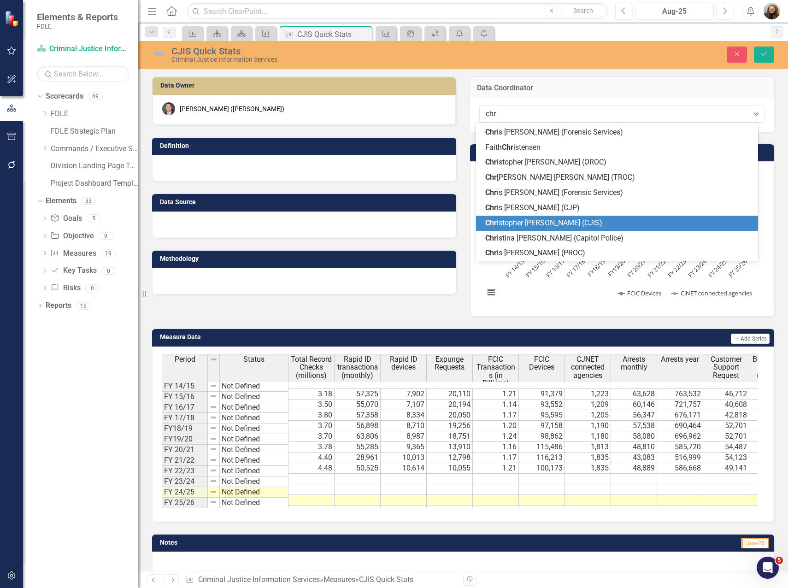
click at [532, 219] on span "Chr istopher Kenworthy (CJIS)" at bounding box center [543, 223] width 117 height 9
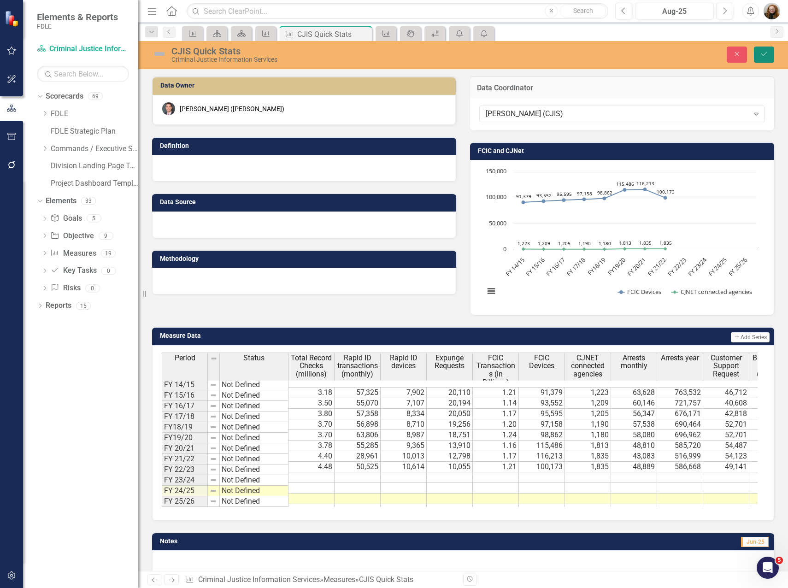
drag, startPoint x: 0, startPoint y: 0, endPoint x: 762, endPoint y: 56, distance: 764.5
click at [762, 56] on icon "Save" at bounding box center [764, 54] width 8 height 6
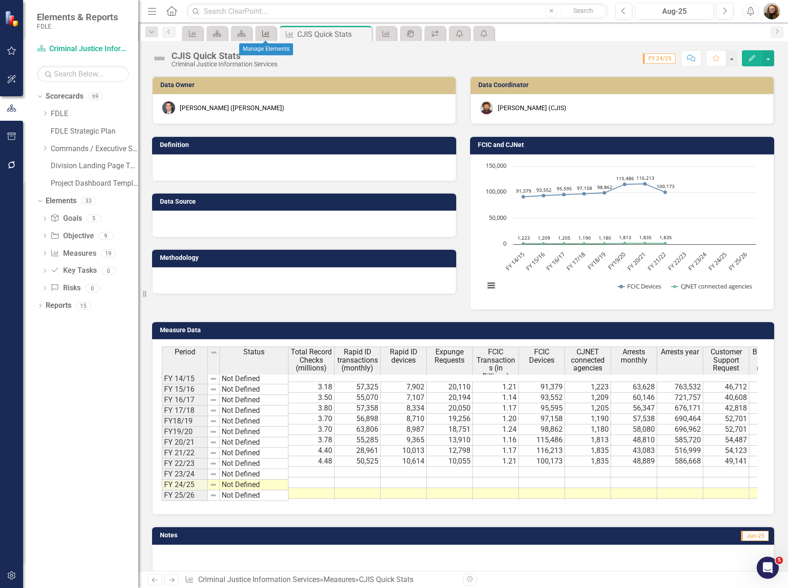
click at [266, 36] on icon at bounding box center [265, 33] width 7 height 6
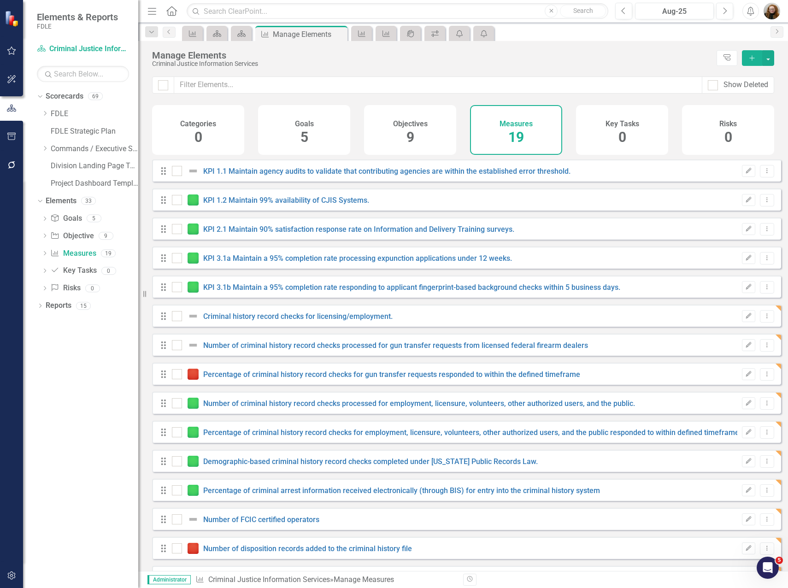
checkbox input "false"
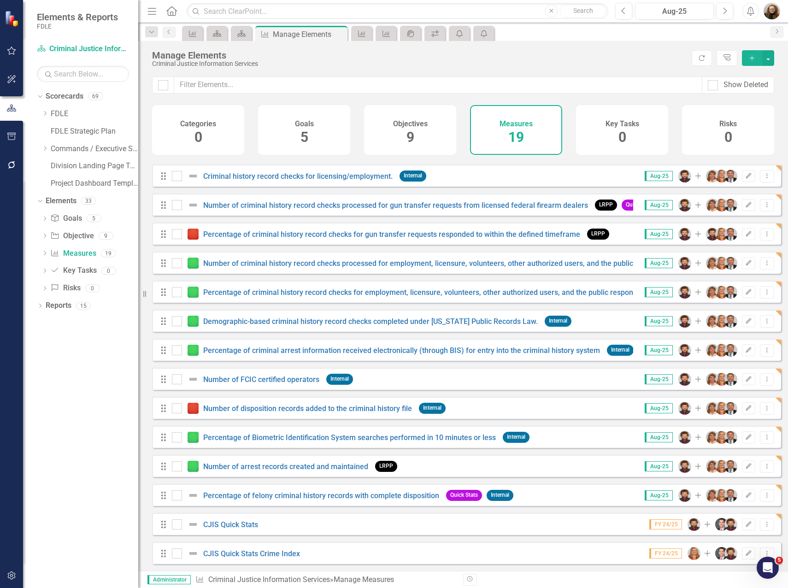
scroll to position [147, 0]
click at [688, 552] on img at bounding box center [694, 553] width 13 height 13
click at [744, 558] on button "Edit" at bounding box center [748, 554] width 13 height 12
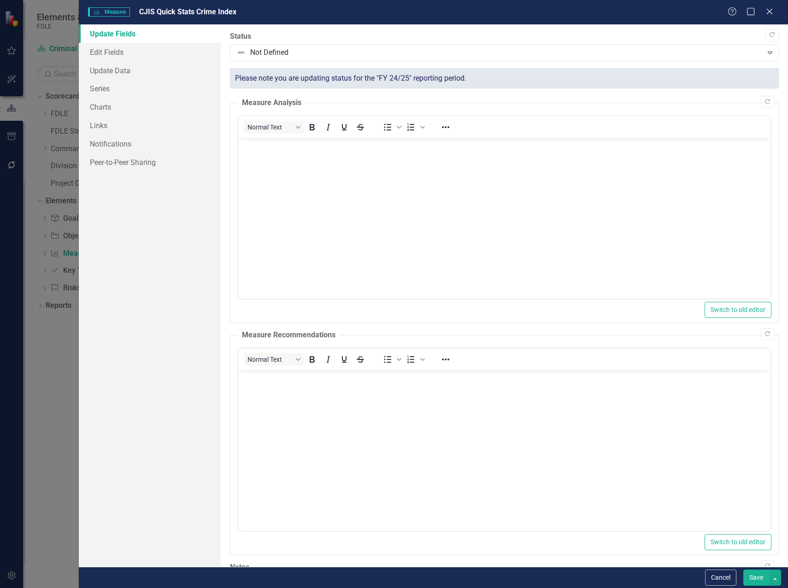
scroll to position [0, 0]
click at [775, 10] on div "Help Maximize Close" at bounding box center [753, 12] width 51 height 11
click at [764, 12] on div "Help Maximize Close" at bounding box center [753, 12] width 51 height 11
click at [768, 12] on icon "Close" at bounding box center [770, 11] width 12 height 9
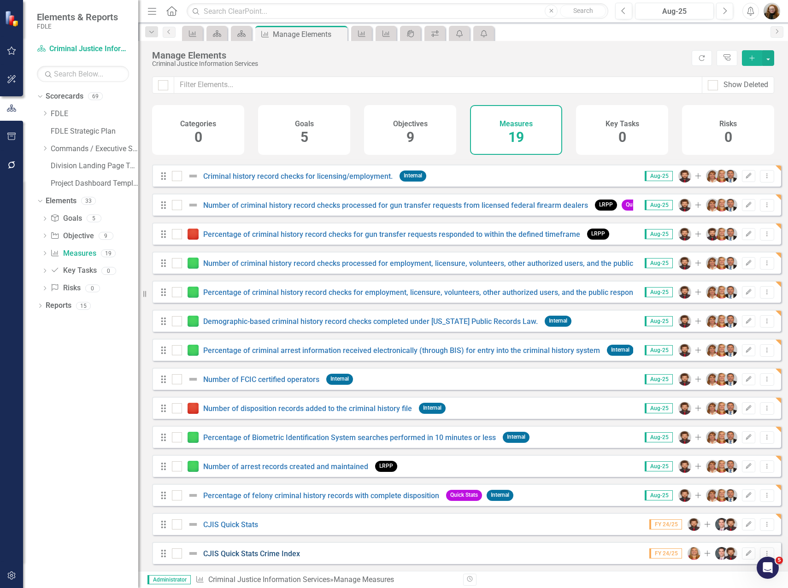
click at [289, 557] on link "CJIS Quick Stats Crime Index" at bounding box center [251, 554] width 97 height 9
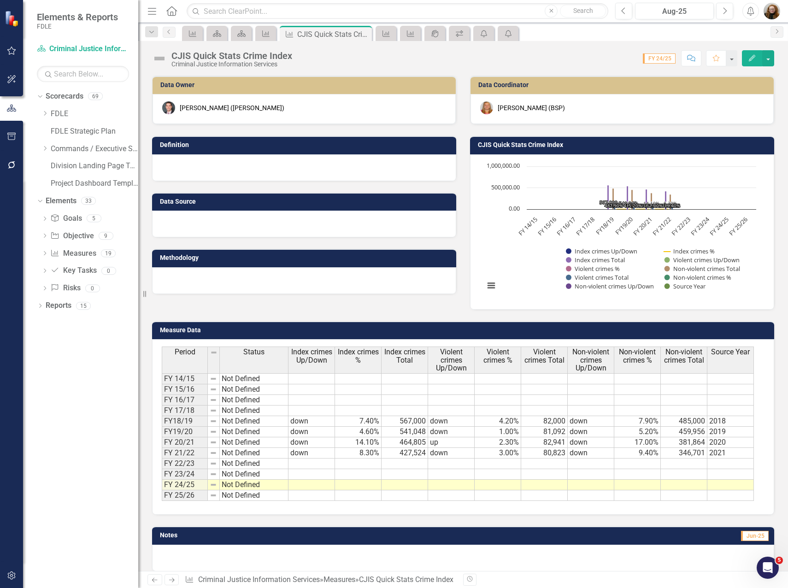
click at [520, 109] on div "Jennifer Miller (BSP)" at bounding box center [531, 107] width 67 height 9
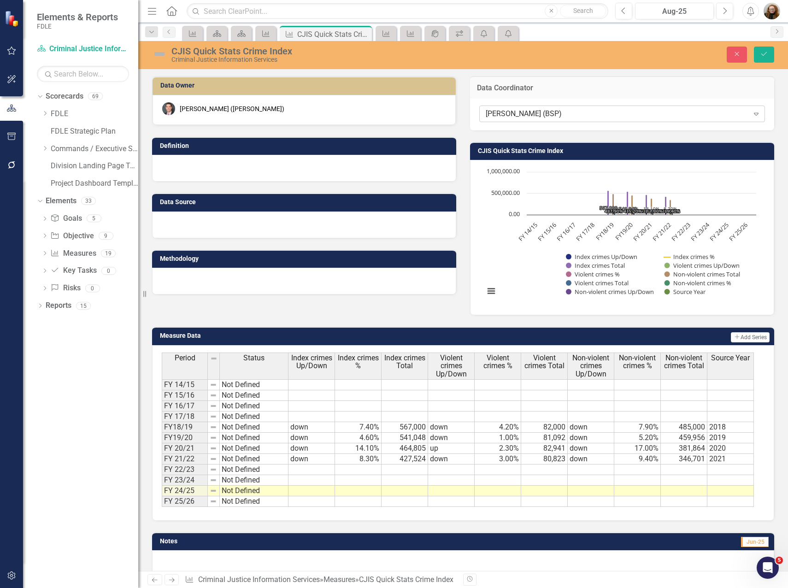
click at [533, 113] on div "Jennifer Miller (BSP)" at bounding box center [617, 114] width 263 height 11
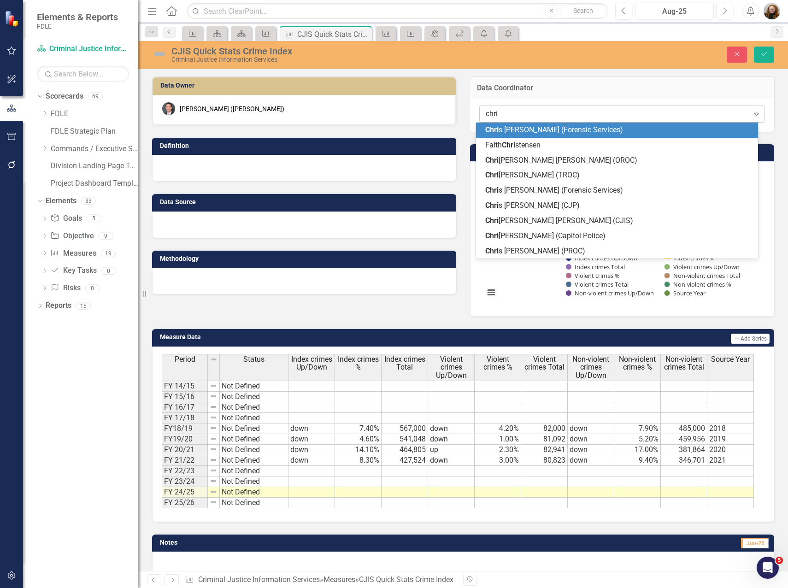
type input "chris"
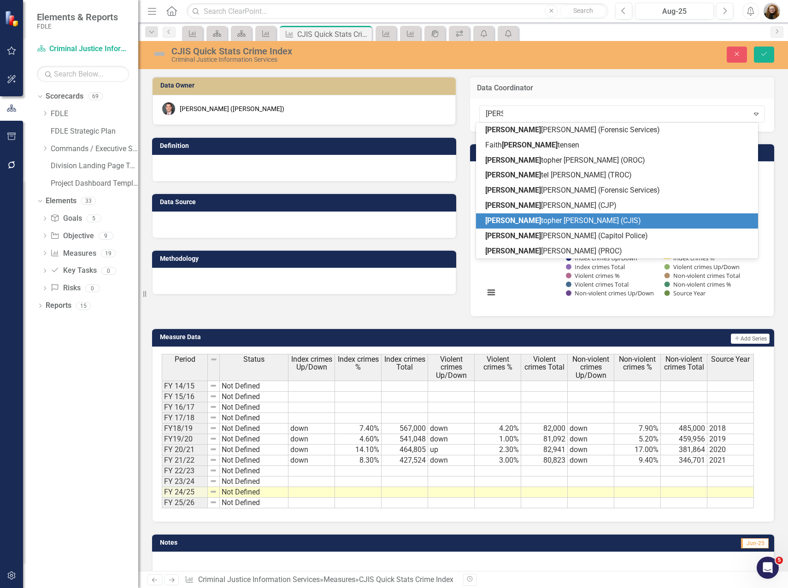
click at [543, 223] on span "Chris topher Kenworthy (CJIS)" at bounding box center [563, 220] width 156 height 9
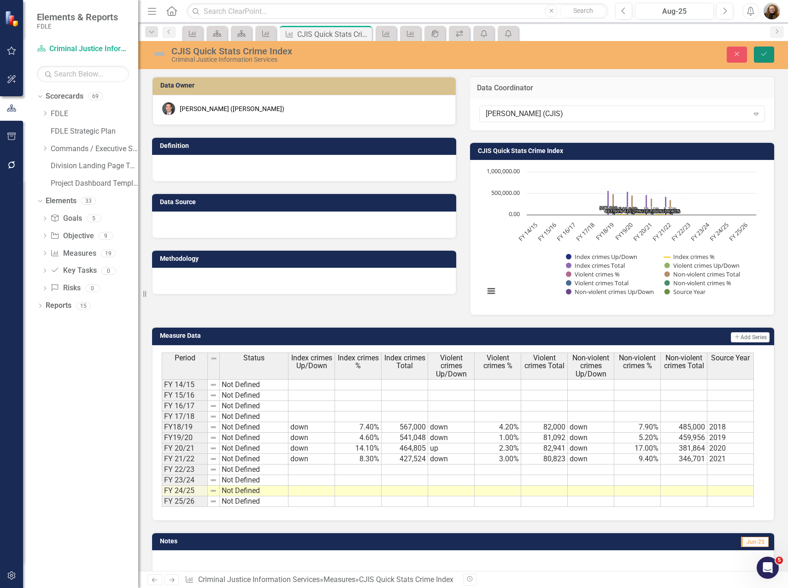
click at [773, 52] on button "Save" at bounding box center [764, 55] width 20 height 16
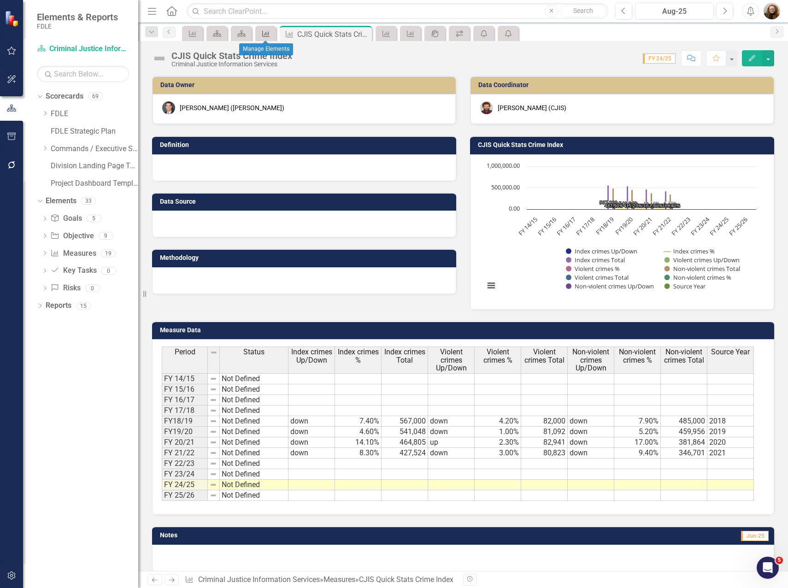
click at [263, 33] on icon "Measure" at bounding box center [265, 33] width 9 height 7
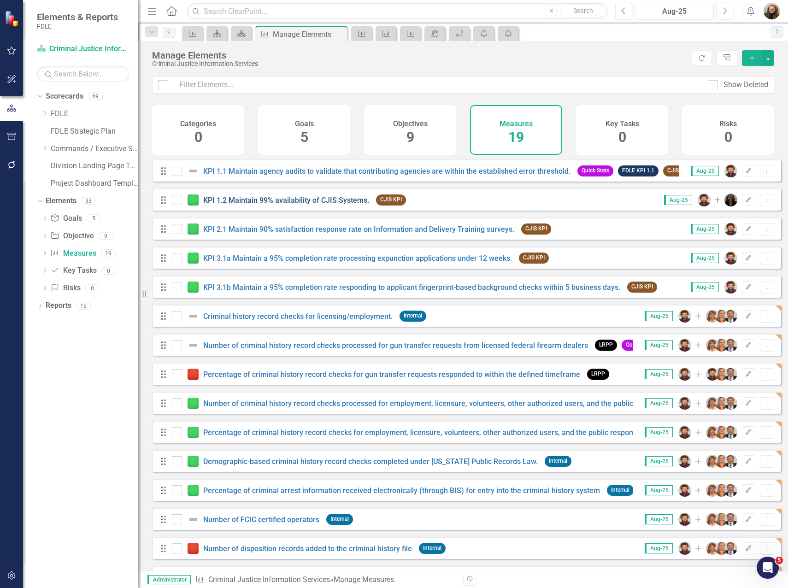
click at [367, 205] on link "KPI 1.2 Maintain 99% availability of CJIS Systems." at bounding box center [286, 200] width 166 height 9
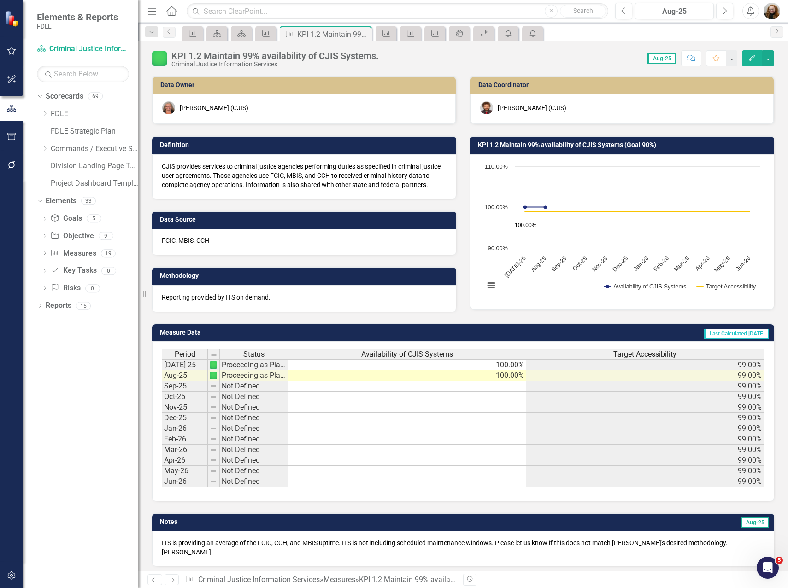
click at [8, 77] on icon "button" at bounding box center [12, 79] width 10 height 7
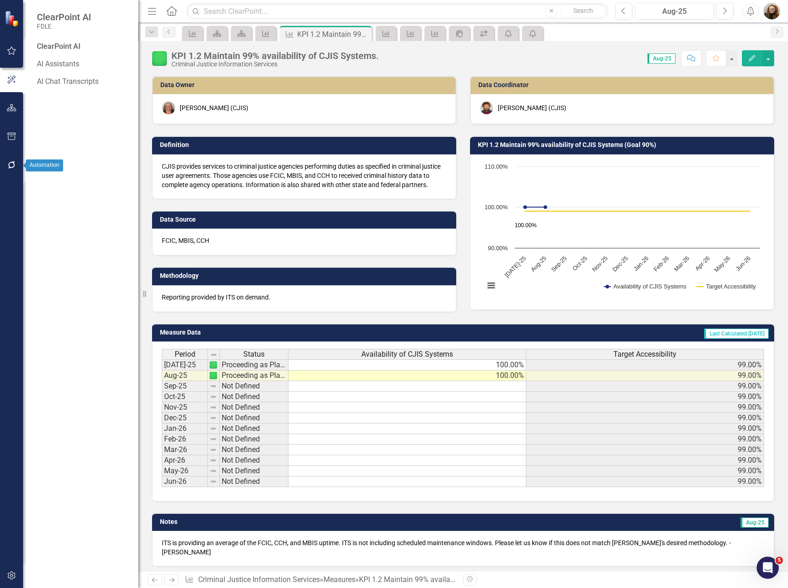
click at [8, 171] on button "button" at bounding box center [11, 165] width 21 height 19
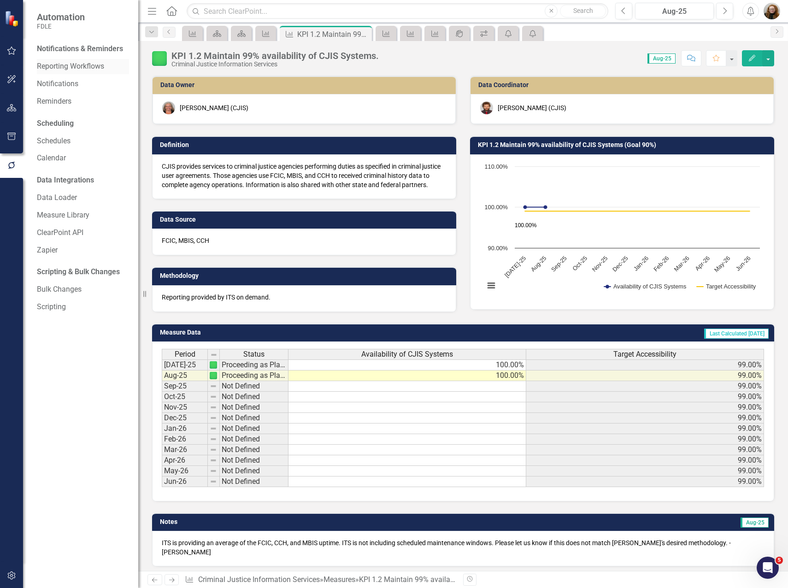
click at [75, 67] on link "Reporting Workflows" at bounding box center [83, 66] width 92 height 11
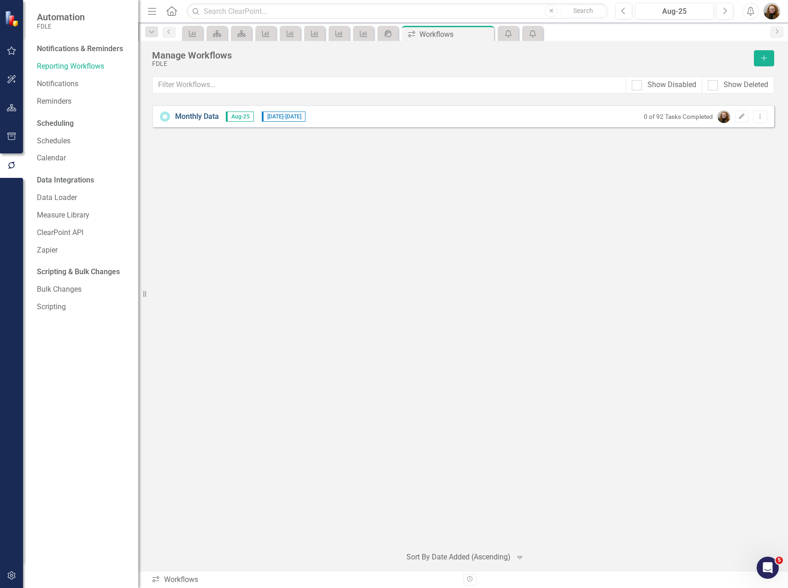
click at [192, 118] on link "Monthly Data" at bounding box center [197, 117] width 44 height 11
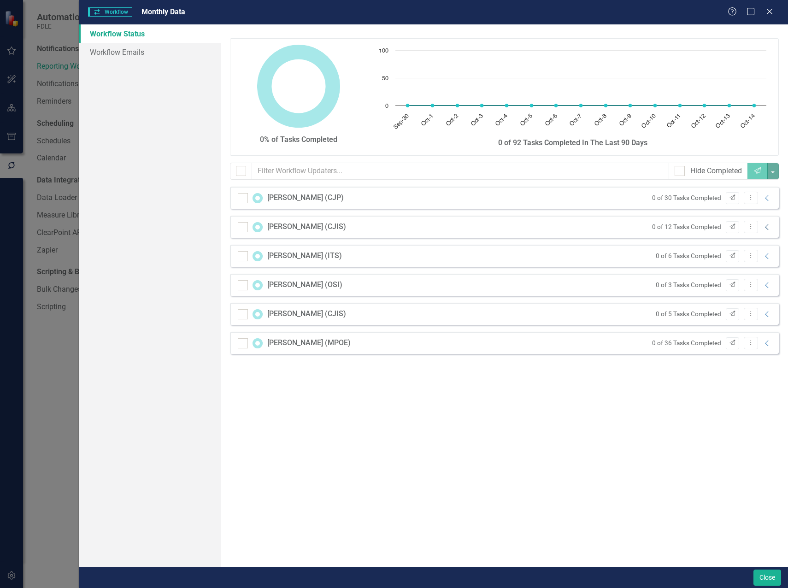
click at [768, 225] on icon at bounding box center [766, 227] width 3 height 6
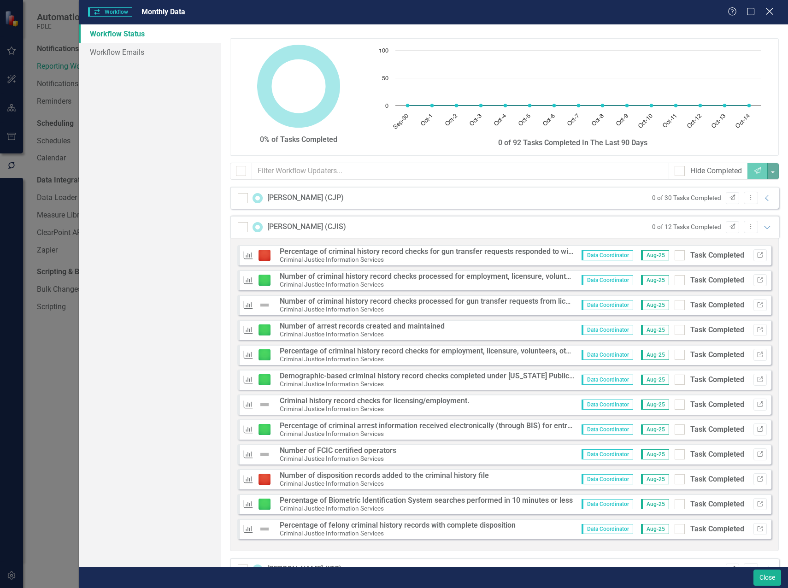
click at [768, 10] on icon at bounding box center [769, 11] width 7 height 7
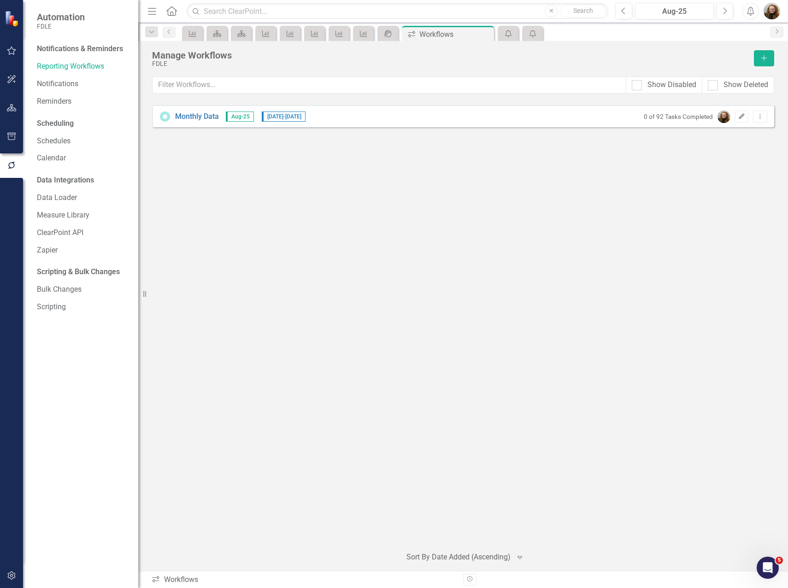
click at [747, 118] on button "Edit" at bounding box center [741, 117] width 13 height 12
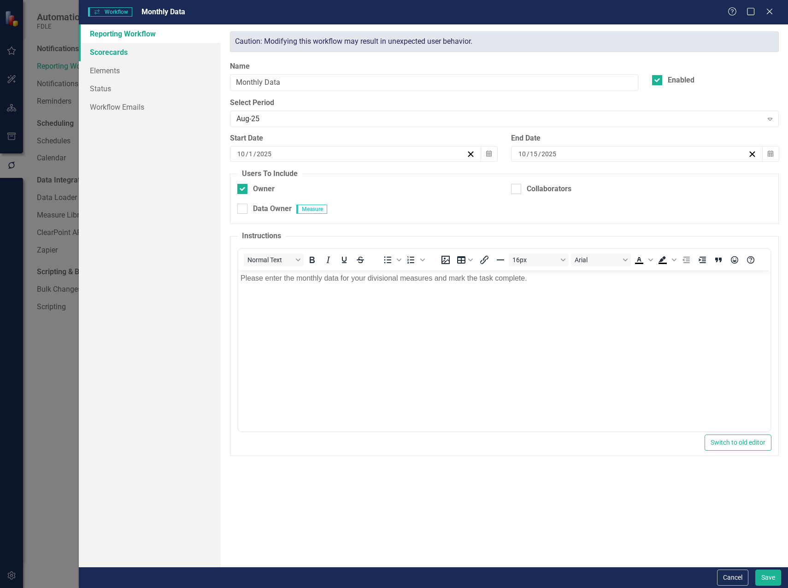
click at [114, 56] on link "Scorecards" at bounding box center [150, 52] width 142 height 18
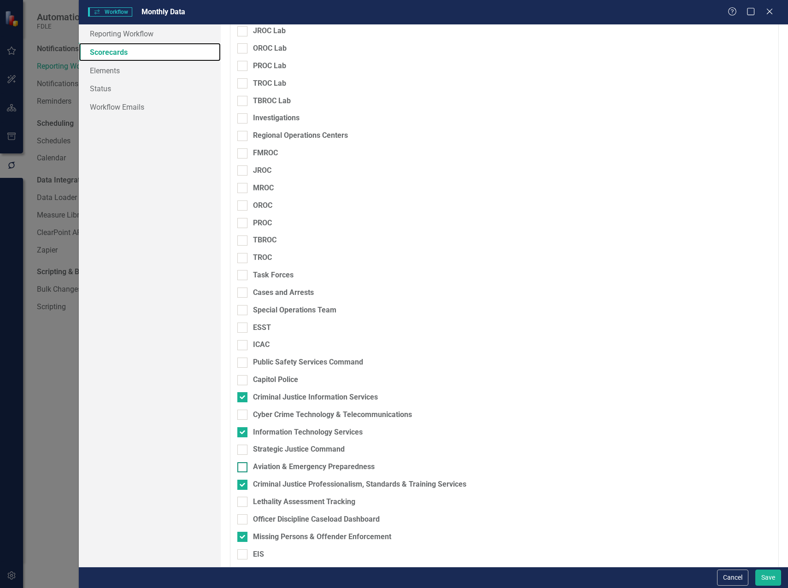
scroll to position [721, 0]
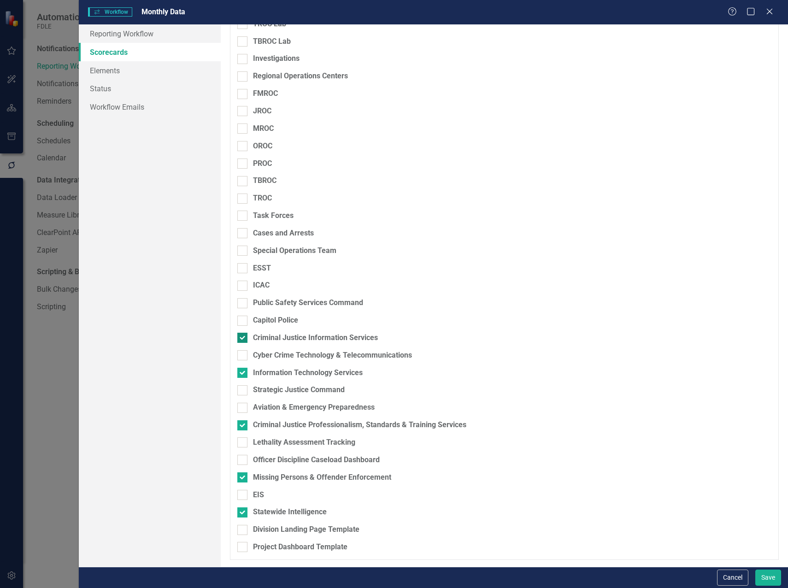
click at [242, 341] on div at bounding box center [242, 338] width 10 height 10
click at [242, 339] on input "Criminal Justice Information Services" at bounding box center [240, 336] width 6 height 6
click at [242, 341] on div at bounding box center [242, 338] width 10 height 10
click at [242, 339] on input "Criminal Justice Information Services" at bounding box center [240, 336] width 6 height 6
checkbox input "true"
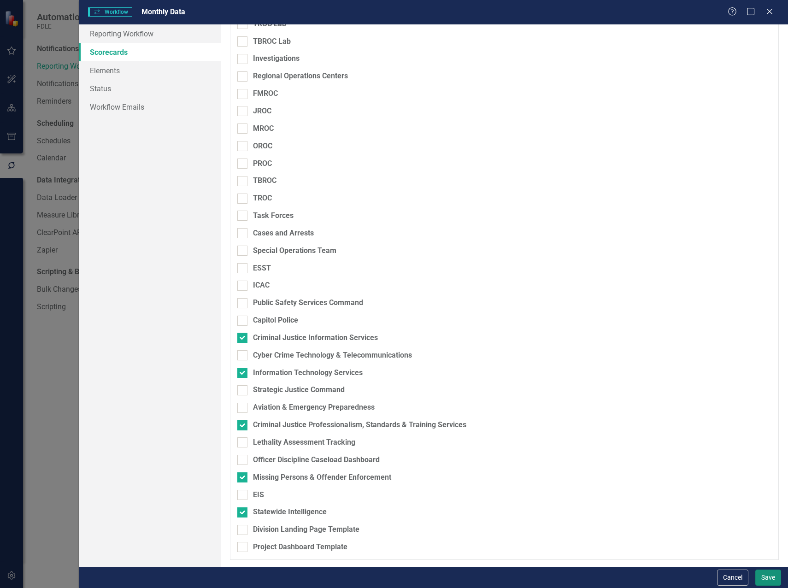
click at [768, 581] on button "Save" at bounding box center [769, 578] width 26 height 16
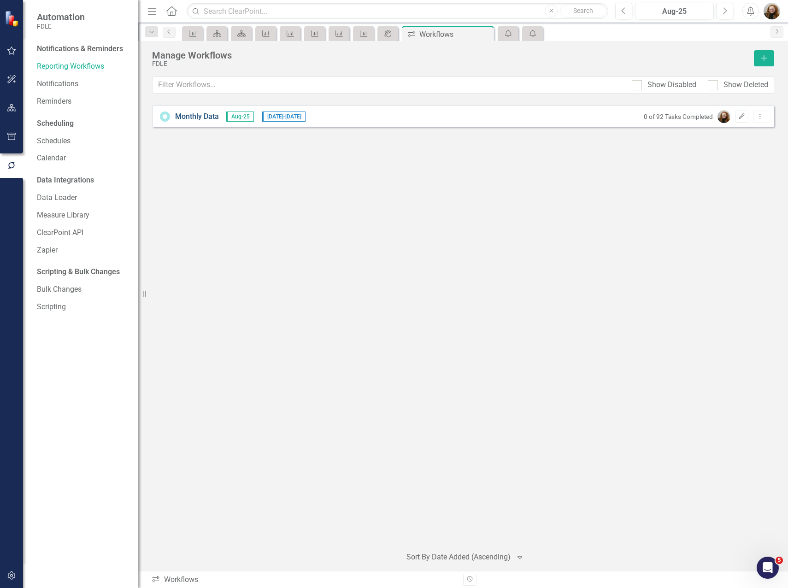
click at [182, 118] on link "Monthly Data" at bounding box center [197, 117] width 44 height 11
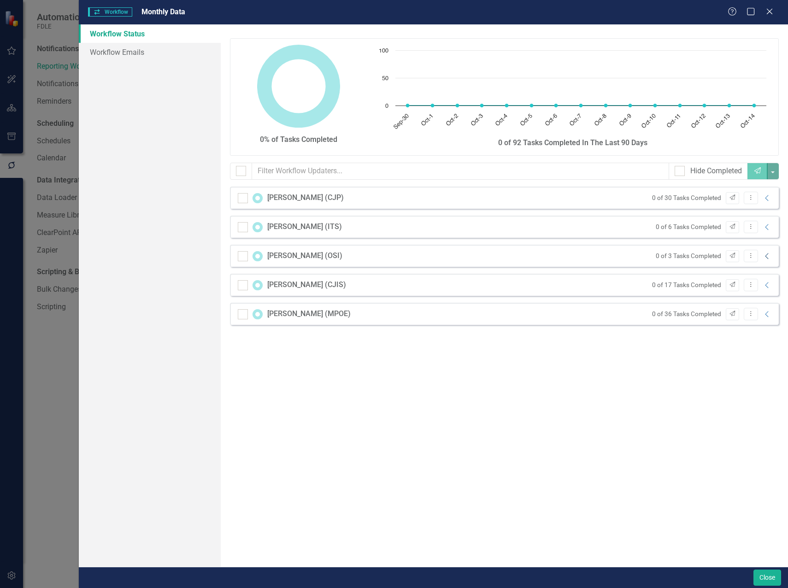
click at [768, 257] on icon "Collapse" at bounding box center [767, 256] width 9 height 7
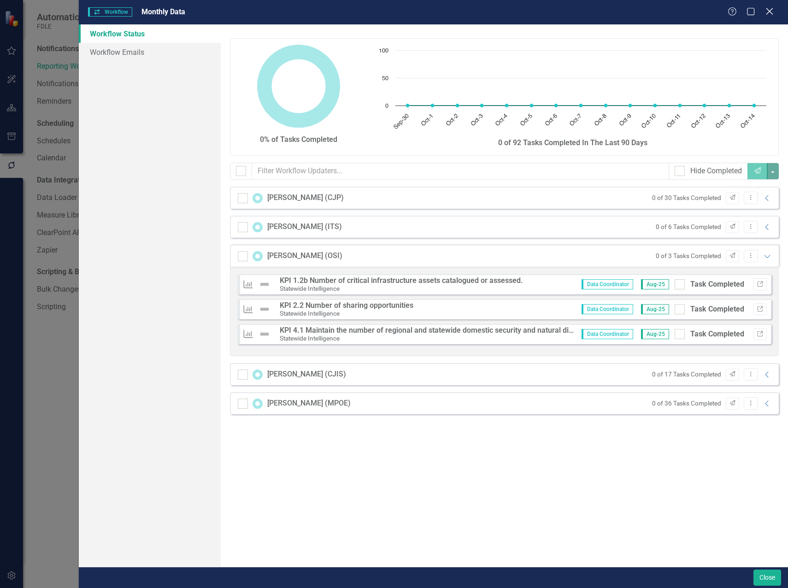
click at [770, 10] on icon "Close" at bounding box center [770, 11] width 12 height 9
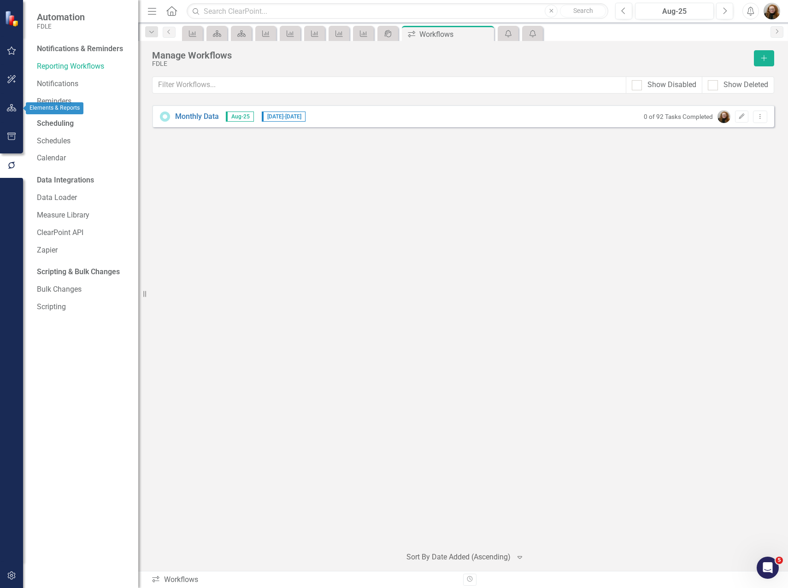
click at [7, 105] on icon "button" at bounding box center [12, 107] width 10 height 7
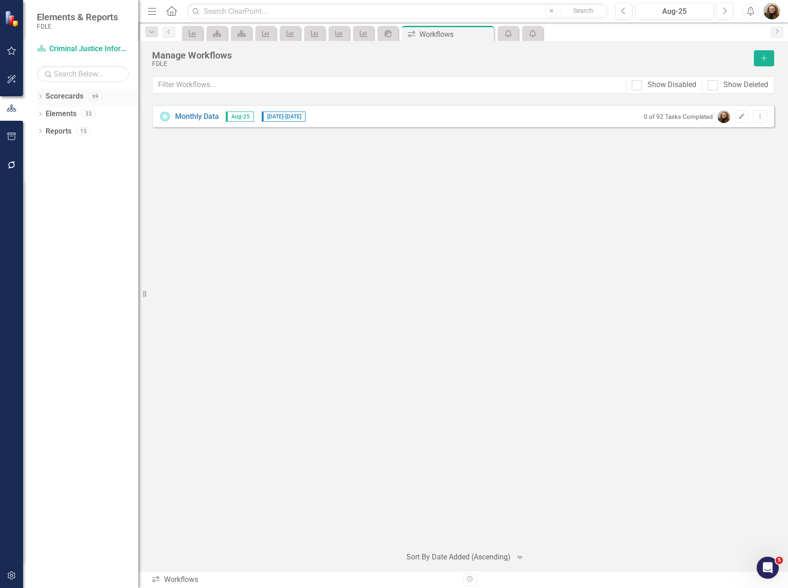
click at [44, 97] on div "Dropdown Scorecards 69" at bounding box center [87, 98] width 101 height 18
click at [38, 98] on icon "Dropdown" at bounding box center [40, 97] width 6 height 5
click at [45, 146] on icon "Dropdown" at bounding box center [44, 149] width 7 height 6
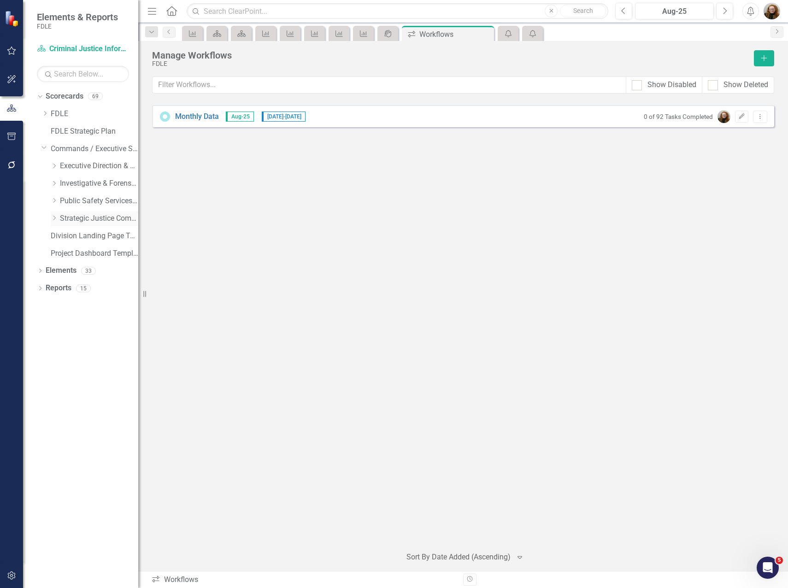
click at [53, 219] on icon "Dropdown" at bounding box center [54, 218] width 7 height 6
click at [76, 289] on link "Statewide Intelligence" at bounding box center [103, 288] width 69 height 11
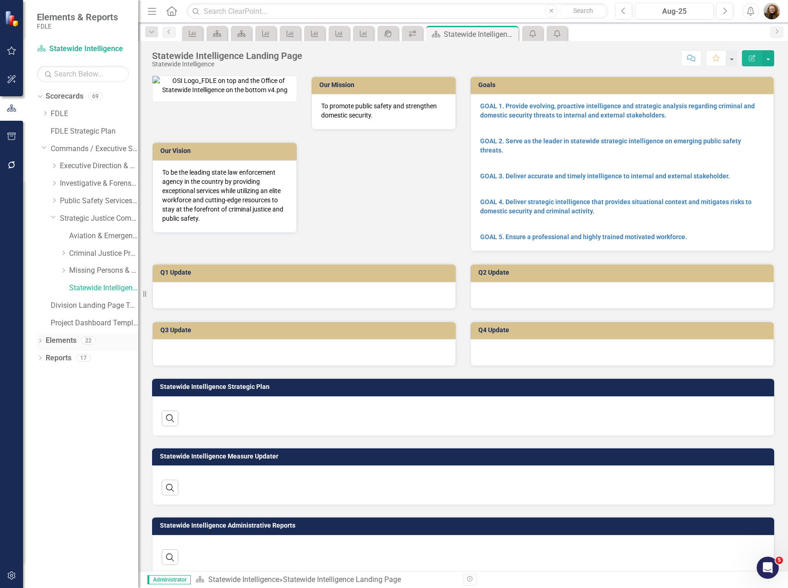
drag, startPoint x: 55, startPoint y: 339, endPoint x: 65, endPoint y: 336, distance: 10.5
click at [56, 339] on link "Elements" at bounding box center [61, 341] width 31 height 11
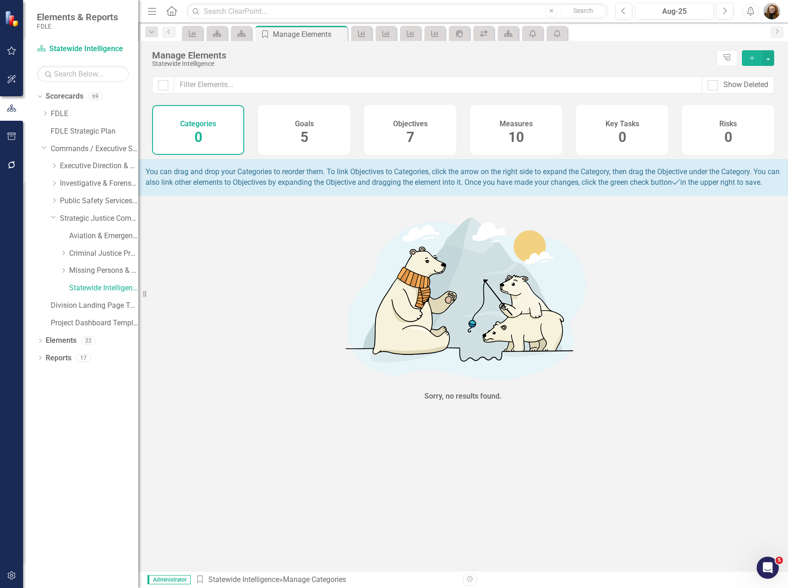
click at [514, 134] on span "10" at bounding box center [516, 137] width 16 height 16
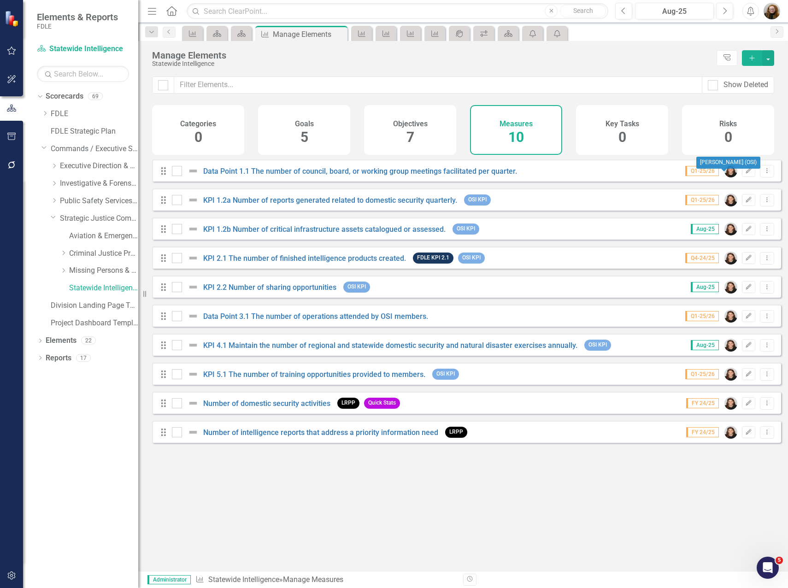
click at [725, 177] on img at bounding box center [731, 171] width 13 height 13
click at [380, 176] on link "Data Point 1.1 The number of council, board, or working group meetings facilita…" at bounding box center [360, 171] width 314 height 9
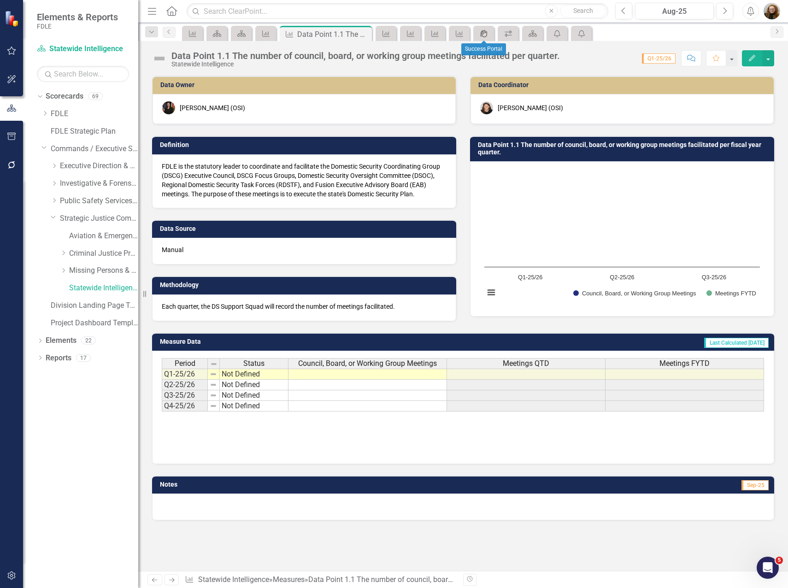
click at [487, 36] on icon at bounding box center [483, 33] width 7 height 7
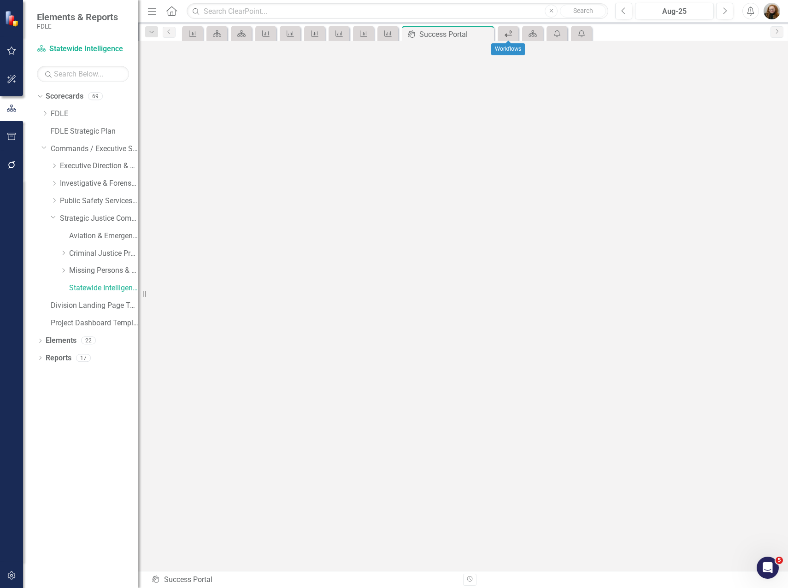
click at [506, 33] on icon "Workflows" at bounding box center [508, 33] width 9 height 7
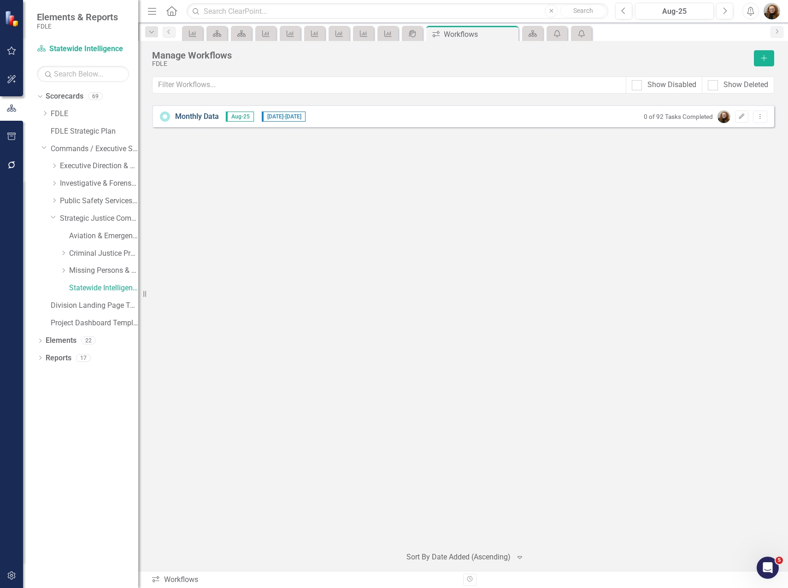
click at [192, 116] on link "Monthly Data" at bounding box center [197, 117] width 44 height 11
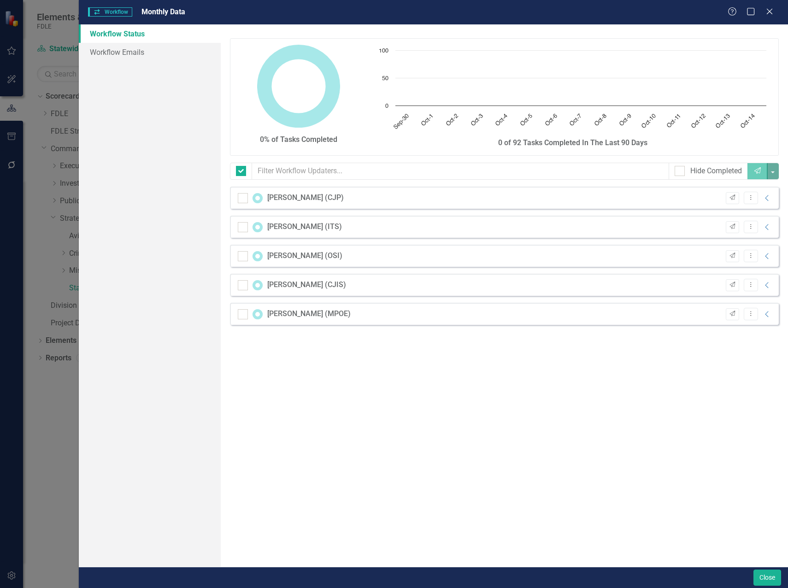
checkbox input "false"
click at [768, 257] on icon "Collapse" at bounding box center [767, 256] width 9 height 7
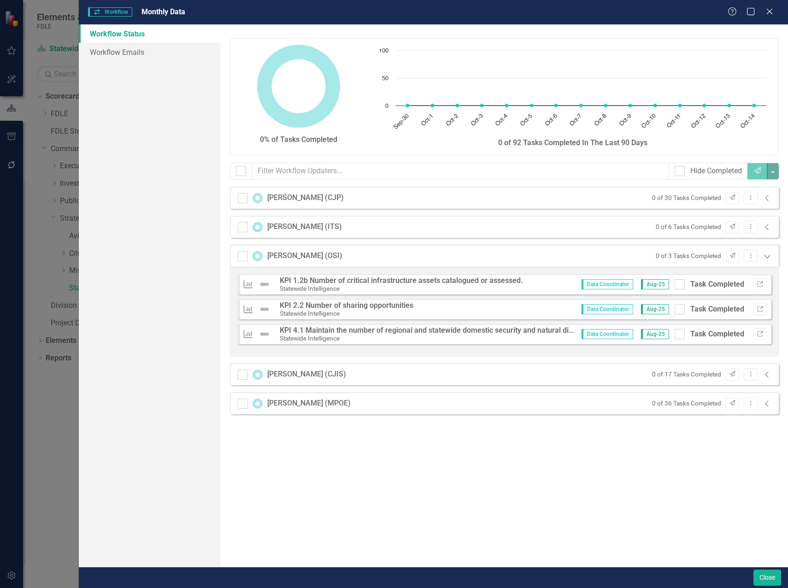
click at [770, 259] on icon "Expanded" at bounding box center [767, 256] width 9 height 7
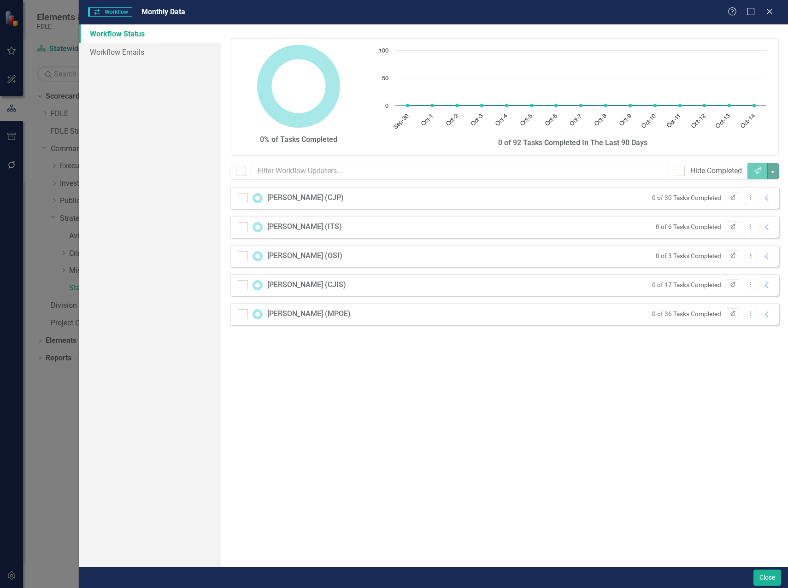
click at [634, 357] on div "0% of Tasks Completed Chart Chart with 15 data points. The chart has 1 X axis d…" at bounding box center [504, 295] width 567 height 543
click at [769, 583] on button "Close" at bounding box center [768, 578] width 28 height 16
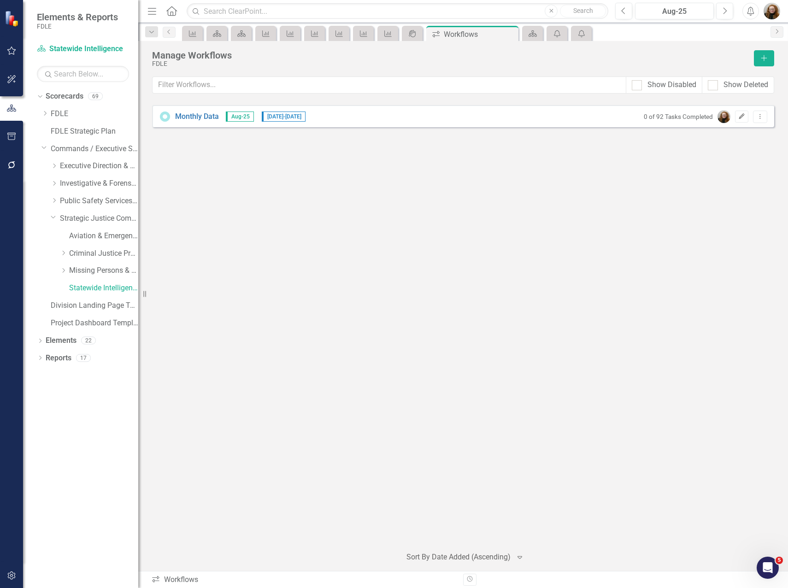
click at [737, 111] on button "Edit" at bounding box center [741, 117] width 13 height 12
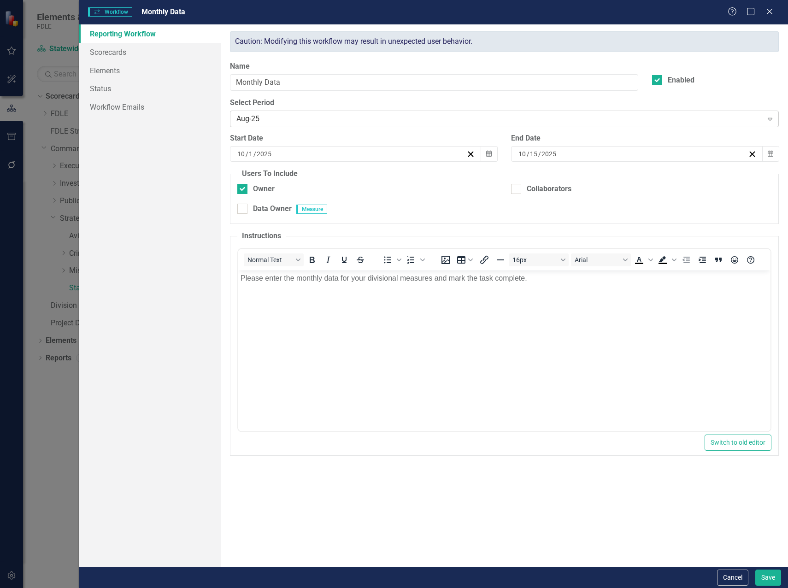
click at [436, 126] on div "Aug-25 Expand" at bounding box center [504, 119] width 549 height 17
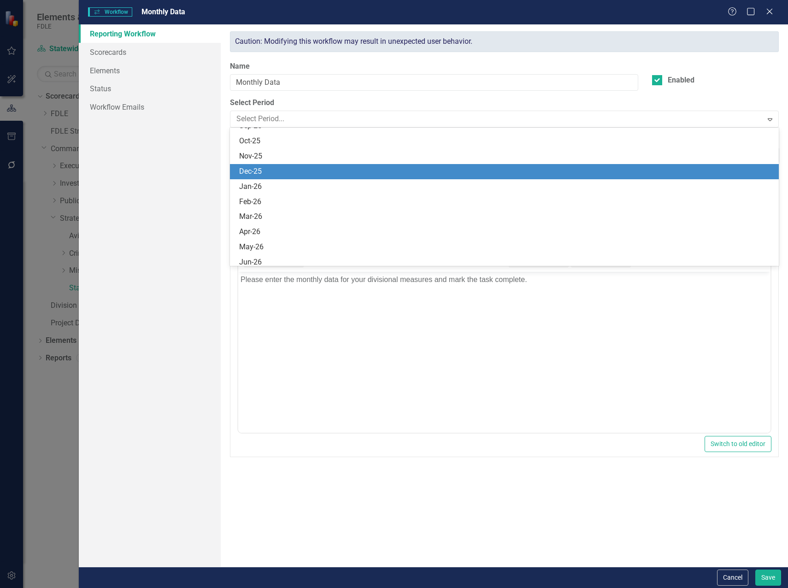
scroll to position [3900, 0]
click at [313, 165] on div "Sep-25" at bounding box center [504, 172] width 549 height 15
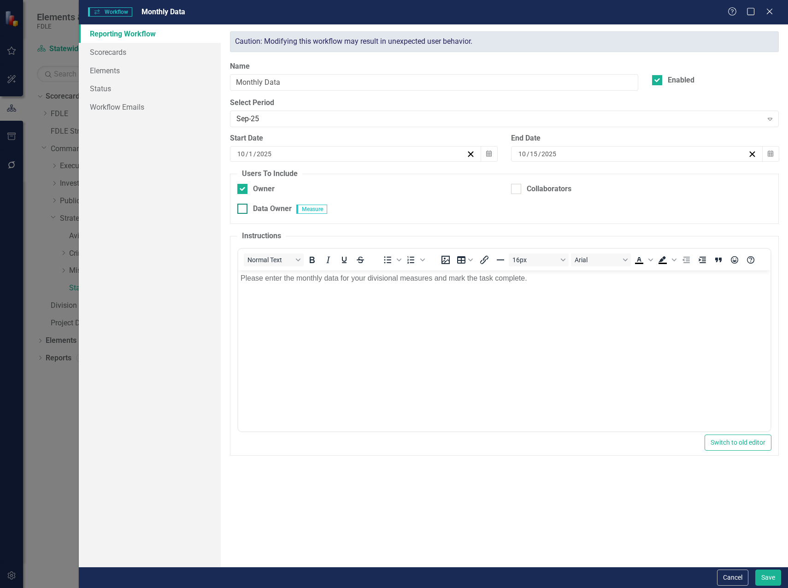
click at [242, 207] on input "Data Owner" at bounding box center [240, 207] width 6 height 6
checkbox input "true"
click at [515, 192] on div at bounding box center [516, 189] width 10 height 10
click at [515, 190] on input "Collaborators" at bounding box center [514, 187] width 6 height 6
checkbox input "true"
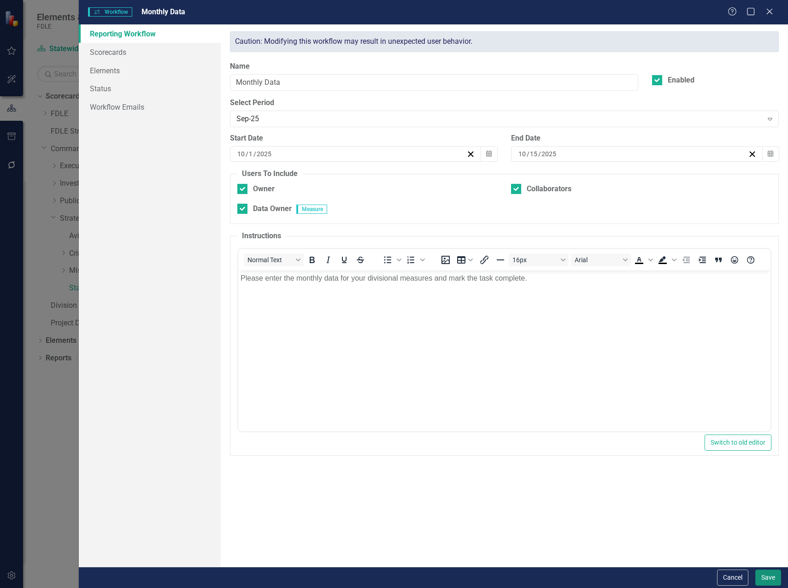
click at [766, 585] on button "Save" at bounding box center [769, 578] width 26 height 16
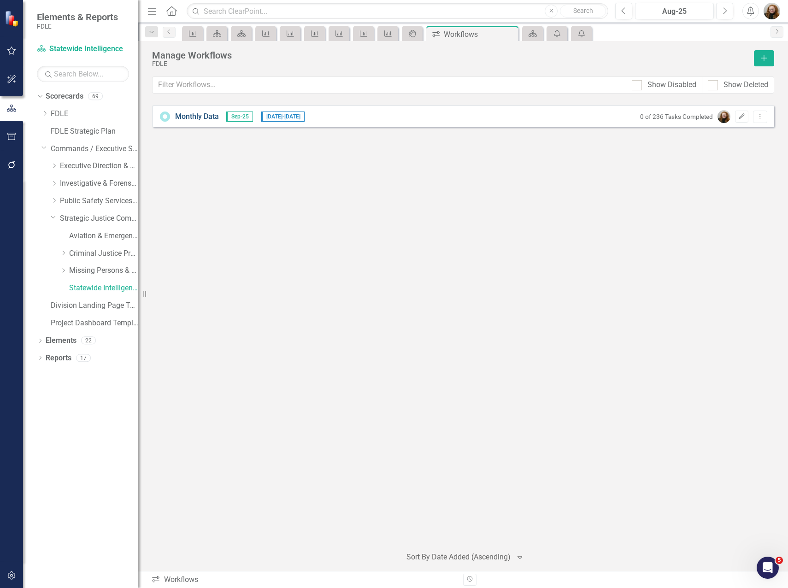
click at [192, 116] on link "Monthly Data" at bounding box center [197, 117] width 44 height 11
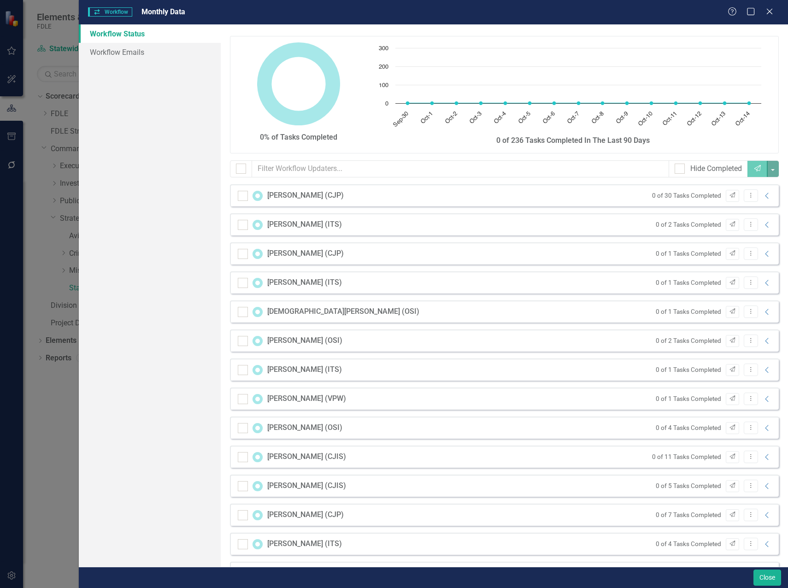
scroll to position [0, 0]
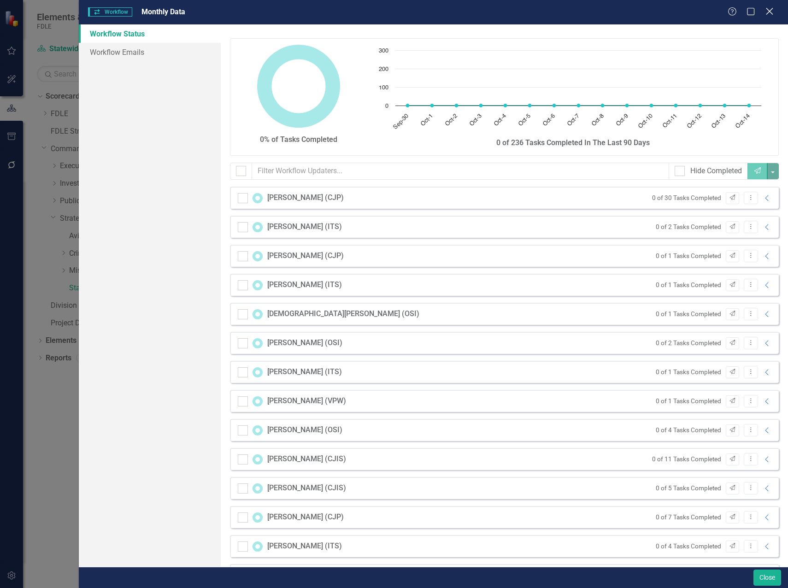
click at [771, 12] on icon "Close" at bounding box center [770, 11] width 12 height 9
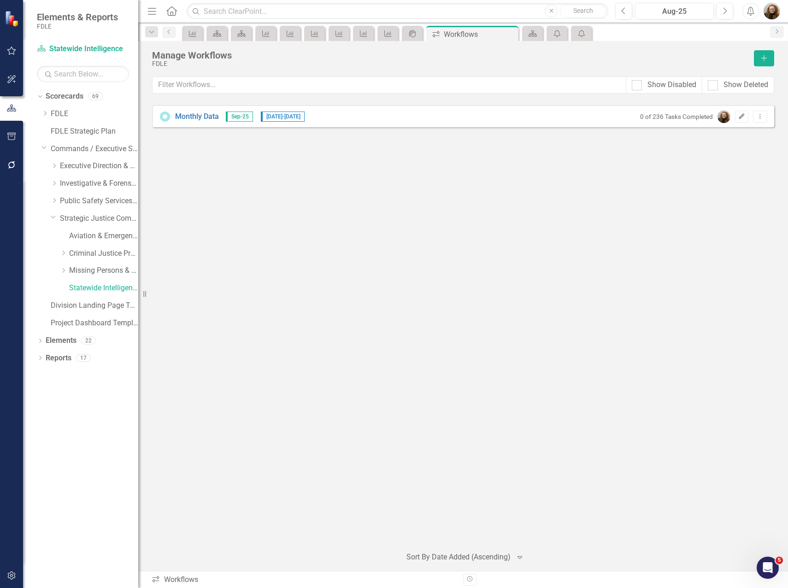
click at [742, 117] on icon "Edit" at bounding box center [742, 117] width 7 height 6
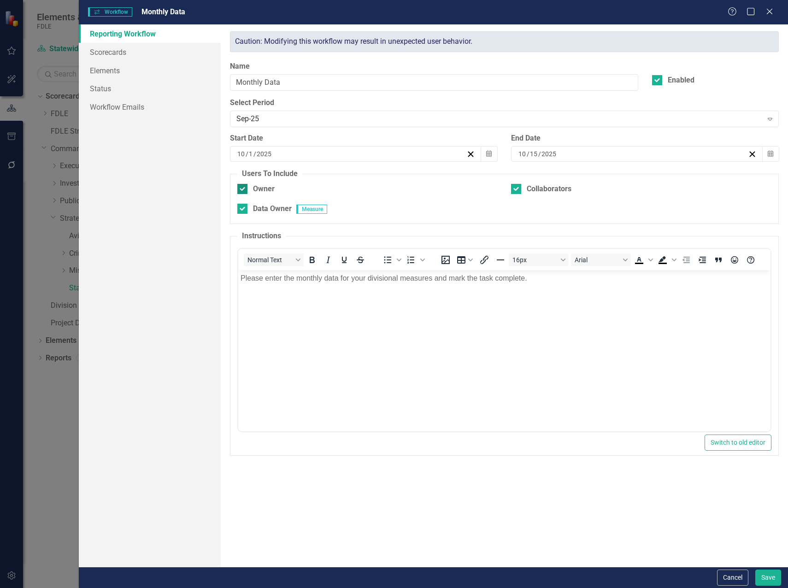
click at [242, 186] on input "Owner" at bounding box center [240, 187] width 6 height 6
checkbox input "false"
drag, startPoint x: 520, startPoint y: 190, endPoint x: 535, endPoint y: 211, distance: 25.8
click at [520, 190] on div at bounding box center [516, 189] width 10 height 10
click at [517, 190] on input "Collaborators" at bounding box center [514, 187] width 6 height 6
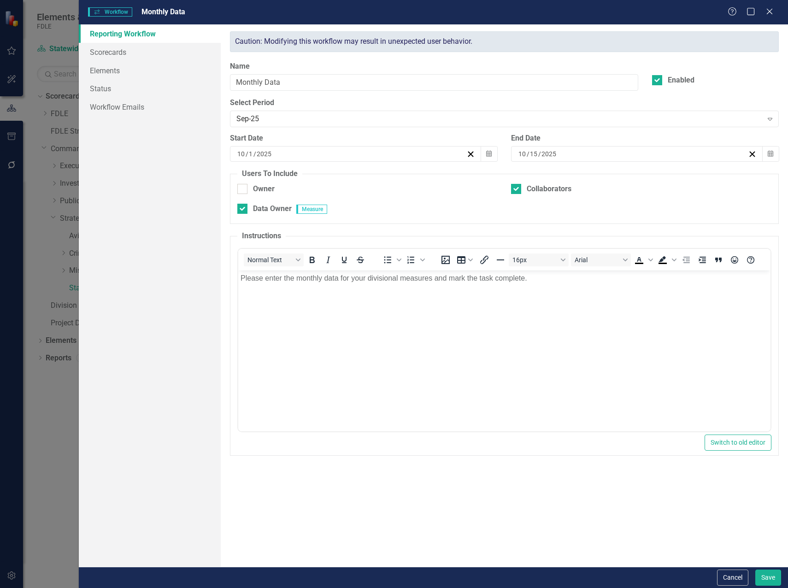
checkbox input "false"
click at [770, 581] on button "Save" at bounding box center [769, 578] width 26 height 16
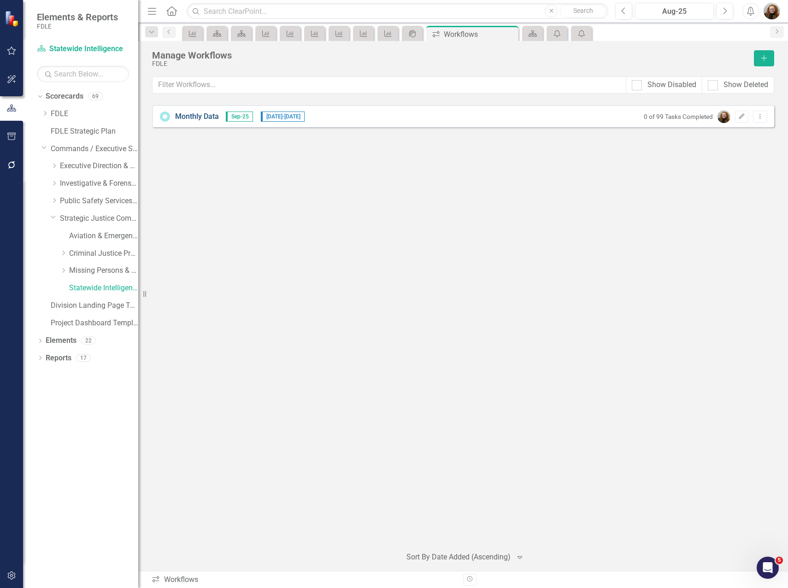
click at [207, 117] on link "Monthly Data" at bounding box center [197, 117] width 44 height 11
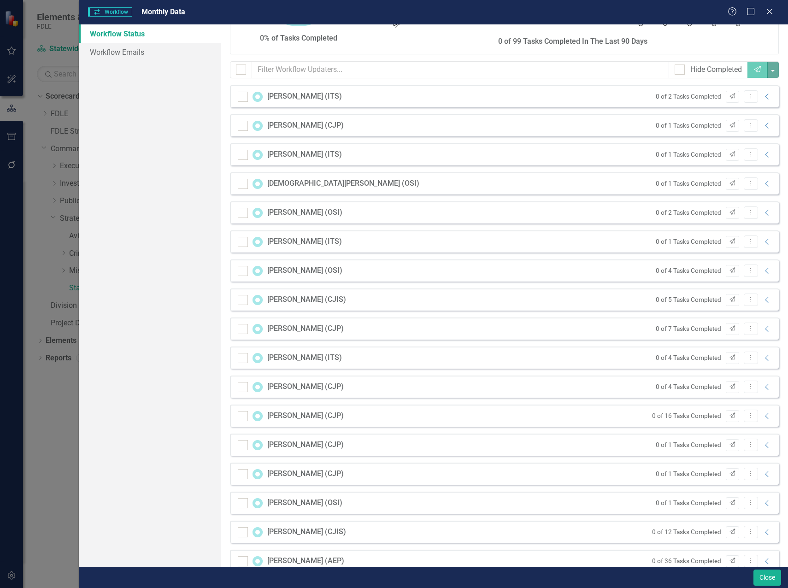
scroll to position [120, 0]
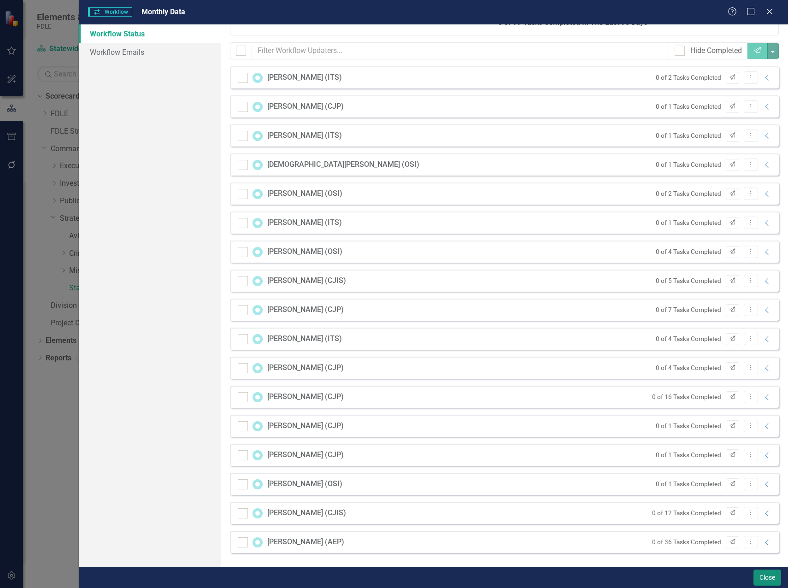
click at [769, 579] on button "Close" at bounding box center [768, 578] width 28 height 16
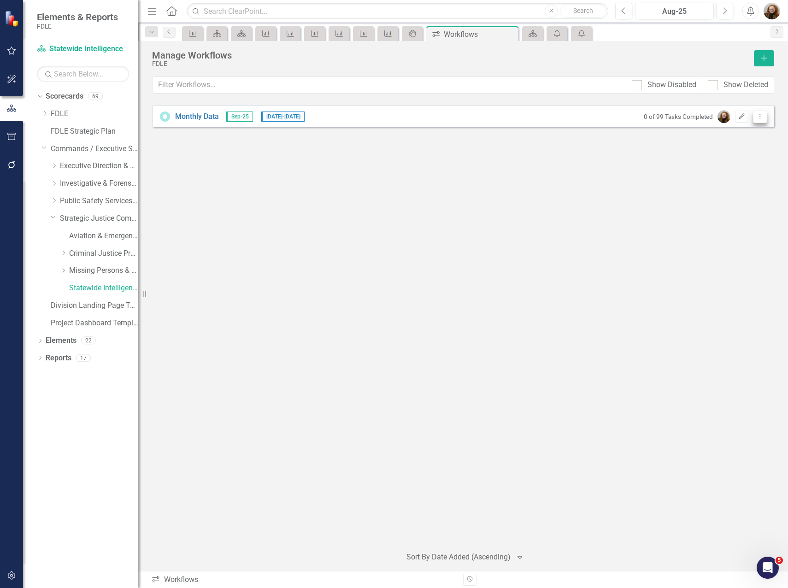
click at [765, 118] on button "Dropdown Menu" at bounding box center [760, 117] width 14 height 12
click at [733, 149] on link "Edit Edit Workflow" at bounding box center [724, 149] width 85 height 17
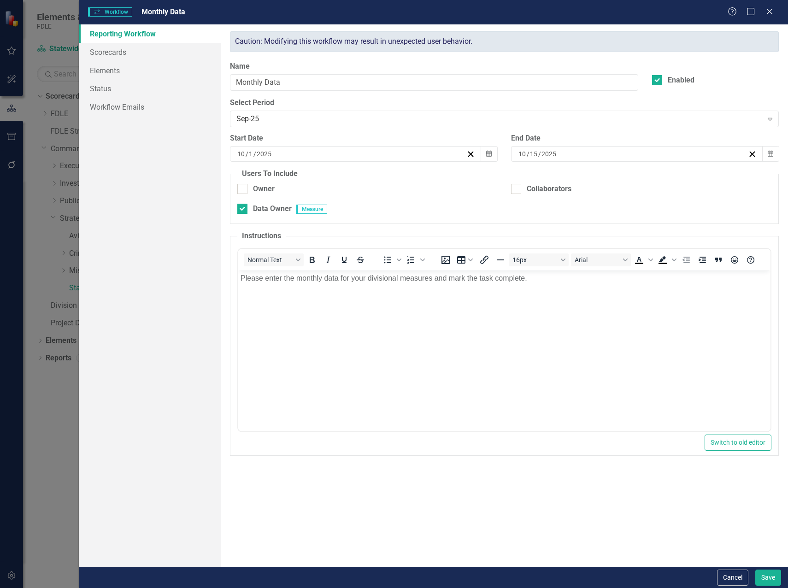
scroll to position [0, 0]
click at [113, 68] on link "Elements" at bounding box center [150, 70] width 142 height 18
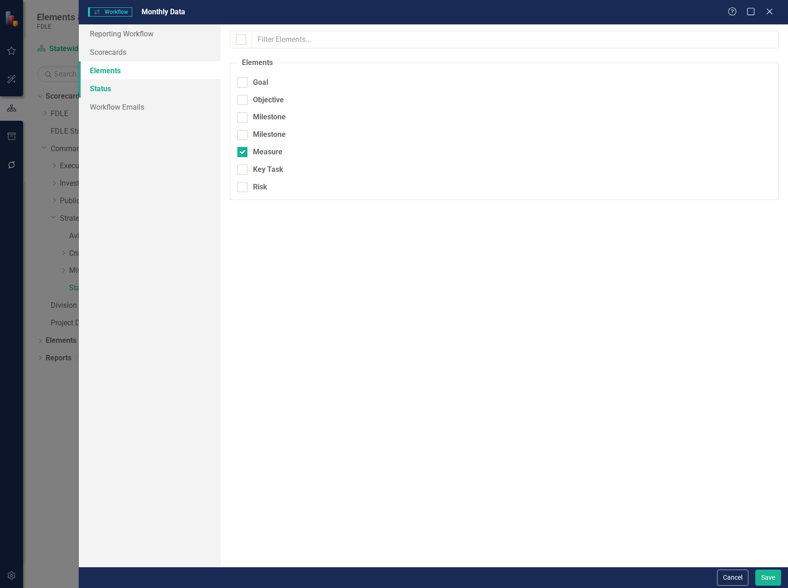
click at [104, 86] on link "Status" at bounding box center [150, 88] width 142 height 18
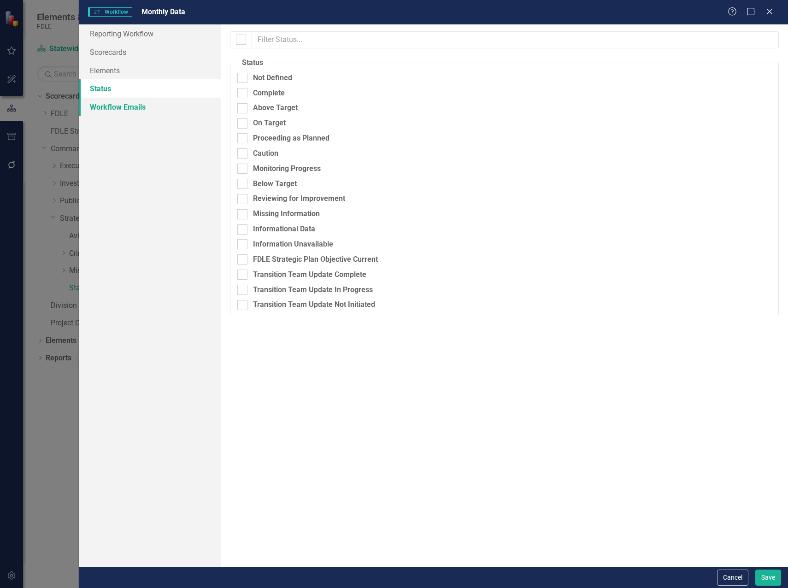
click at [119, 106] on link "Workflow Emails" at bounding box center [150, 107] width 142 height 18
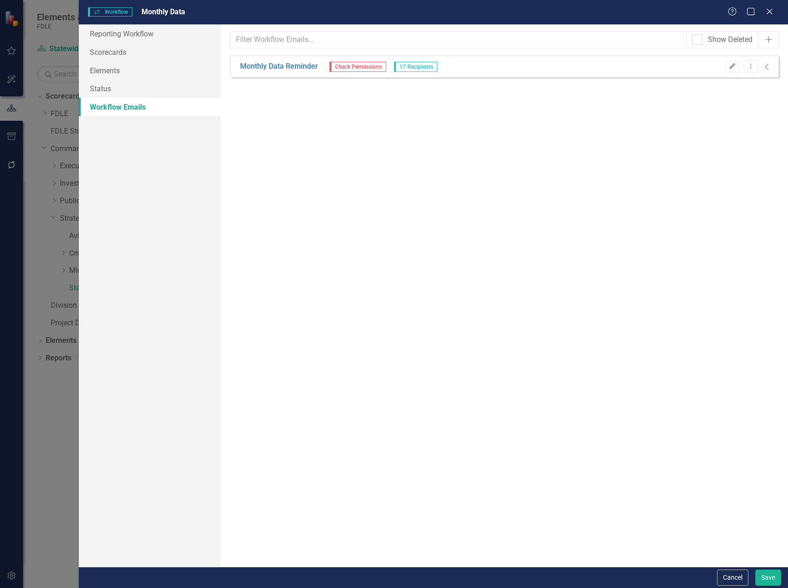
click at [734, 66] on icon "Edit" at bounding box center [732, 67] width 7 height 6
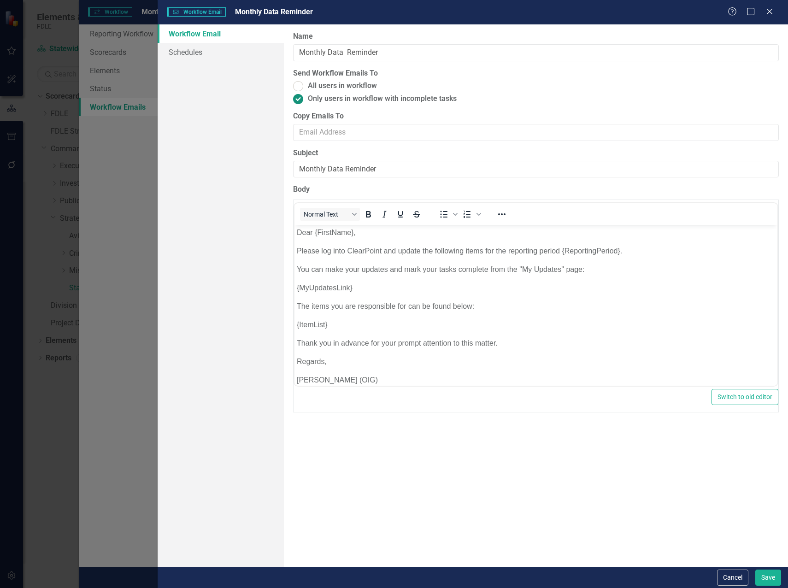
click at [300, 101] on ins at bounding box center [298, 99] width 14 height 14
click at [300, 101] on input "Only users in workflow with incomplete tasks" at bounding box center [298, 99] width 14 height 14
click at [190, 53] on link "Schedules" at bounding box center [221, 52] width 126 height 18
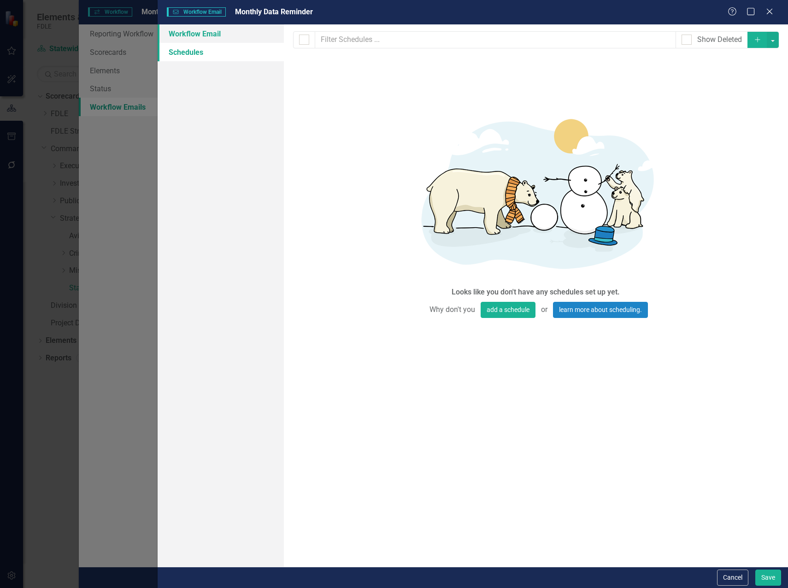
click at [205, 34] on link "Workflow Email" at bounding box center [221, 33] width 126 height 18
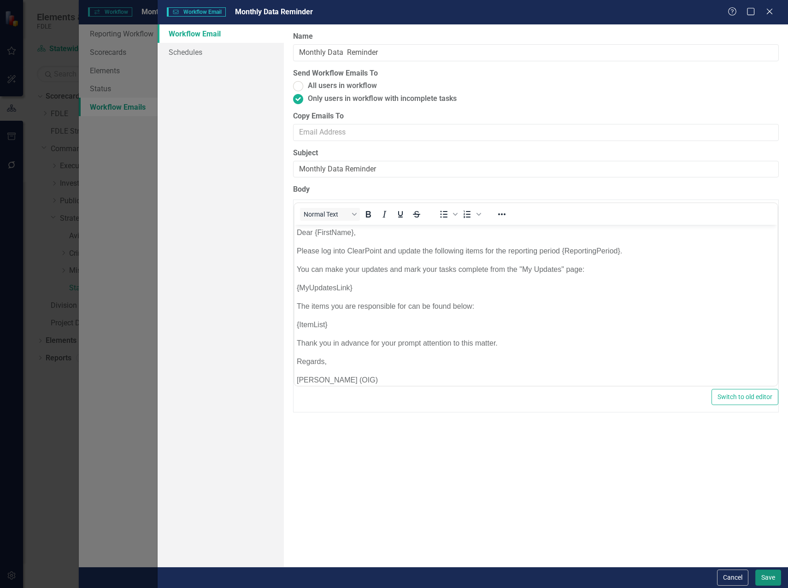
click at [777, 577] on button "Save" at bounding box center [769, 578] width 26 height 16
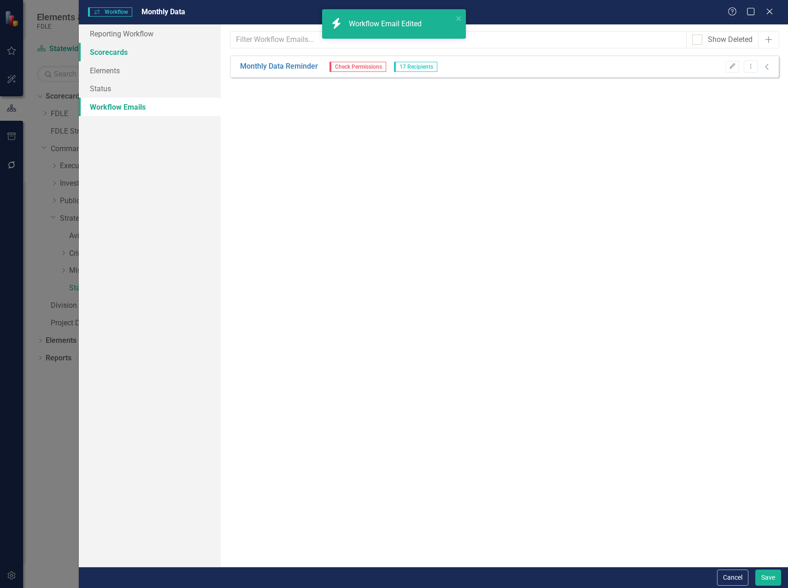
click at [104, 56] on link "Scorecards" at bounding box center [150, 52] width 142 height 18
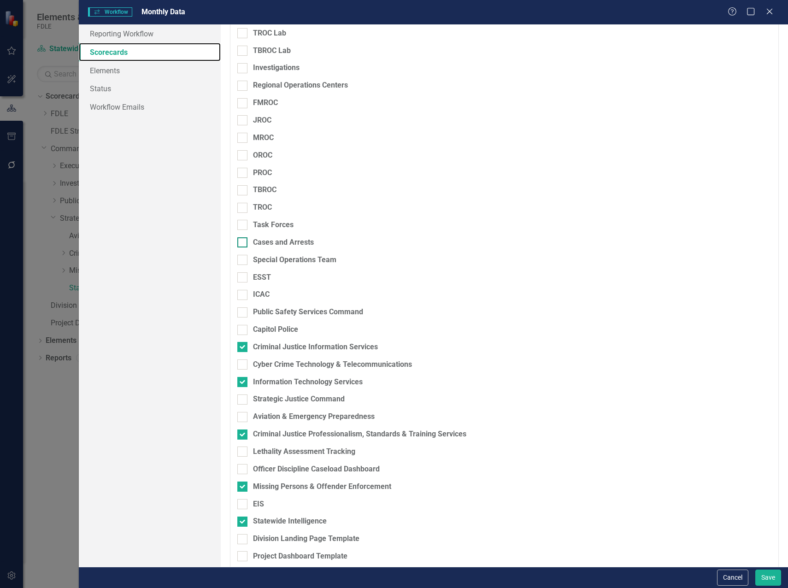
scroll to position [721, 0]
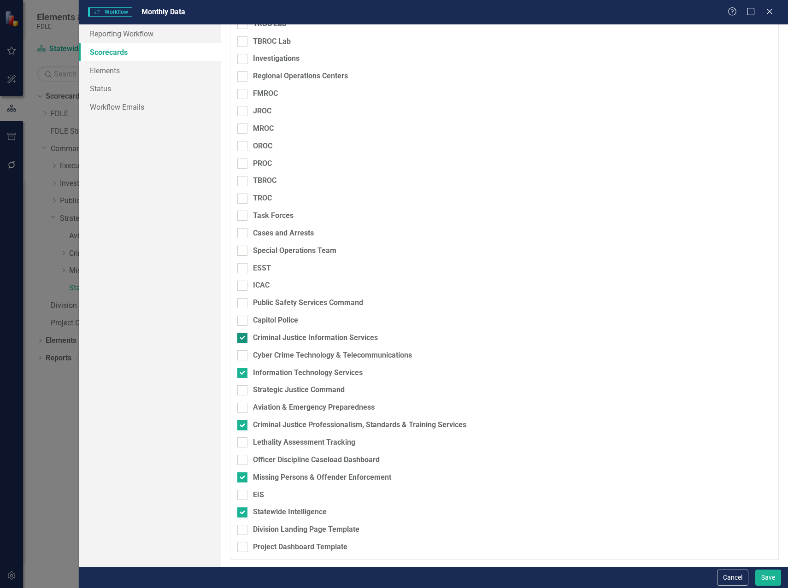
click at [240, 338] on input "Criminal Justice Information Services" at bounding box center [240, 336] width 6 height 6
checkbox input "true"
click at [245, 372] on div at bounding box center [242, 373] width 10 height 10
click at [243, 372] on input "Information Technology Services" at bounding box center [240, 371] width 6 height 6
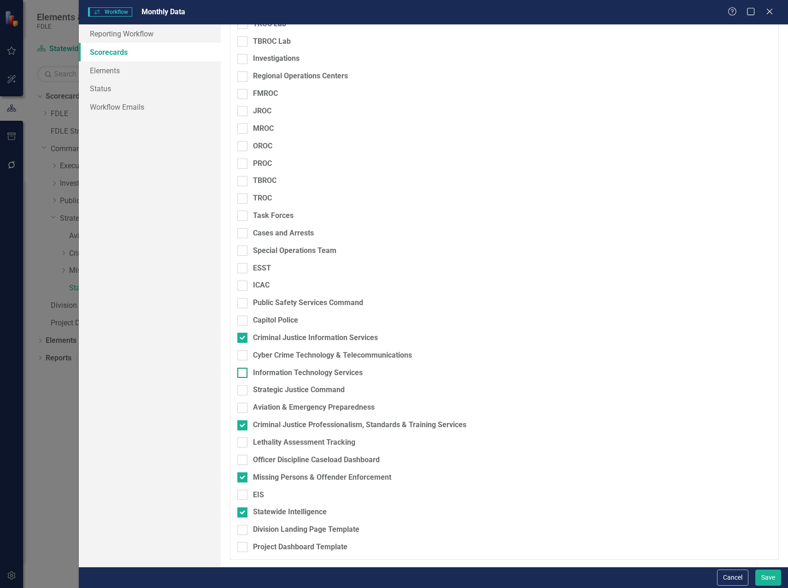
click at [245, 372] on div at bounding box center [242, 373] width 10 height 10
click at [243, 372] on input "Information Technology Services" at bounding box center [240, 371] width 6 height 6
checkbox input "true"
drag, startPoint x: 245, startPoint y: 372, endPoint x: 242, endPoint y: 425, distance: 52.2
click at [242, 425] on input "Criminal Justice Professionalism, Standards & Training Services" at bounding box center [240, 423] width 6 height 6
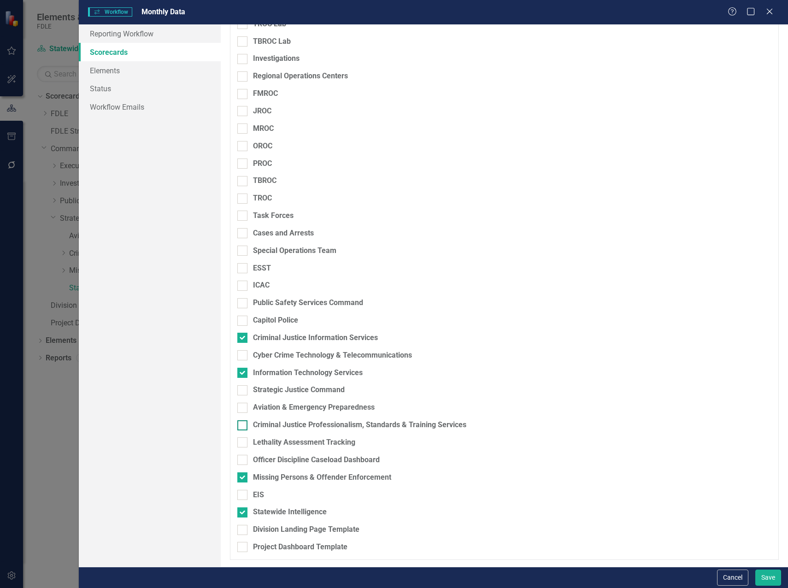
click at [242, 425] on input "Criminal Justice Professionalism, Standards & Training Services" at bounding box center [240, 423] width 6 height 6
checkbox input "true"
drag, startPoint x: 242, startPoint y: 425, endPoint x: 240, endPoint y: 480, distance: 55.8
click at [240, 480] on div at bounding box center [242, 478] width 10 height 10
click at [240, 479] on input "Missing Persons & Offender Enforcement" at bounding box center [240, 476] width 6 height 6
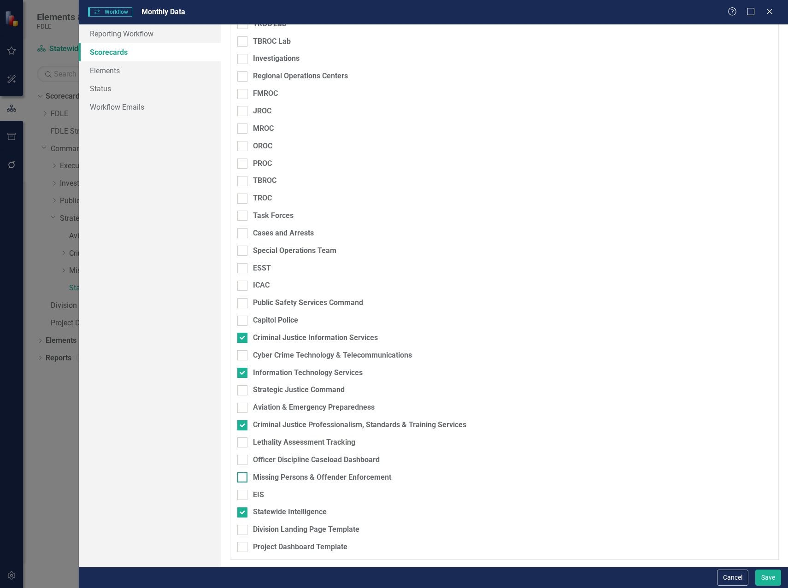
click at [241, 480] on div at bounding box center [242, 478] width 10 height 10
click at [241, 479] on input "Missing Persons & Offender Enforcement" at bounding box center [240, 476] width 6 height 6
checkbox input "true"
drag, startPoint x: 241, startPoint y: 480, endPoint x: 244, endPoint y: 515, distance: 34.7
click at [244, 515] on div at bounding box center [242, 513] width 10 height 10
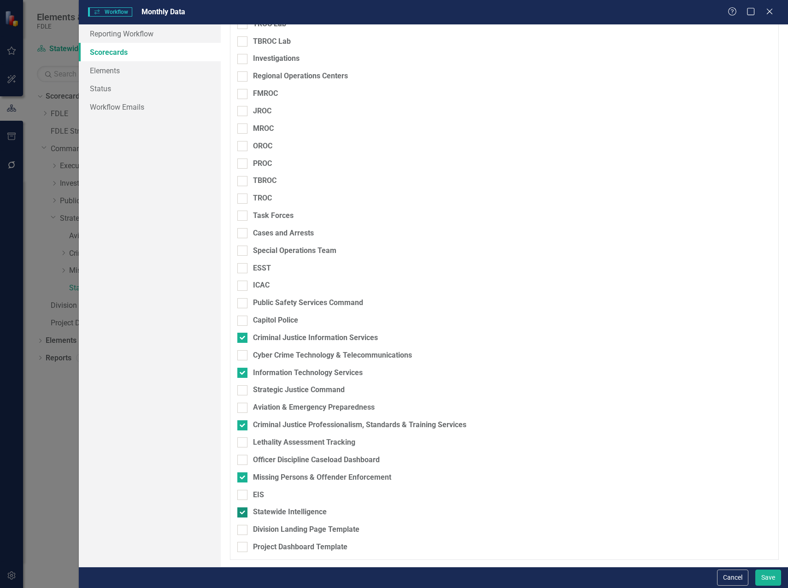
click at [243, 514] on input "Statewide Intelligence" at bounding box center [240, 511] width 6 height 6
click at [244, 514] on div at bounding box center [242, 513] width 10 height 10
click at [243, 514] on input "Statewide Intelligence" at bounding box center [240, 511] width 6 height 6
checkbox input "true"
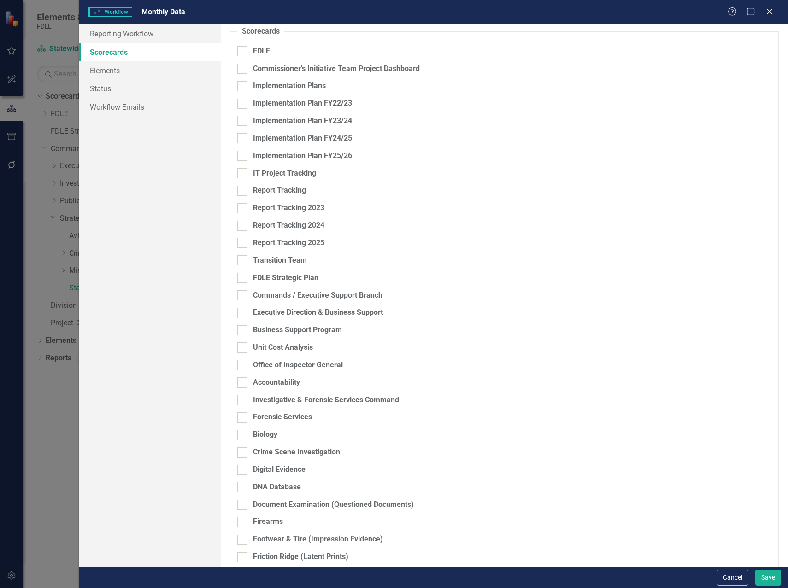
scroll to position [0, 0]
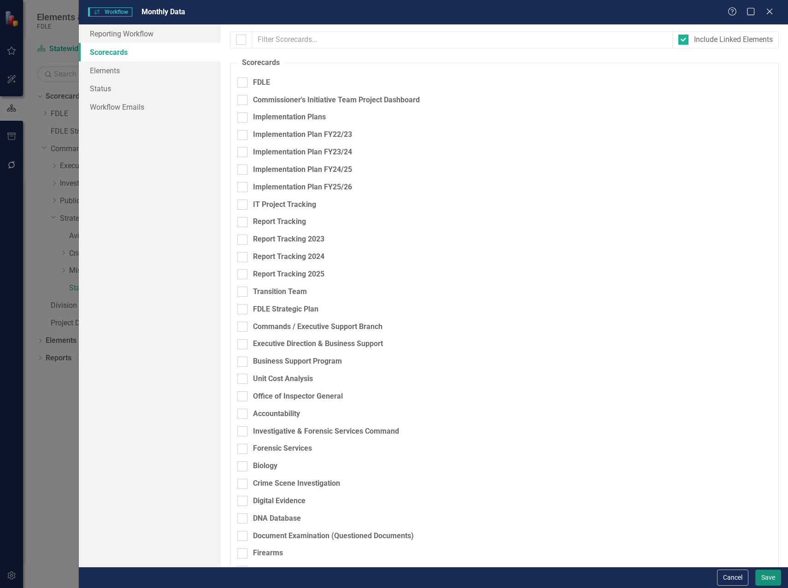
click at [765, 580] on button "Save" at bounding box center [769, 578] width 26 height 16
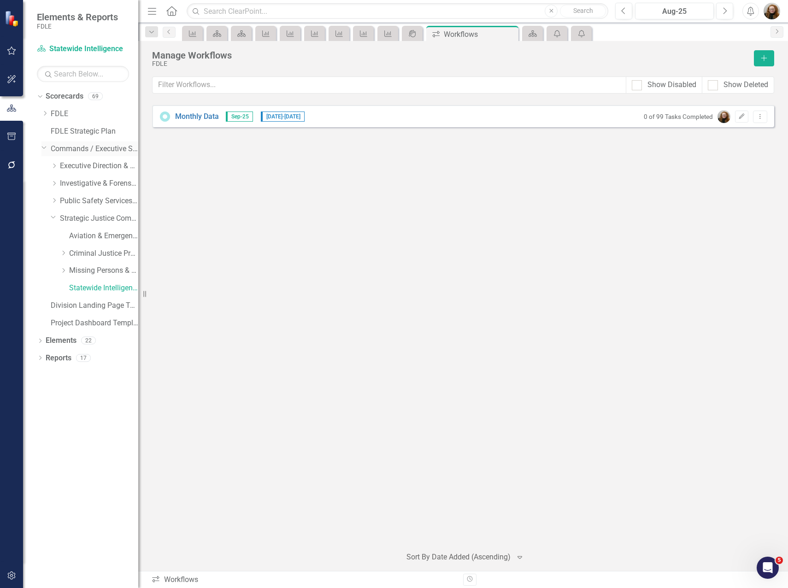
click at [86, 148] on link "Commands / Executive Support Branch" at bounding box center [95, 149] width 88 height 11
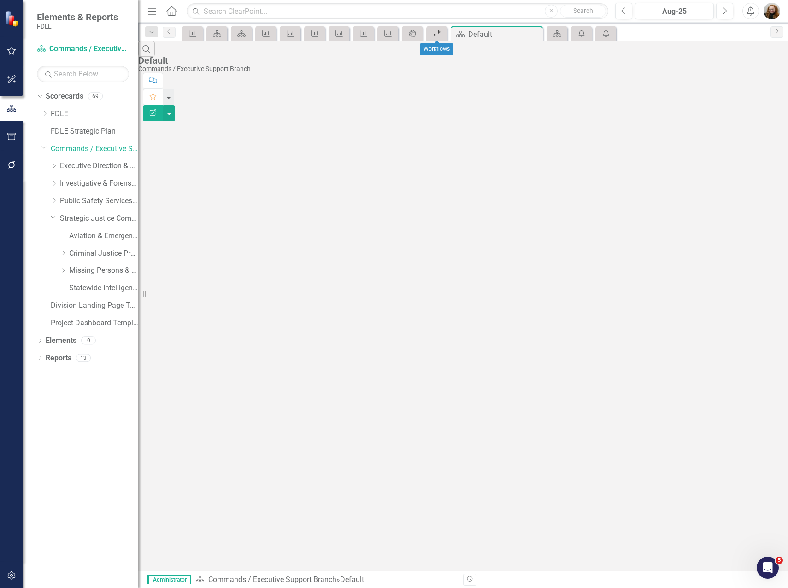
click at [442, 35] on icon "Workflows" at bounding box center [436, 33] width 9 height 7
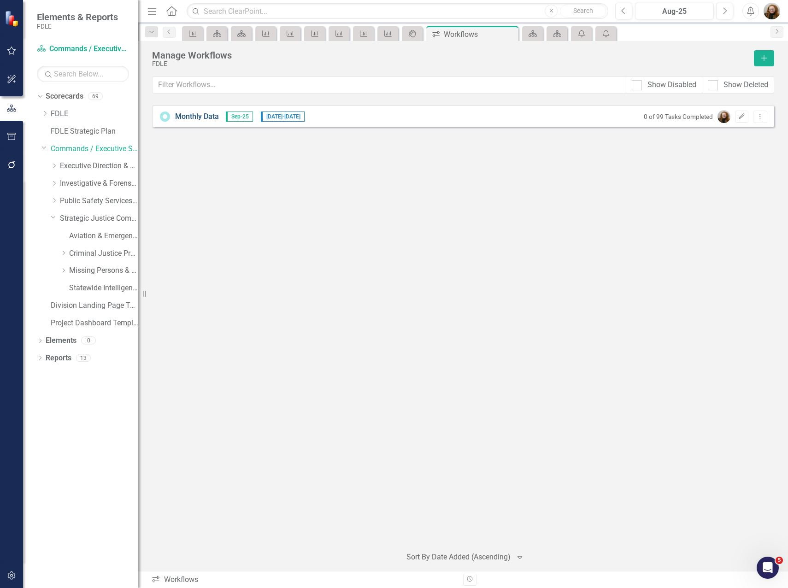
click at [187, 118] on link "Monthly Data" at bounding box center [197, 117] width 44 height 11
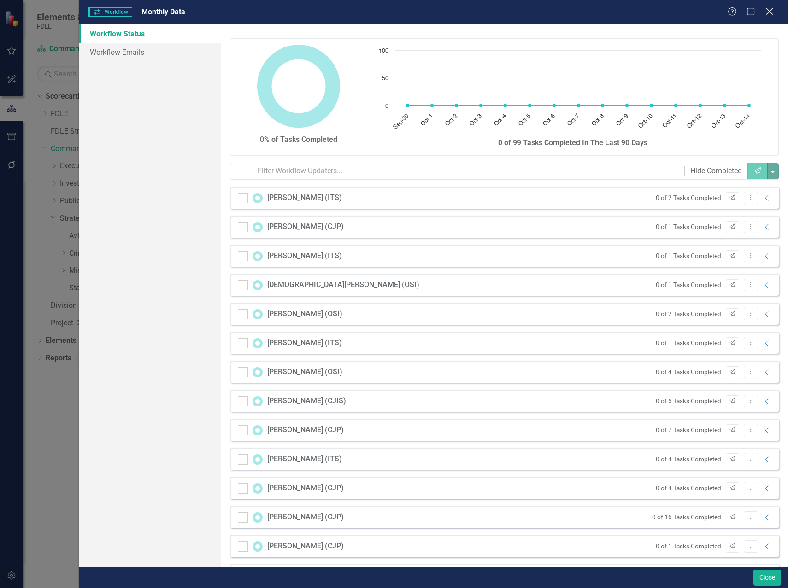
click at [767, 11] on icon "Close" at bounding box center [770, 11] width 12 height 9
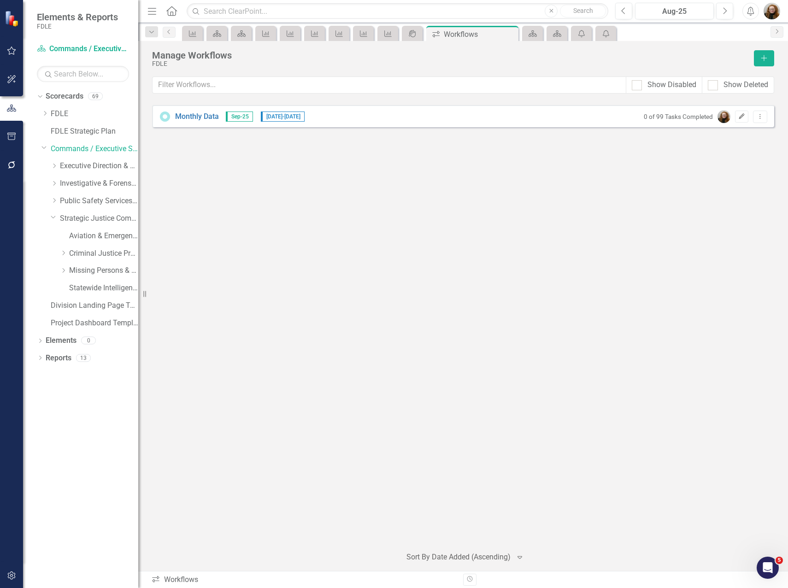
click at [740, 118] on icon "button" at bounding box center [742, 116] width 6 height 6
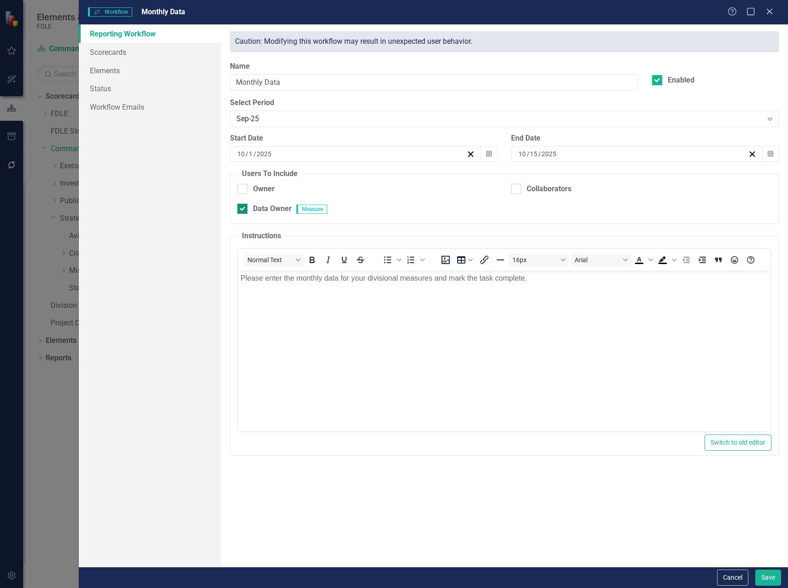
click at [239, 208] on input "Data Owner" at bounding box center [240, 207] width 6 height 6
checkbox input "false"
click at [773, 578] on button "Save" at bounding box center [769, 578] width 26 height 16
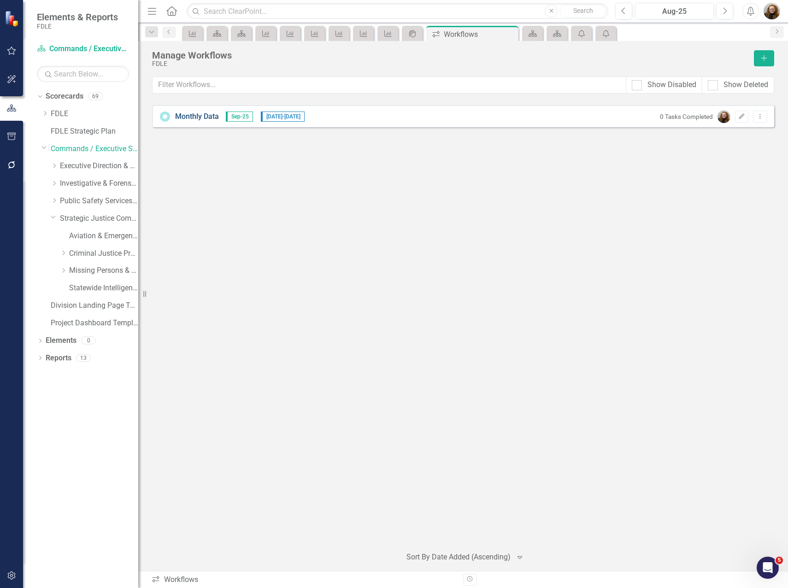
click at [196, 119] on link "Monthly Data" at bounding box center [197, 117] width 44 height 11
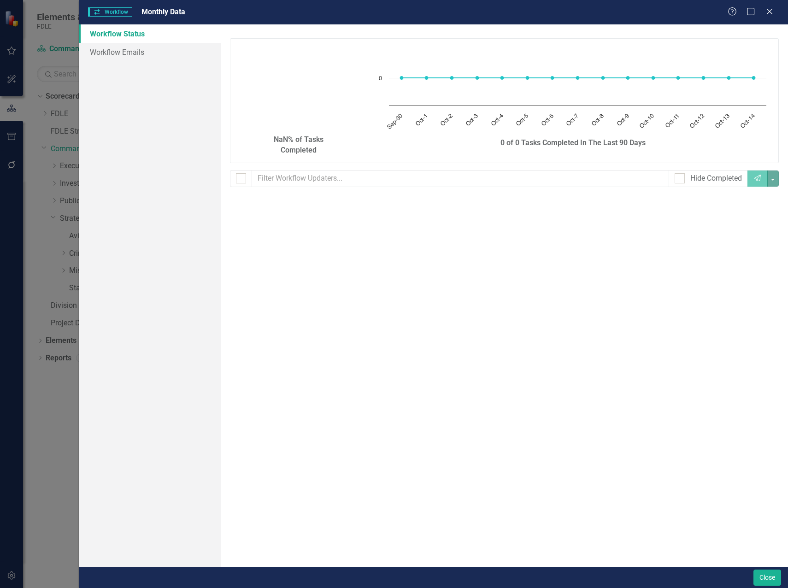
click at [772, 18] on div "Workflow Workflow Monthly Data Help Maximize Close" at bounding box center [433, 12] width 709 height 24
click at [771, 12] on icon "Close" at bounding box center [770, 11] width 12 height 9
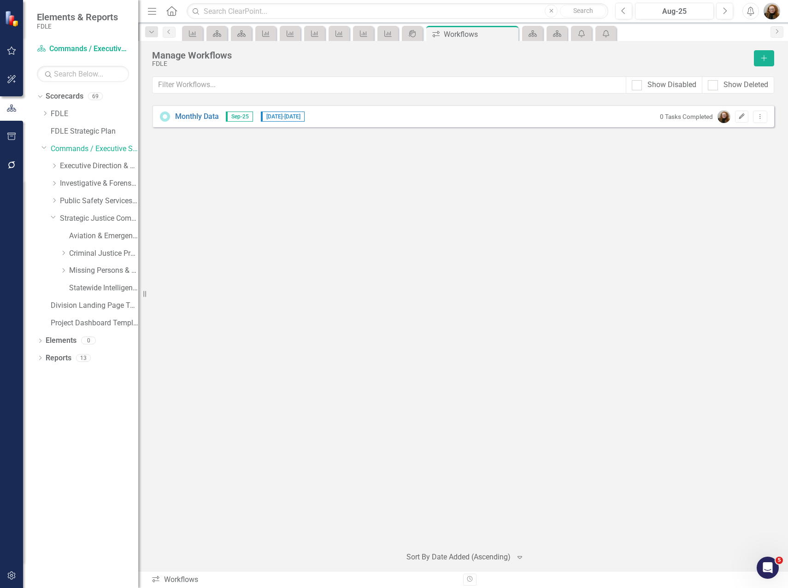
click at [745, 115] on icon "button" at bounding box center [742, 116] width 6 height 6
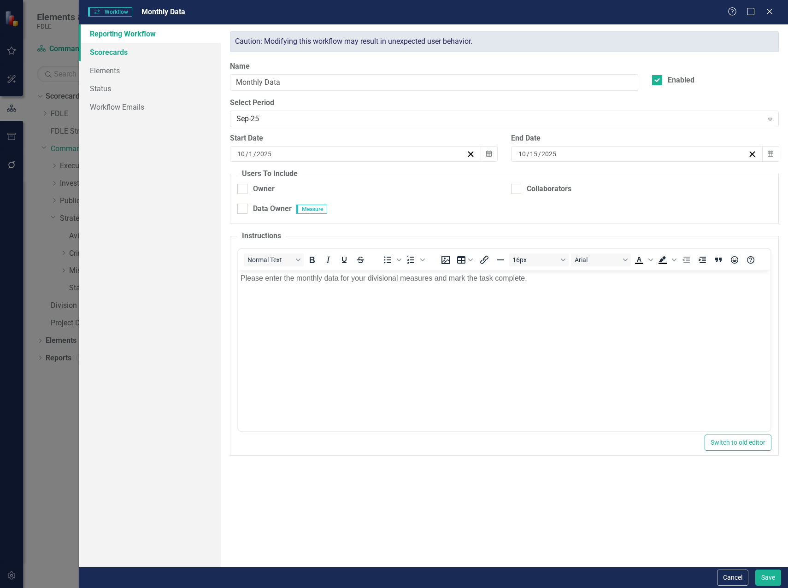
click at [115, 56] on link "Scorecards" at bounding box center [150, 52] width 142 height 18
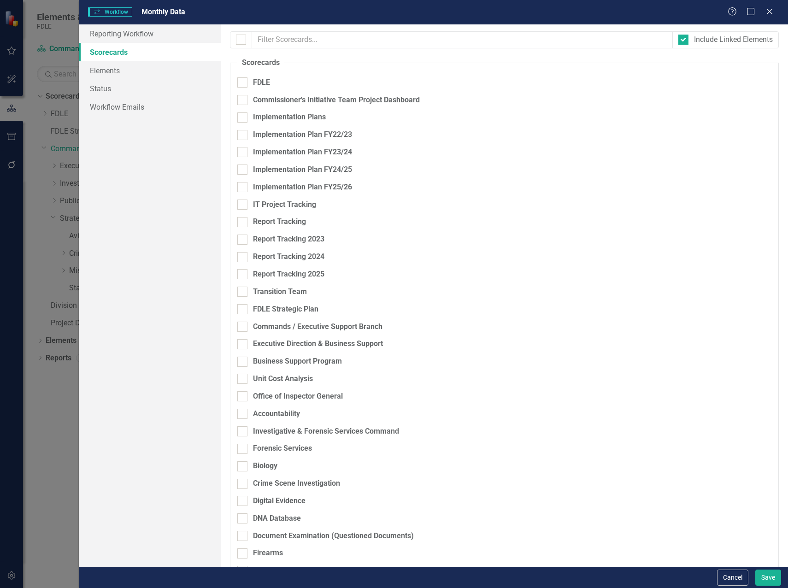
checkbox input "true"
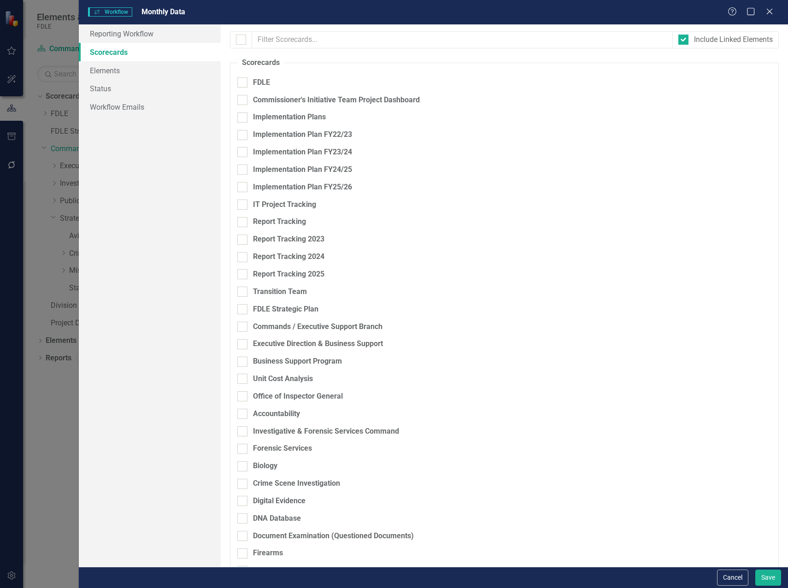
checkbox input "true"
checkbox input "false"
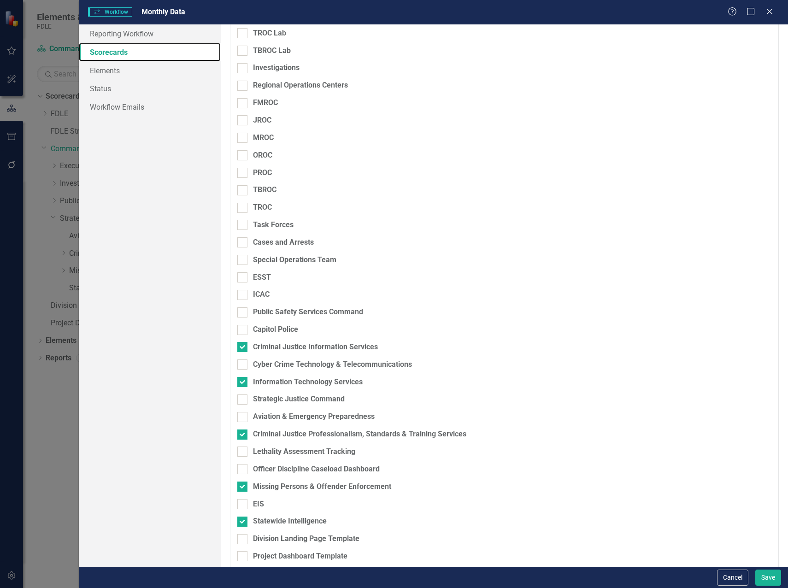
scroll to position [721, 0]
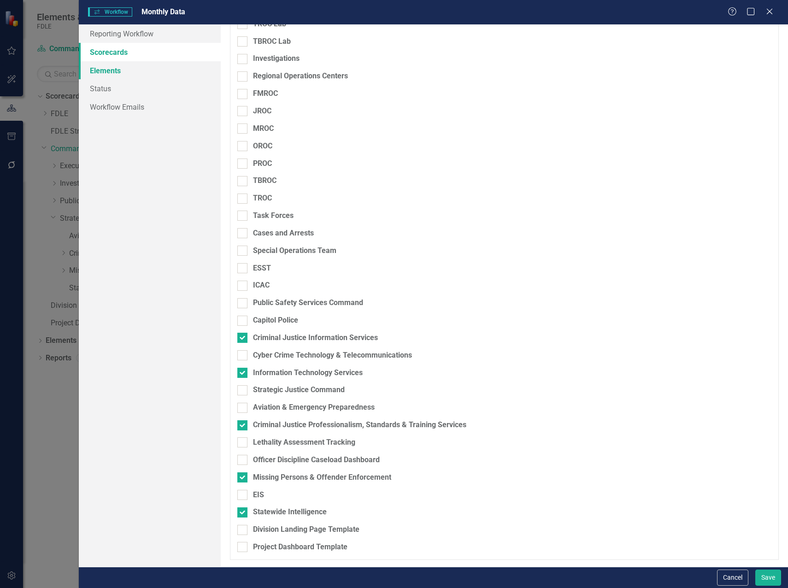
click at [116, 69] on link "Elements" at bounding box center [150, 70] width 142 height 18
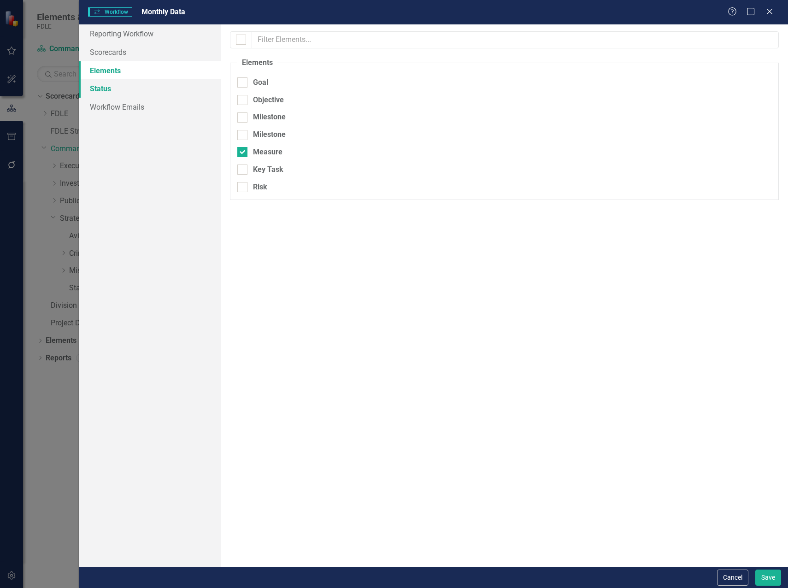
click at [109, 86] on link "Status" at bounding box center [150, 88] width 142 height 18
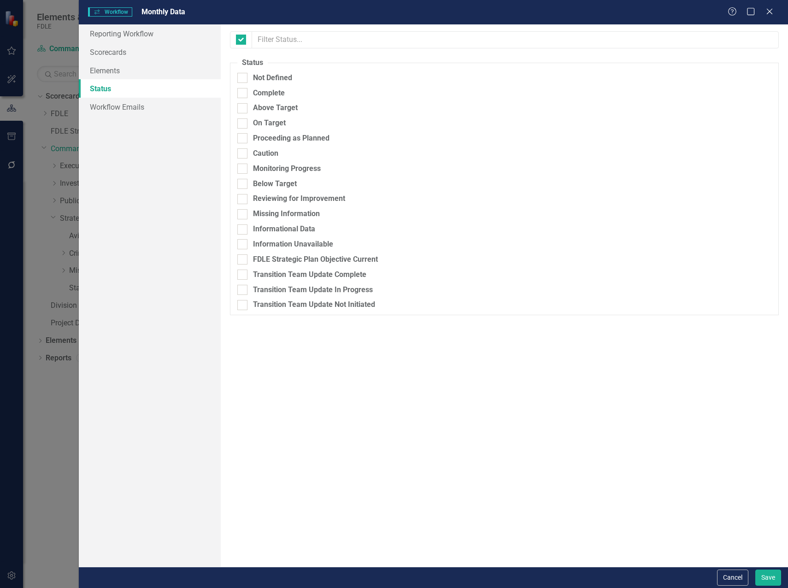
checkbox input "false"
click at [114, 95] on link "Status" at bounding box center [150, 88] width 142 height 18
click at [119, 104] on link "Workflow Emails" at bounding box center [150, 107] width 142 height 18
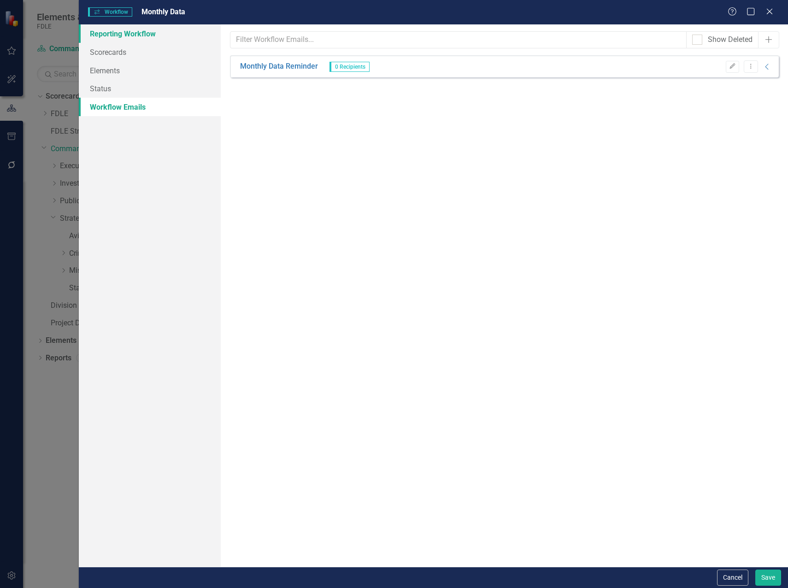
click at [133, 41] on link "Reporting Workflow" at bounding box center [150, 33] width 142 height 18
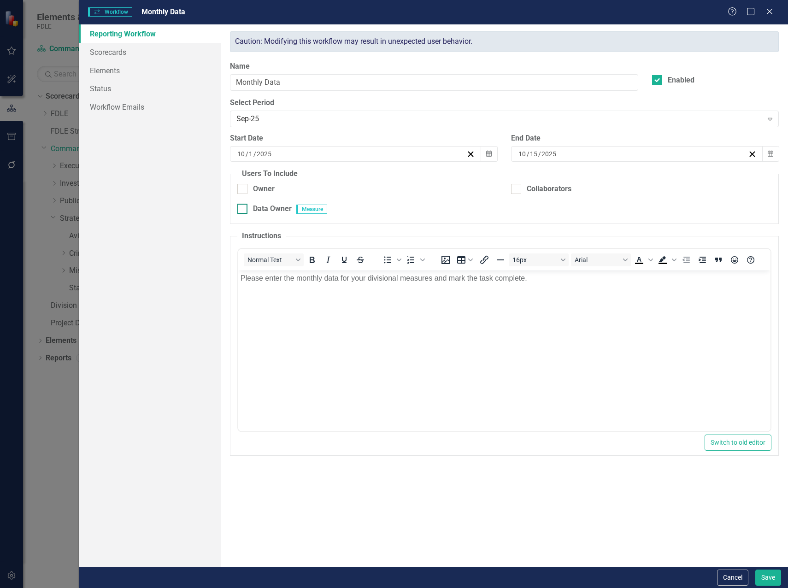
click at [242, 213] on div at bounding box center [242, 209] width 10 height 10
click at [242, 210] on input "Data Owner" at bounding box center [240, 207] width 6 height 6
checkbox input "true"
click at [770, 585] on button "Save" at bounding box center [769, 578] width 26 height 16
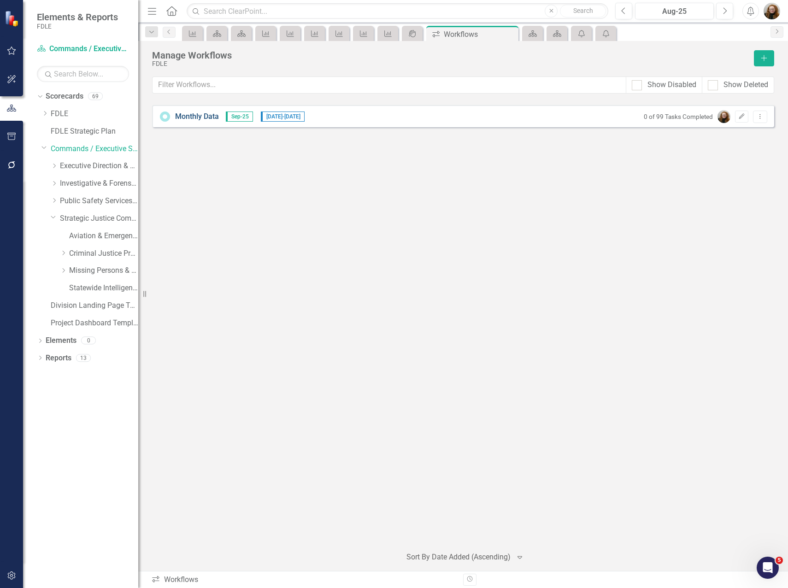
click at [212, 117] on link "Monthly Data" at bounding box center [197, 117] width 44 height 11
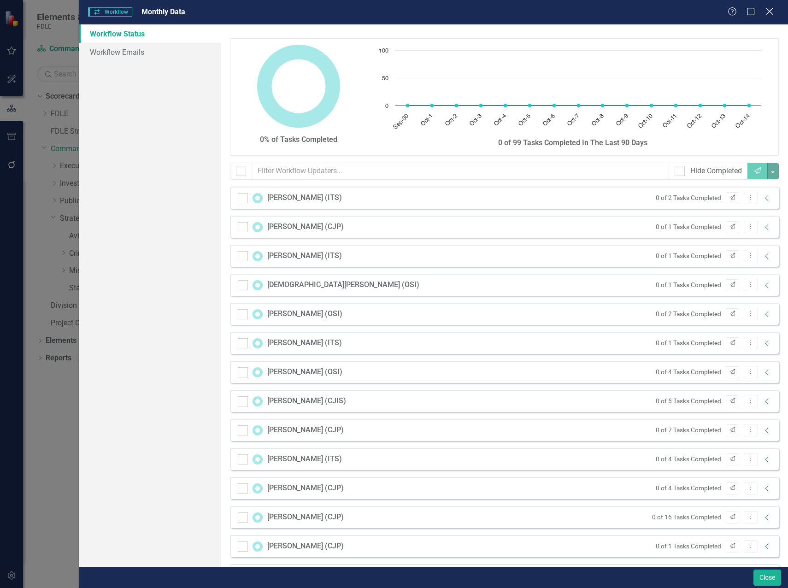
click at [770, 8] on icon "Close" at bounding box center [770, 11] width 12 height 9
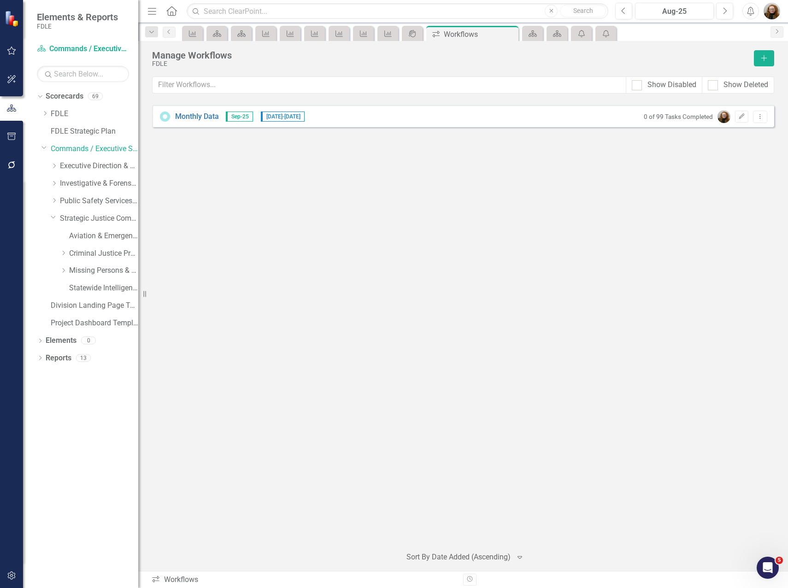
click at [415, 148] on div "Monthly Data Sep-25 10/1/25 - 10/15/25 0 of 99 Tasks Completed Edit Dropdown Me…" at bounding box center [463, 322] width 622 height 434
click at [761, 117] on icon "Dropdown Menu" at bounding box center [760, 116] width 8 height 6
click at [745, 145] on link "Edit Edit Workflow" at bounding box center [724, 149] width 85 height 17
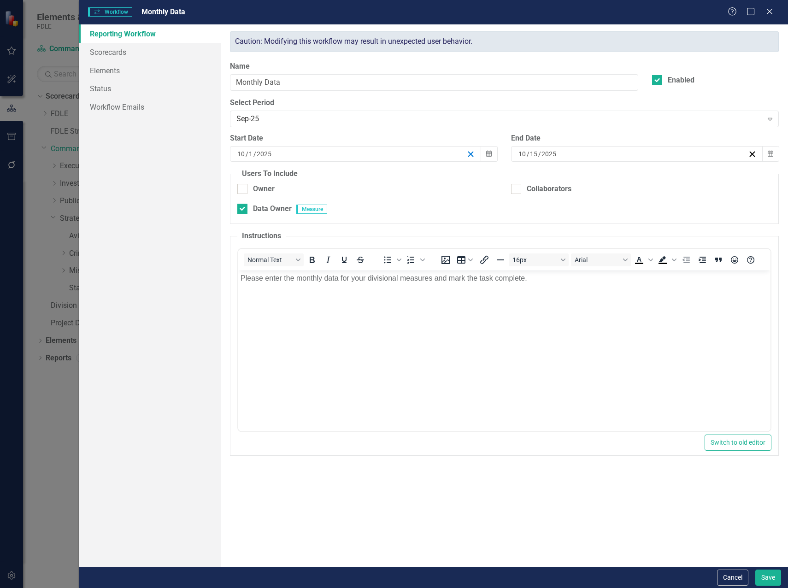
scroll to position [0, 0]
drag, startPoint x: 412, startPoint y: 189, endPoint x: 522, endPoint y: 175, distance: 111.4
click at [522, 175] on fieldset "Users To Include Owner Collaborators Data Owner Measure" at bounding box center [504, 196] width 549 height 55
drag, startPoint x: 522, startPoint y: 175, endPoint x: 513, endPoint y: 192, distance: 19.2
click at [513, 192] on div at bounding box center [516, 189] width 10 height 10
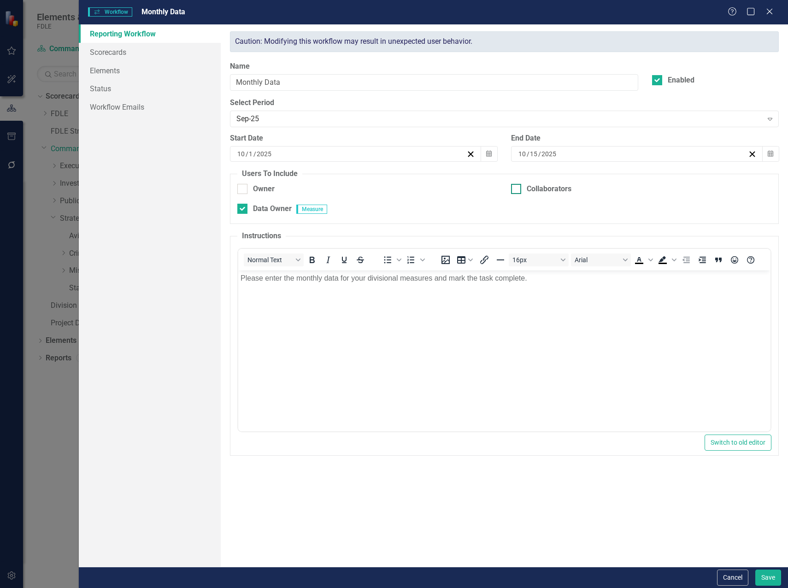
click at [513, 190] on input "Collaborators" at bounding box center [514, 187] width 6 height 6
checkbox input "true"
click at [245, 211] on div at bounding box center [242, 209] width 10 height 10
click at [243, 210] on input "Data Owner" at bounding box center [240, 207] width 6 height 6
checkbox input "false"
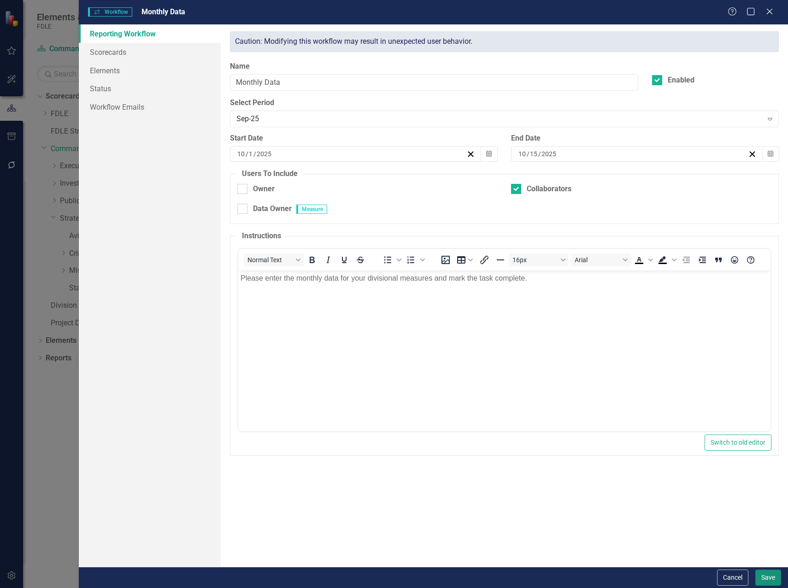
click at [767, 580] on button "Save" at bounding box center [769, 578] width 26 height 16
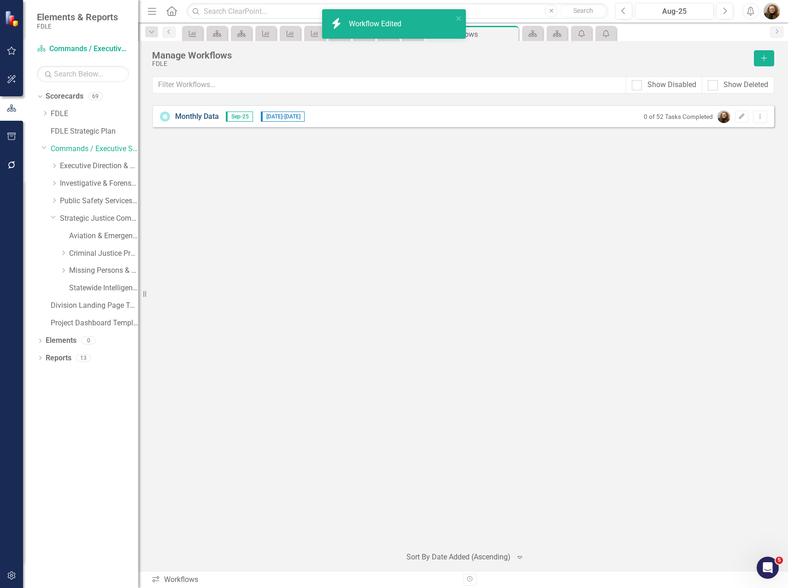
click at [203, 115] on link "Monthly Data" at bounding box center [197, 117] width 44 height 11
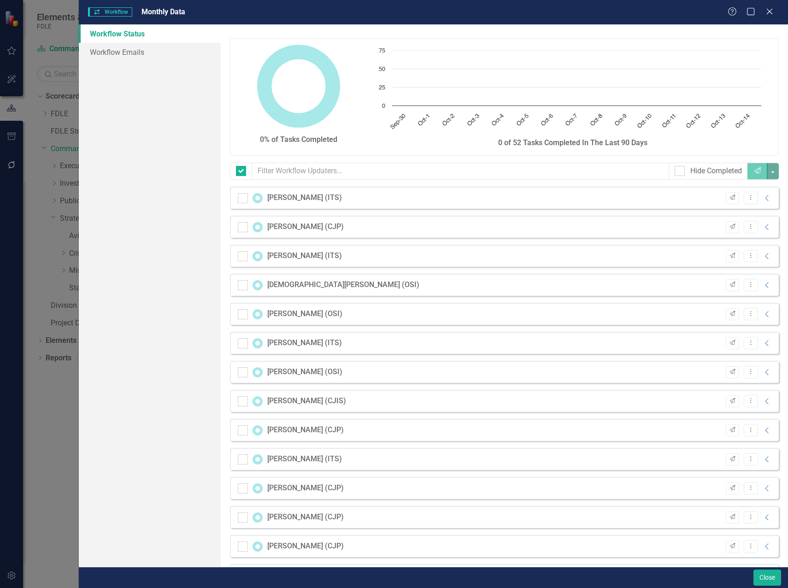
checkbox input "false"
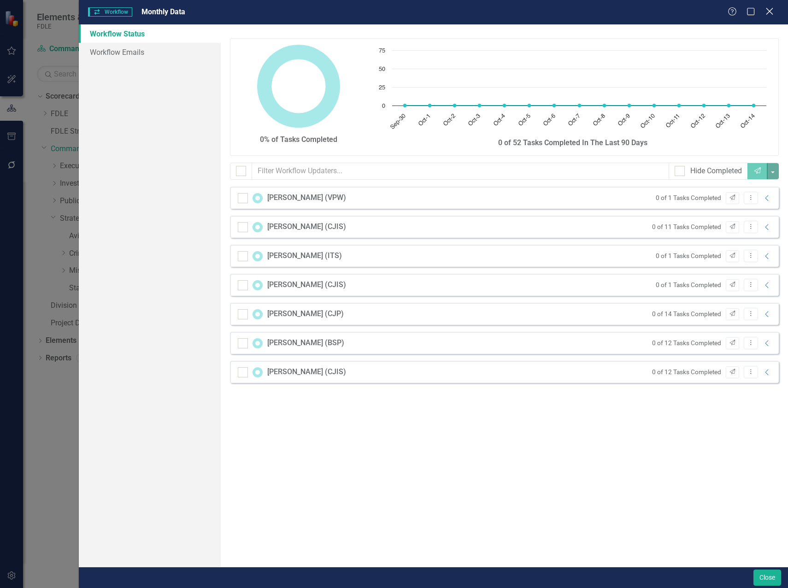
click at [772, 12] on icon "Close" at bounding box center [770, 11] width 12 height 9
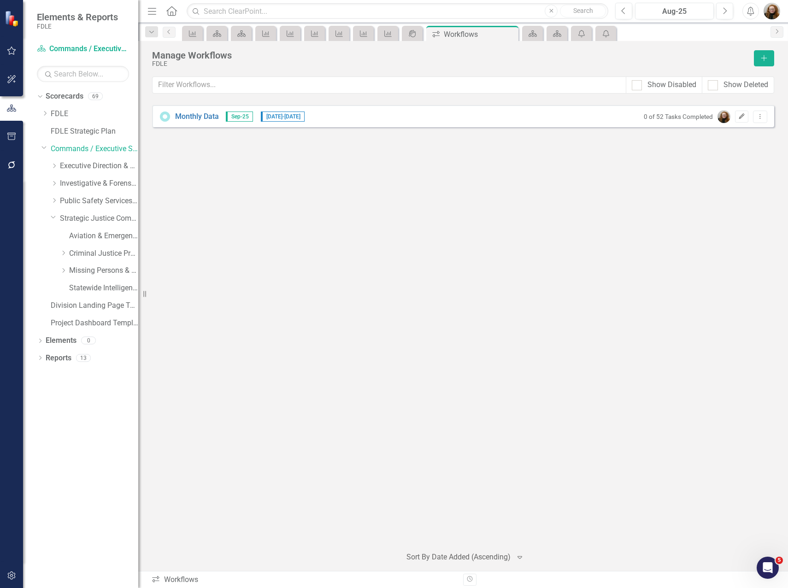
click at [737, 119] on button "Edit" at bounding box center [741, 117] width 13 height 12
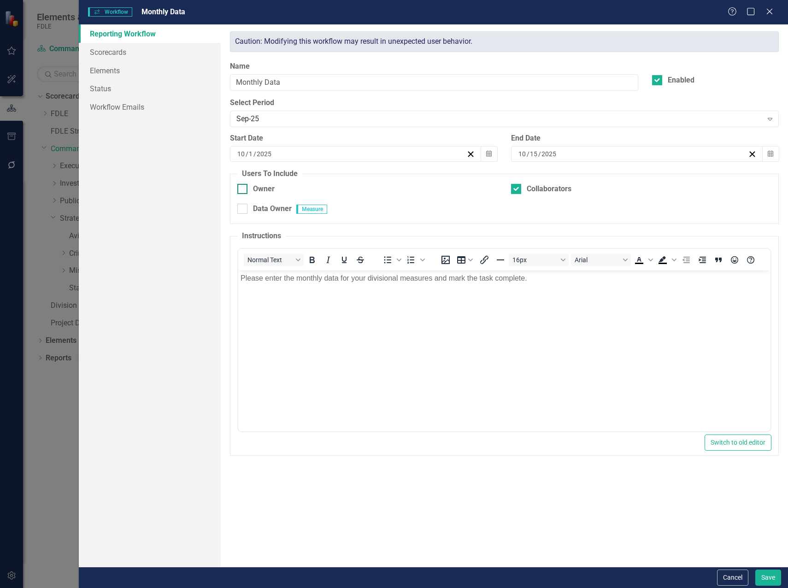
click at [243, 190] on div at bounding box center [242, 189] width 10 height 10
click at [243, 190] on input "Owner" at bounding box center [240, 187] width 6 height 6
checkbox input "true"
click at [517, 190] on div at bounding box center [516, 189] width 10 height 10
click at [517, 190] on input "Collaborators" at bounding box center [514, 187] width 6 height 6
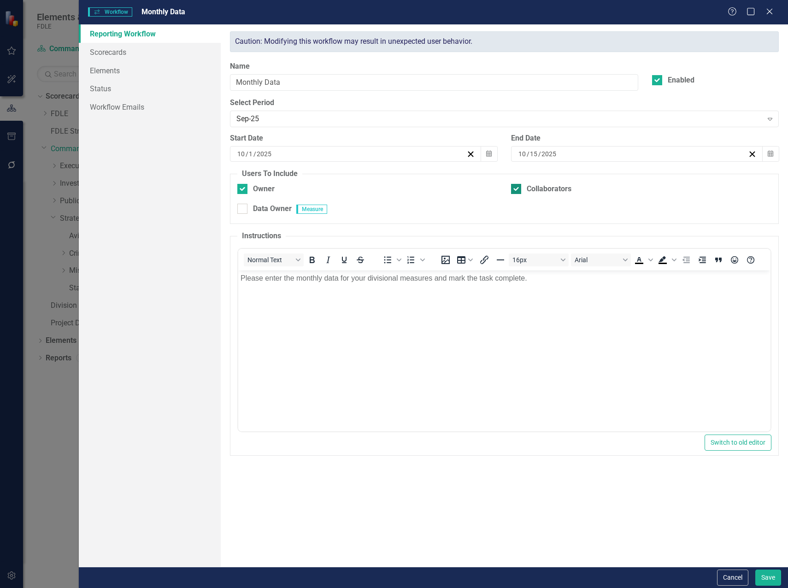
checkbox input "false"
click at [770, 580] on button "Save" at bounding box center [769, 578] width 26 height 16
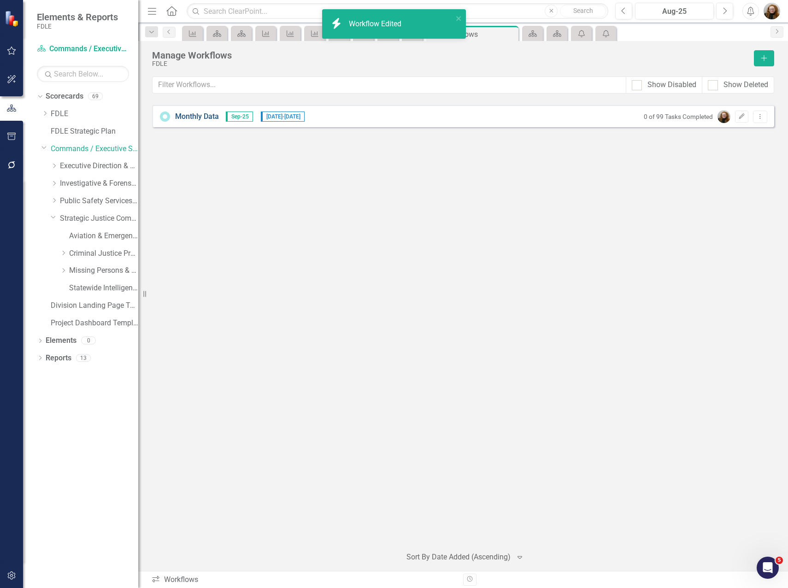
click at [204, 121] on link "Monthly Data" at bounding box center [197, 117] width 44 height 11
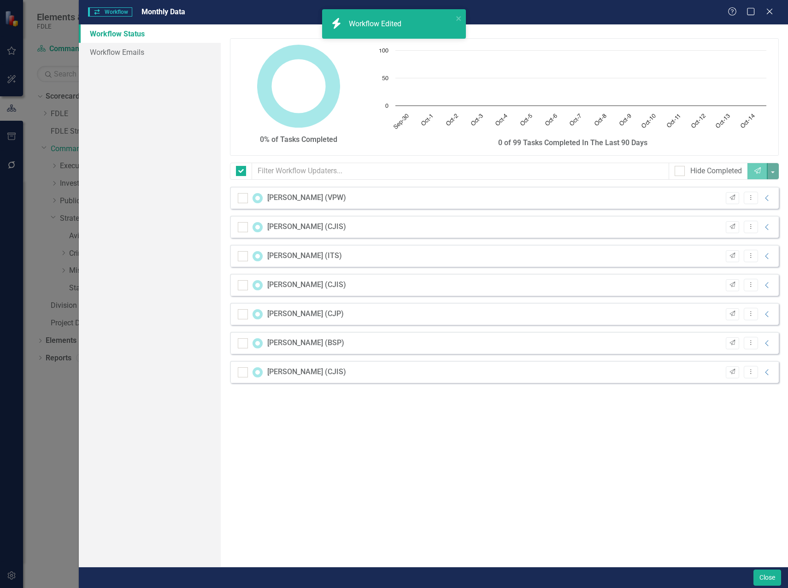
checkbox input "false"
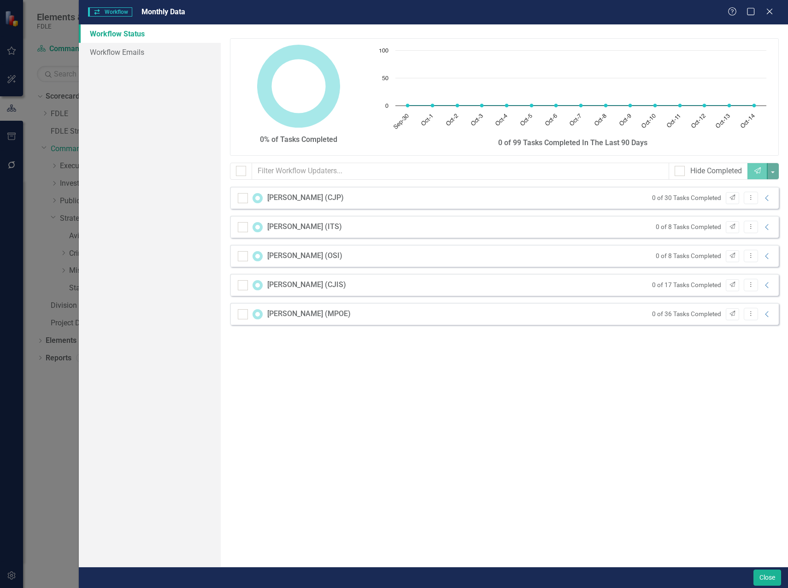
drag, startPoint x: 472, startPoint y: 458, endPoint x: 472, endPoint y: 469, distance: 11.1
click at [470, 459] on div "0% of Tasks Completed Chart Chart with 15 data points. The chart has 1 X axis d…" at bounding box center [504, 295] width 567 height 543
click at [599, 398] on div "0% of Tasks Completed Chart Chart with 15 data points. The chart has 1 X axis d…" at bounding box center [504, 295] width 567 height 543
drag, startPoint x: 655, startPoint y: 493, endPoint x: 685, endPoint y: 494, distance: 30.0
click at [682, 497] on div "0% of Tasks Completed Chart Chart with 15 data points. The chart has 1 X axis d…" at bounding box center [504, 295] width 567 height 543
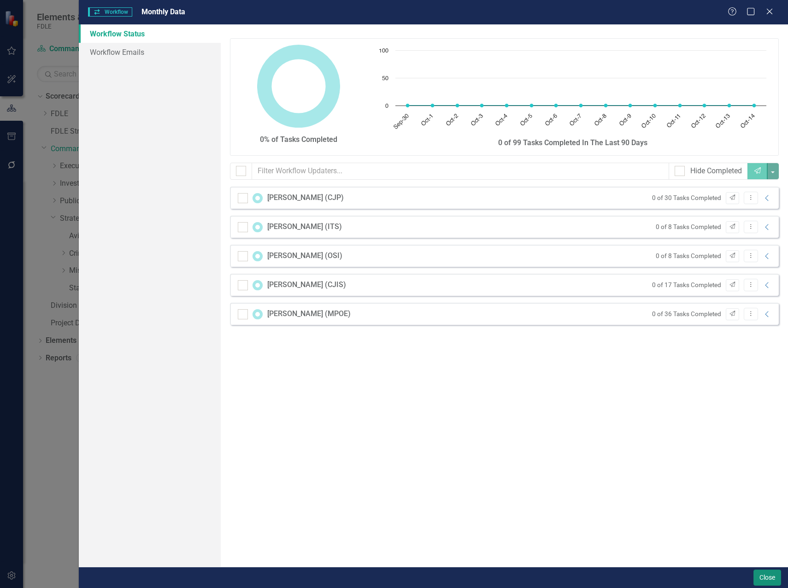
click at [761, 578] on button "Close" at bounding box center [768, 578] width 28 height 16
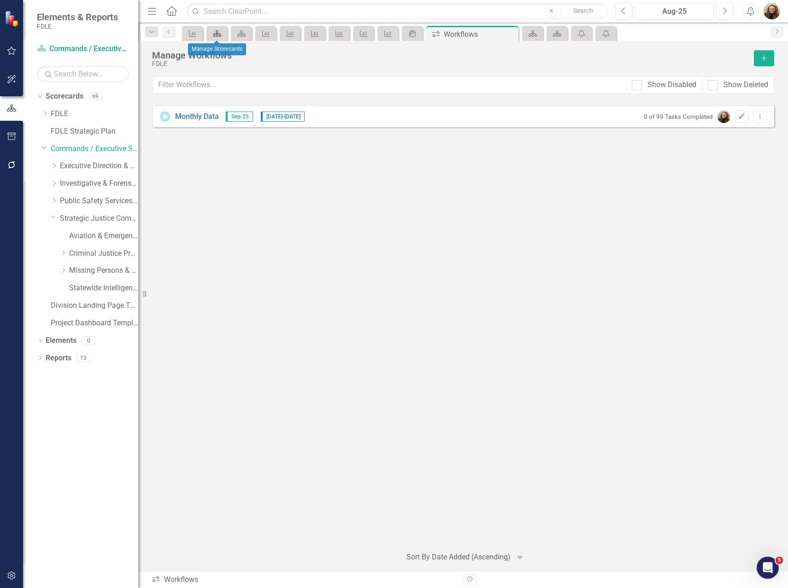
click at [213, 35] on icon "Scorecard" at bounding box center [217, 33] width 9 height 7
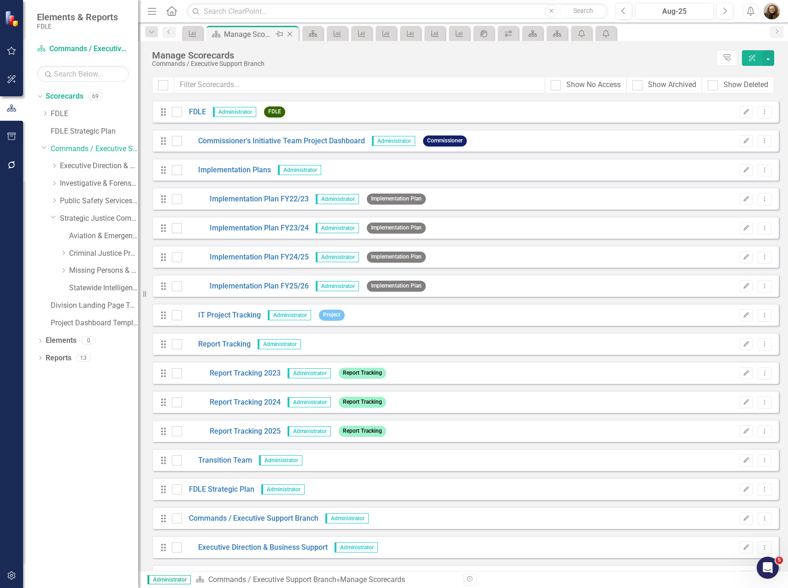
click at [293, 33] on icon "Close" at bounding box center [289, 33] width 9 height 7
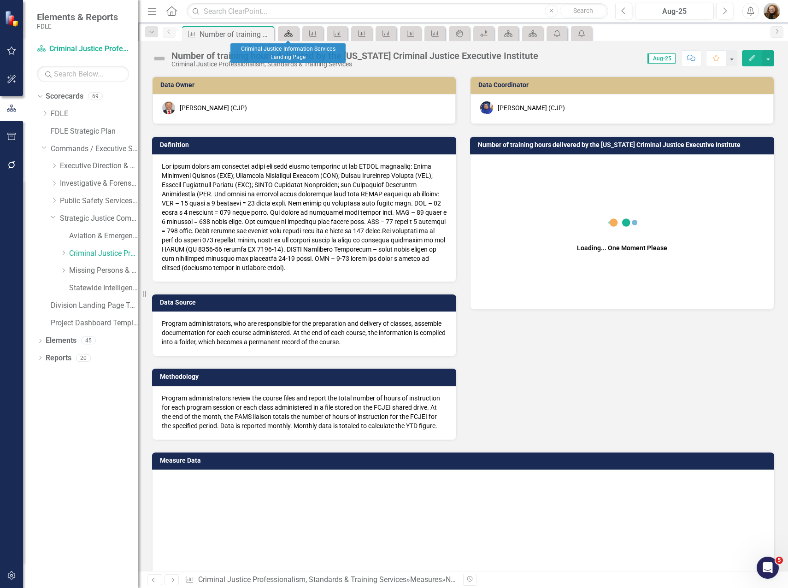
click at [293, 33] on icon "Scorecard" at bounding box center [288, 33] width 9 height 7
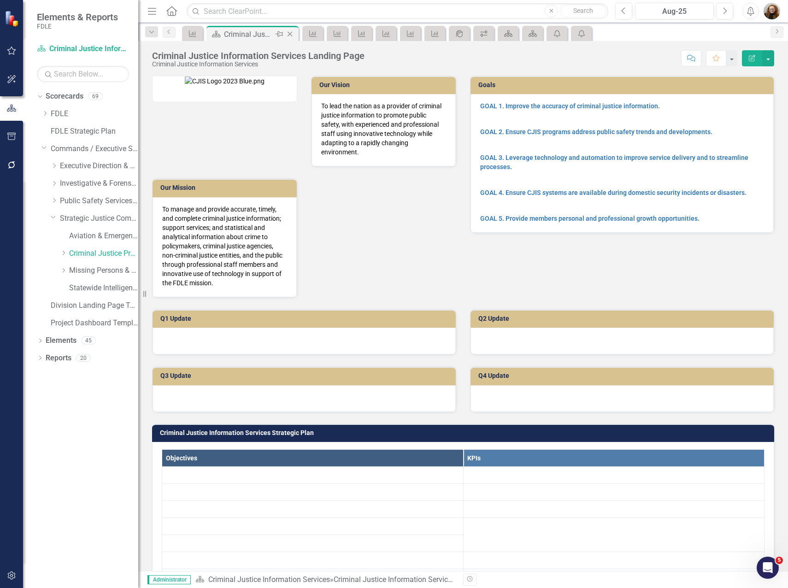
click at [293, 33] on icon "Close" at bounding box center [289, 33] width 9 height 7
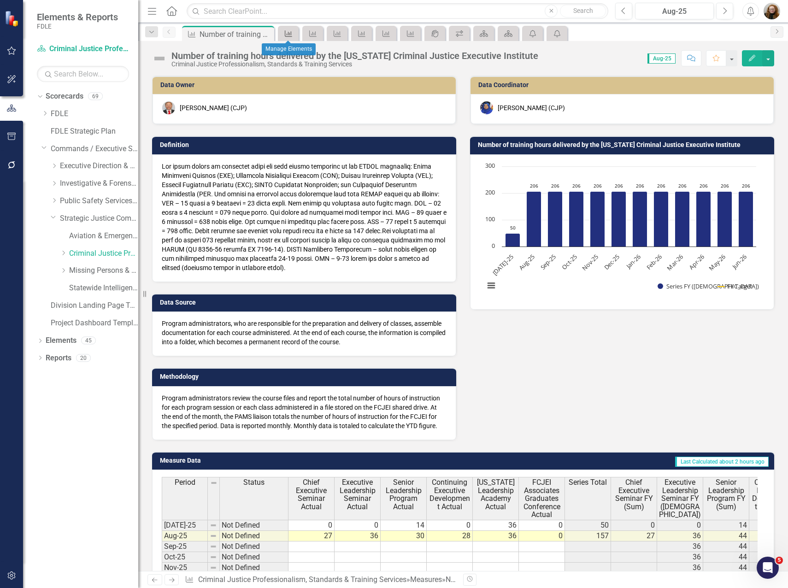
click at [293, 33] on icon "Measure" at bounding box center [288, 33] width 9 height 7
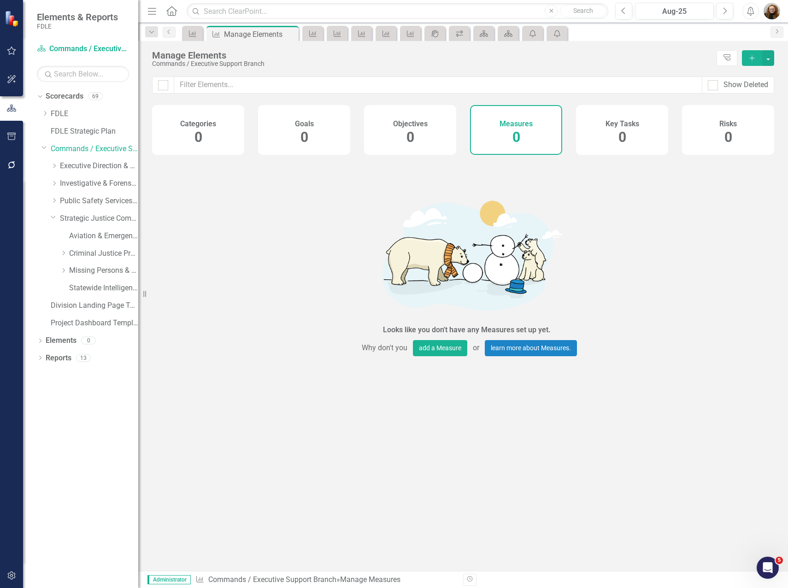
click at [0, 0] on icon "Close" at bounding box center [0, 0] width 0 height 0
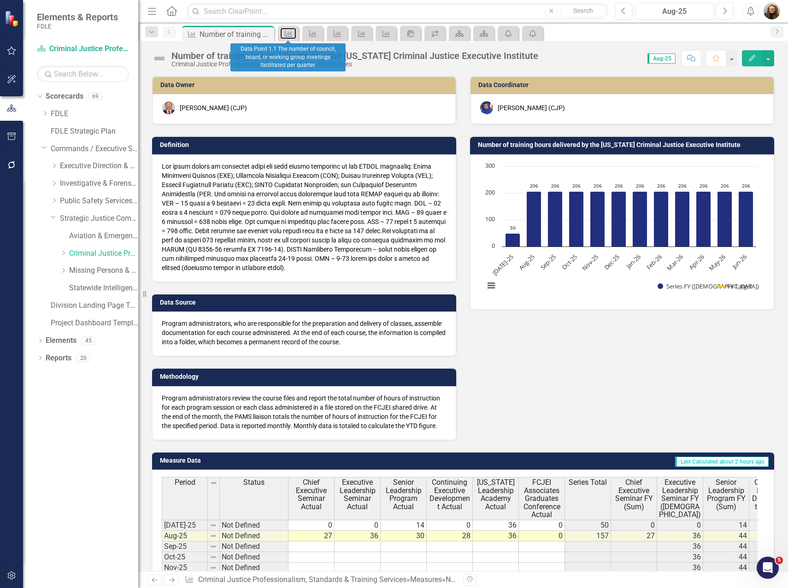
click at [293, 33] on icon "Measure" at bounding box center [288, 33] width 9 height 7
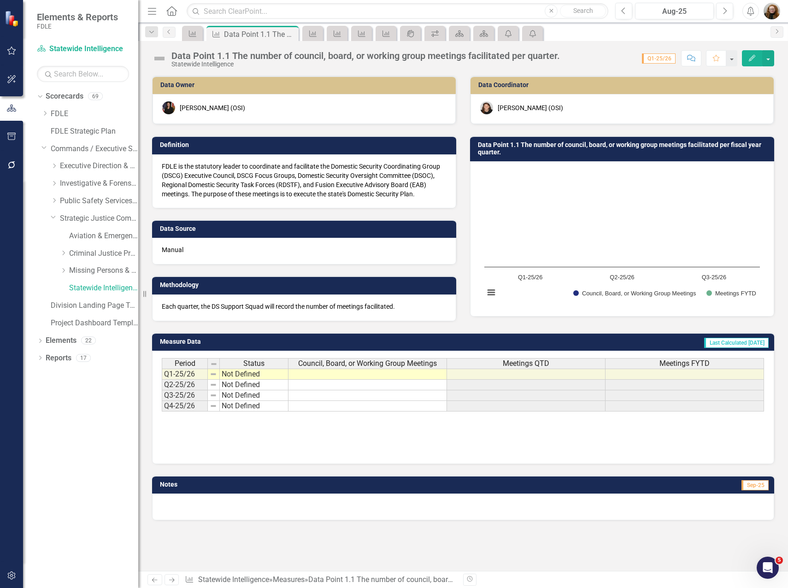
click at [0, 0] on icon "Close" at bounding box center [0, 0] width 0 height 0
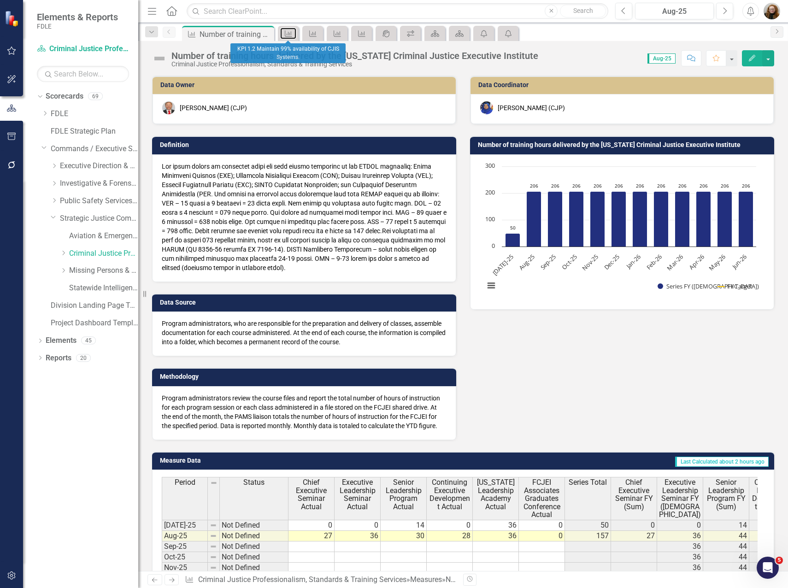
click at [293, 33] on icon "Measure" at bounding box center [288, 33] width 9 height 7
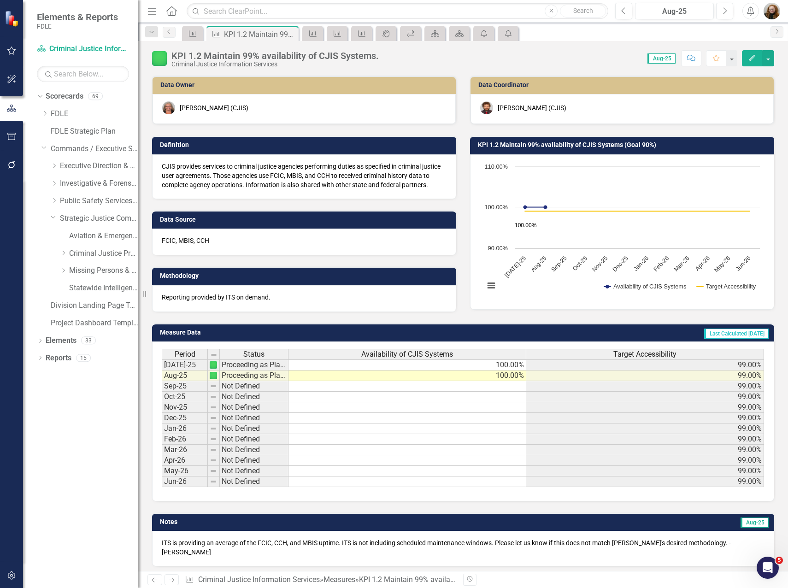
click at [0, 0] on icon "Close" at bounding box center [0, 0] width 0 height 0
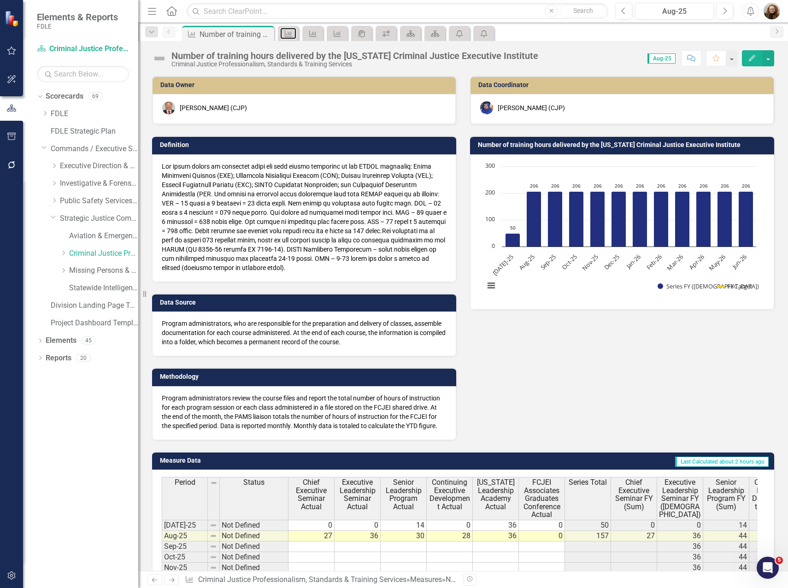
click at [293, 33] on icon "Measure" at bounding box center [288, 33] width 9 height 7
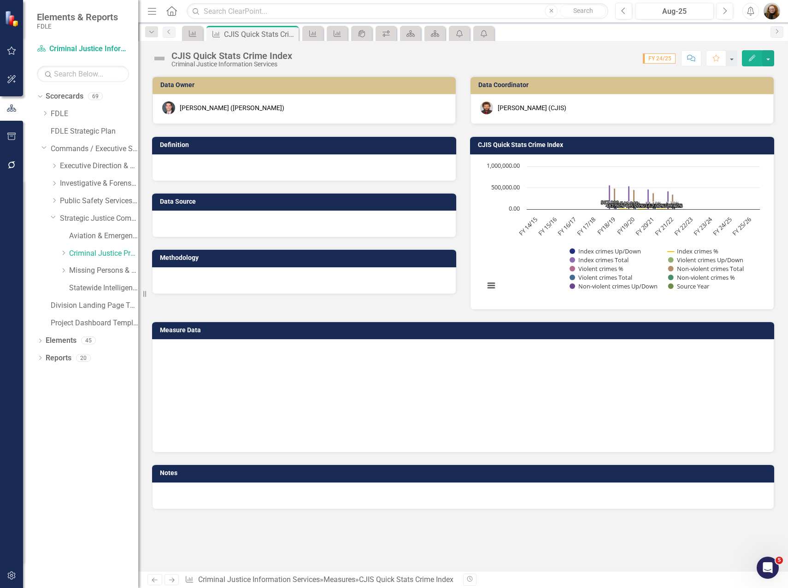
click at [0, 0] on icon "Close" at bounding box center [0, 0] width 0 height 0
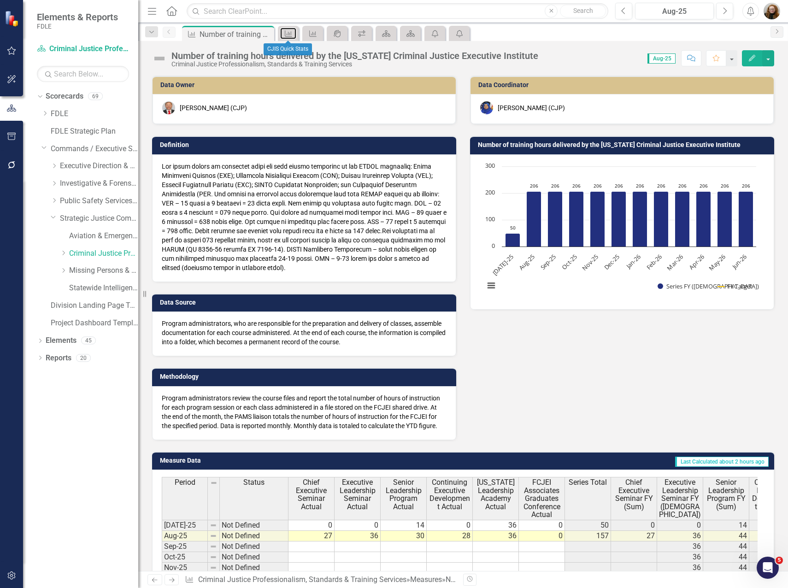
click at [293, 33] on icon "Measure" at bounding box center [288, 33] width 9 height 7
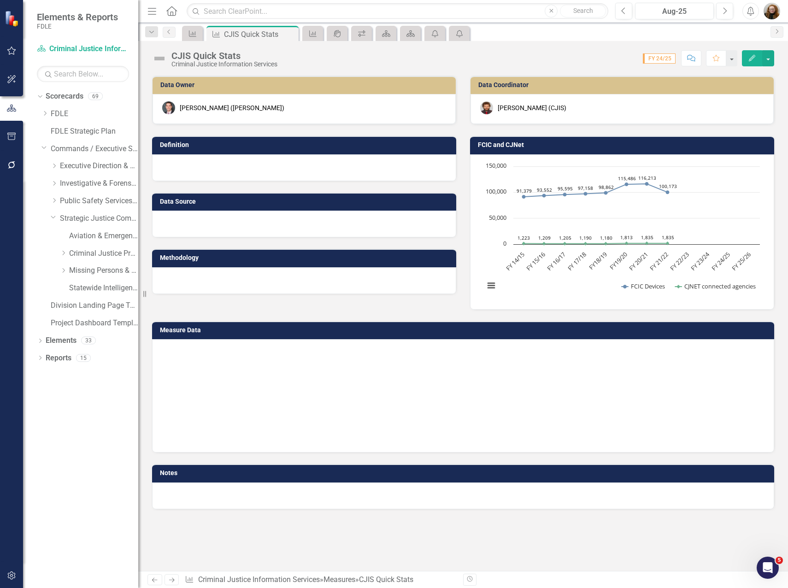
click at [0, 0] on icon "Close" at bounding box center [0, 0] width 0 height 0
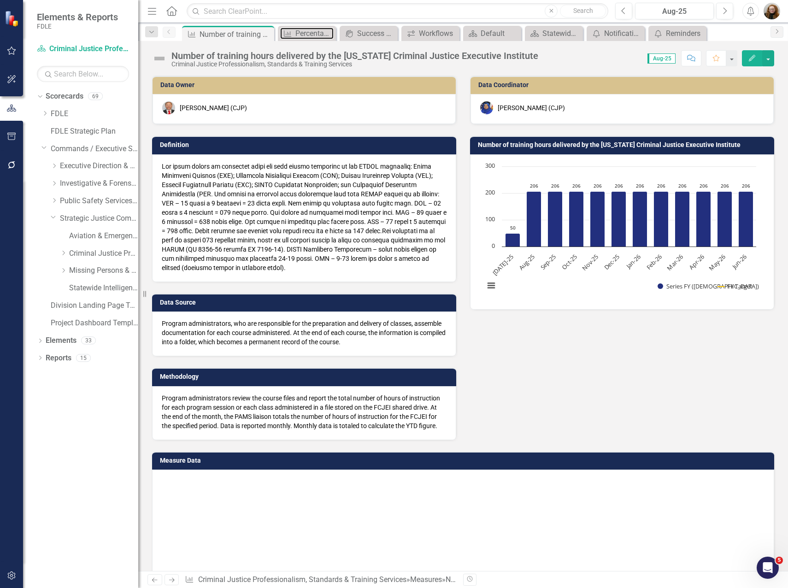
click at [294, 33] on link "Measure Percentage of felony criminal history records with complete disposition" at bounding box center [306, 34] width 53 height 12
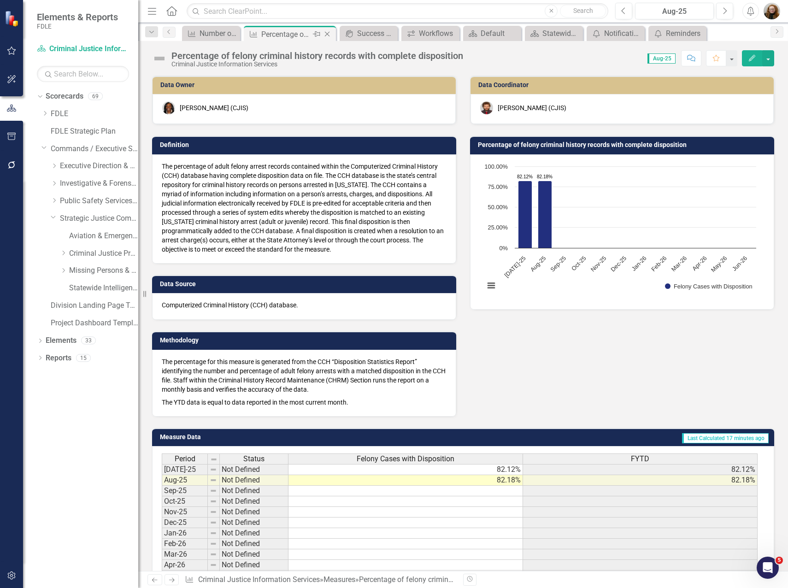
click at [325, 35] on icon "Close" at bounding box center [327, 33] width 9 height 7
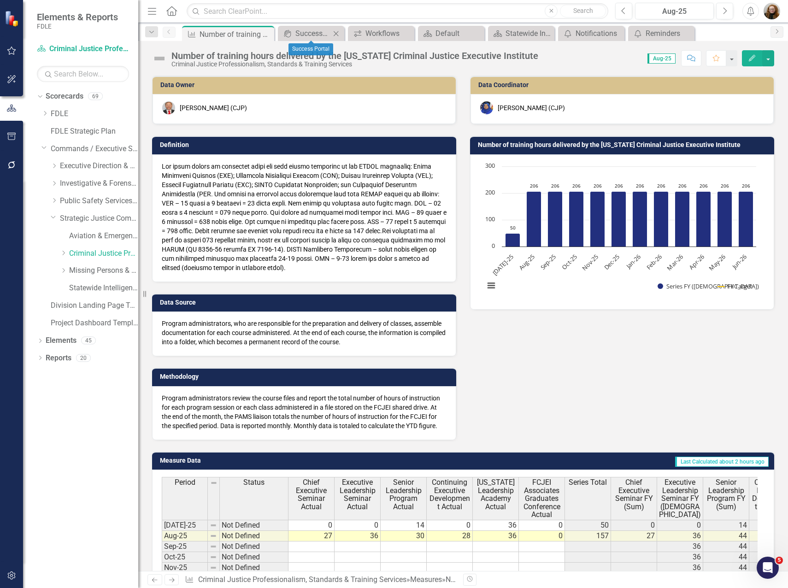
click at [336, 35] on icon "Close" at bounding box center [335, 33] width 9 height 7
click at [345, 34] on icon "Close" at bounding box center [347, 33] width 9 height 7
click at [365, 34] on icon "Close" at bounding box center [361, 33] width 9 height 7
click at [0, 0] on icon "Close" at bounding box center [0, 0] width 0 height 0
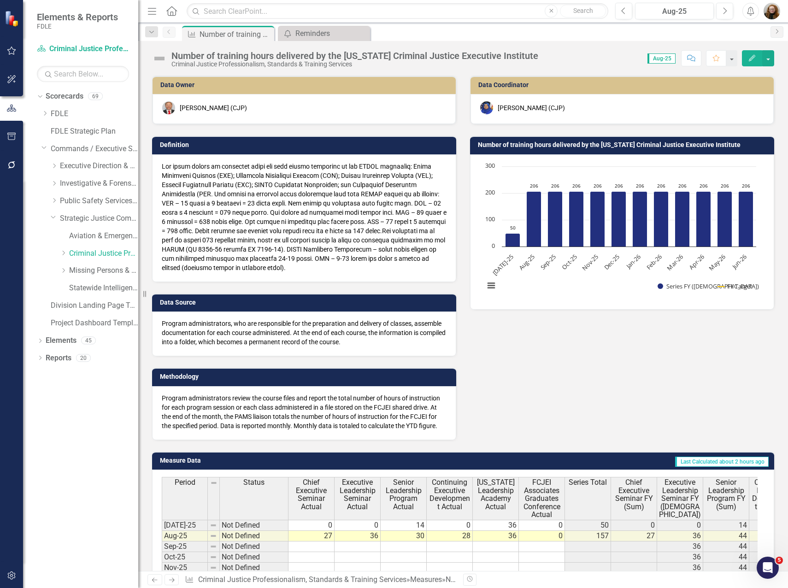
click at [0, 0] on icon "Close" at bounding box center [0, 0] width 0 height 0
click at [90, 292] on link "Statewide Intelligence" at bounding box center [103, 288] width 69 height 11
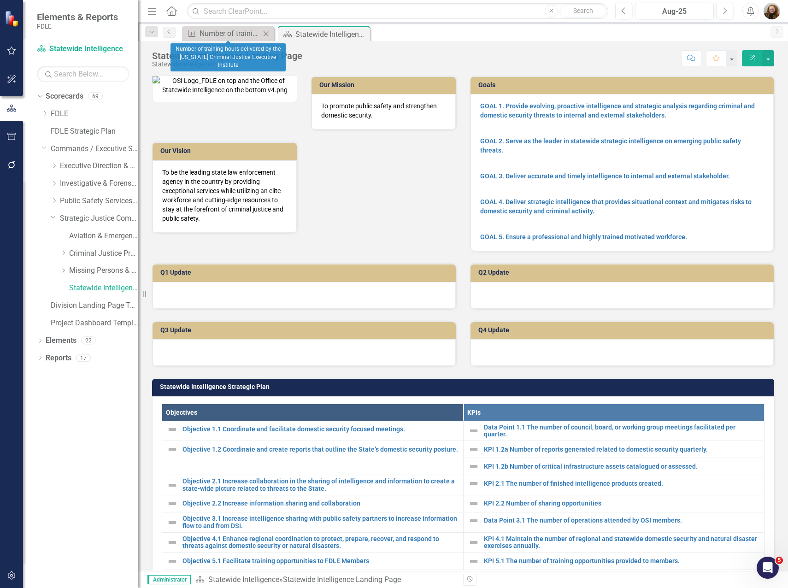
click at [262, 33] on icon "Close" at bounding box center [265, 33] width 9 height 7
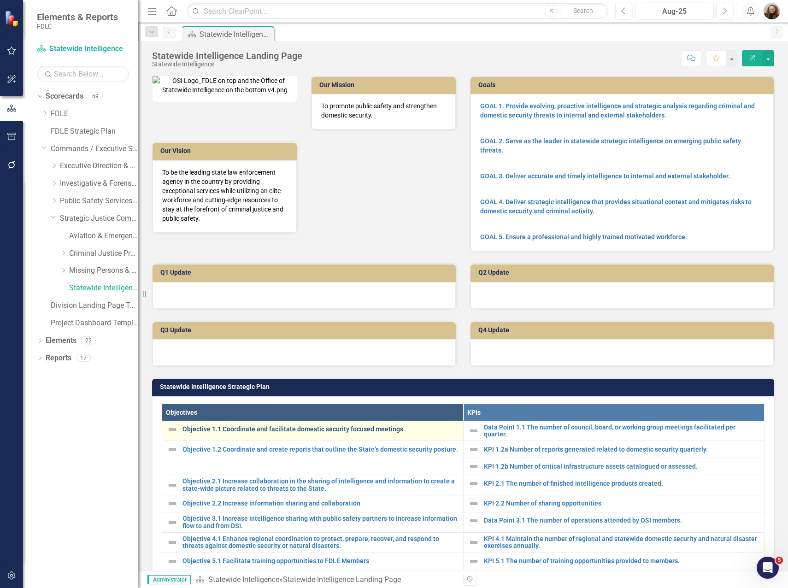
click at [346, 433] on link "Objective 1.1 Coordinate and facilitate domestic security focused meetings." at bounding box center [321, 429] width 276 height 7
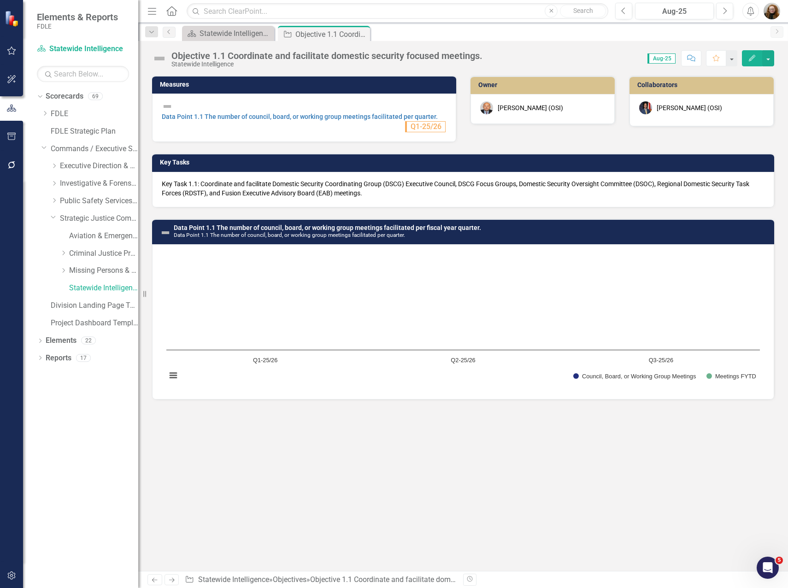
click at [513, 229] on h3 "Data Point 1.1 The number of council, board, or working group meetings facilita…" at bounding box center [472, 232] width 596 height 14
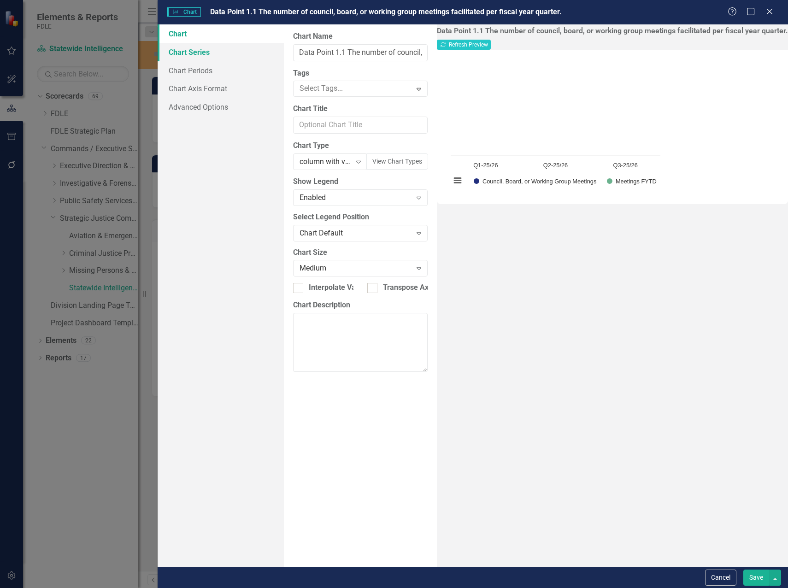
click at [203, 53] on link "Chart Series" at bounding box center [221, 52] width 126 height 18
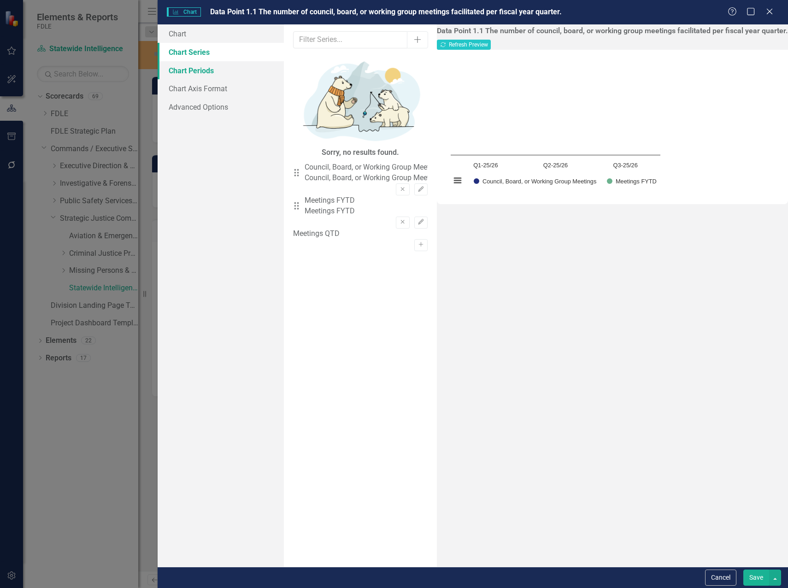
click at [200, 69] on link "Chart Periods" at bounding box center [221, 70] width 126 height 18
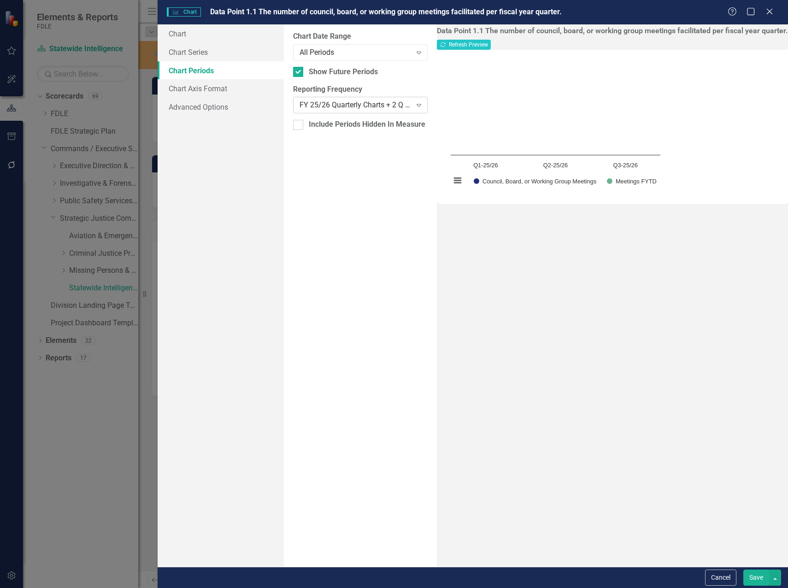
click at [412, 102] on div "FY 25/26 Quarterly Charts + 2 Q back data" at bounding box center [356, 105] width 112 height 11
drag, startPoint x: 496, startPoint y: 132, endPoint x: 501, endPoint y: 130, distance: 5.2
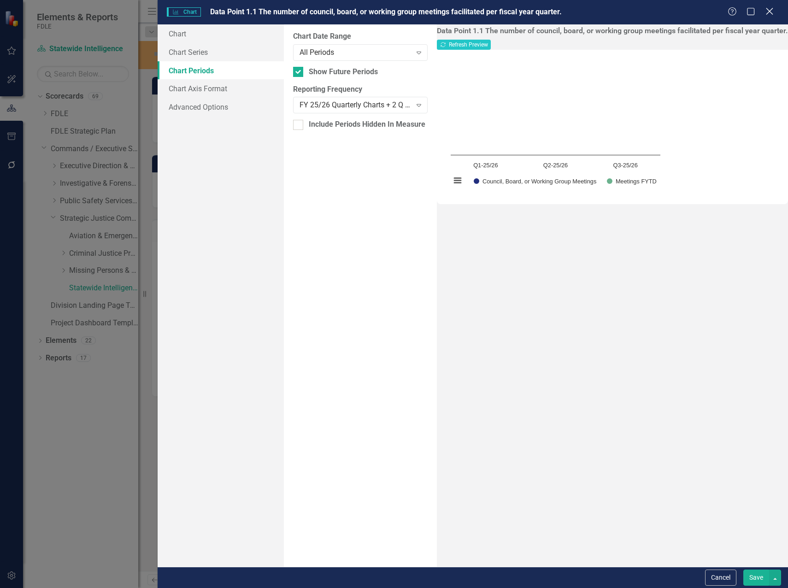
click at [770, 12] on icon at bounding box center [769, 11] width 7 height 7
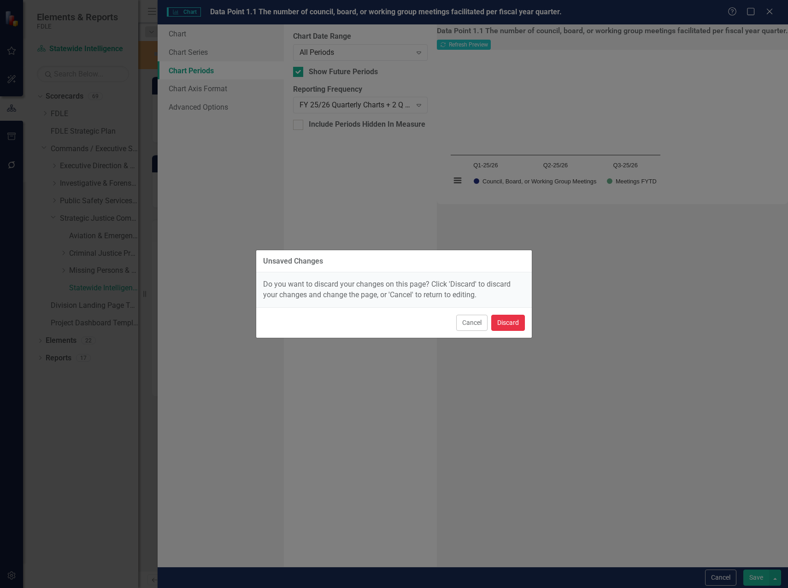
click at [499, 322] on button "Discard" at bounding box center [508, 323] width 34 height 16
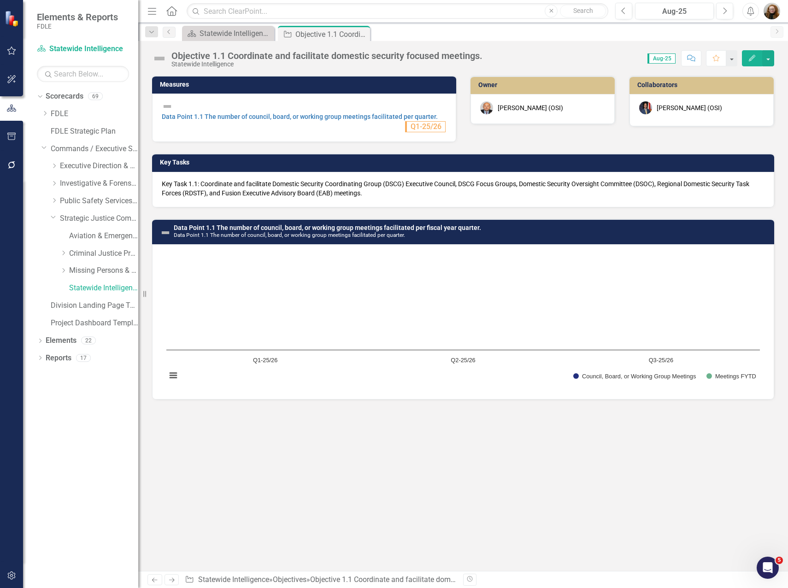
click at [547, 237] on div "Data Point 1.1 The number of council, board, or working group meetings facilita…" at bounding box center [463, 231] width 622 height 25
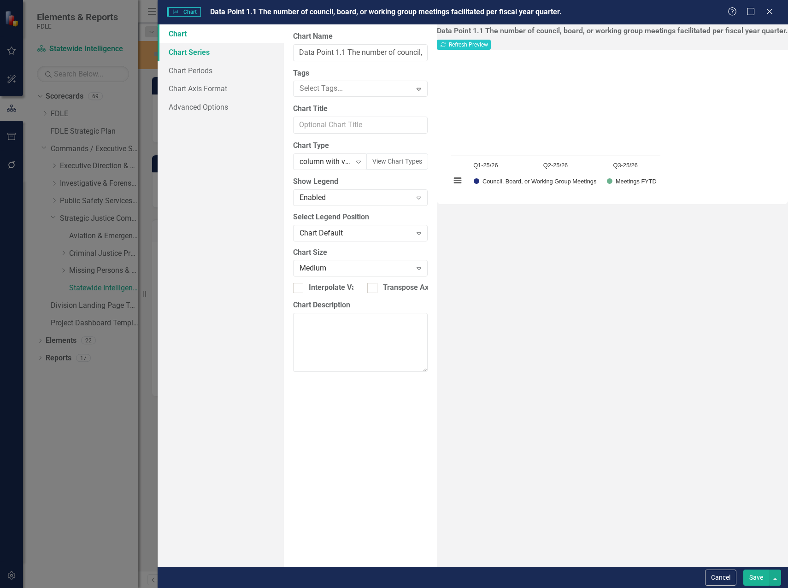
click at [204, 54] on link "Chart Series" at bounding box center [221, 52] width 126 height 18
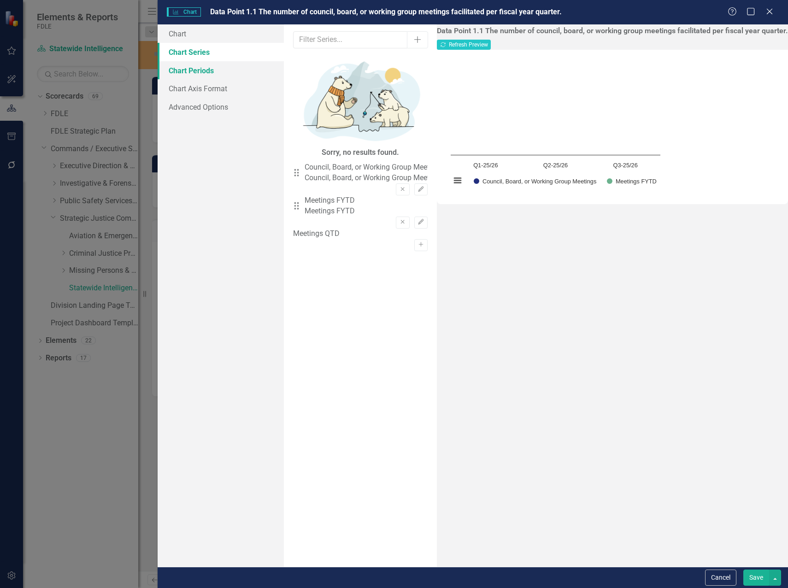
click at [209, 69] on link "Chart Periods" at bounding box center [221, 70] width 126 height 18
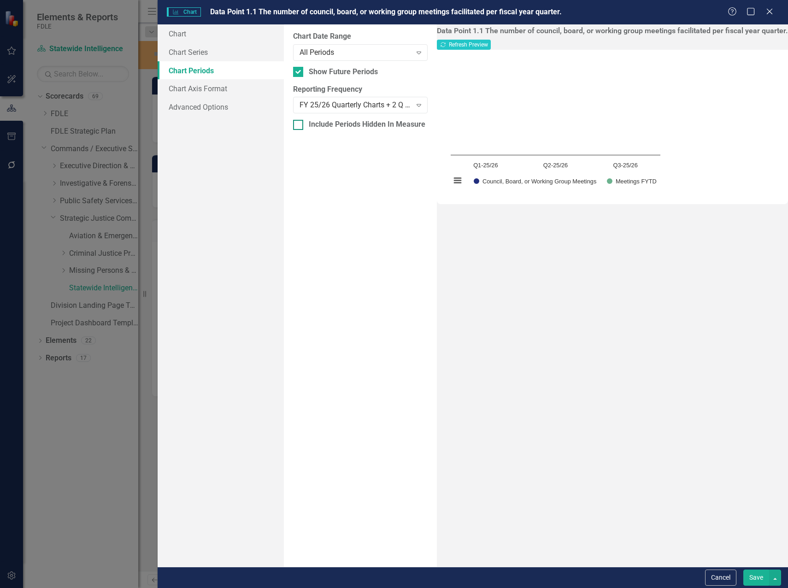
click at [299, 125] on input "Include Periods Hidden In Measure Data Grid" at bounding box center [296, 123] width 6 height 6
click at [491, 44] on button "Recalculate Refresh Preview" at bounding box center [464, 45] width 54 height 10
click at [293, 126] on div at bounding box center [298, 125] width 10 height 10
click at [293, 126] on input "Include Periods Hidden In Measure Data Grid" at bounding box center [296, 123] width 6 height 6
checkbox input "false"
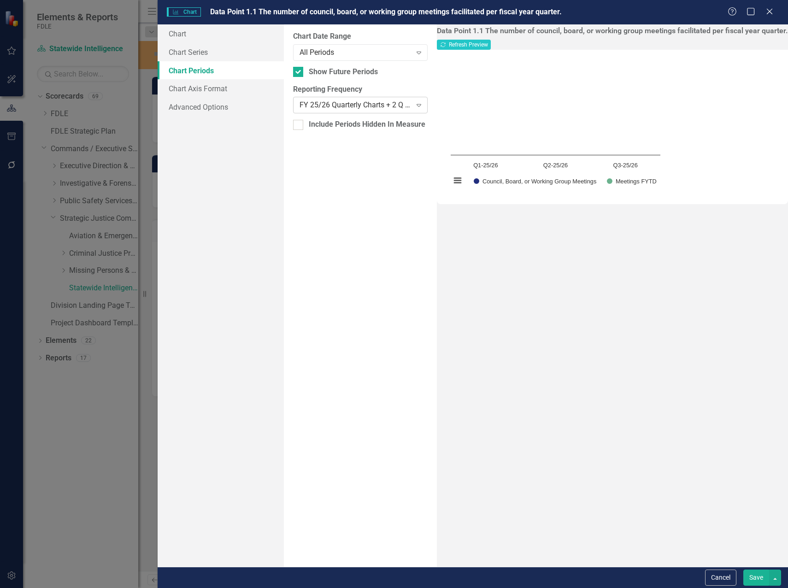
click at [349, 107] on div "FY 25/26 Quarterly Charts + 2 Q back data" at bounding box center [356, 105] width 112 height 11
click at [491, 44] on button "Recalculate Refresh Preview" at bounding box center [464, 45] width 54 height 10
click at [747, 573] on button "Save" at bounding box center [757, 578] width 26 height 16
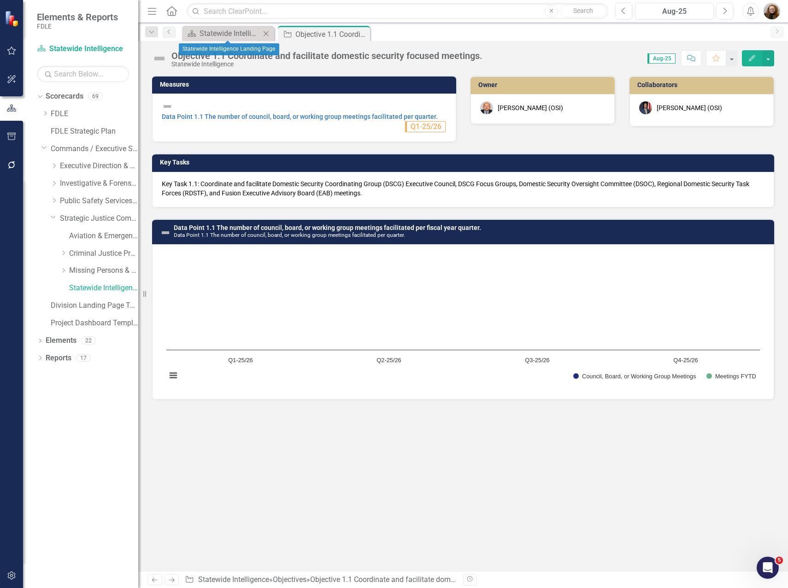
click at [260, 34] on div "Close" at bounding box center [266, 34] width 12 height 12
drag, startPoint x: 219, startPoint y: 37, endPoint x: 215, endPoint y: 41, distance: 5.2
click at [218, 37] on div "Objective 1.1 Coordinate and facilitate domestic security focused meetings." at bounding box center [230, 35] width 61 height 12
click at [98, 289] on link "Statewide Intelligence" at bounding box center [103, 288] width 69 height 11
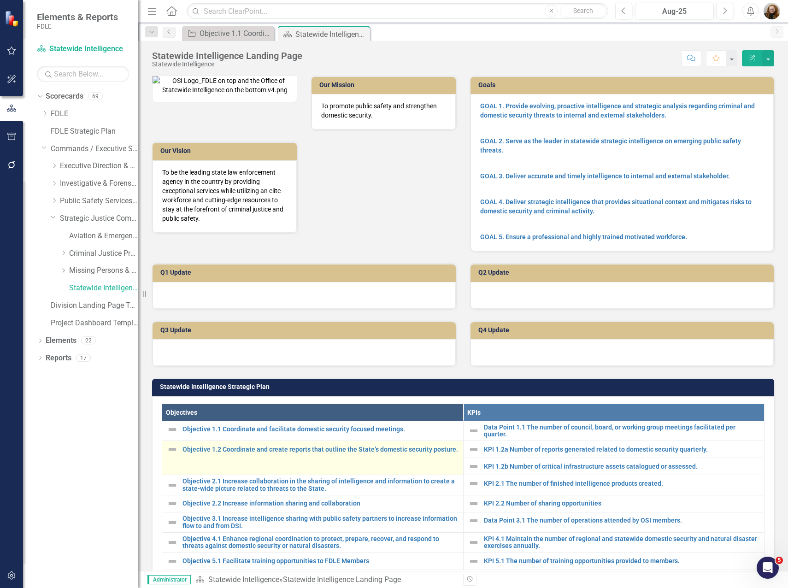
click at [313, 475] on td "Objective 1.2 Coordinate and create reports that outline the State’s domestic s…" at bounding box center [312, 458] width 301 height 34
click at [313, 453] on link "Objective 1.2 Coordinate and create reports that outline the State’s domestic s…" at bounding box center [321, 449] width 276 height 7
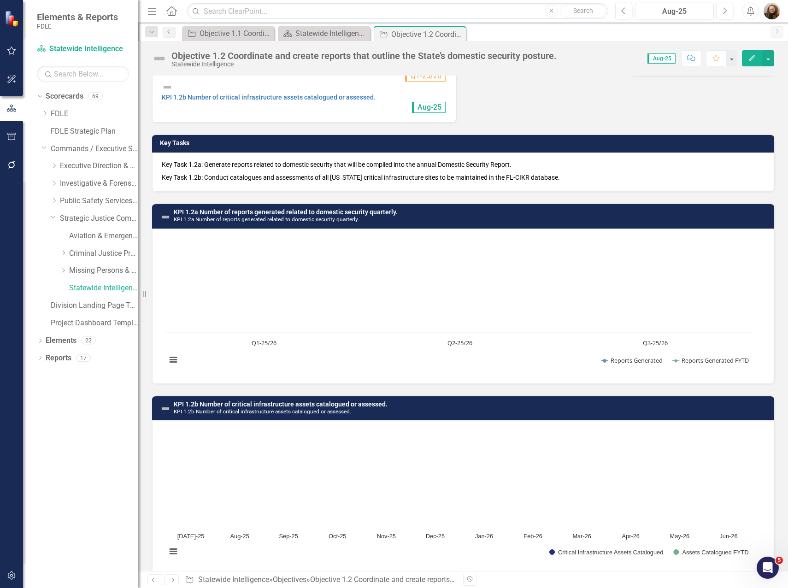
scroll to position [52, 0]
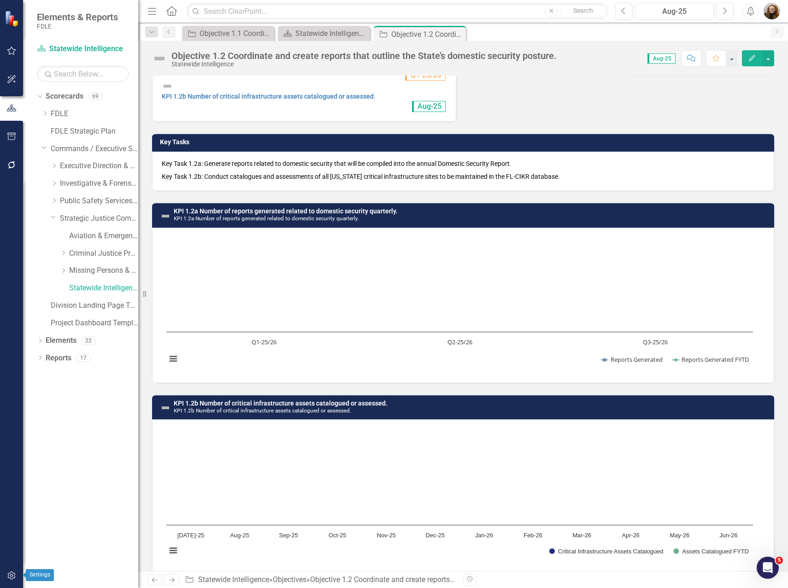
click at [13, 579] on icon "button" at bounding box center [11, 576] width 8 height 8
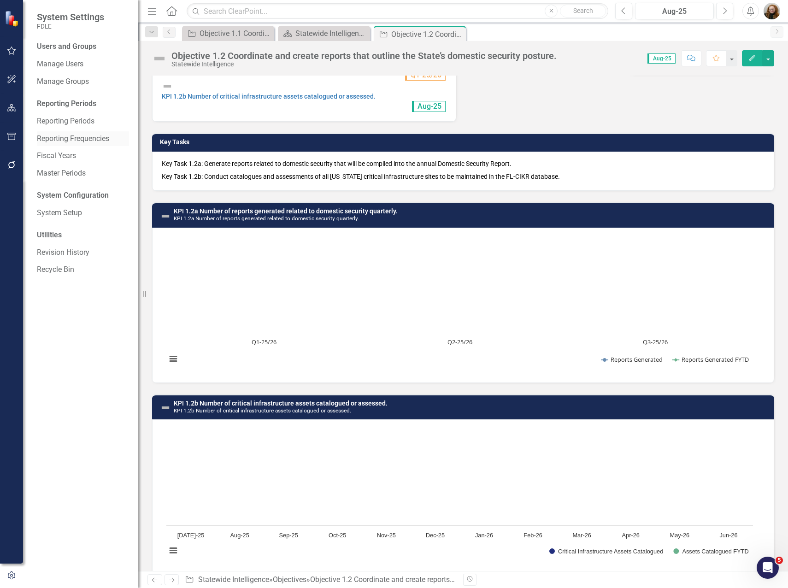
click at [71, 133] on div "Reporting Frequencies" at bounding box center [83, 138] width 92 height 15
click at [89, 139] on link "Reporting Frequencies" at bounding box center [83, 139] width 92 height 11
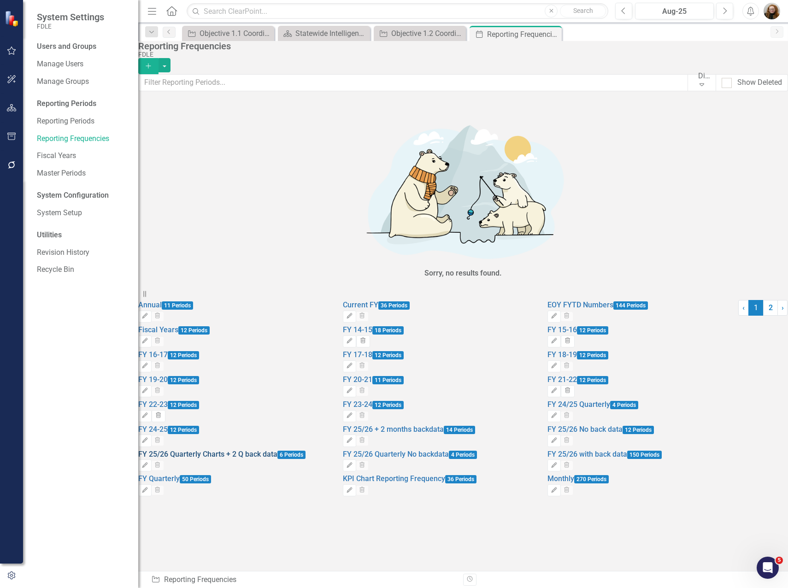
click at [244, 450] on link "FY 25/26 Quarterly Charts + 2 Q back data" at bounding box center [207, 454] width 139 height 9
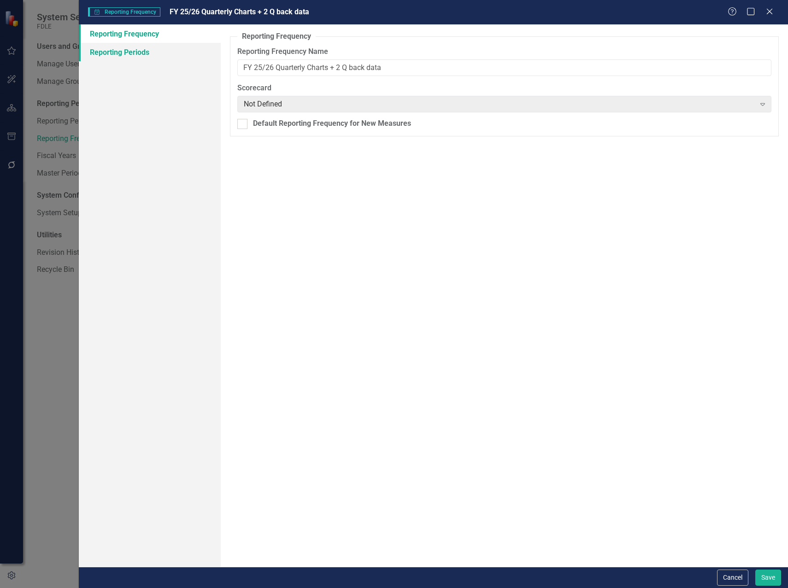
click at [97, 44] on link "Reporting Periods" at bounding box center [150, 52] width 142 height 18
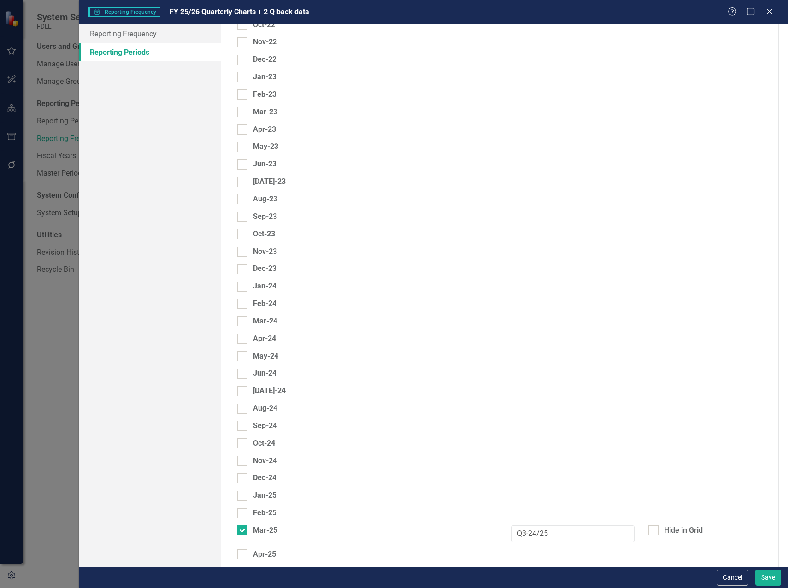
scroll to position [4149, 0]
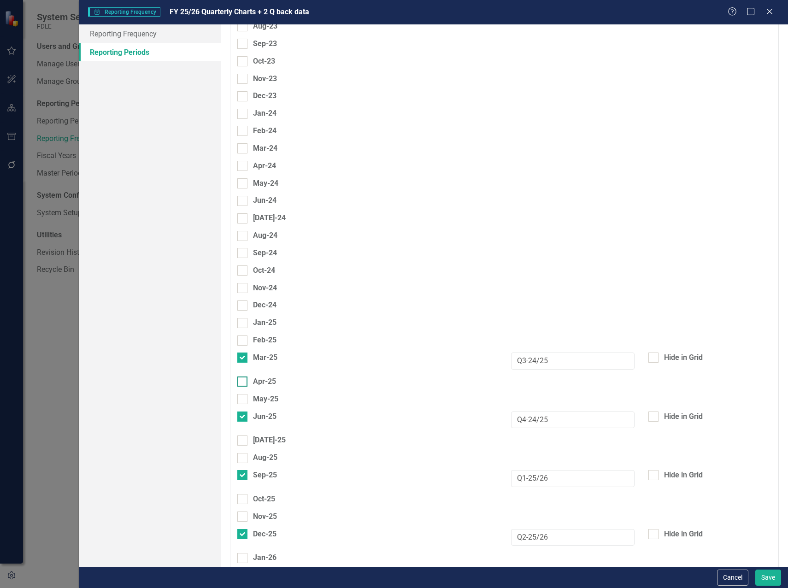
drag, startPoint x: 244, startPoint y: 223, endPoint x: 246, endPoint y: 236, distance: 13.0
click at [244, 353] on div at bounding box center [242, 358] width 10 height 10
click at [243, 353] on input "Mar-25" at bounding box center [240, 356] width 6 height 6
checkbox input "false"
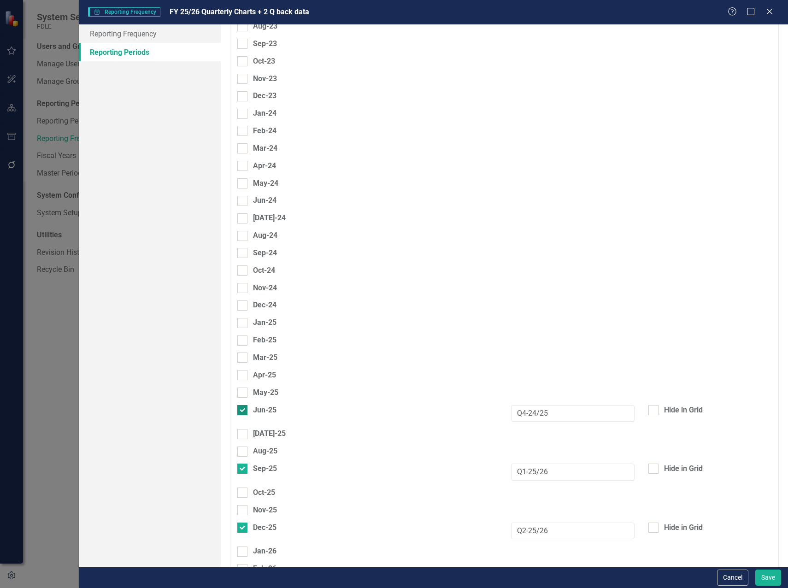
click at [244, 405] on div at bounding box center [242, 410] width 10 height 10
click at [243, 405] on input "Jun-25" at bounding box center [240, 408] width 6 height 6
checkbox input "false"
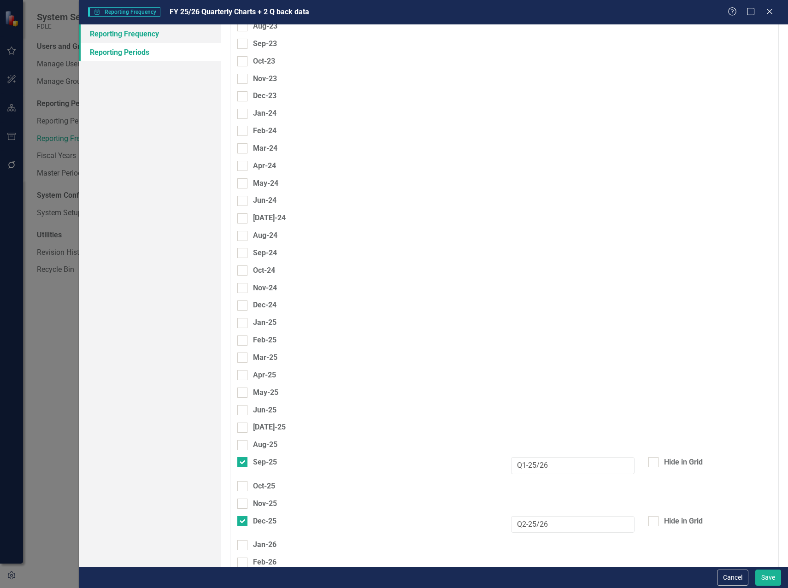
click at [120, 30] on link "Reporting Frequency" at bounding box center [150, 33] width 142 height 18
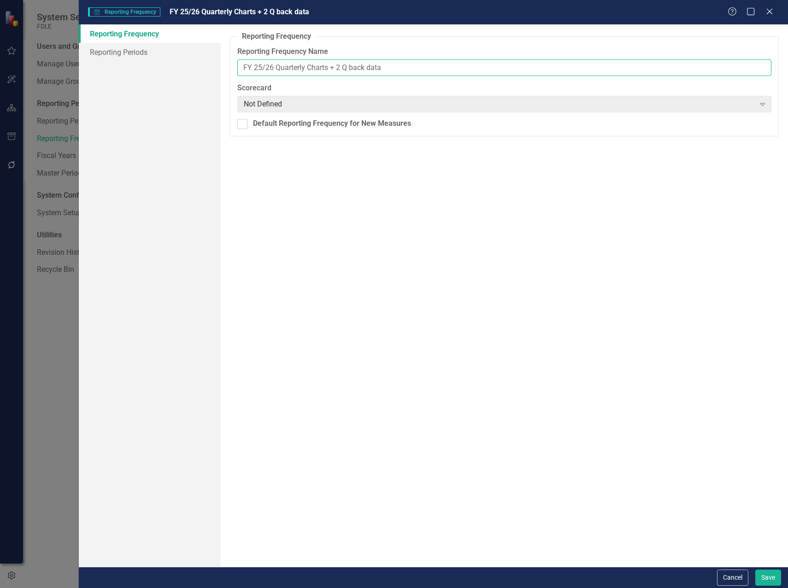
drag, startPoint x: 338, startPoint y: 66, endPoint x: 349, endPoint y: 68, distance: 11.2
click at [349, 68] on input "FY 25/26 Quarterly Charts + 2 Q back data" at bounding box center [504, 67] width 534 height 17
type input "FY 25/26 Quarterly Charts + back data"
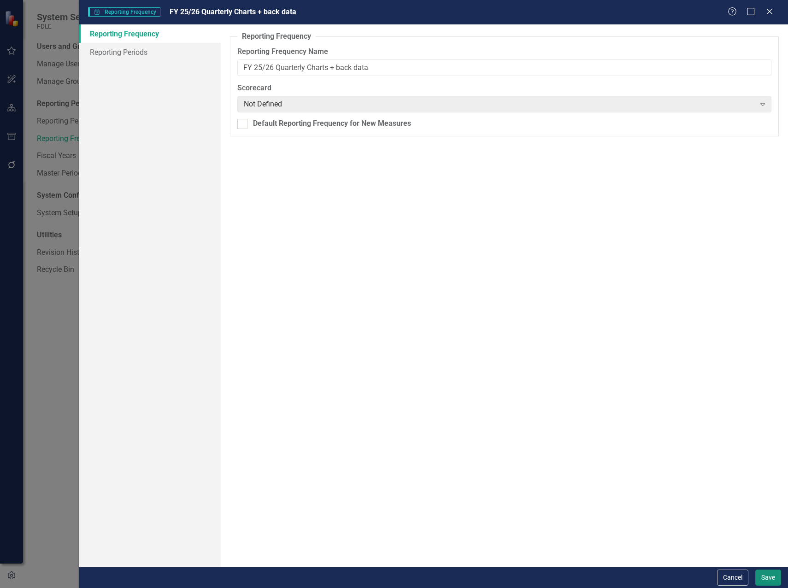
click at [768, 577] on button "Save" at bounding box center [769, 578] width 26 height 16
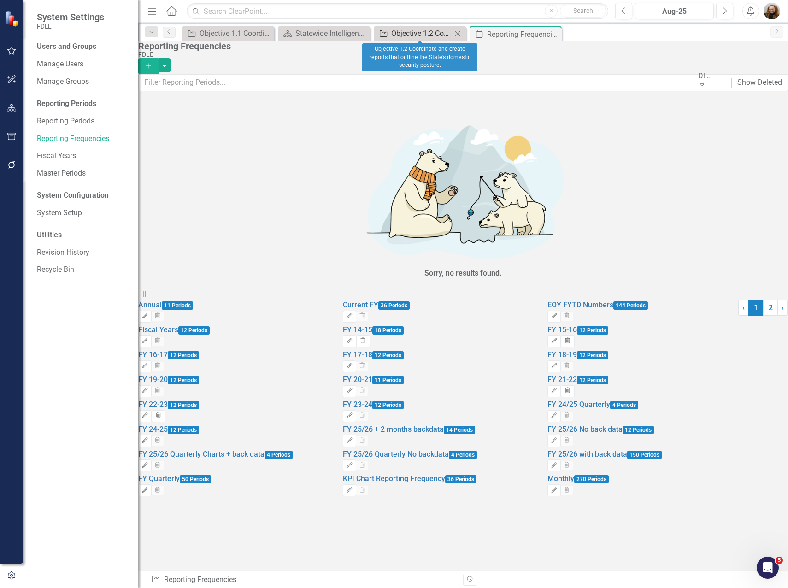
click at [415, 31] on div "Objective 1.2 Coordinate and create reports that outline the State’s domestic s…" at bounding box center [421, 34] width 61 height 12
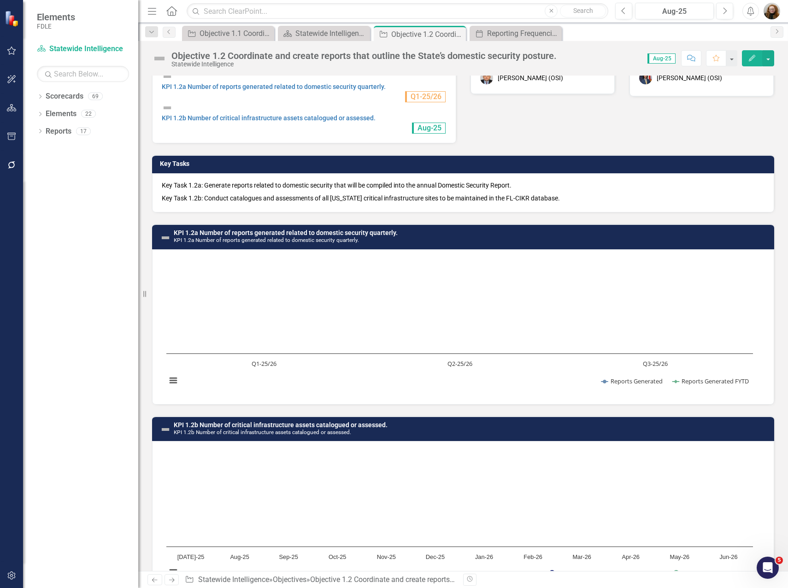
scroll to position [52, 0]
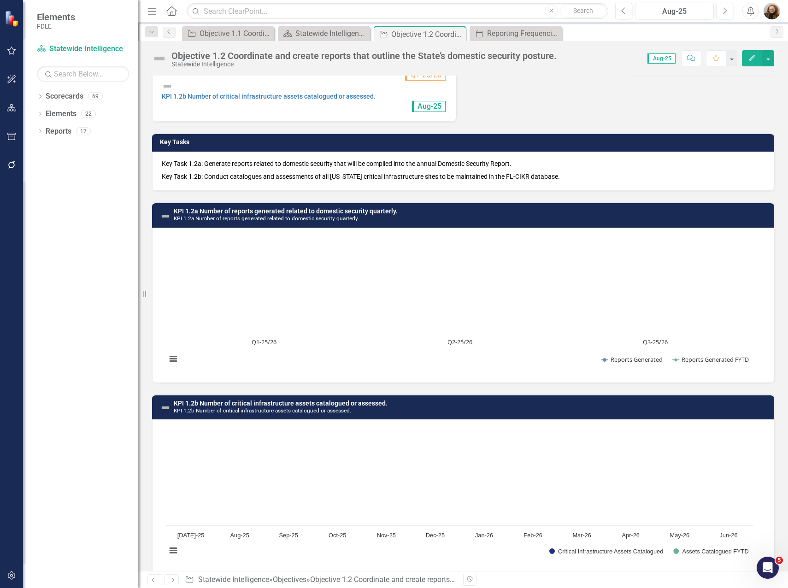
drag, startPoint x: 696, startPoint y: 255, endPoint x: 470, endPoint y: 341, distance: 241.9
click at [470, 341] on rect "Interactive chart" at bounding box center [460, 304] width 596 height 138
click at [509, 347] on rect "Interactive chart" at bounding box center [460, 304] width 596 height 138
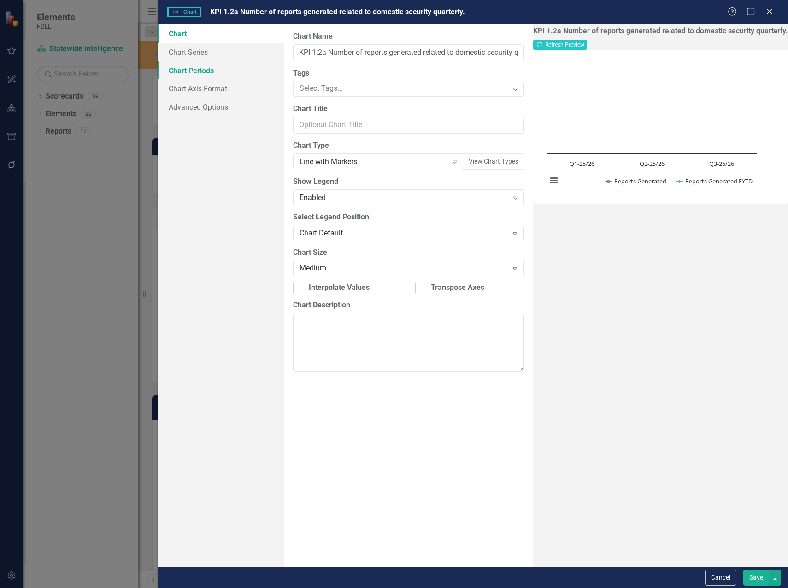
click at [176, 72] on link "Chart Periods" at bounding box center [221, 70] width 126 height 18
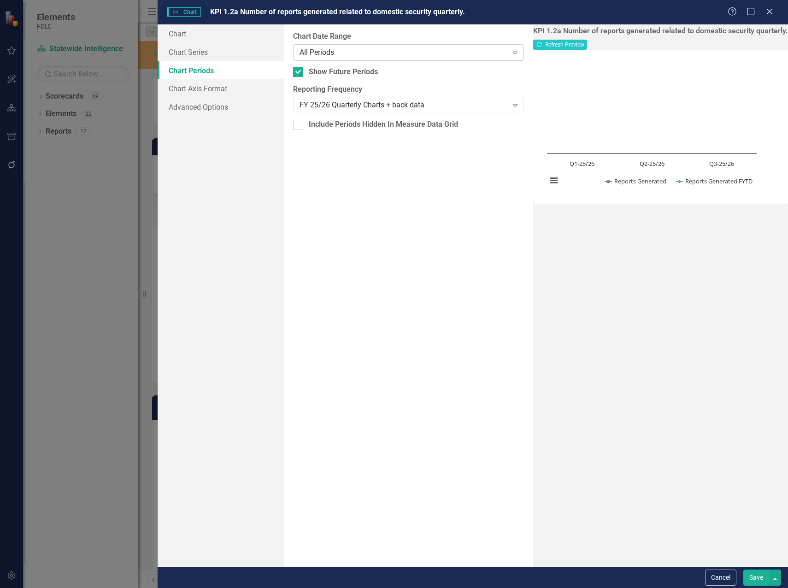
click at [319, 49] on div "All Periods" at bounding box center [404, 52] width 208 height 11
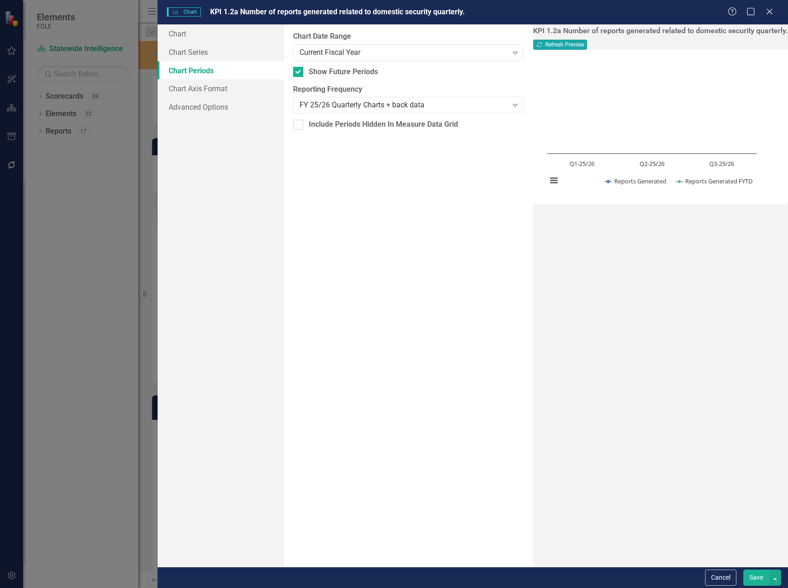
click at [587, 48] on button "Recalculate Refresh Preview" at bounding box center [560, 45] width 54 height 10
click at [771, 14] on icon "Close" at bounding box center [770, 11] width 12 height 9
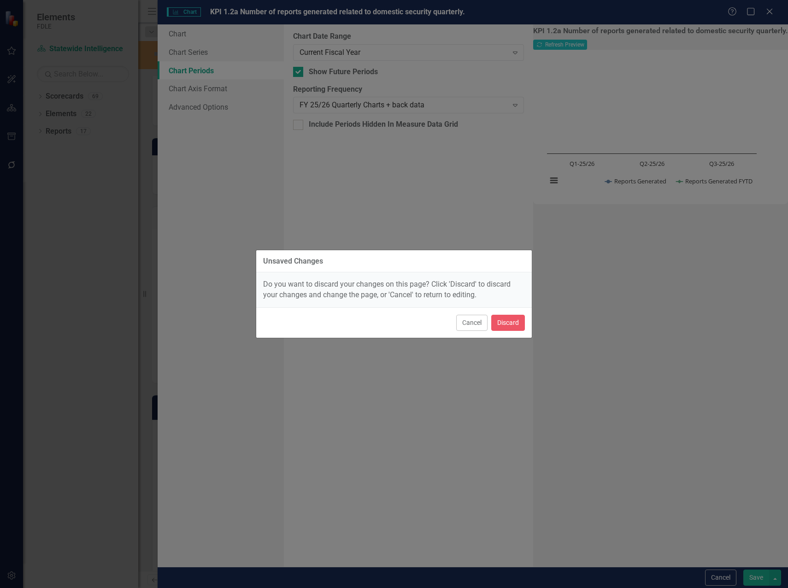
click at [518, 331] on div "Cancel Discard" at bounding box center [394, 322] width 276 height 30
click at [517, 323] on button "Discard" at bounding box center [508, 323] width 34 height 16
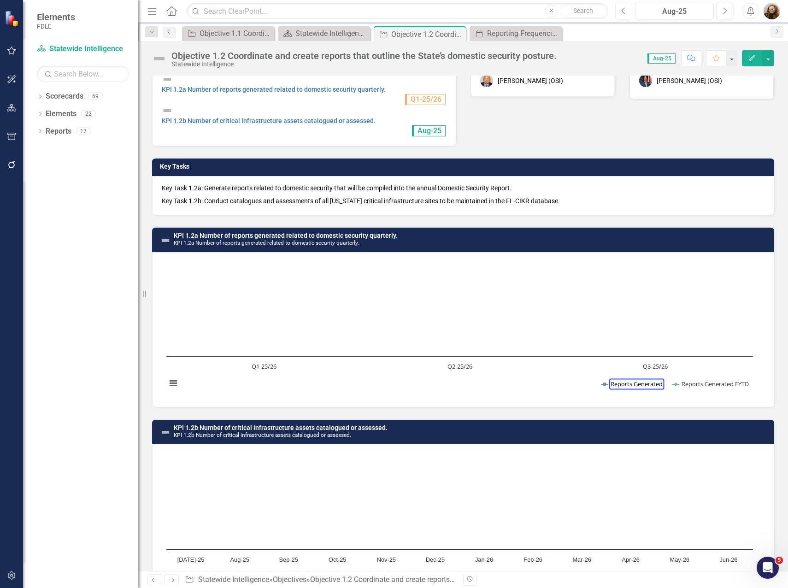
scroll to position [52, 0]
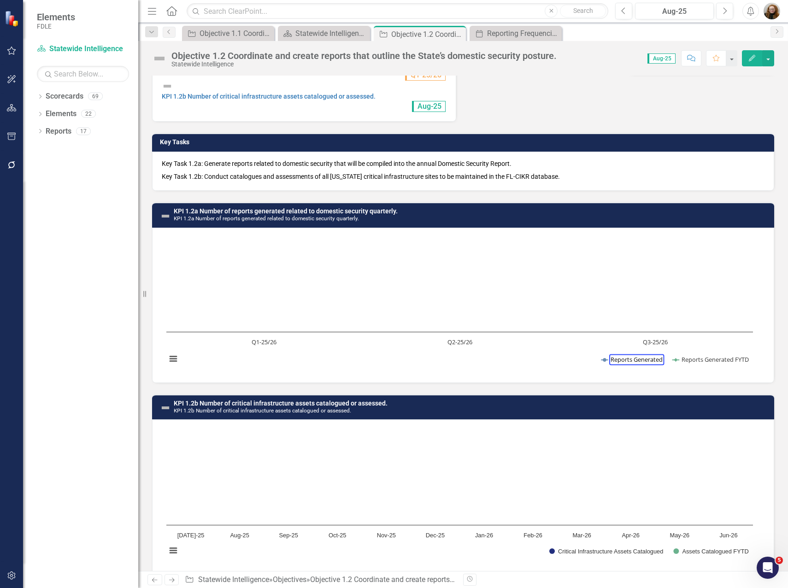
click at [419, 325] on rect "Interactive chart" at bounding box center [460, 304] width 596 height 138
click at [367, 207] on link "KPI 1.2a Number of reports generated related to domestic security quarterly." at bounding box center [286, 210] width 224 height 7
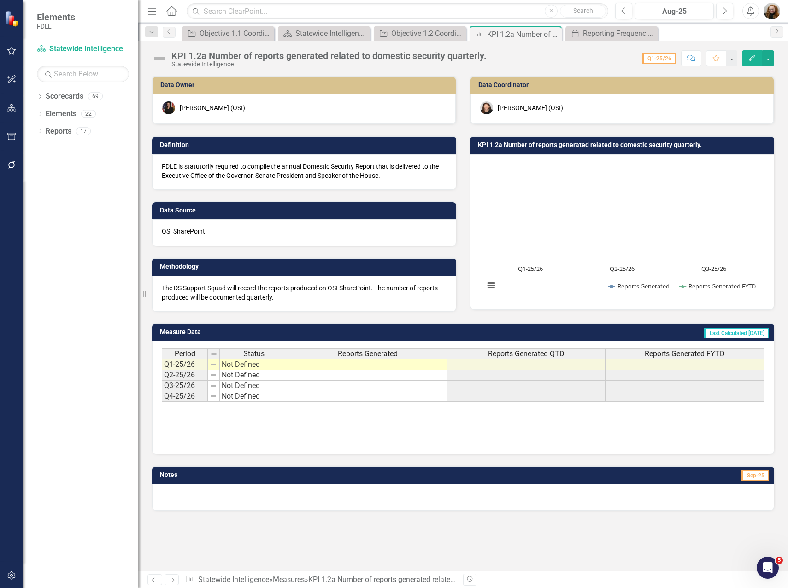
click at [660, 145] on h3 "KPI 1.2a Number of reports generated related to domestic security quarterly." at bounding box center [624, 145] width 292 height 7
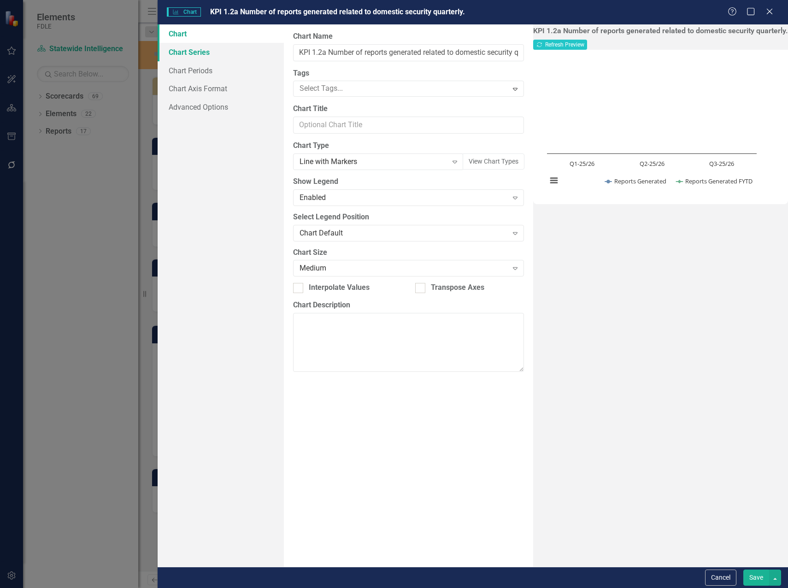
click at [200, 51] on link "Chart Series" at bounding box center [221, 52] width 126 height 18
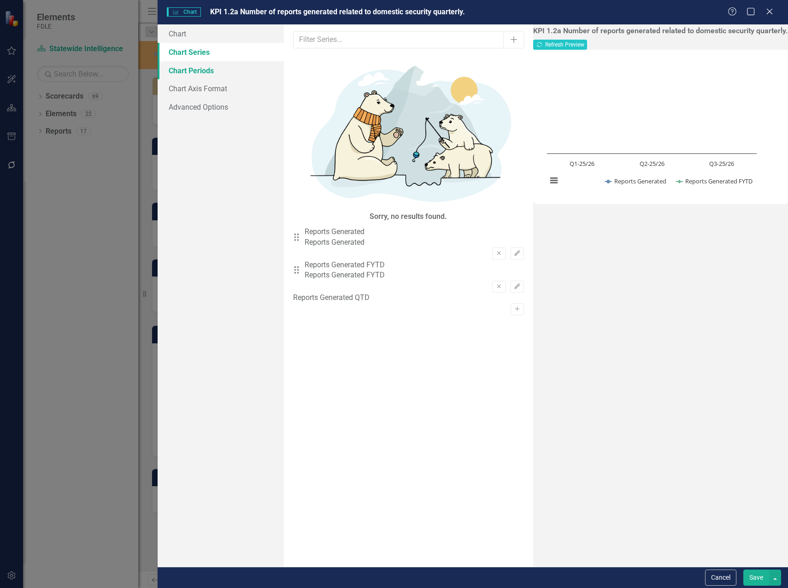
click at [201, 72] on link "Chart Periods" at bounding box center [221, 70] width 126 height 18
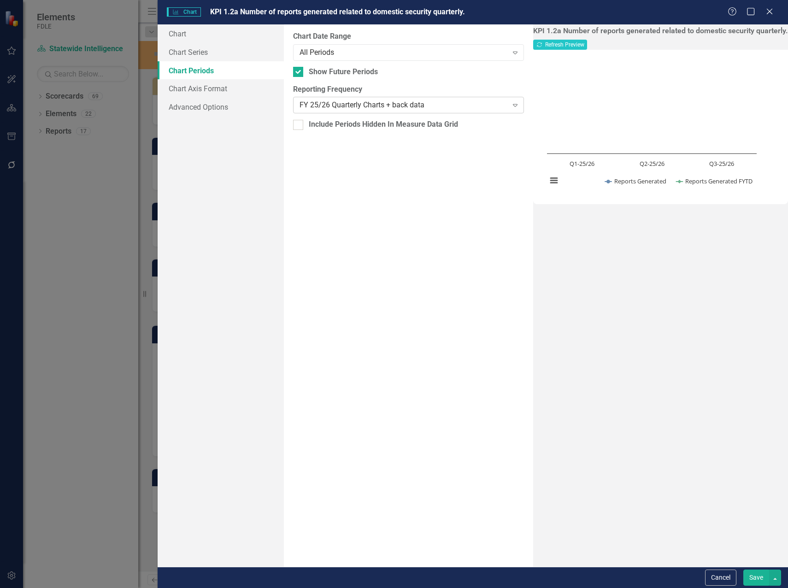
click at [440, 102] on div "FY 25/26 Quarterly Charts + back data" at bounding box center [404, 105] width 208 height 11
click at [753, 587] on div "Cancel Save" at bounding box center [473, 577] width 631 height 21
click at [758, 581] on button "Save" at bounding box center [757, 578] width 26 height 16
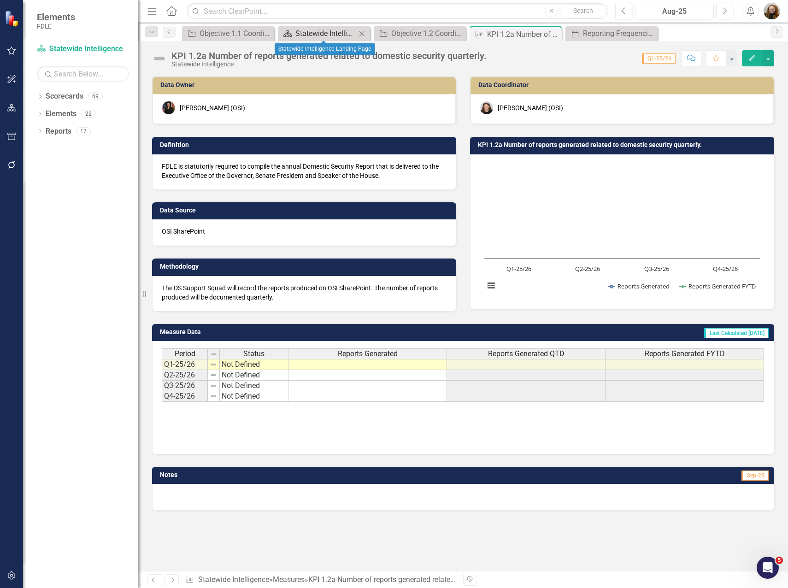
click at [331, 33] on div "Statewide Intelligence Landing Page" at bounding box center [325, 34] width 61 height 12
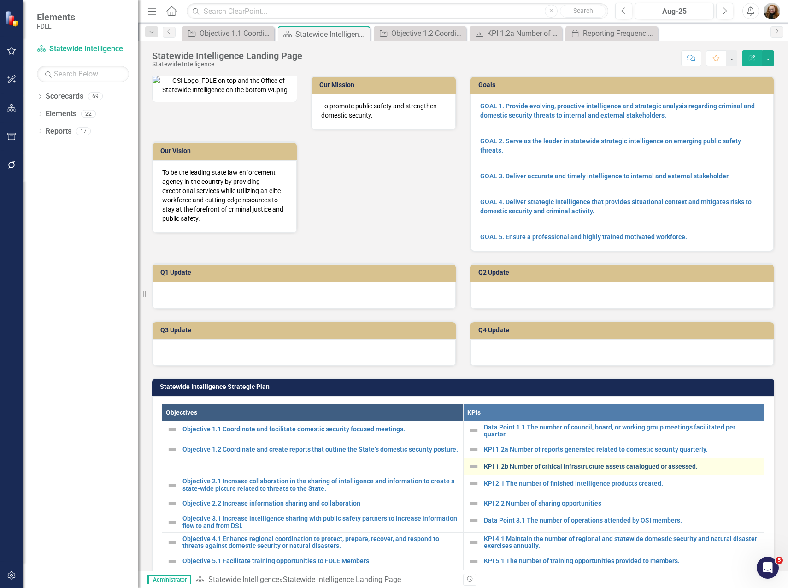
click at [553, 470] on link "KPI 1.2b Number of critical infrastructure assets catalogued or assessed." at bounding box center [622, 466] width 276 height 7
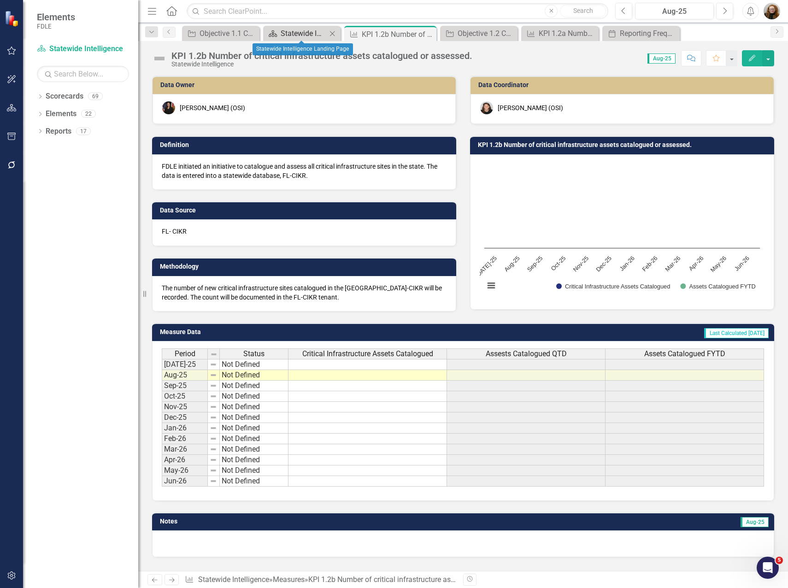
click at [315, 33] on div "Statewide Intelligence Landing Page" at bounding box center [304, 34] width 46 height 12
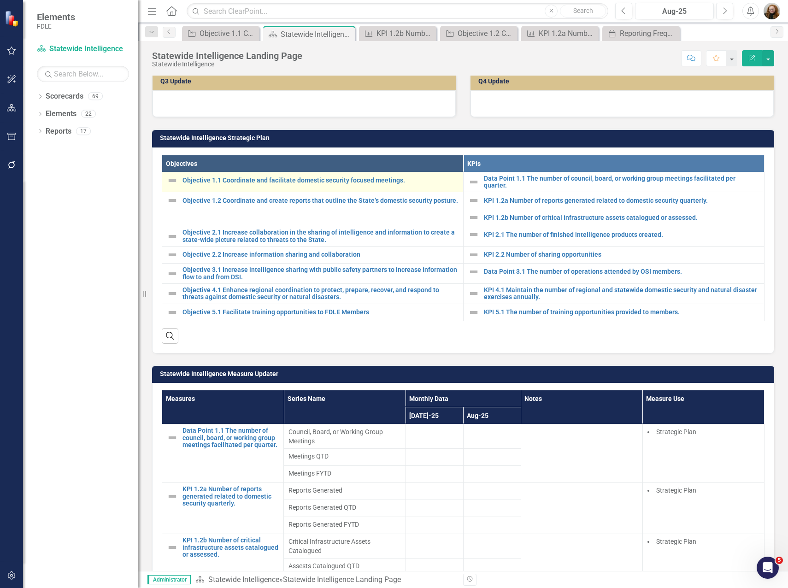
scroll to position [277, 0]
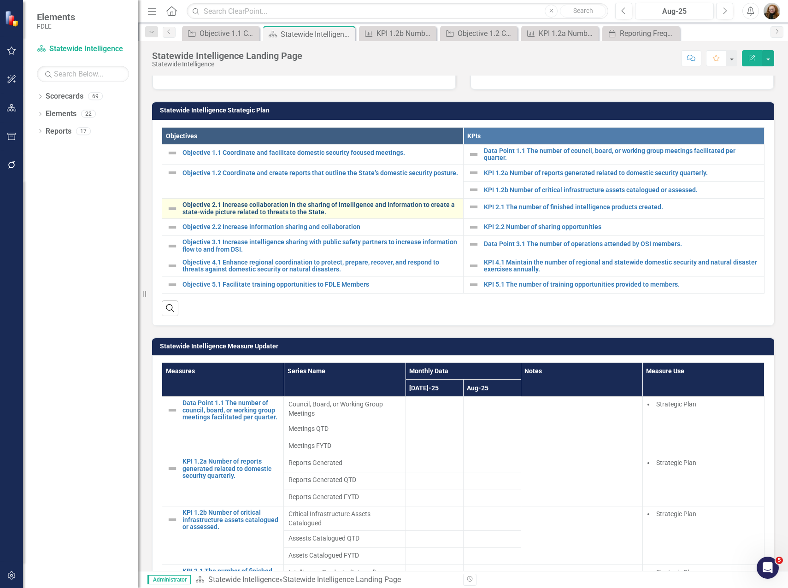
click at [276, 216] on link "Objective 2.1 Increase collaboration in the sharing of intelligence and informa…" at bounding box center [321, 208] width 276 height 14
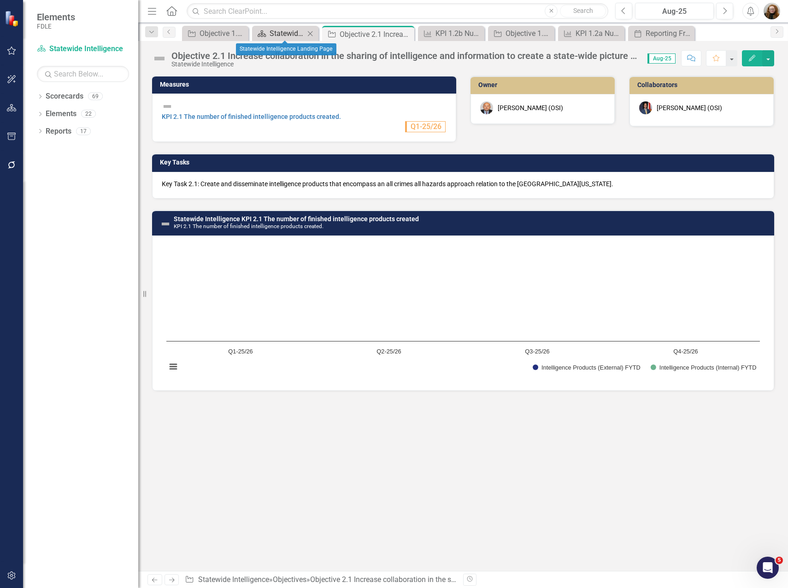
click at [289, 35] on div "Statewide Intelligence Landing Page" at bounding box center [287, 34] width 35 height 12
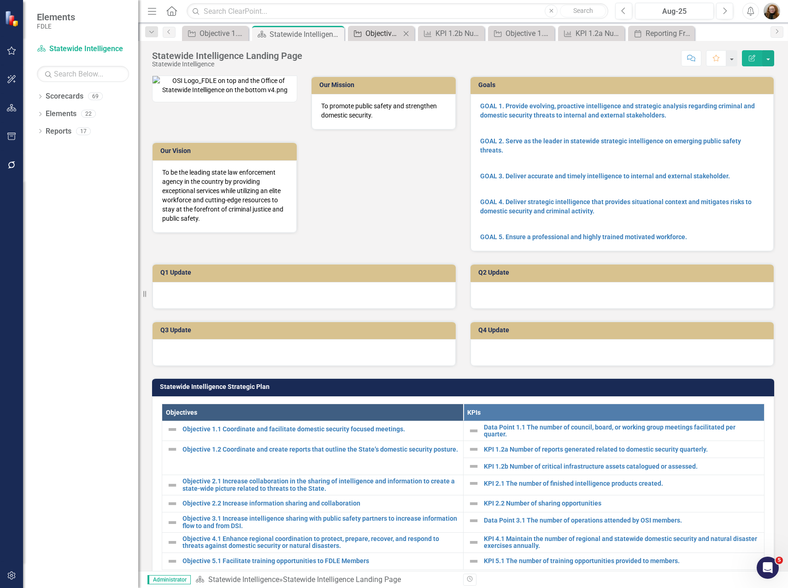
click at [368, 37] on div "Objective 2.1 Increase collaboration in the sharing of intelligence and informa…" at bounding box center [383, 34] width 35 height 12
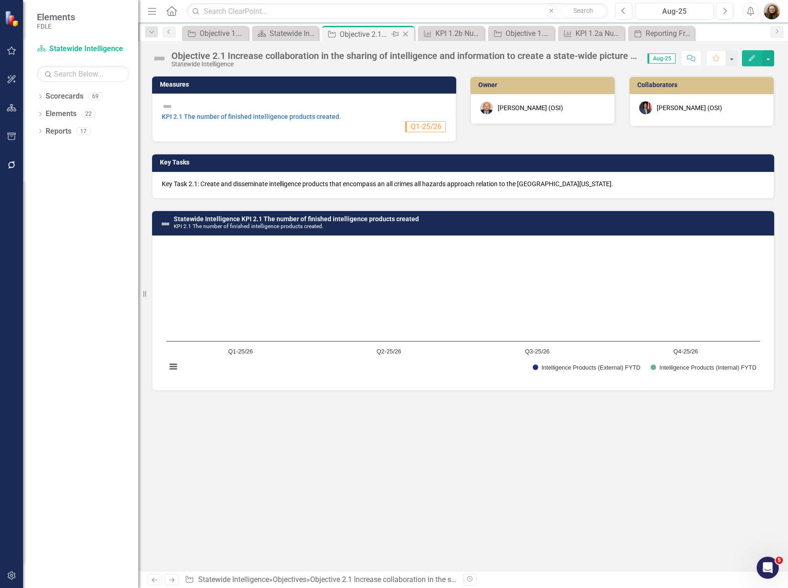
click at [405, 35] on icon at bounding box center [405, 34] width 5 height 5
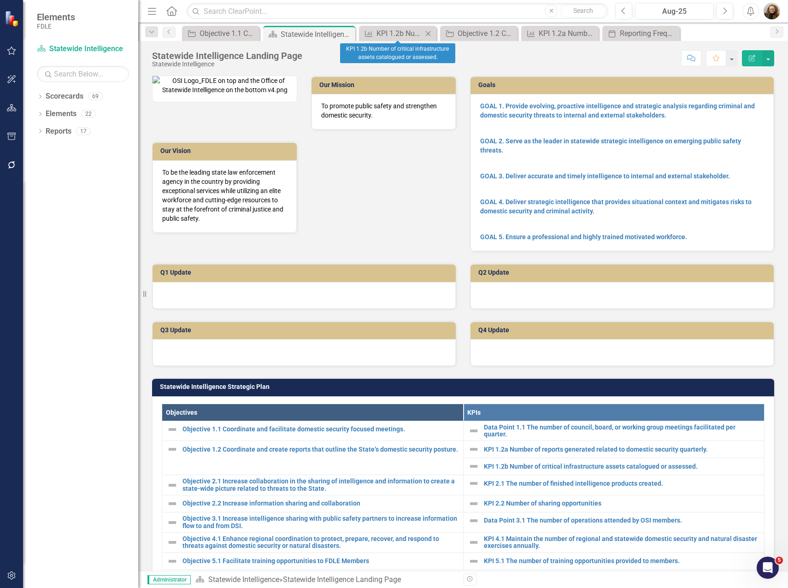
click at [430, 34] on icon "Close" at bounding box center [428, 33] width 9 height 7
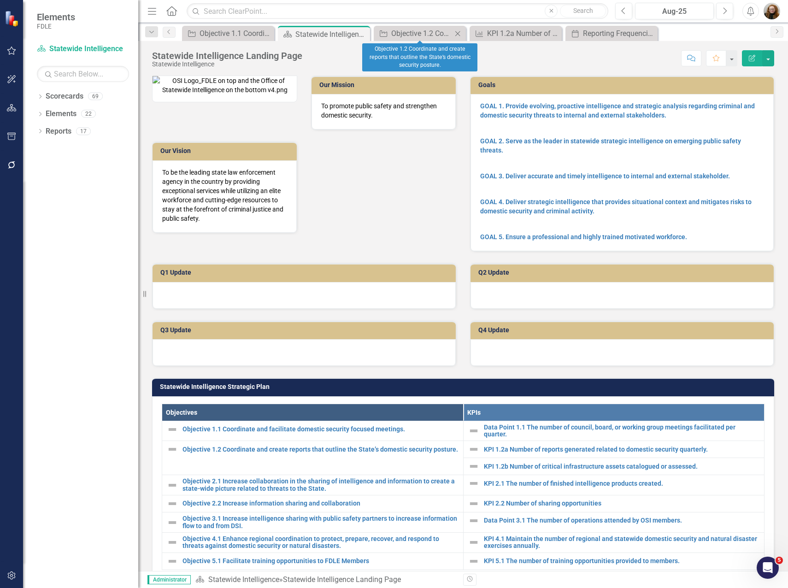
click at [459, 33] on icon "Close" at bounding box center [457, 33] width 9 height 7
click at [460, 33] on icon "Close" at bounding box center [457, 33] width 9 height 7
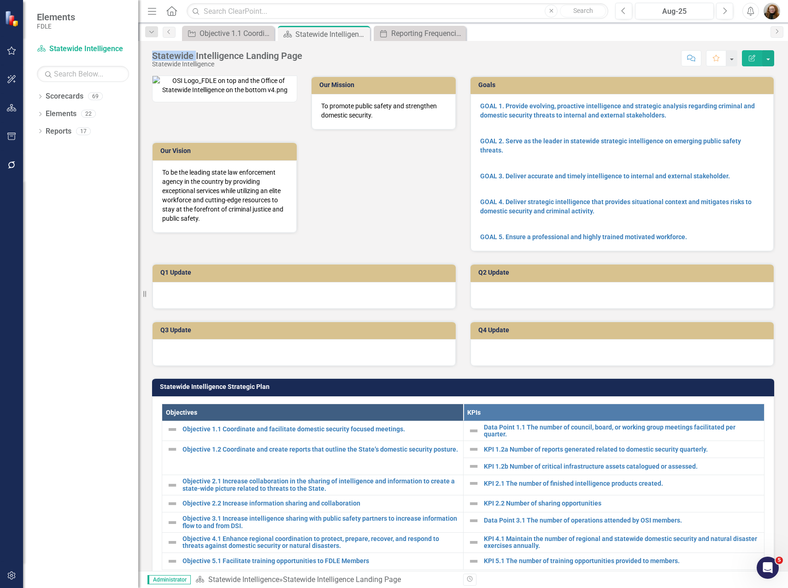
click at [0, 0] on icon "Close" at bounding box center [0, 0] width 0 height 0
click at [266, 32] on icon "Close" at bounding box center [265, 33] width 9 height 7
